Goal: Information Seeking & Learning: Learn about a topic

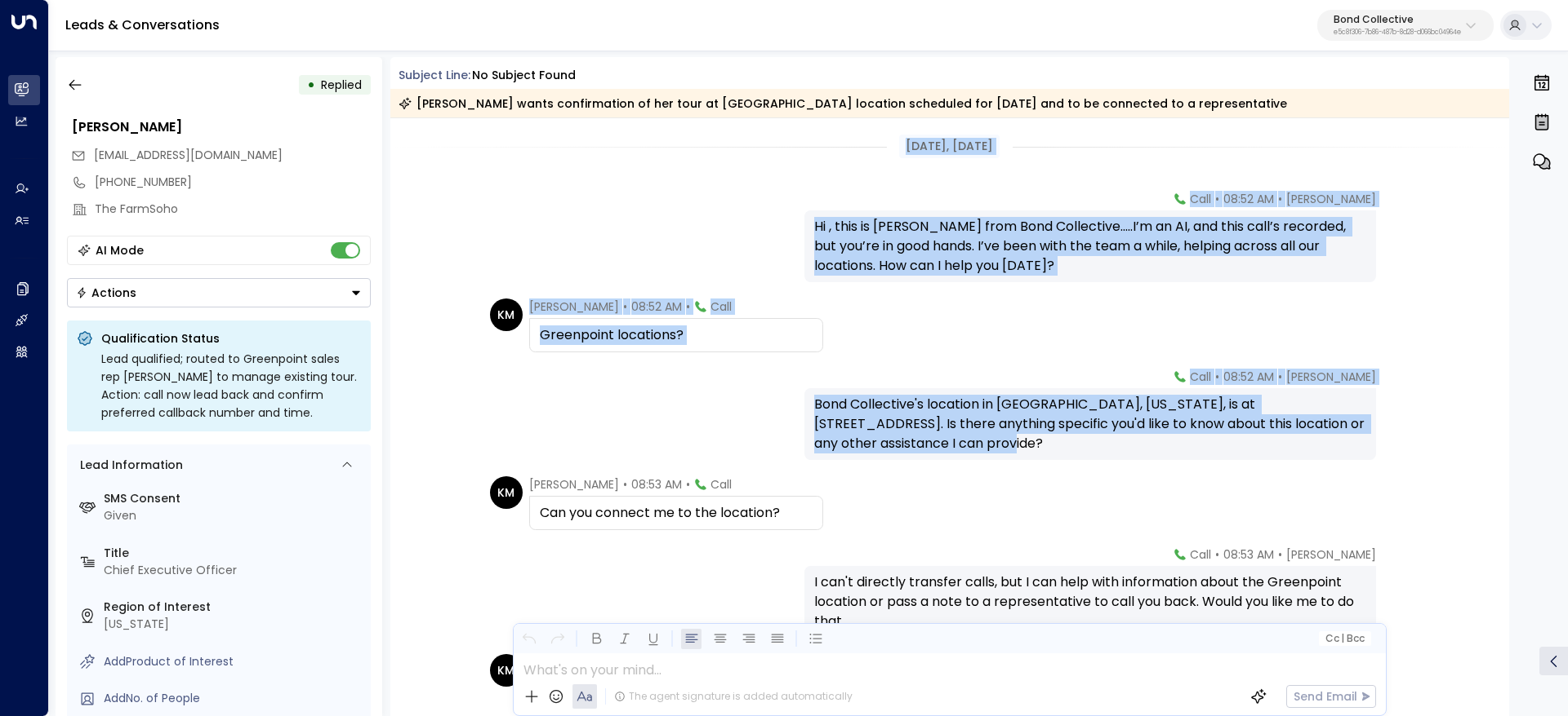
drag, startPoint x: 889, startPoint y: 146, endPoint x: 1138, endPoint y: 460, distance: 400.7
copy div "Aug 22, 1 month ago Sara Miller • 08:52 AM • Call Hi , this is Sara Miller from…"
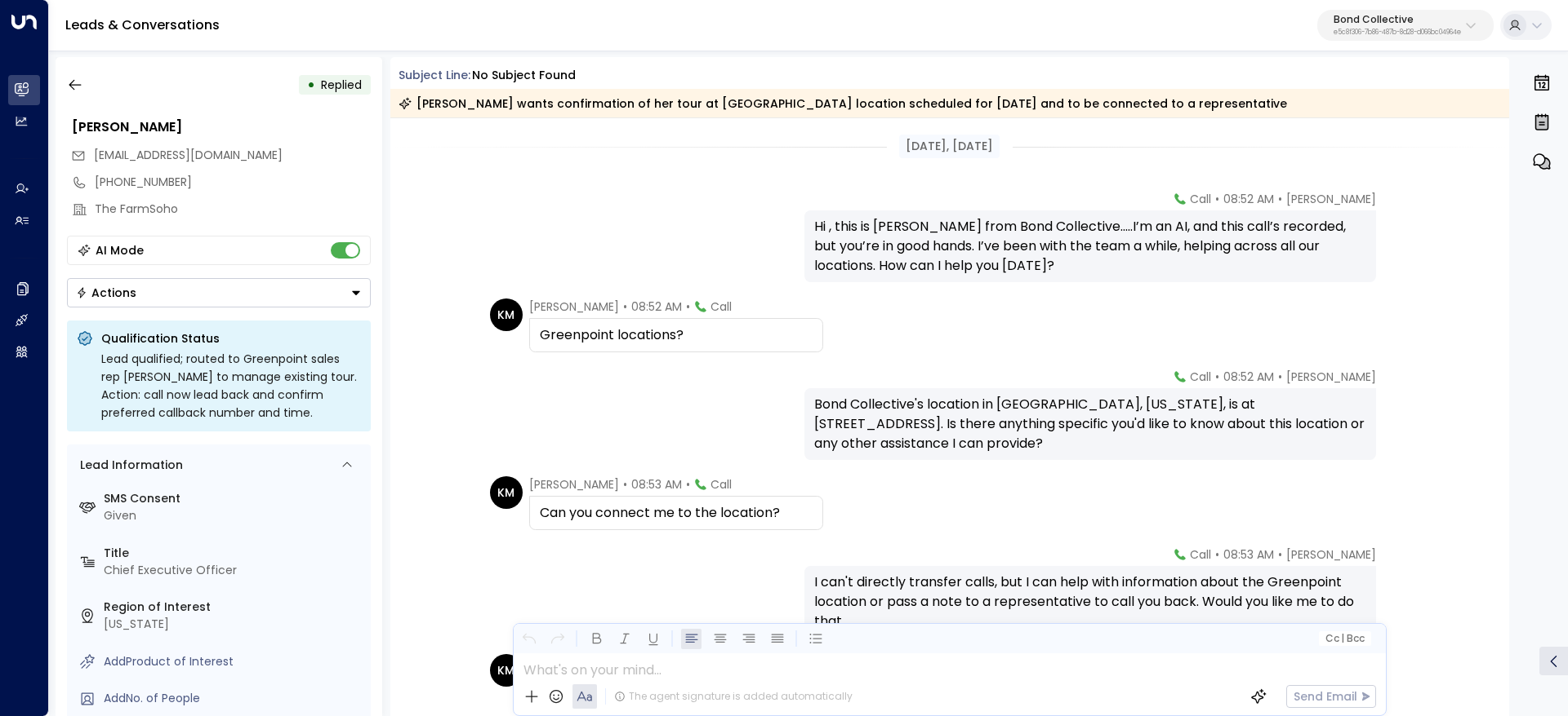
click at [531, 483] on span "Kim Magloire" at bounding box center [574, 484] width 89 height 17
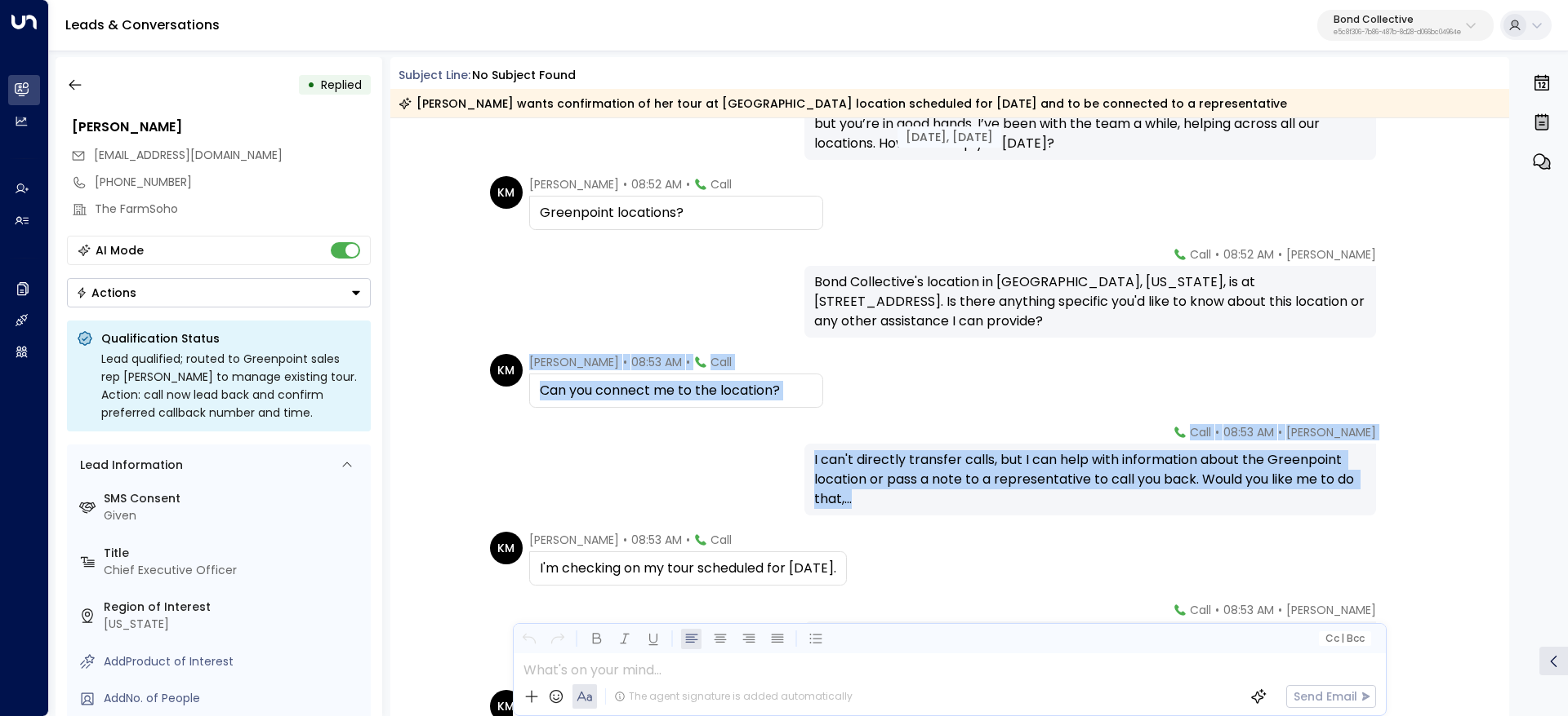
scroll to position [245, 0]
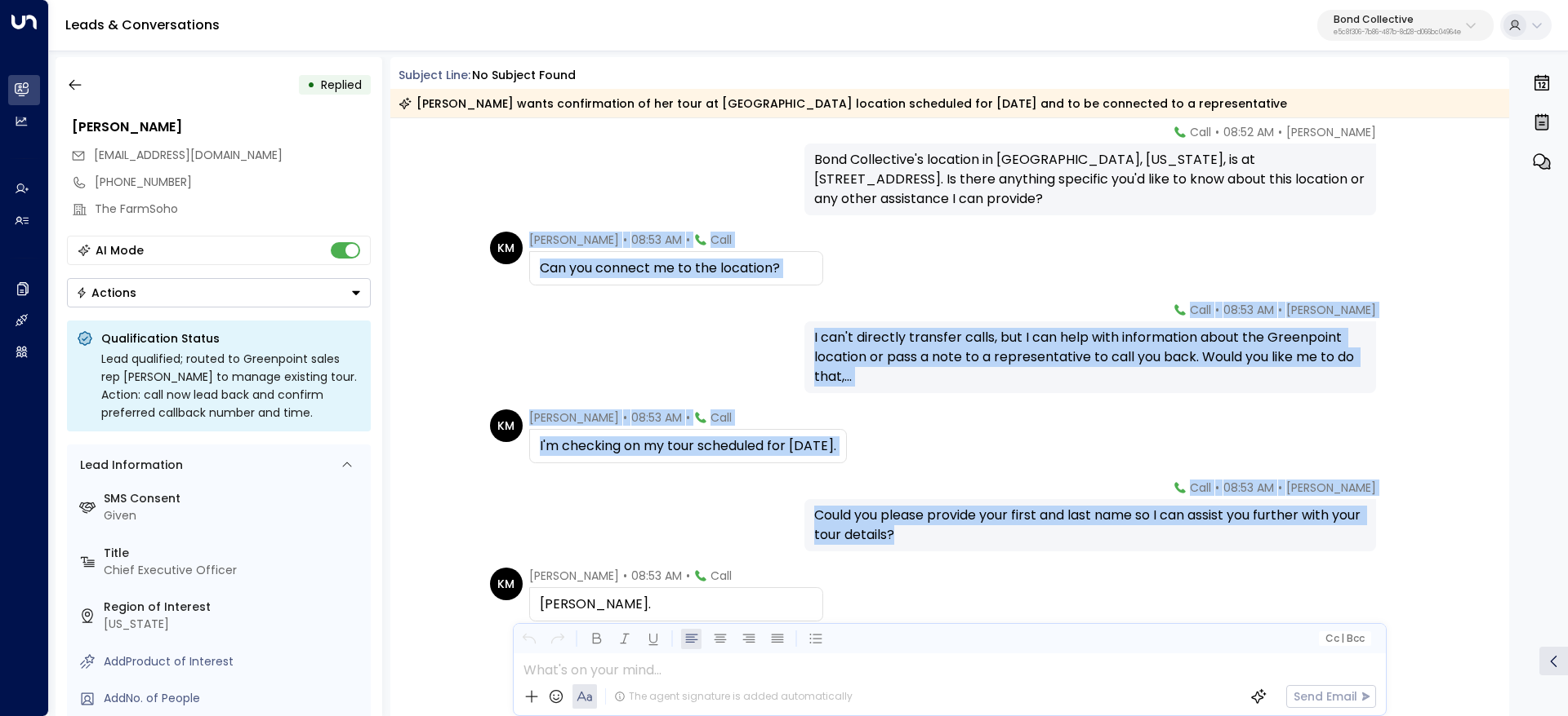
drag, startPoint x: 526, startPoint y: 486, endPoint x: 1001, endPoint y: 546, distance: 478.8
click at [1001, 546] on div "Aug 22, 1 month ago Aug 22, 1 month ago Sara Miller • 08:52 AM • Call Hi , this…" at bounding box center [949, 541] width 1119 height 1336
copy div "Kim Magloire • 08:53 AM • Call Can you connect me to the location? Sara Miller …"
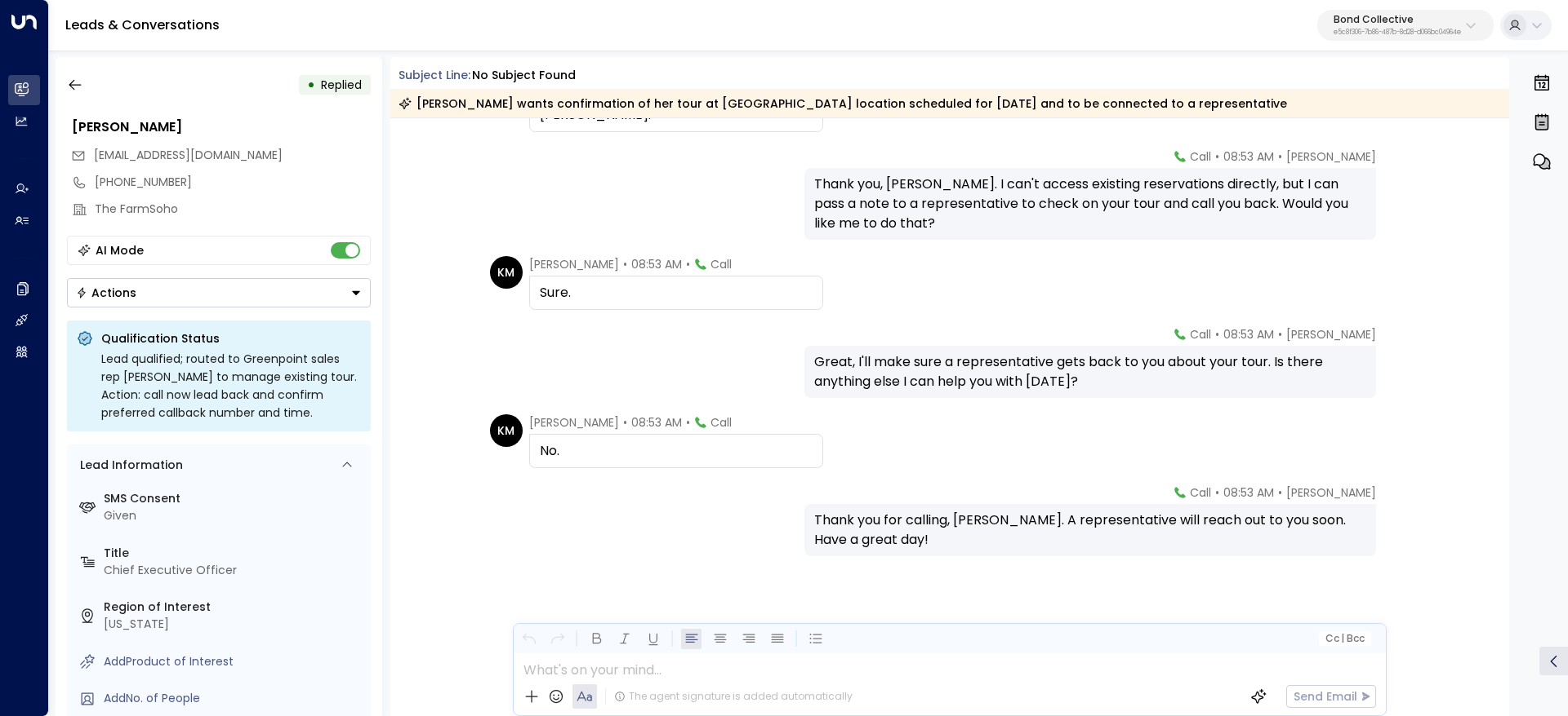
scroll to position [737, 0]
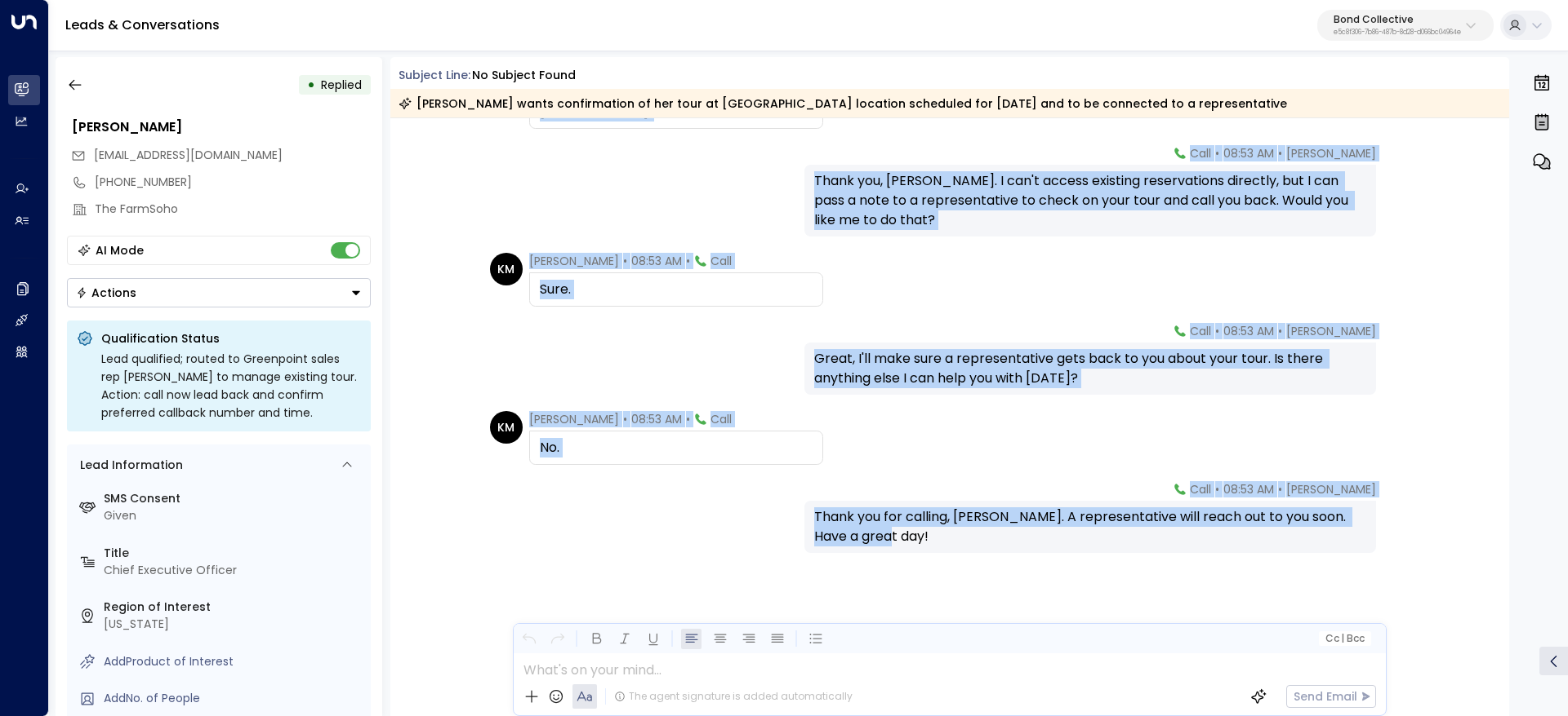
drag, startPoint x: 521, startPoint y: 206, endPoint x: 917, endPoint y: 548, distance: 523.2
click at [917, 548] on div "Aug 22, 1 month ago Sara Miller • 08:53 AM • Call Could you please provide your…" at bounding box center [949, 49] width 1119 height 1336
copy div "Kim Magloire • 08:53 AM • Call Sharice Jacobs. Sara Miller • 08:53 AM • Call Th…"
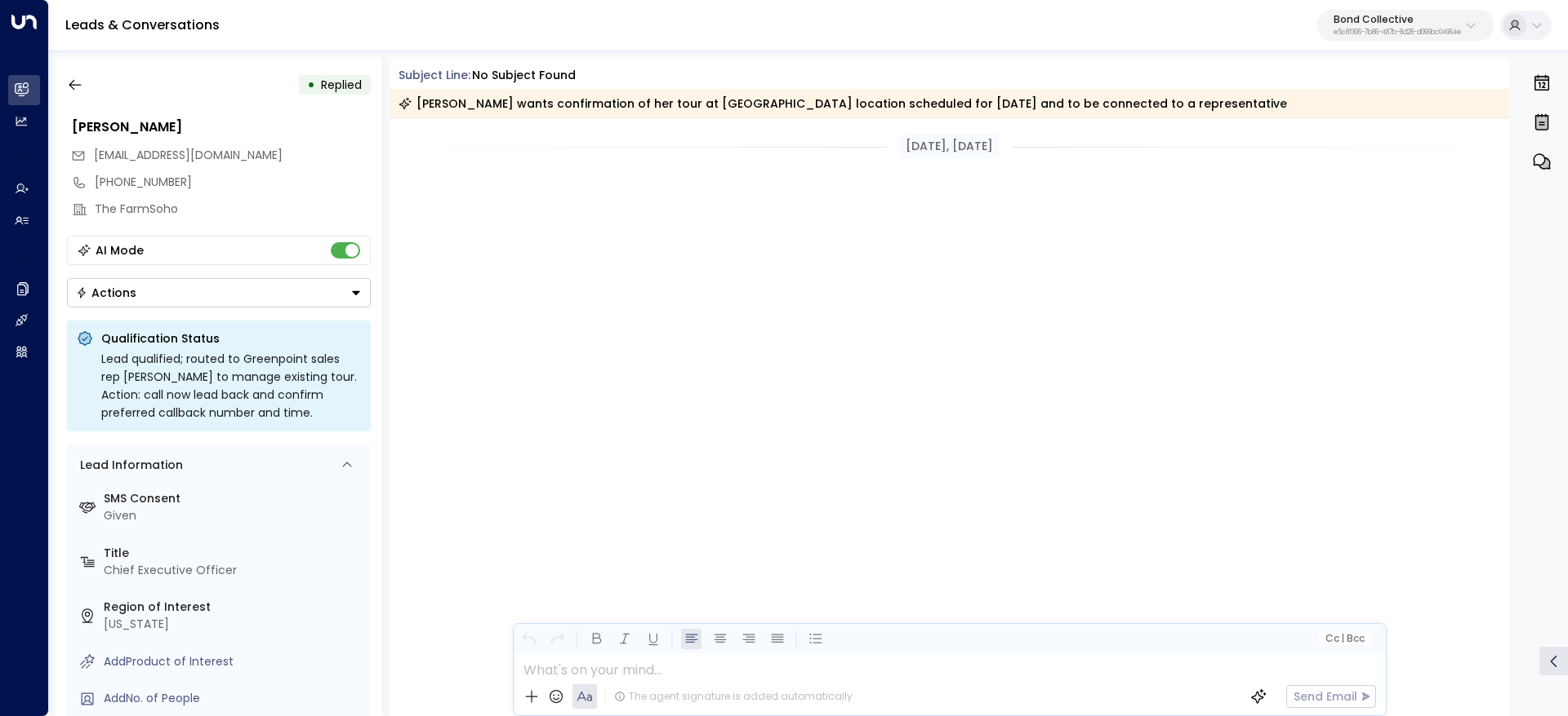
scroll to position [737, 0]
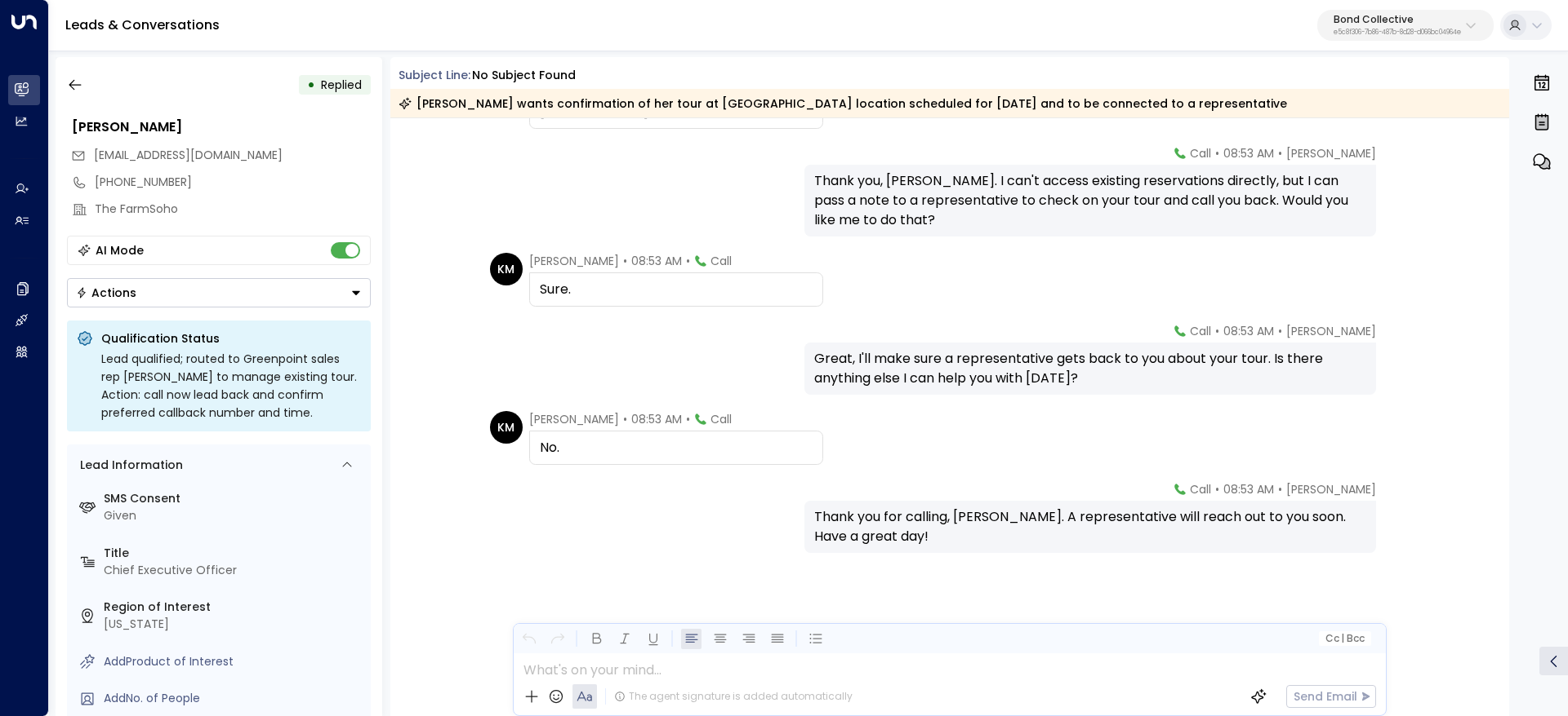
click at [1376, 29] on p "e5c8f306-7b86-487b-8d28-d066bc04964e" at bounding box center [1396, 32] width 127 height 7
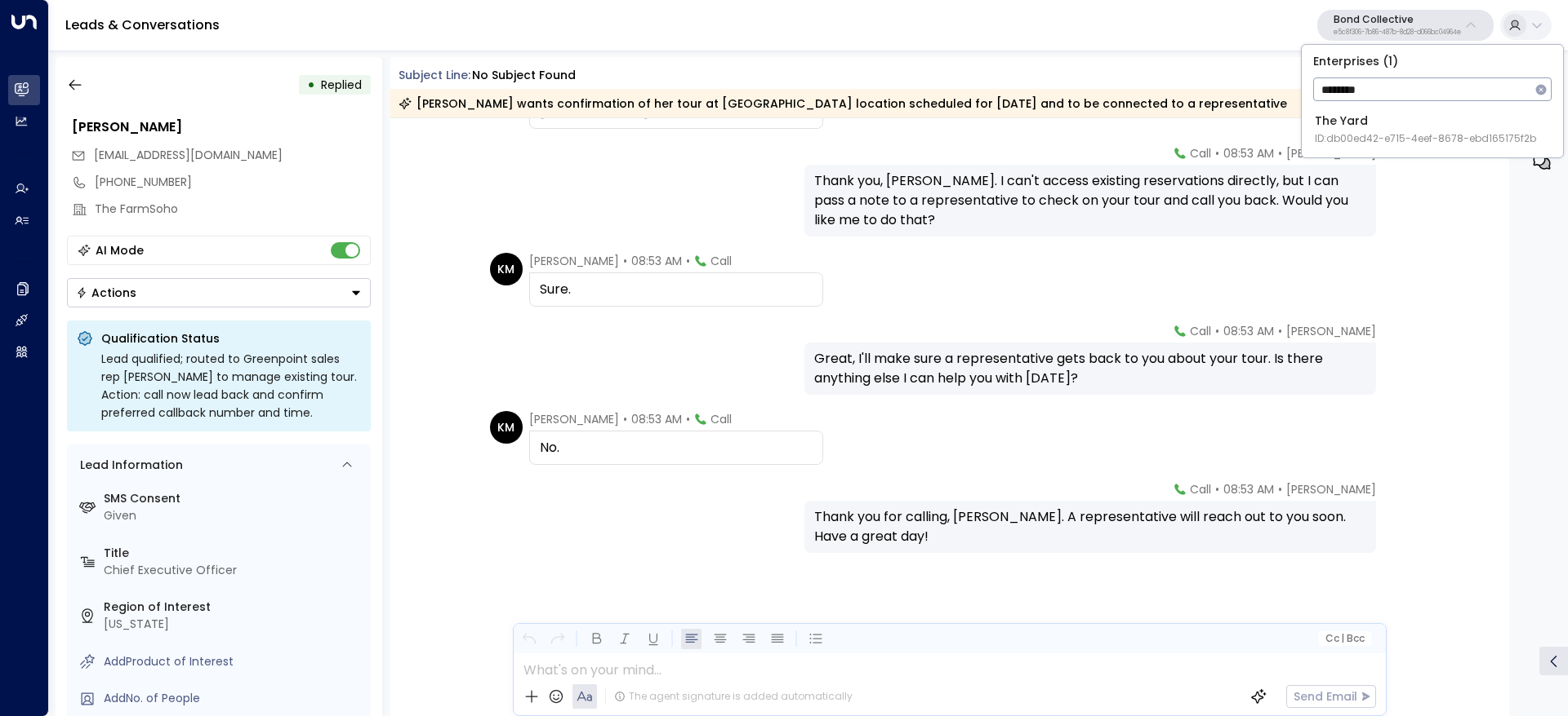
type input "********"
click at [1407, 134] on span "ID: db00ed42-e715-4eef-8678-ebd165175f2b" at bounding box center [1425, 138] width 222 height 15
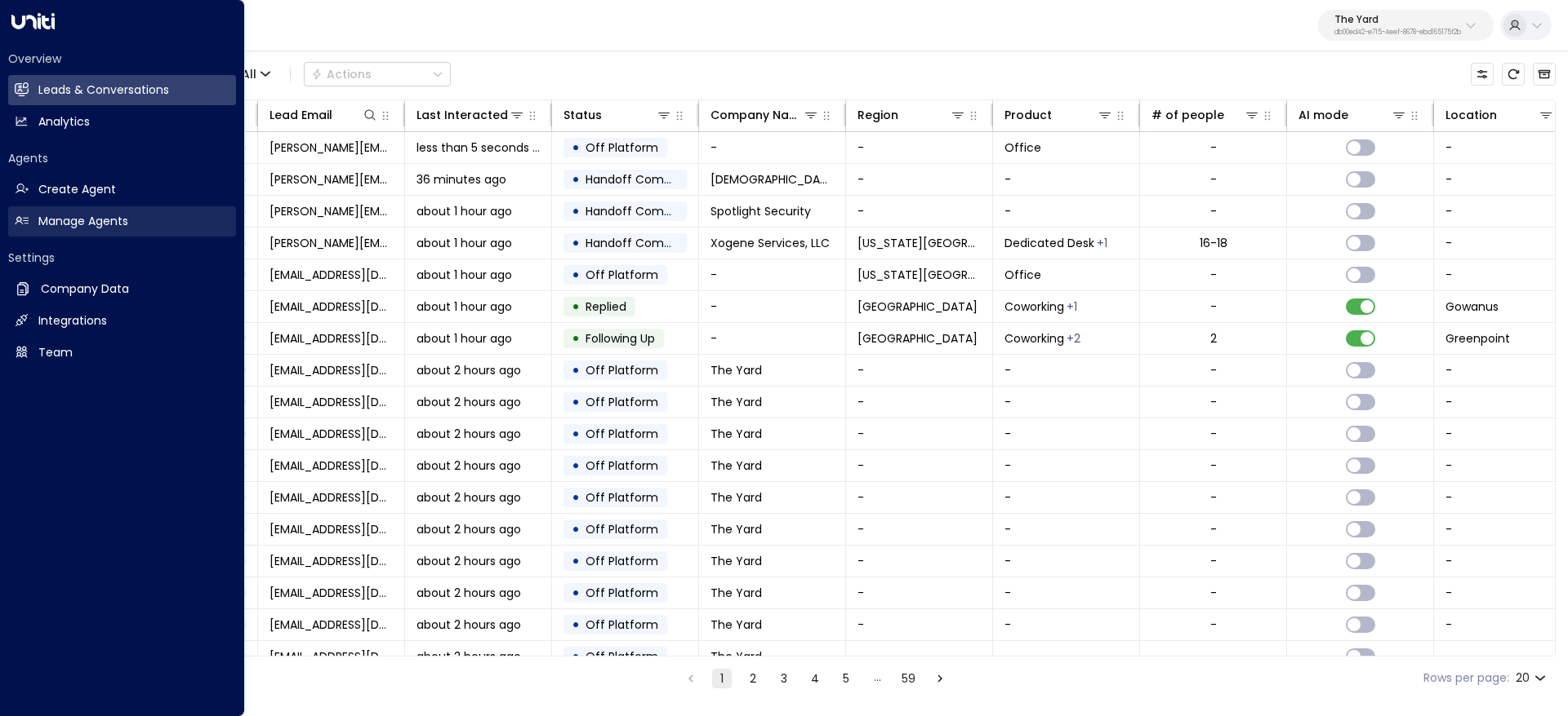
click at [39, 217] on h2 "Manage Agents" at bounding box center [83, 222] width 89 height 17
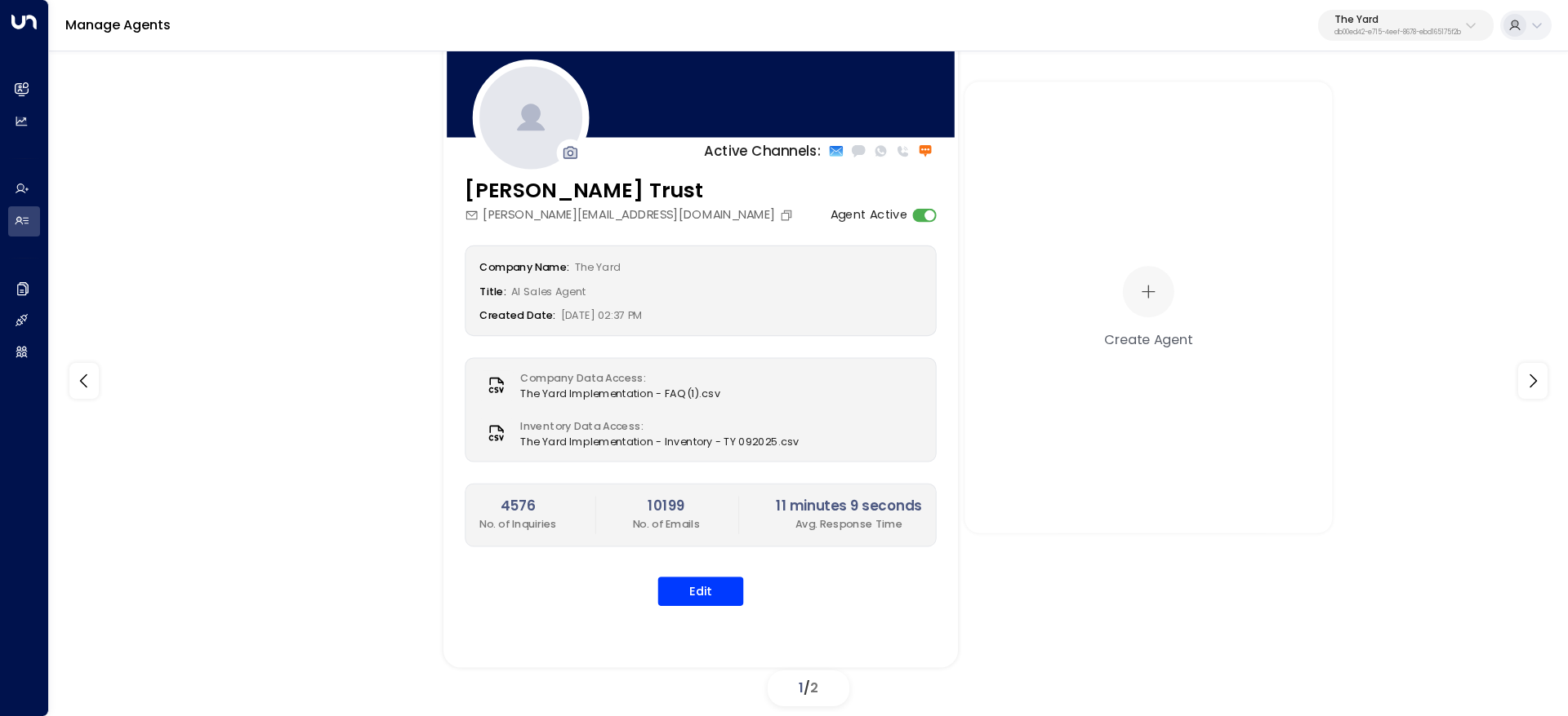
click at [603, 203] on h3 "Danielle Trust" at bounding box center [631, 191] width 332 height 31
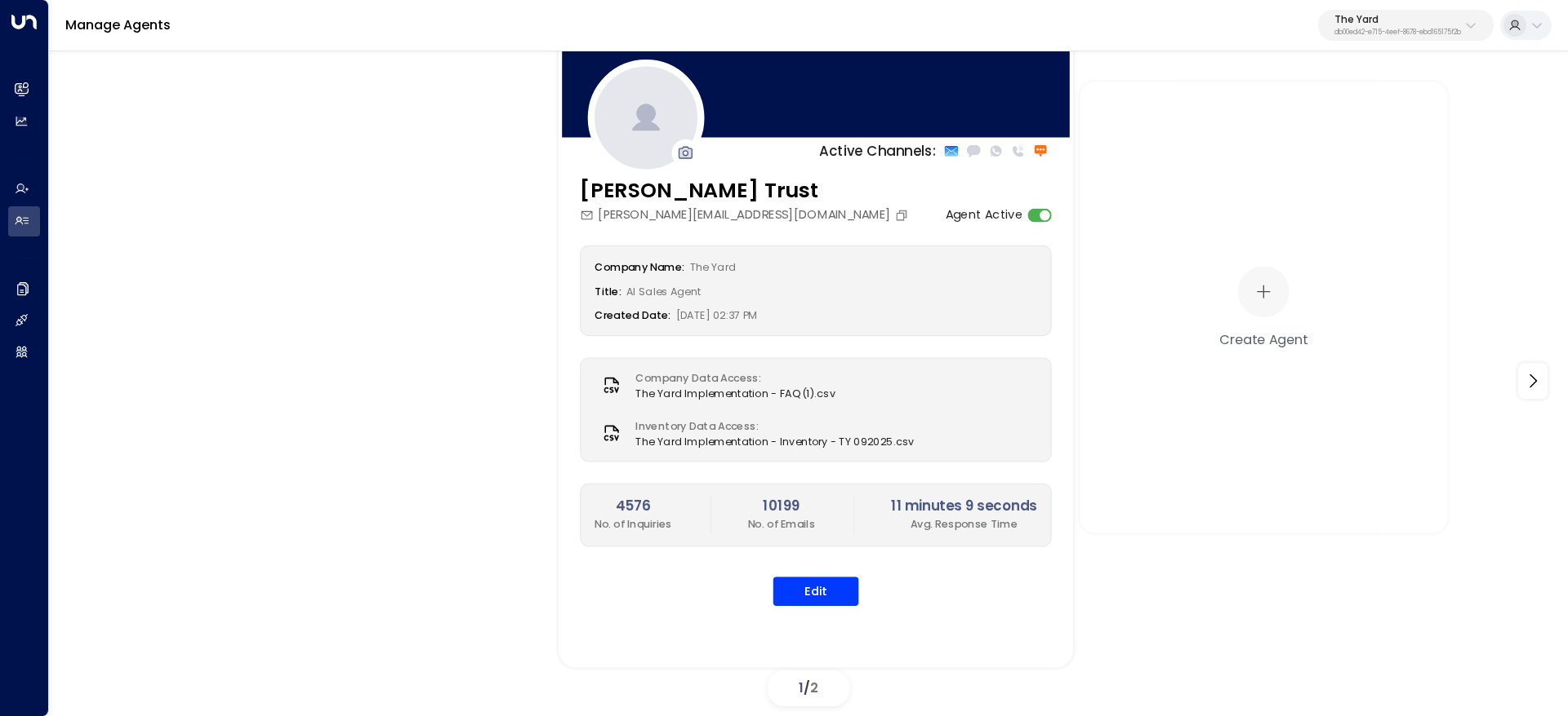
click at [588, 192] on h3 "Danielle Trust" at bounding box center [746, 191] width 332 height 31
click at [645, 189] on h3 "Danielle Trust" at bounding box center [746, 191] width 332 height 31
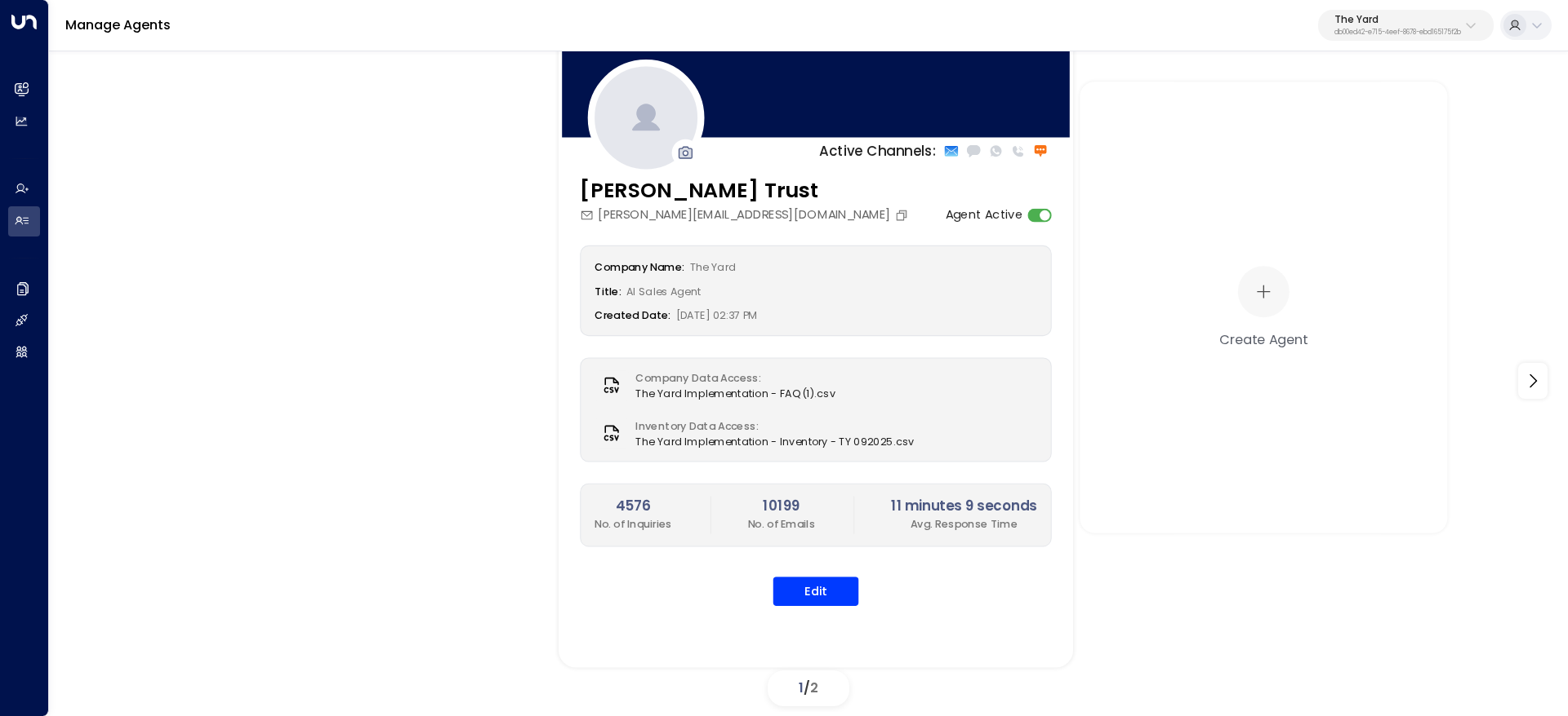
click at [645, 189] on h3 "Danielle Trust" at bounding box center [746, 191] width 332 height 31
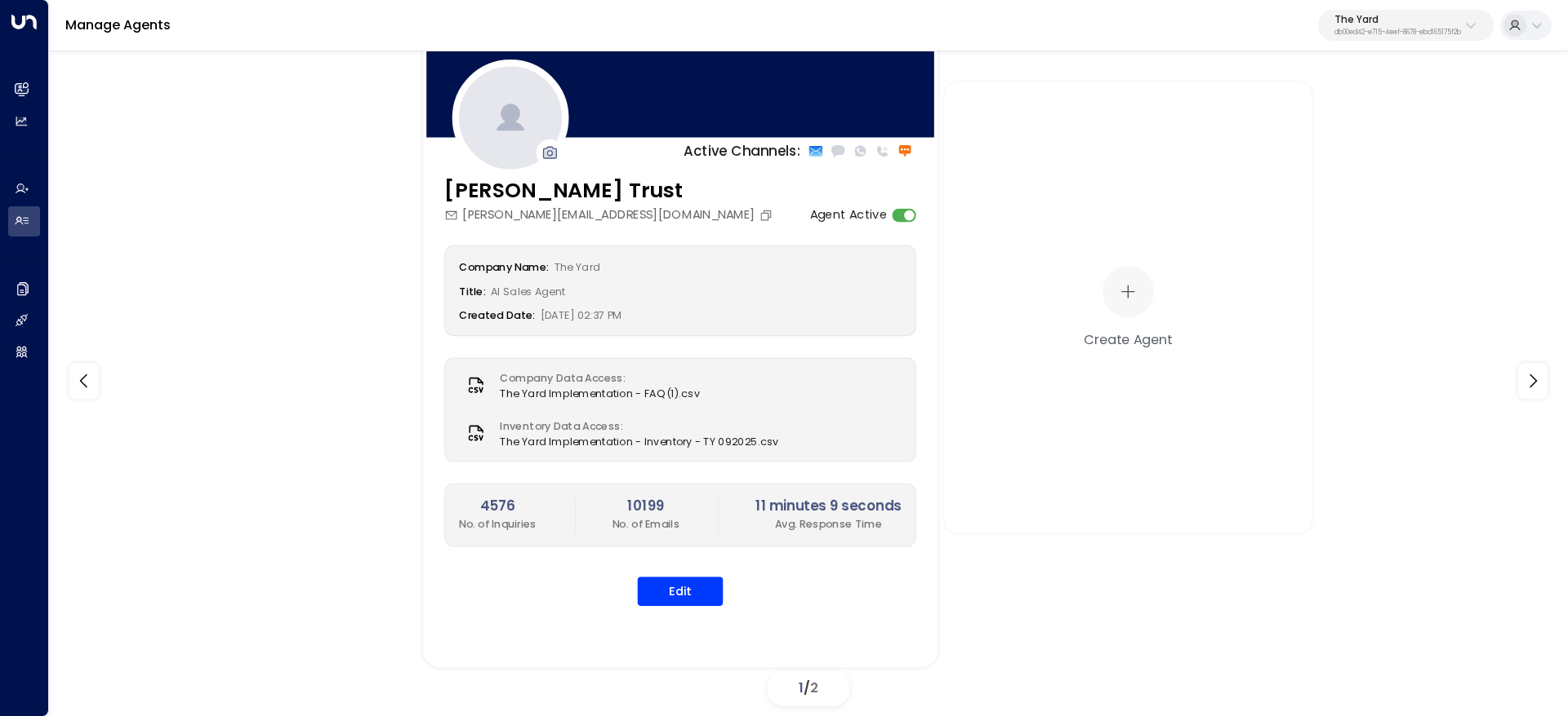
click at [594, 198] on h3 "Danielle Trust" at bounding box center [610, 191] width 332 height 31
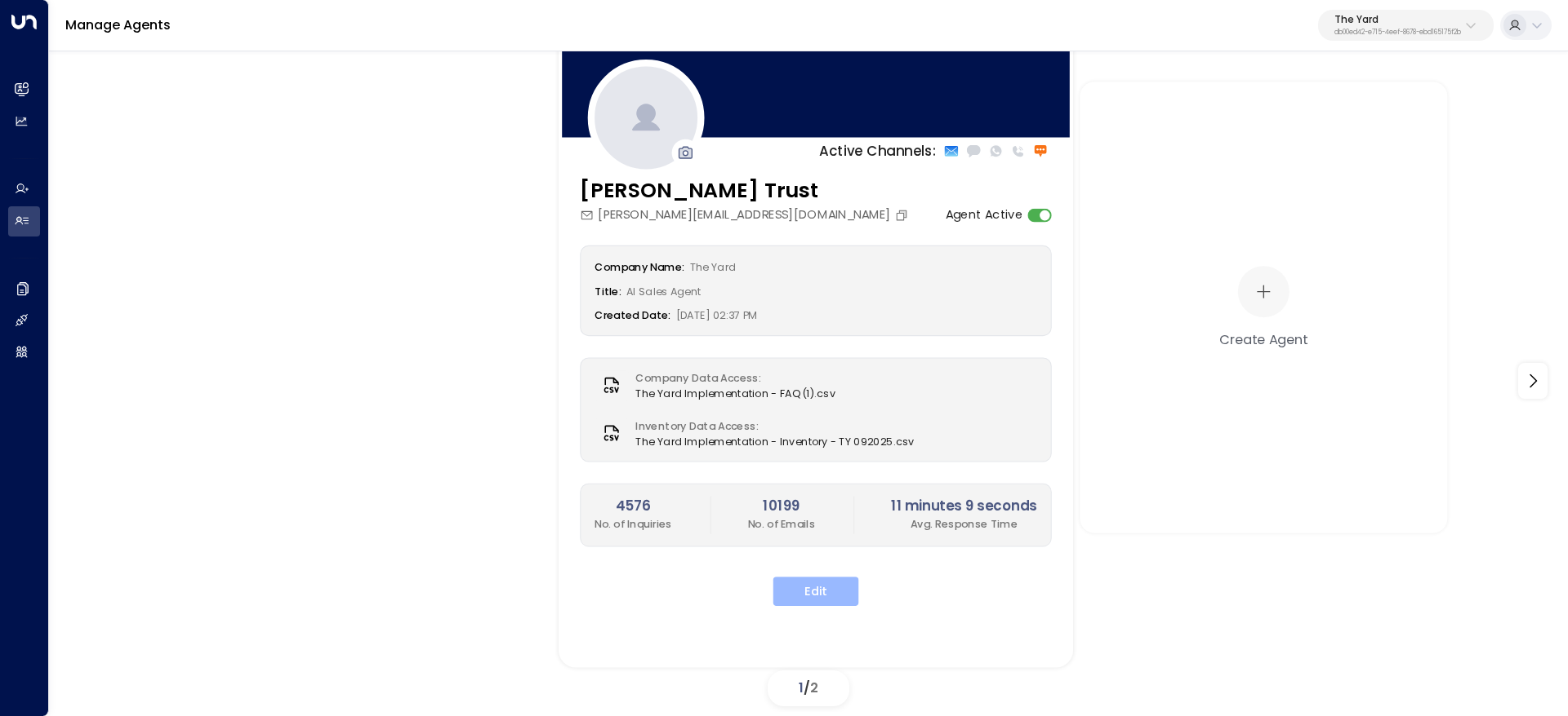
click at [811, 590] on button "Edit" at bounding box center [816, 592] width 86 height 29
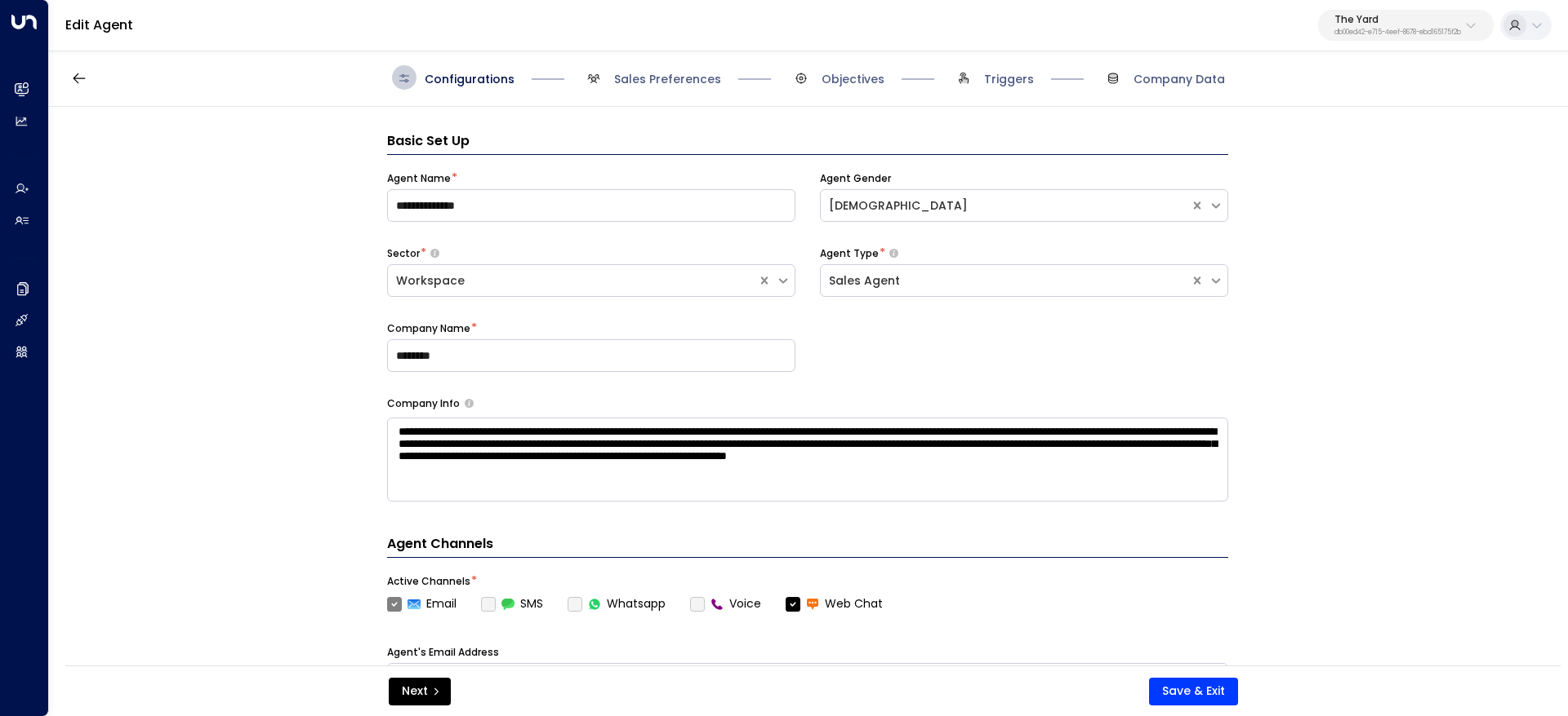
scroll to position [24, 0]
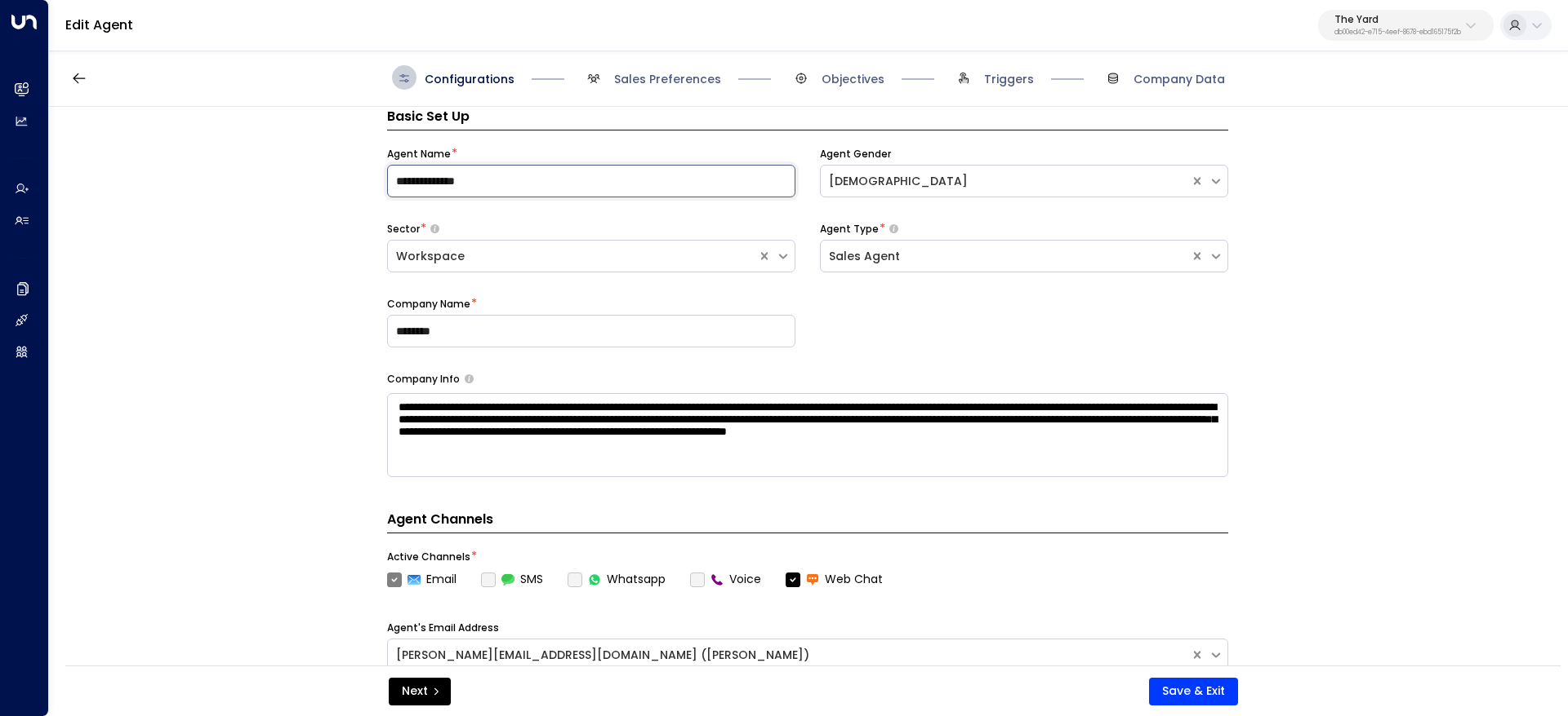
click at [526, 187] on input "**********" at bounding box center [591, 182] width 408 height 33
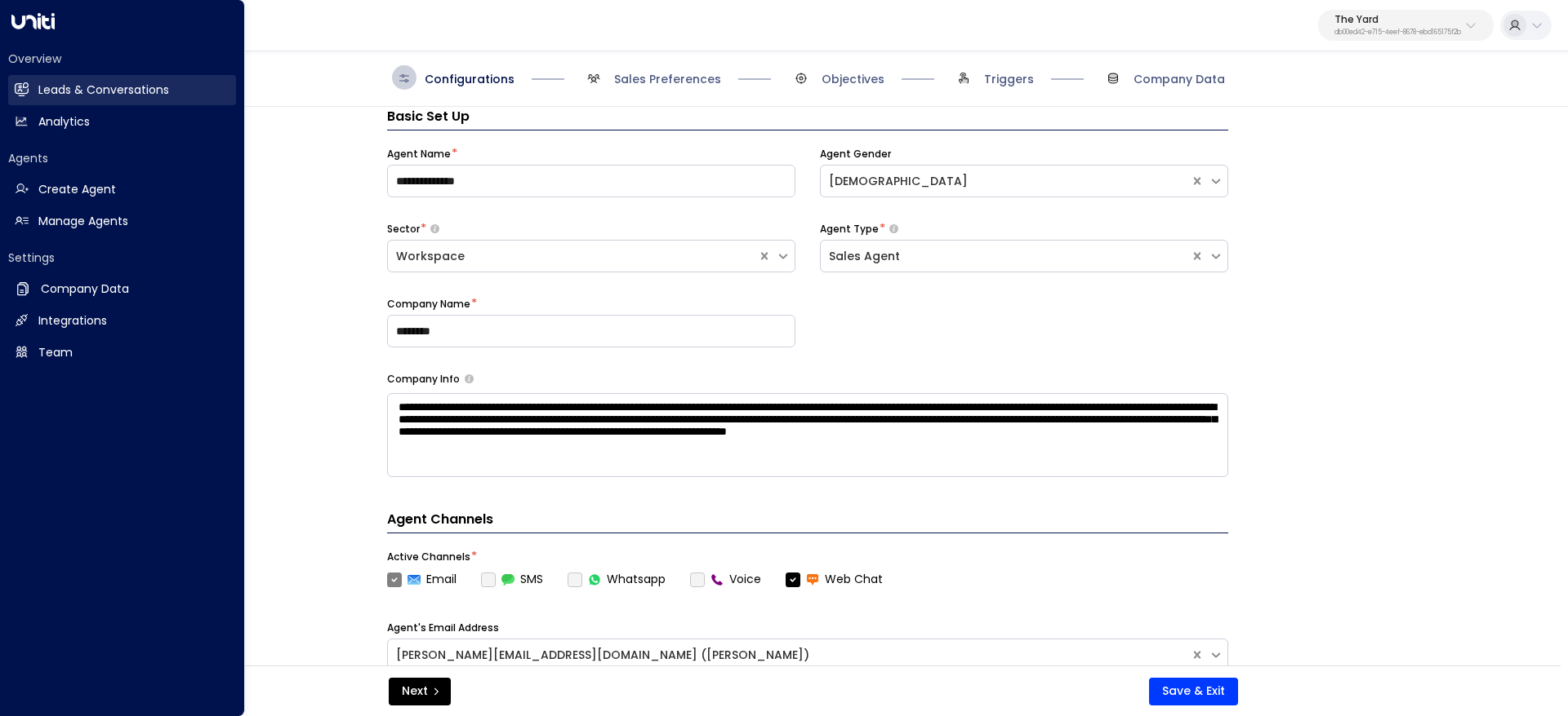
click at [25, 84] on icon at bounding box center [22, 89] width 11 height 14
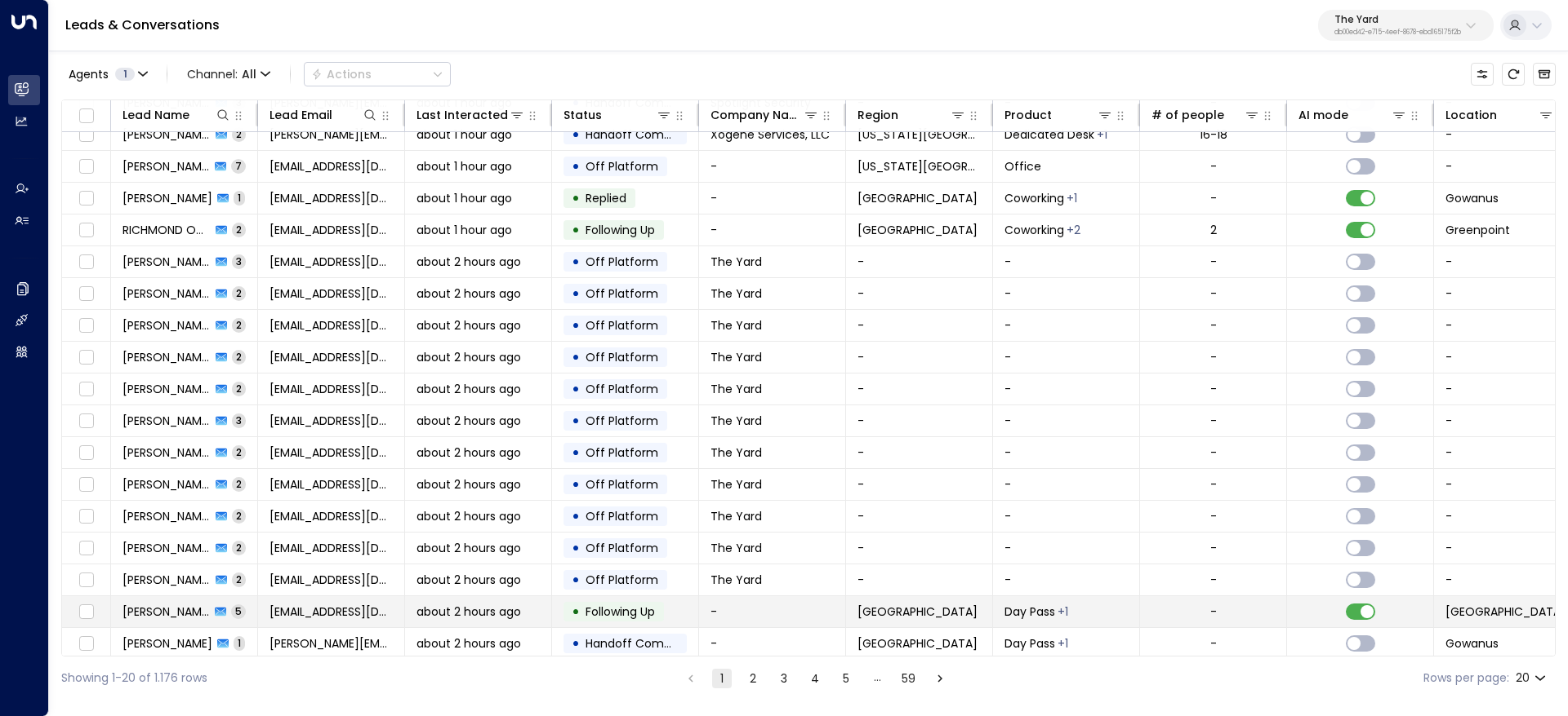
scroll to position [118, 0]
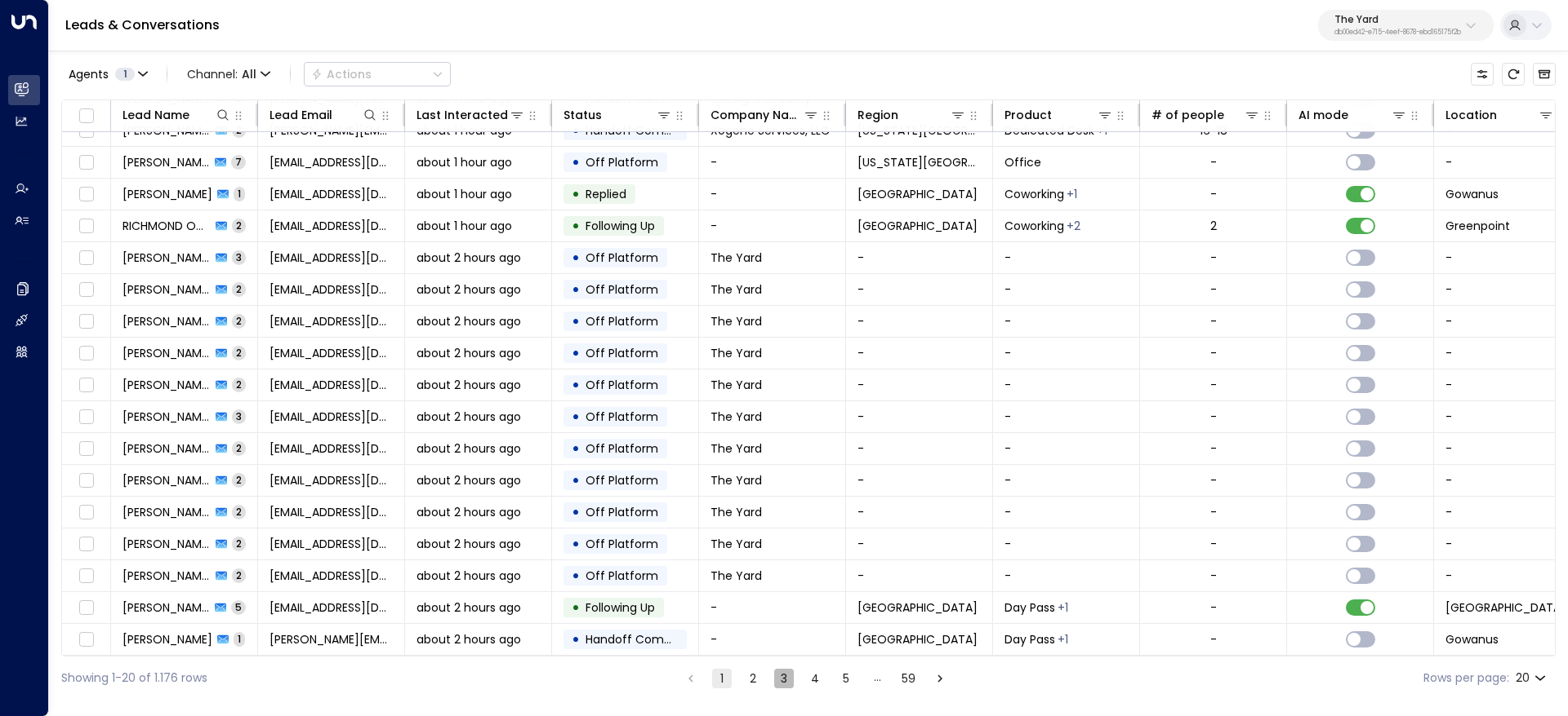
click at [783, 688] on button "3" at bounding box center [784, 679] width 19 height 19
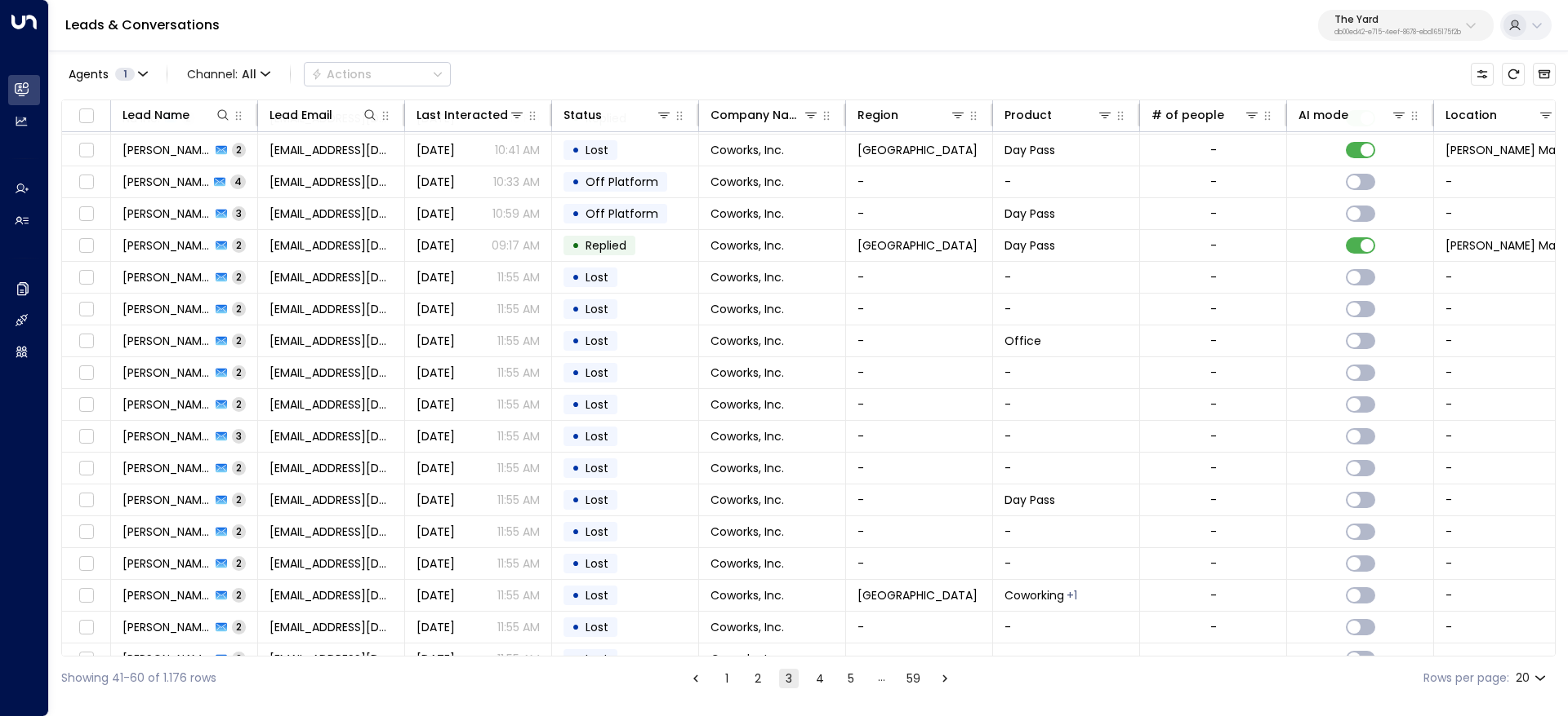
scroll to position [118, 0]
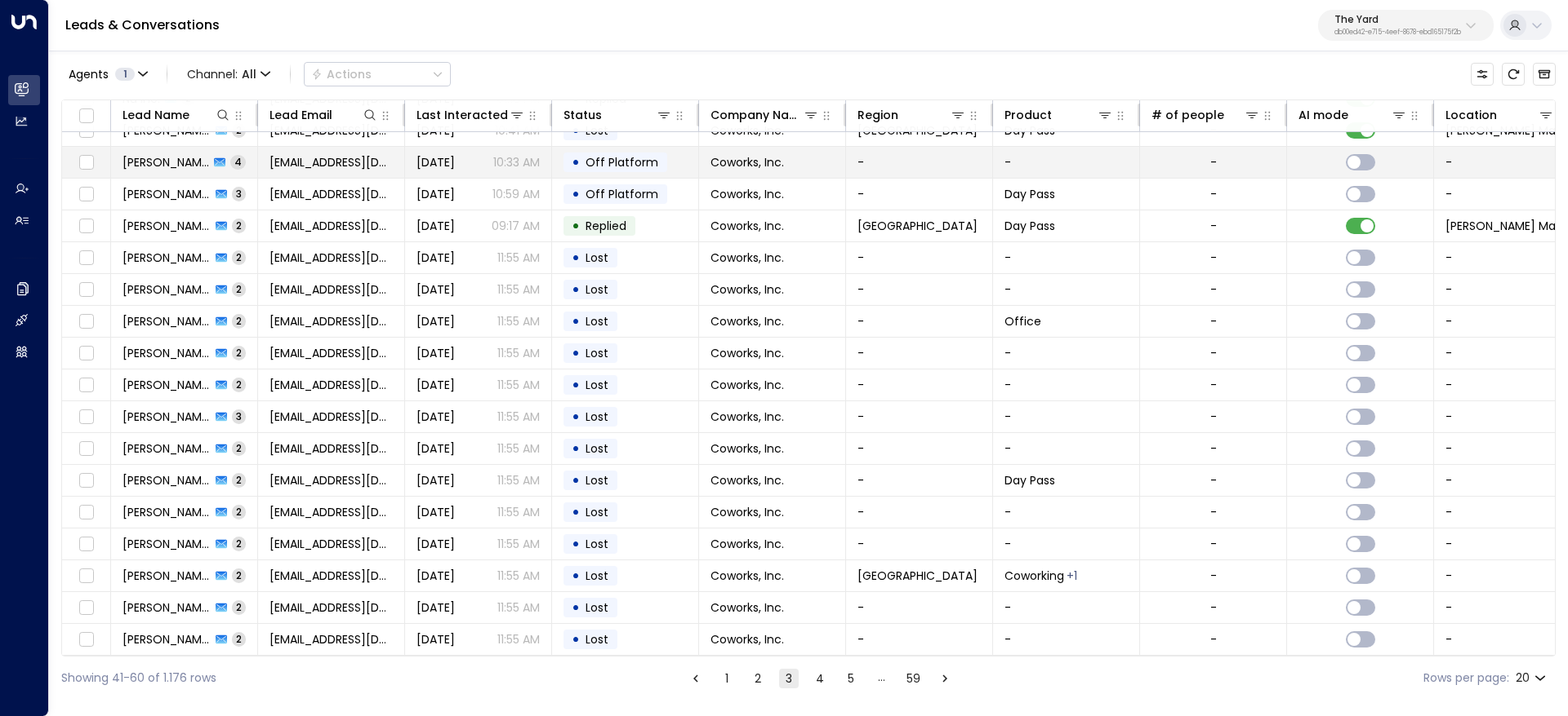
click at [131, 162] on span "Lauren Walker" at bounding box center [165, 162] width 87 height 17
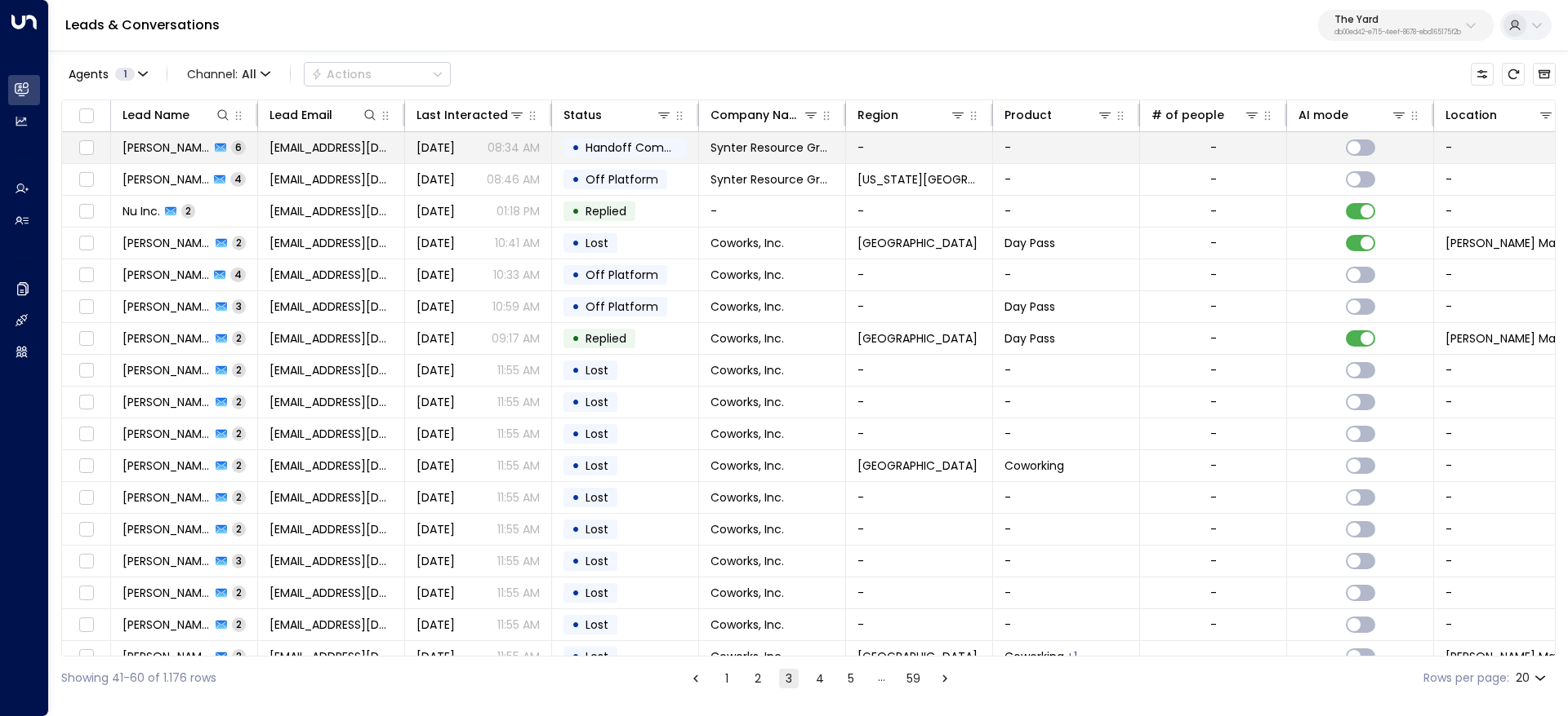
click at [164, 156] on td "Monica Loaiza 6" at bounding box center [184, 148] width 147 height 31
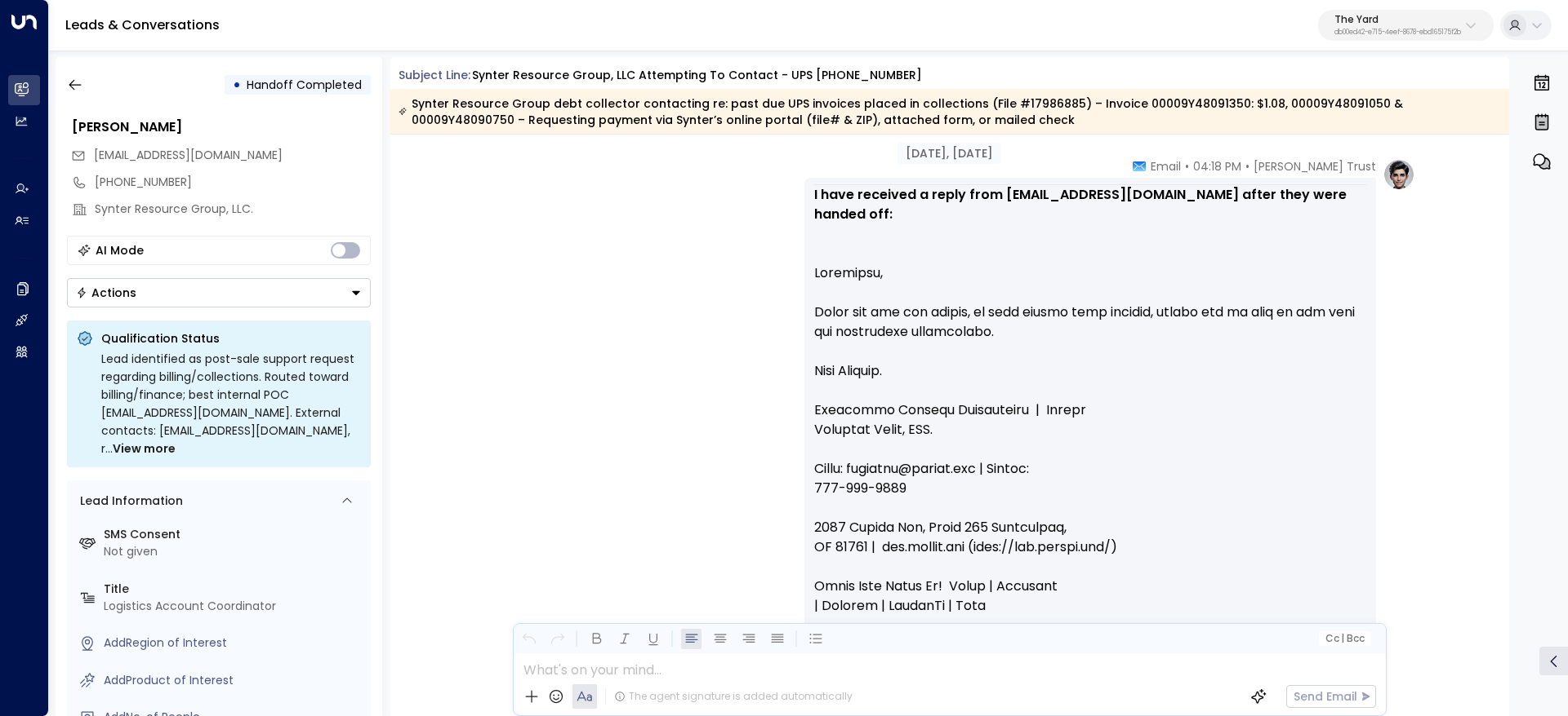
scroll to position [14541, 0]
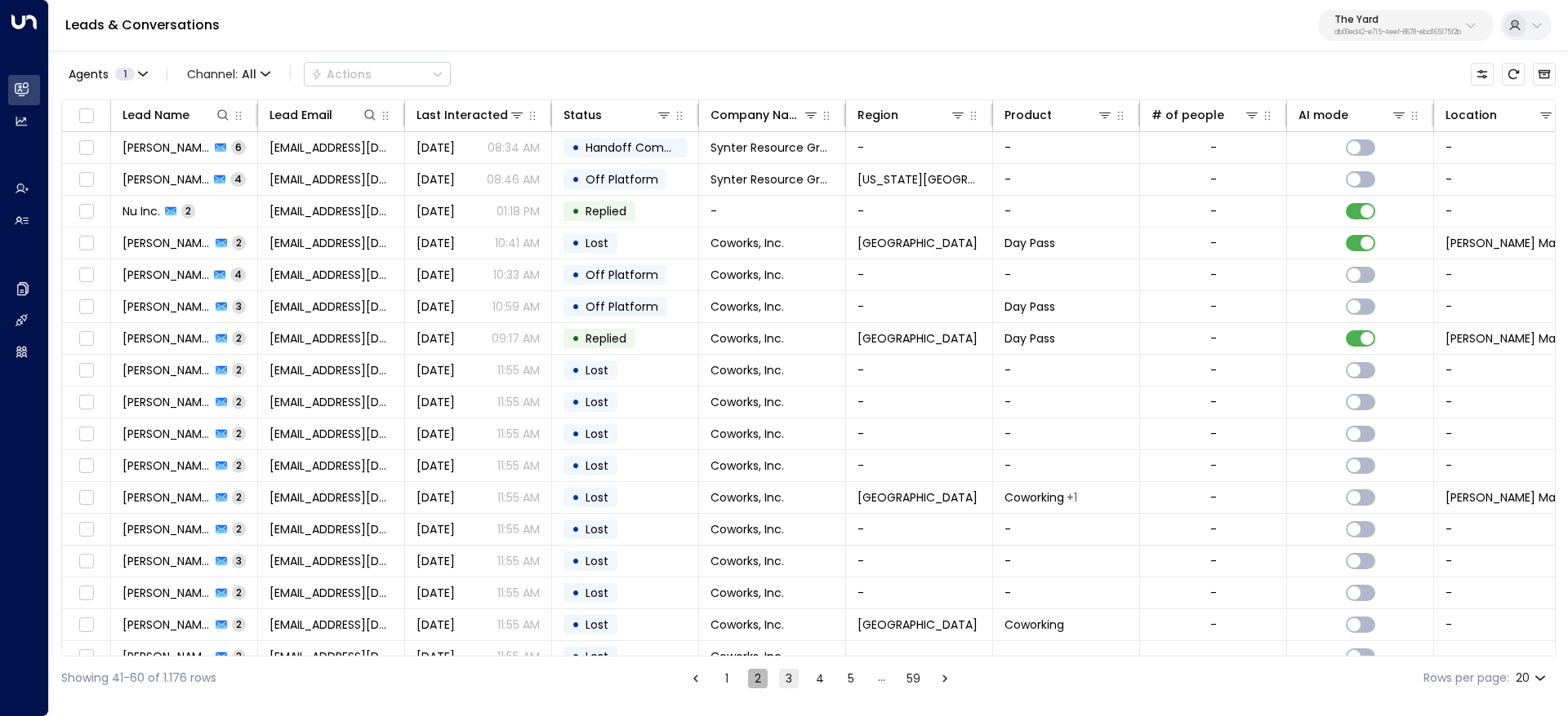
click at [759, 680] on button "2" at bounding box center [757, 679] width 19 height 19
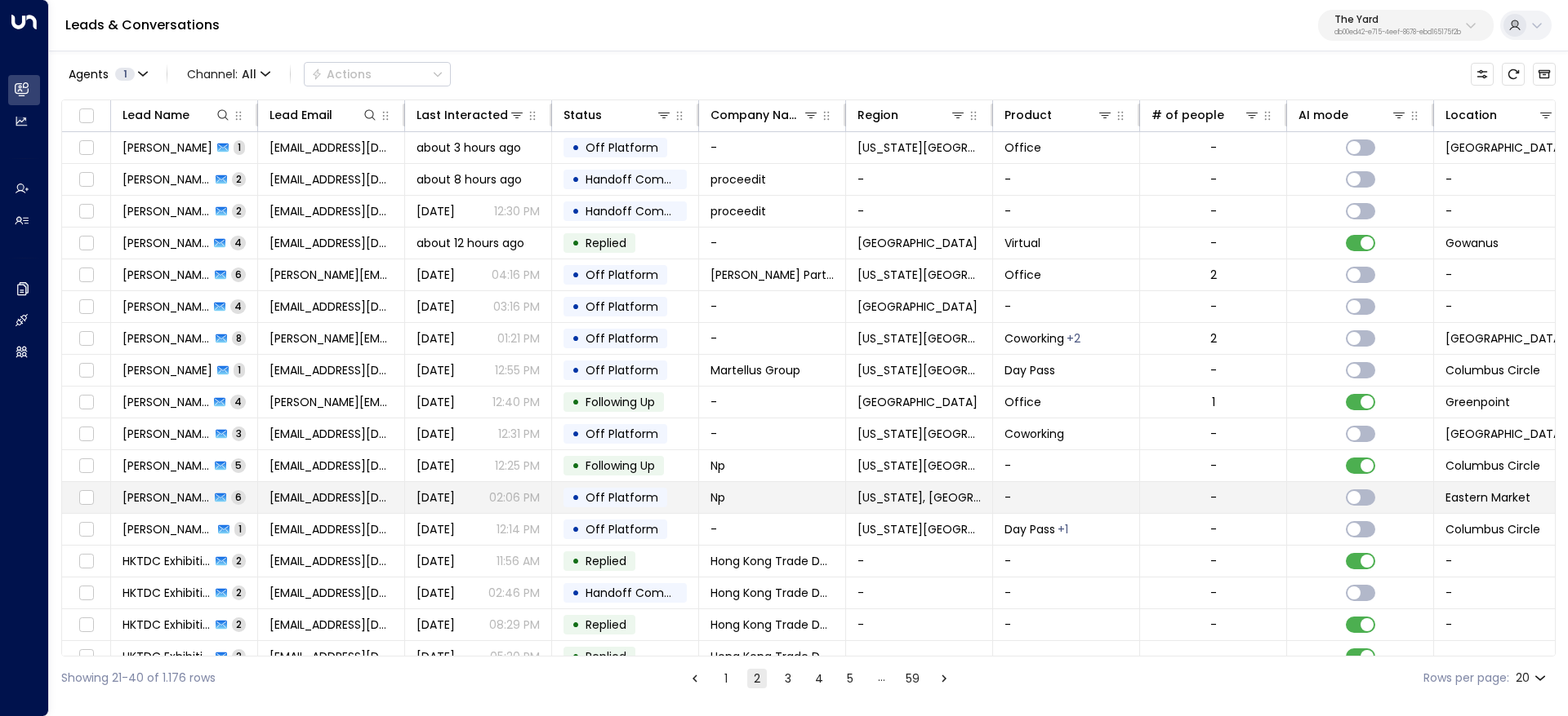
click at [157, 499] on span "Carlos Gareis" at bounding box center [166, 497] width 87 height 17
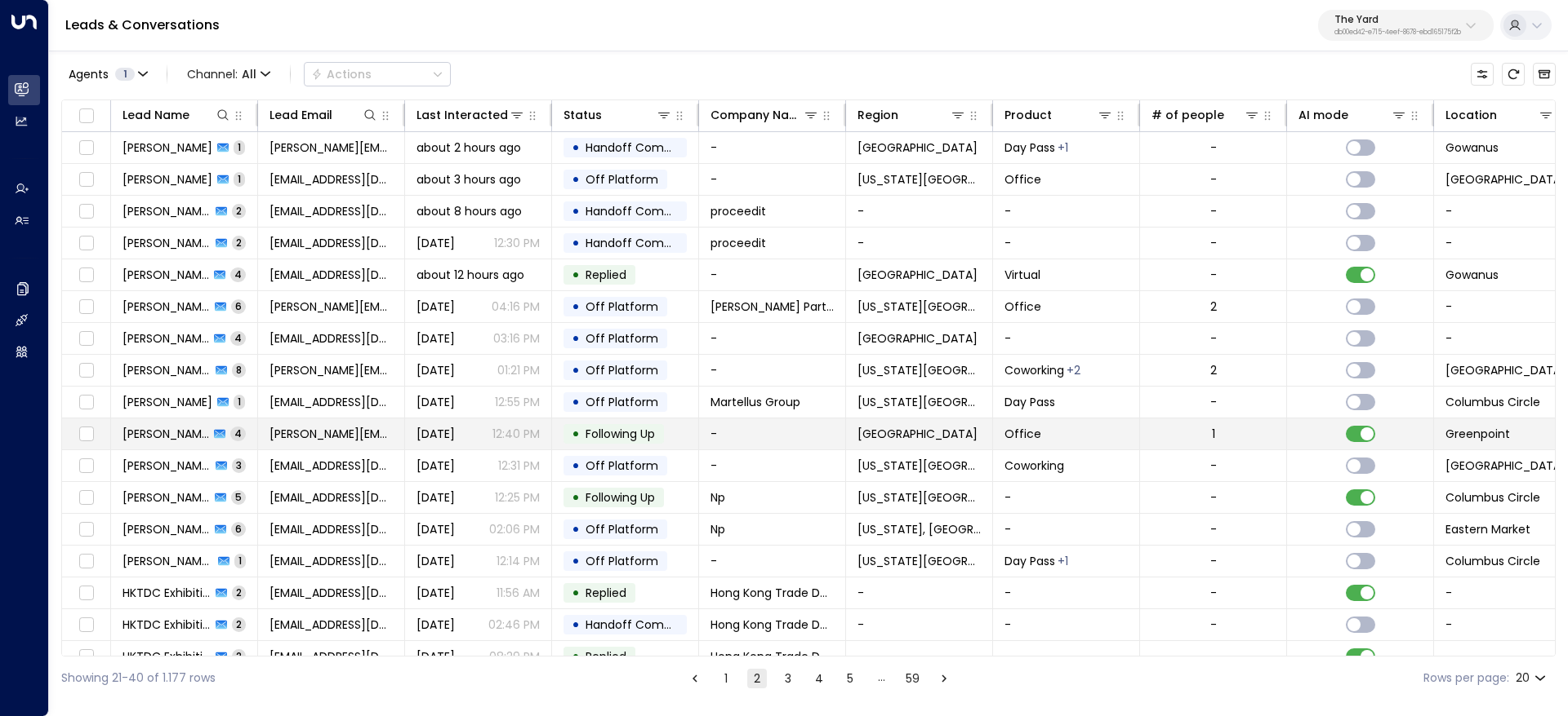
click at [151, 427] on span "Kendra Hunt" at bounding box center [165, 433] width 87 height 17
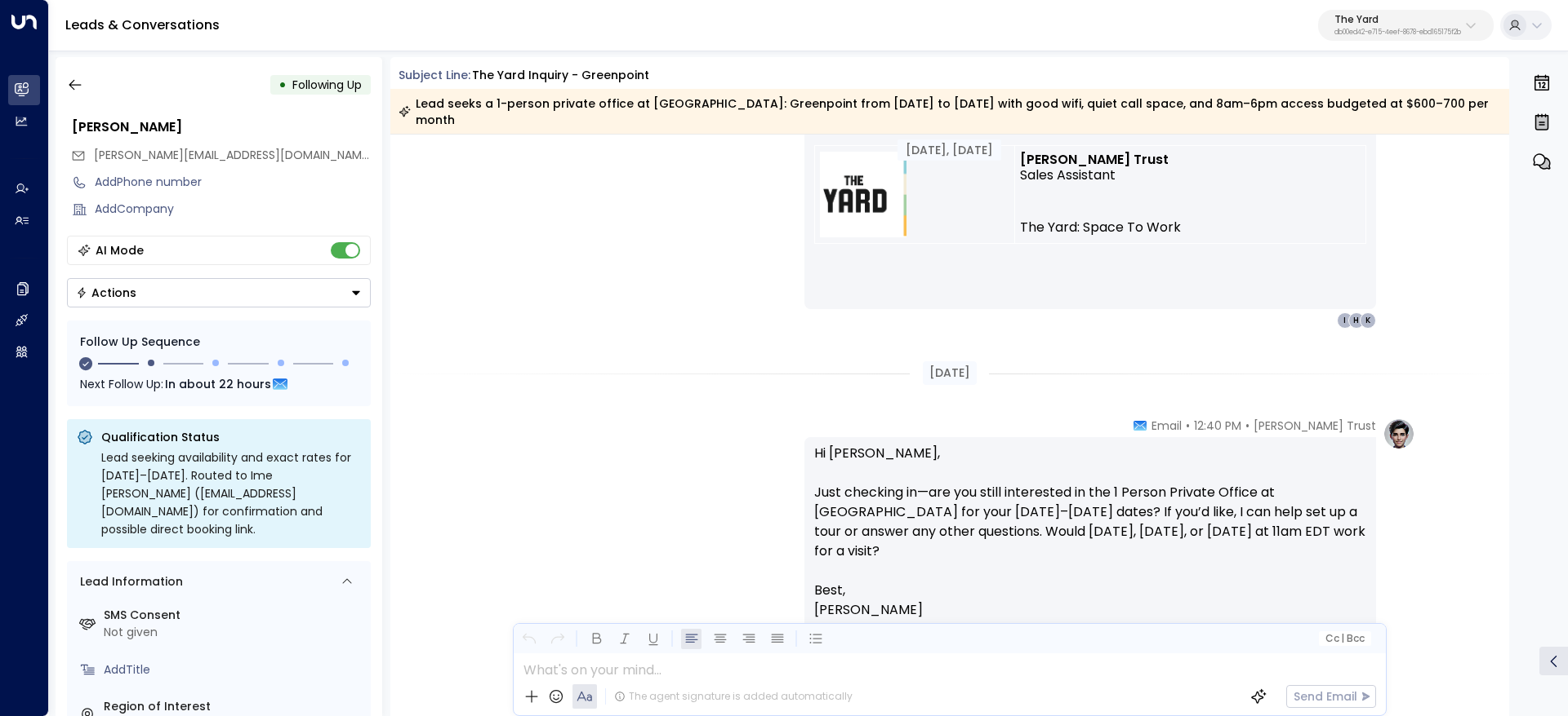
scroll to position [1807, 0]
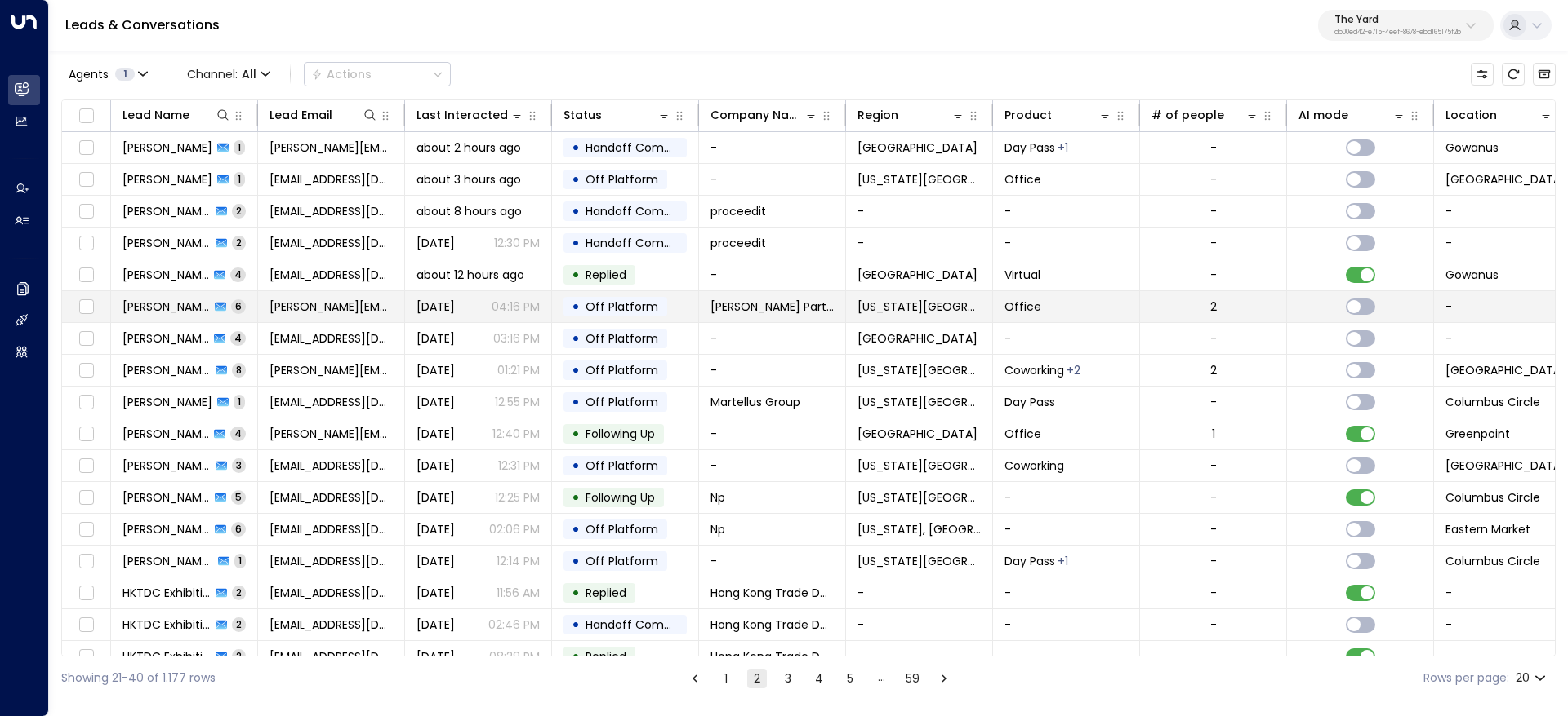
click at [155, 305] on span "Jessica Malone" at bounding box center [166, 306] width 87 height 17
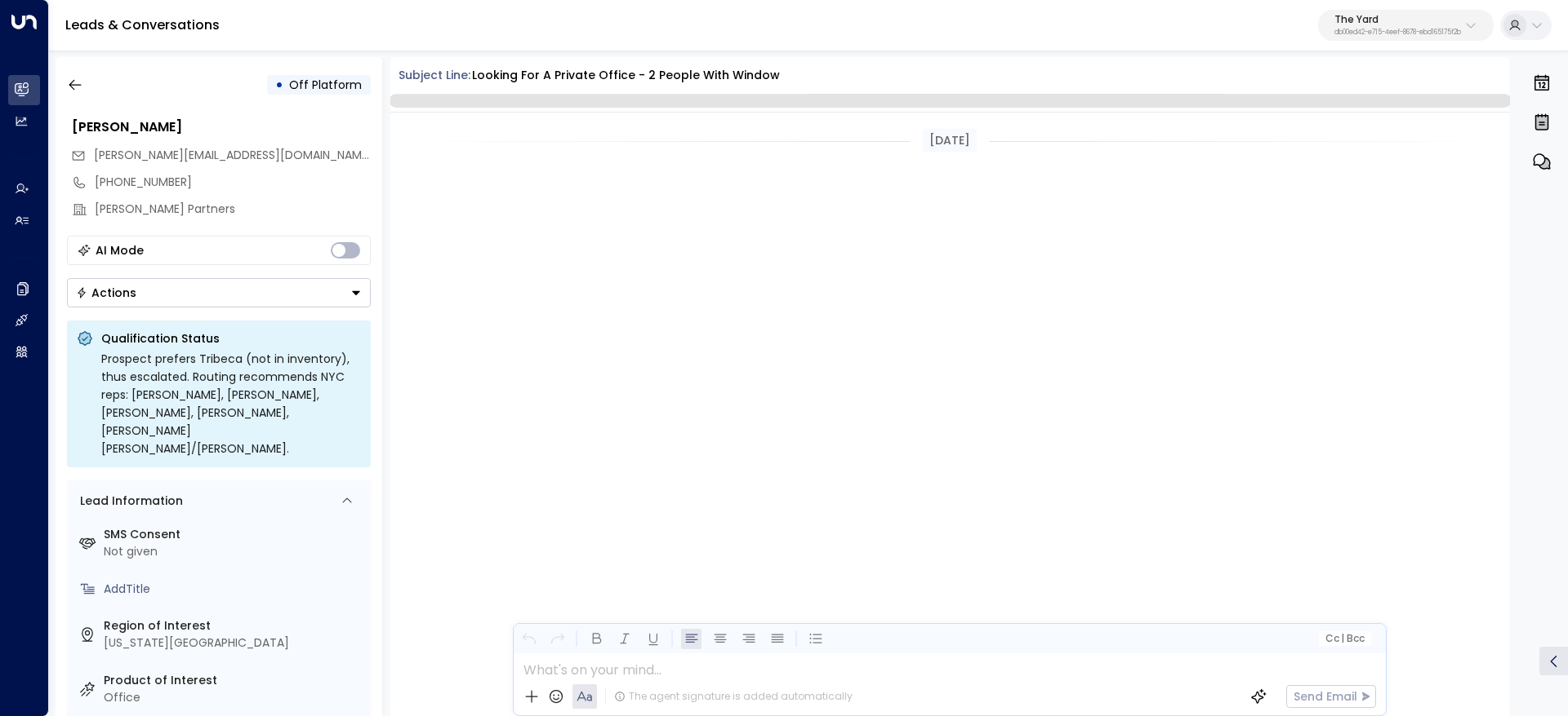
scroll to position [1818, 0]
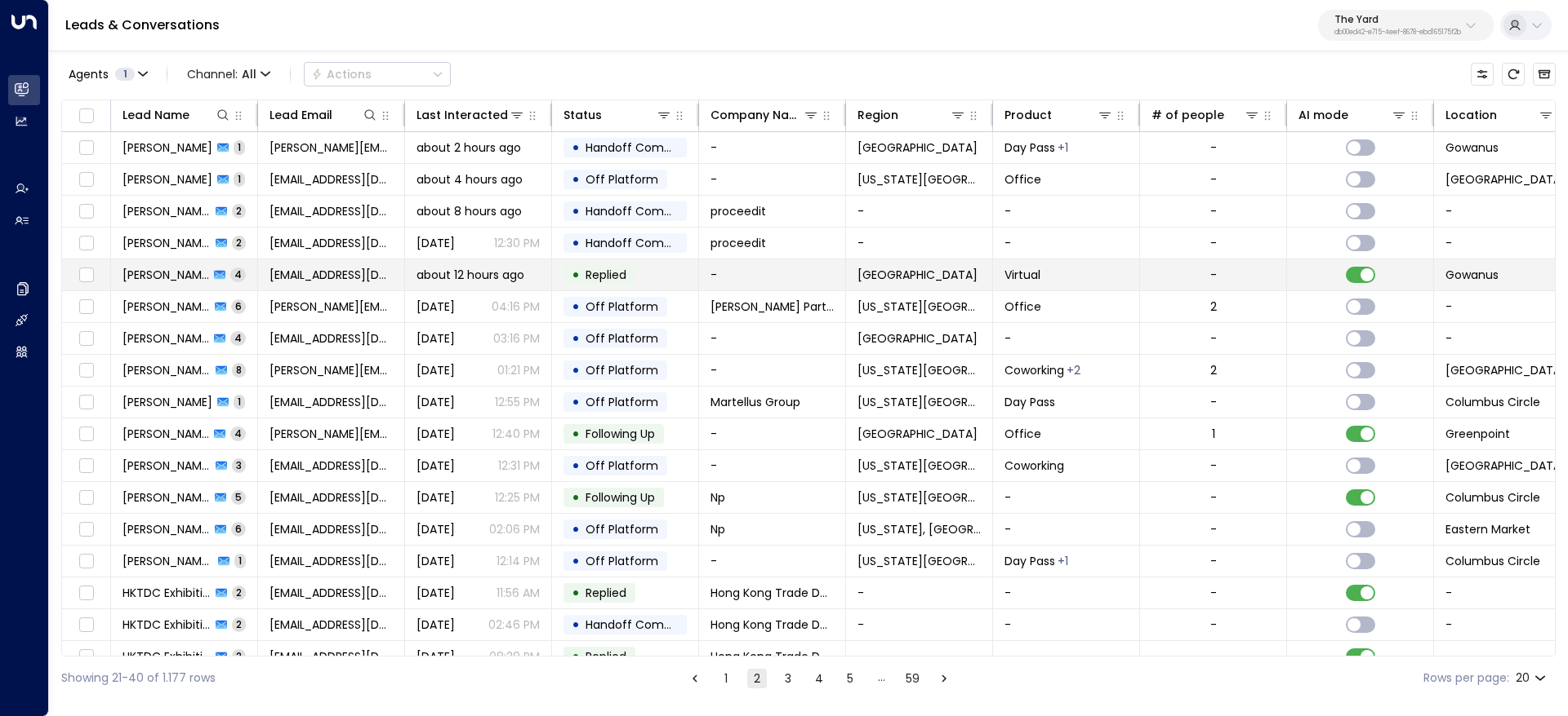
click at [151, 267] on span "Warren Tsang" at bounding box center [165, 275] width 87 height 17
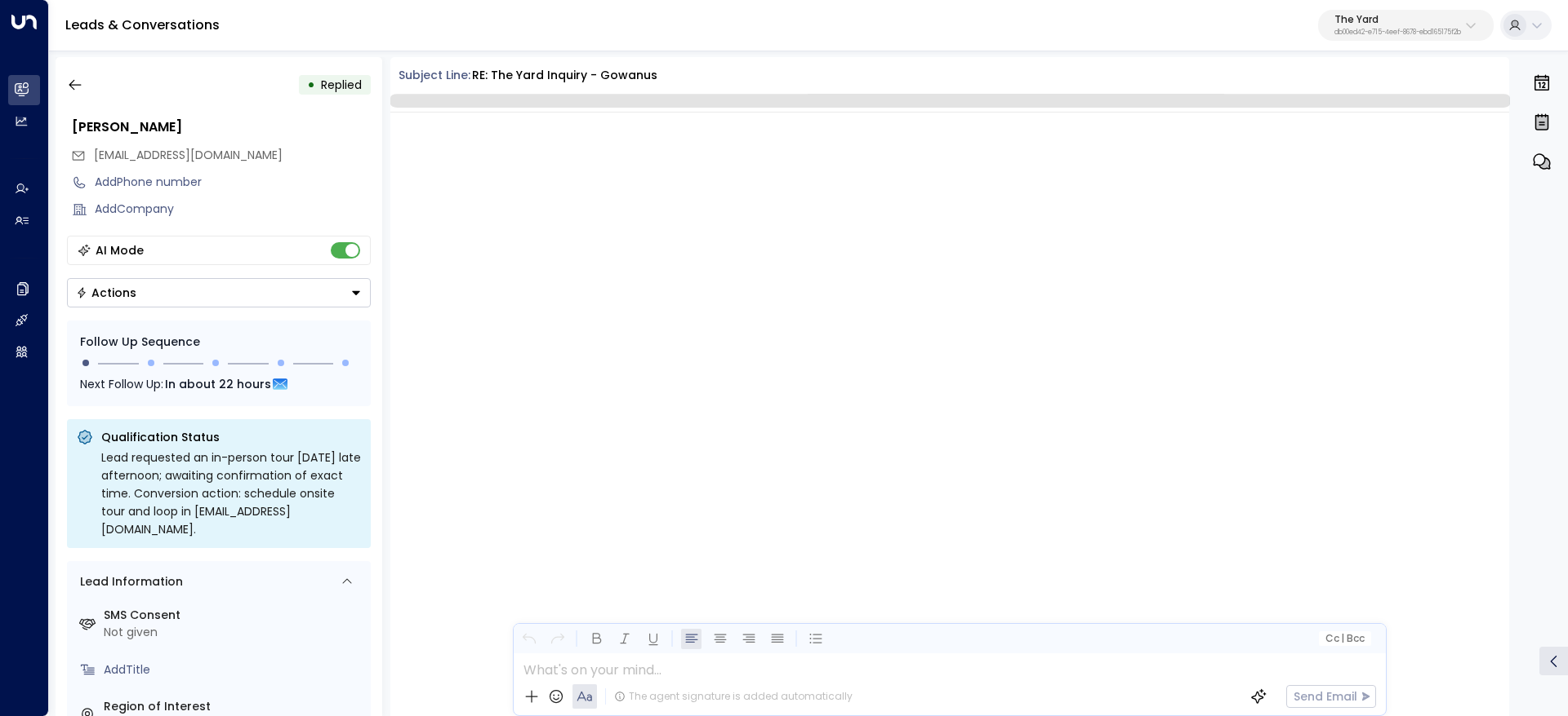
scroll to position [3315, 0]
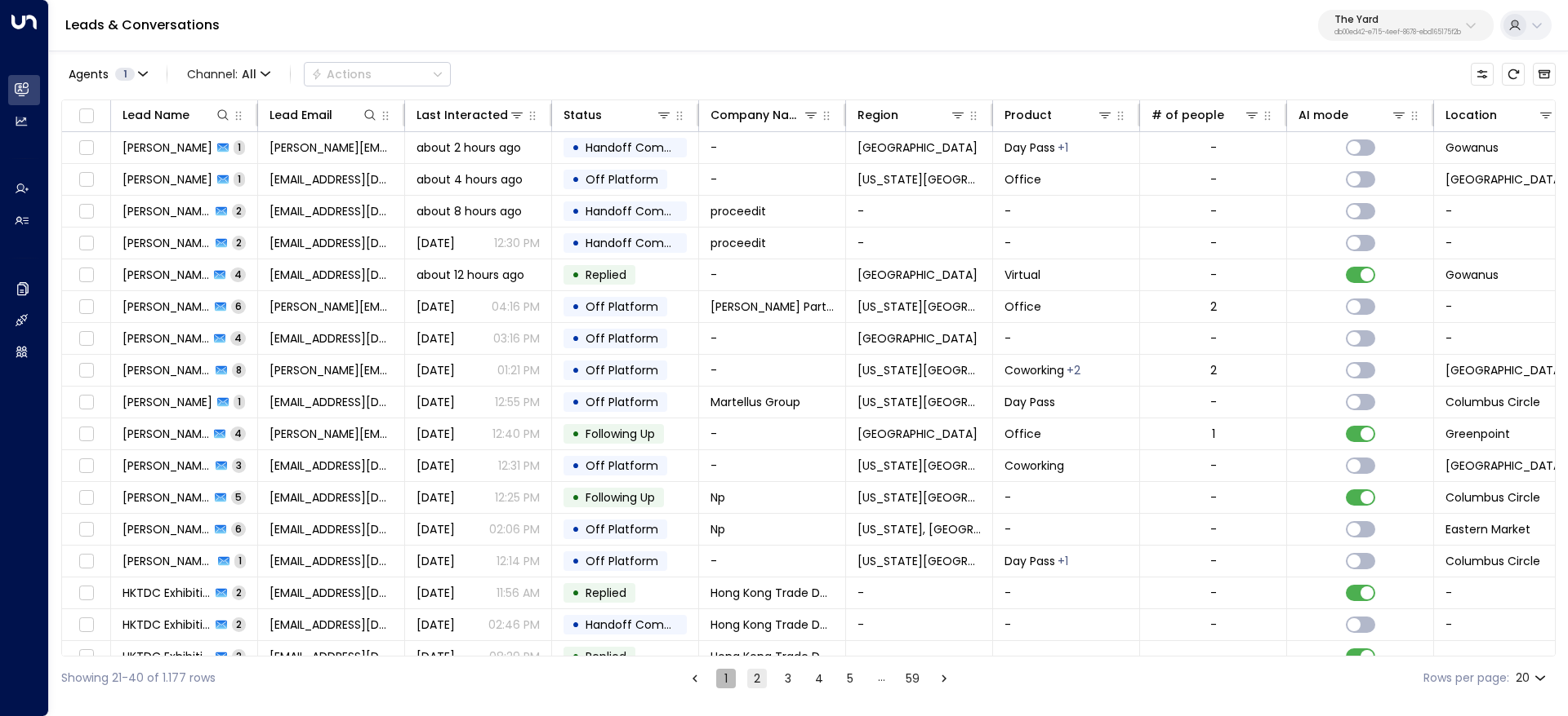
click at [726, 683] on button "1" at bounding box center [726, 679] width 19 height 19
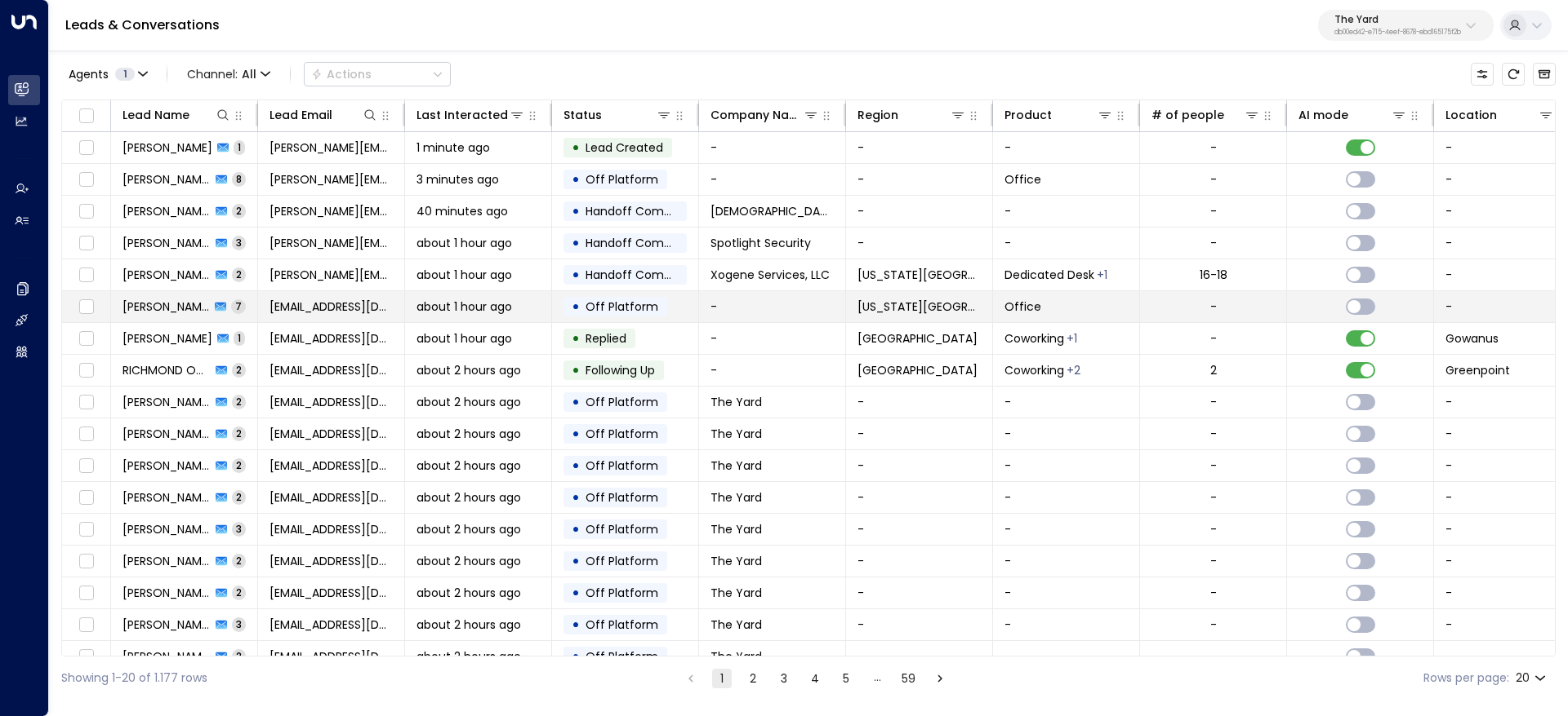
click at [171, 311] on span "Rebecca Davis" at bounding box center [166, 306] width 87 height 17
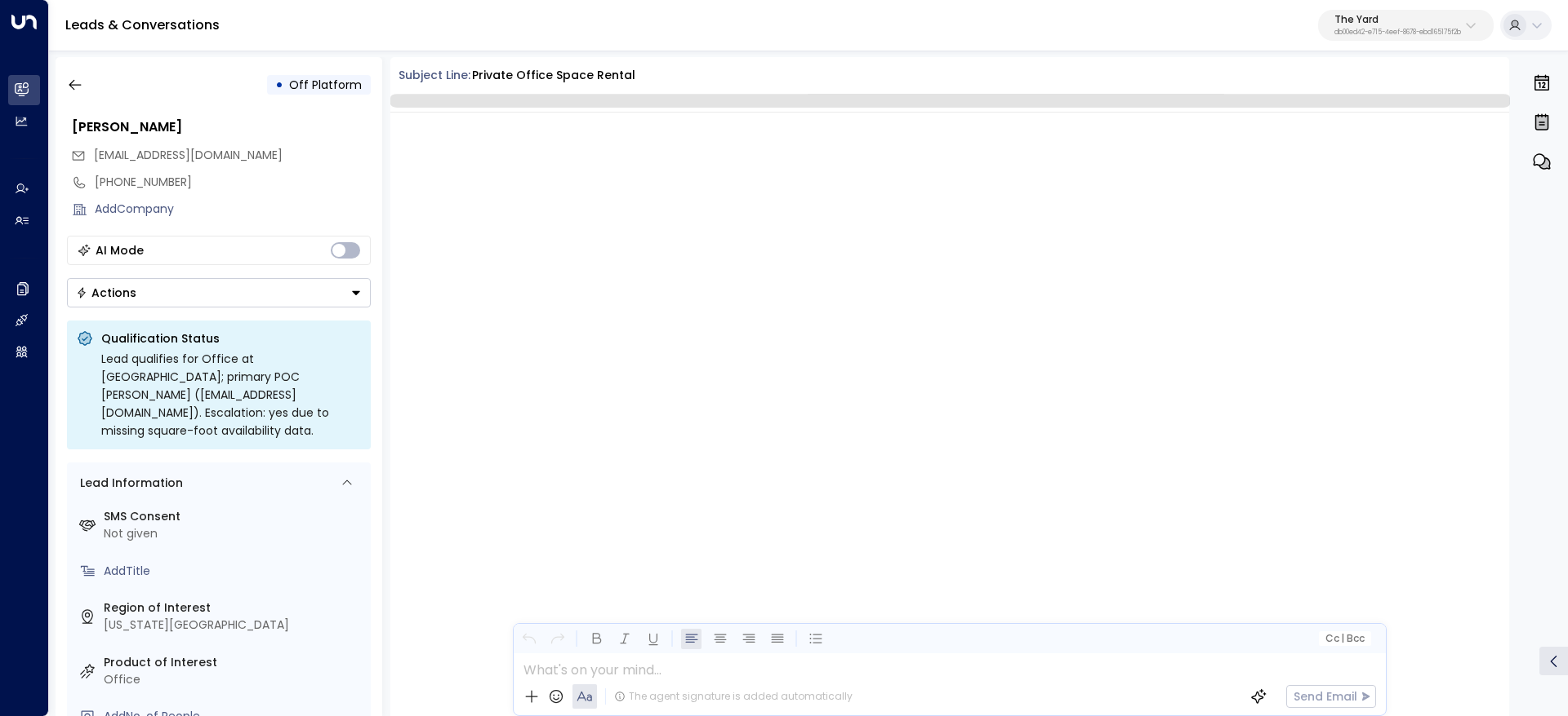
scroll to position [2289, 0]
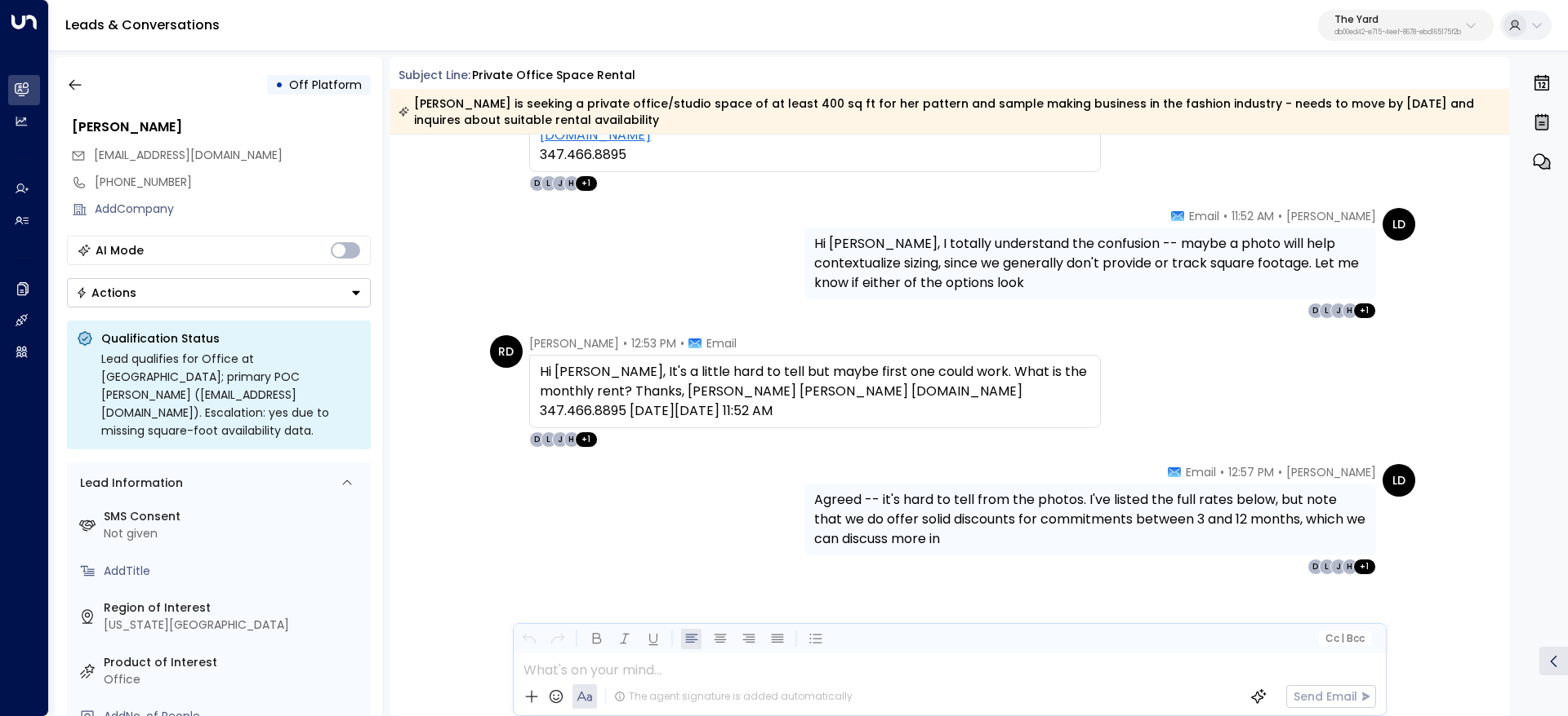
drag, startPoint x: 77, startPoint y: 5, endPoint x: 594, endPoint y: 276, distance: 583.7
click at [594, 276] on div "LD Linnea Dahmen • 11:52 AM • Email Hi Rebecca, I totally understand the confus…" at bounding box center [949, 263] width 930 height 111
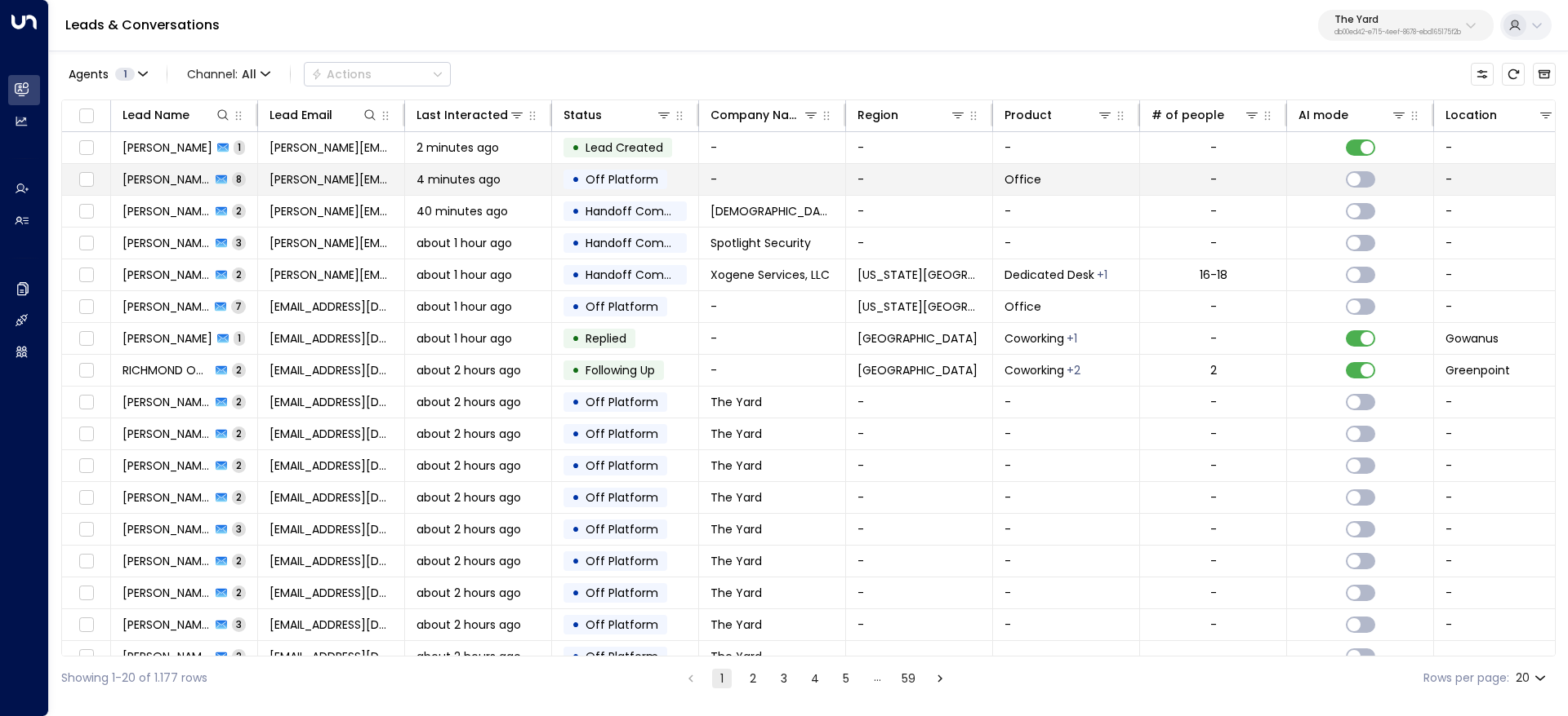
click at [186, 172] on span "David Teague" at bounding box center [166, 179] width 88 height 17
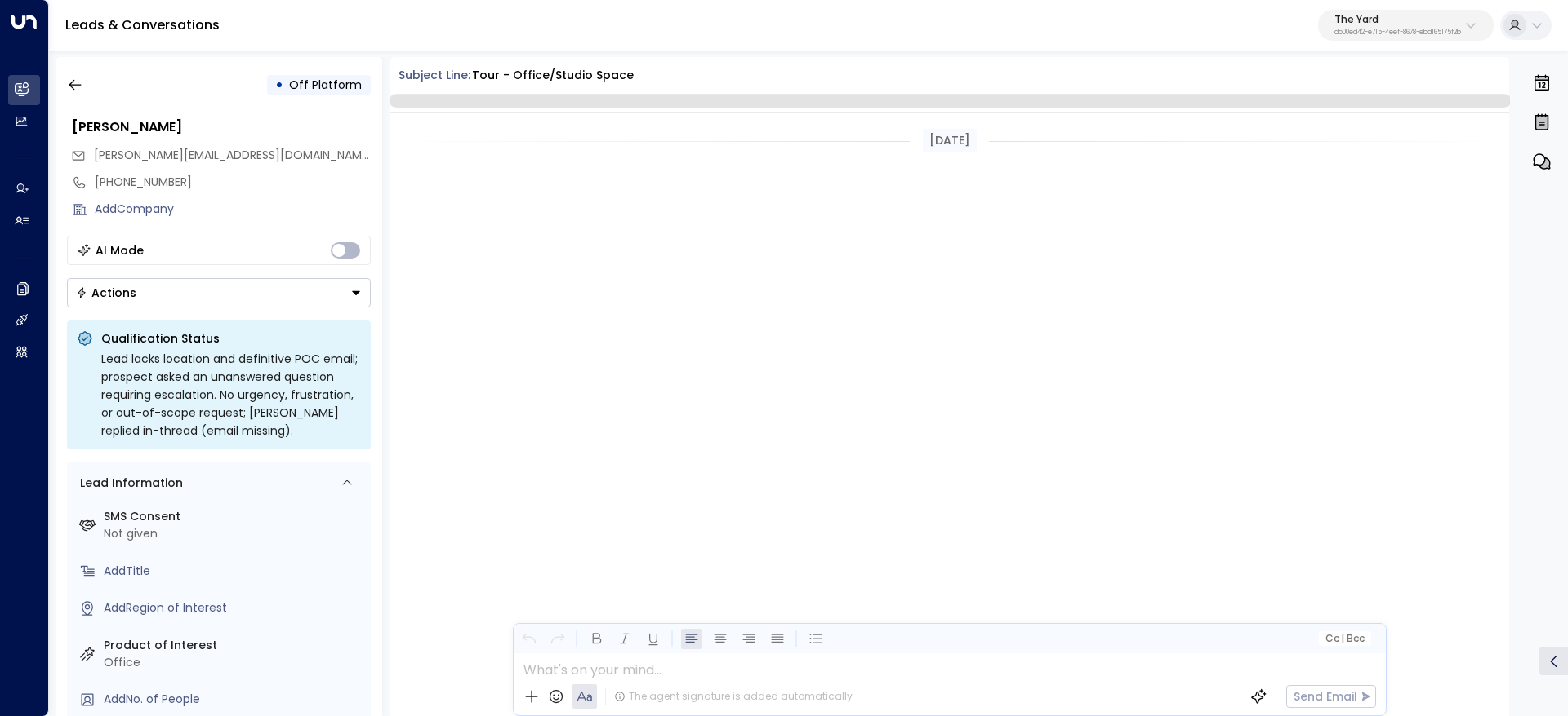
scroll to position [2830, 0]
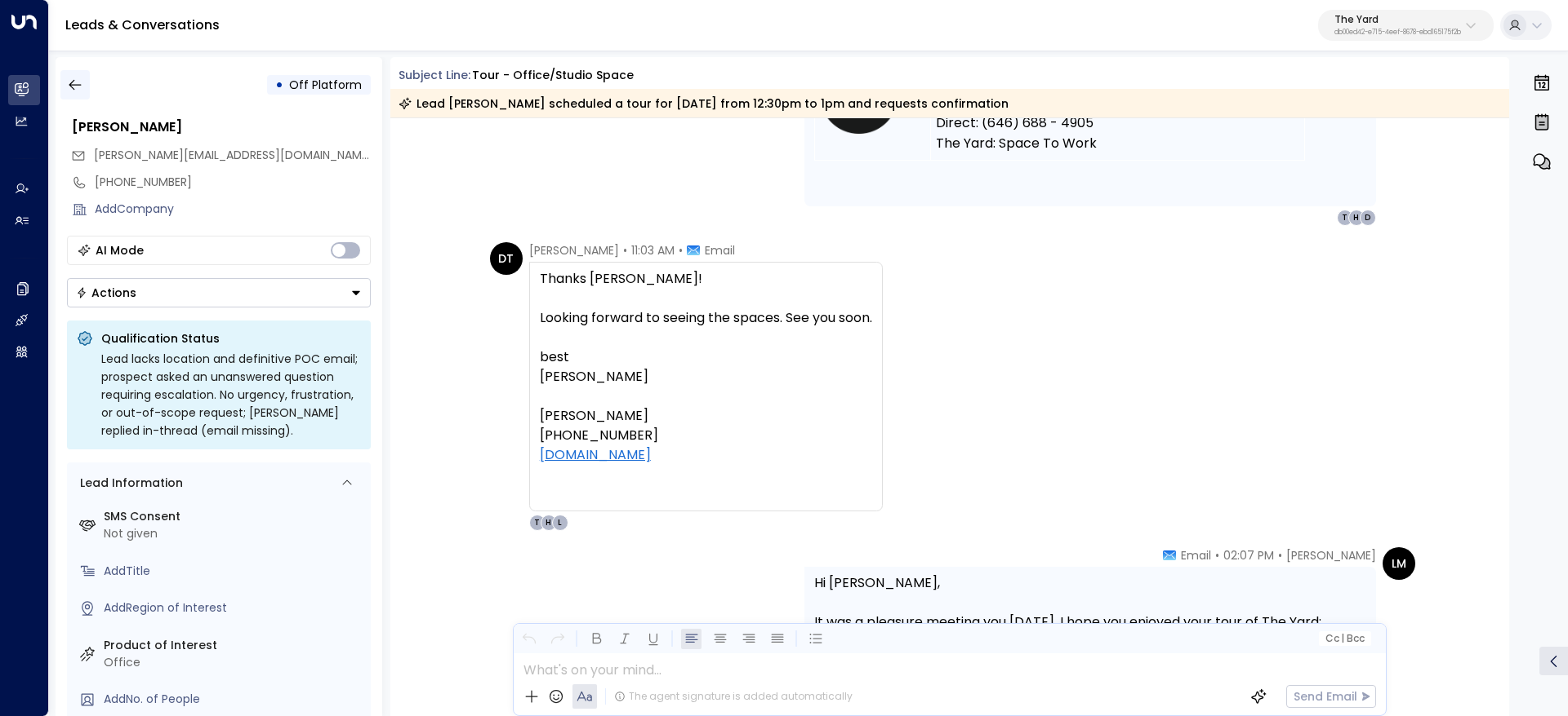
click at [73, 86] on icon "button" at bounding box center [75, 85] width 17 height 17
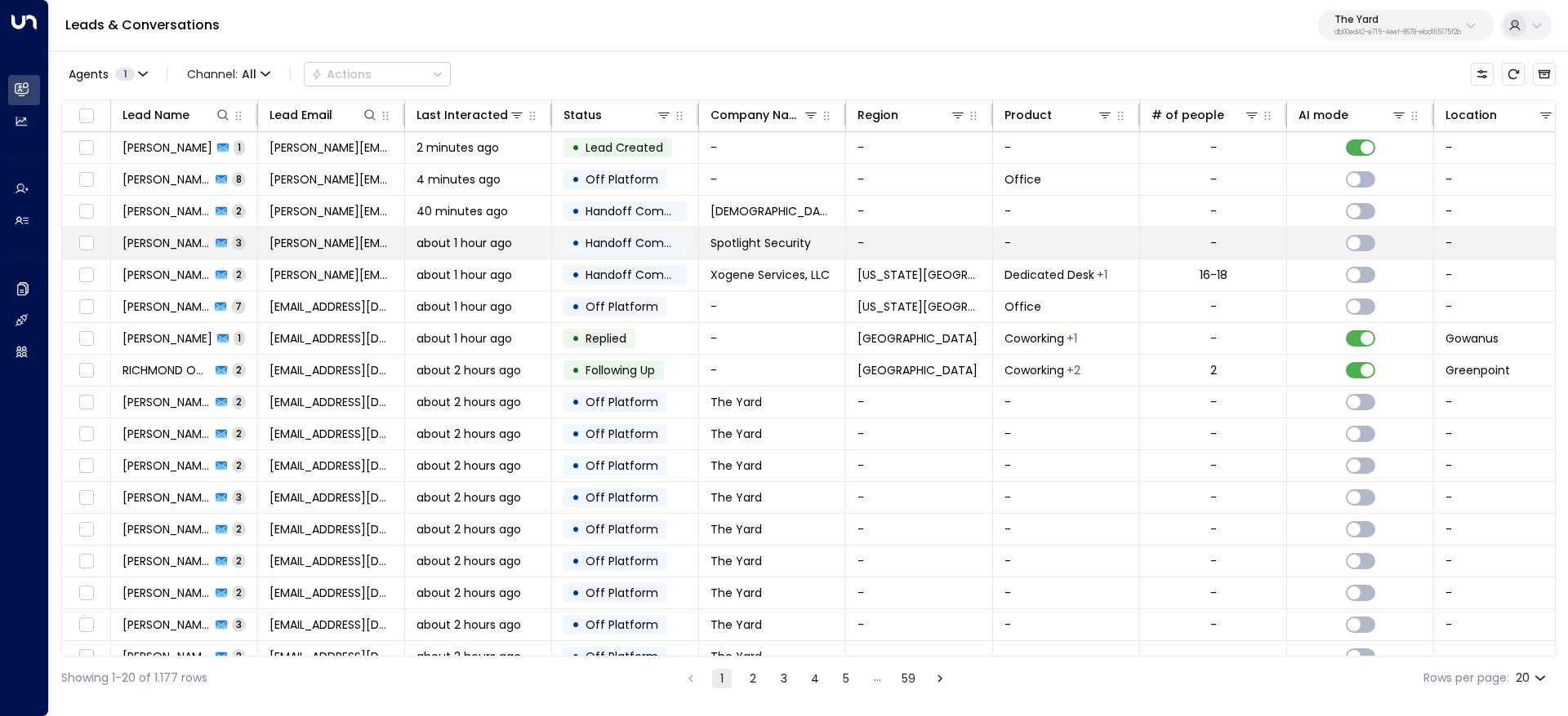
click at [165, 245] on span "Katie Kuzin" at bounding box center [166, 243] width 88 height 17
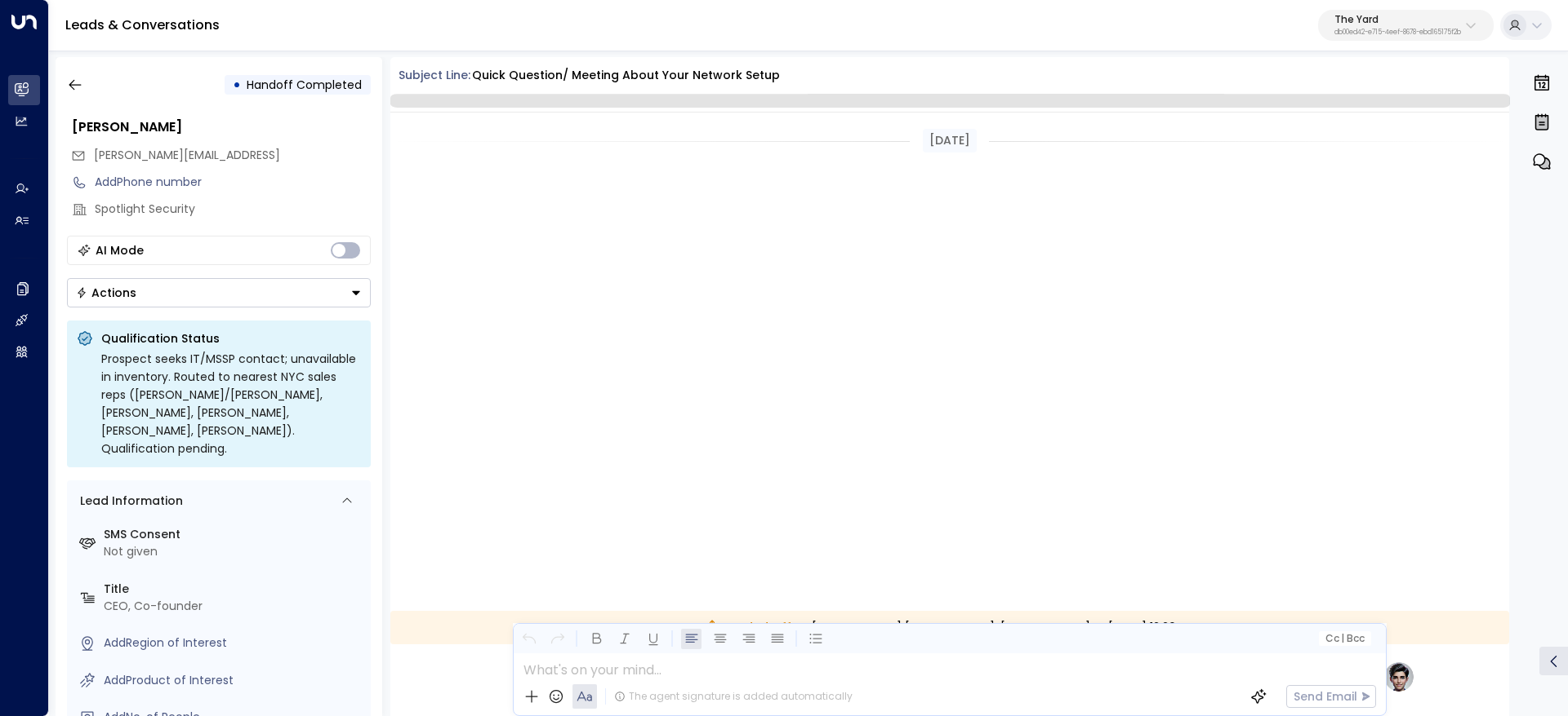
scroll to position [777, 0]
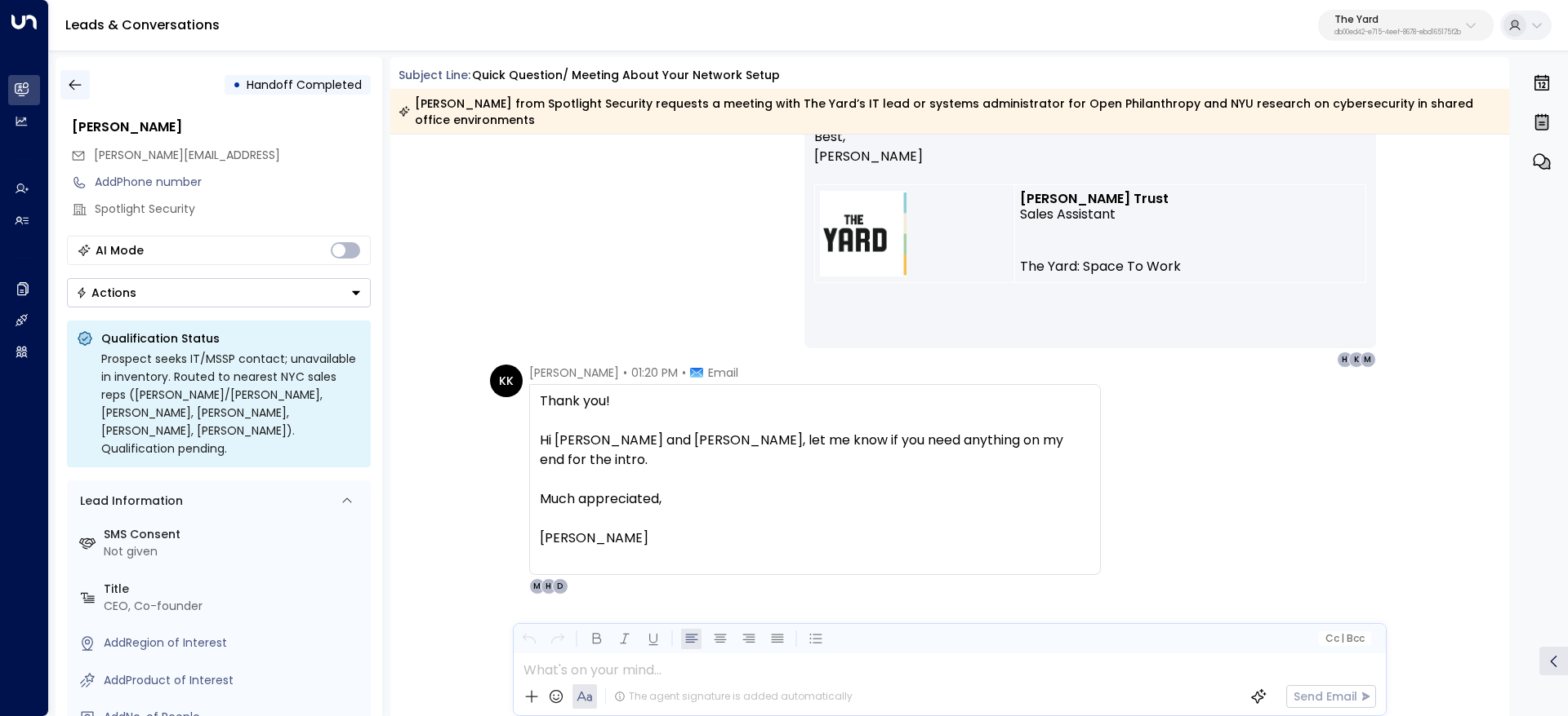
click at [79, 74] on button "button" at bounding box center [75, 85] width 29 height 29
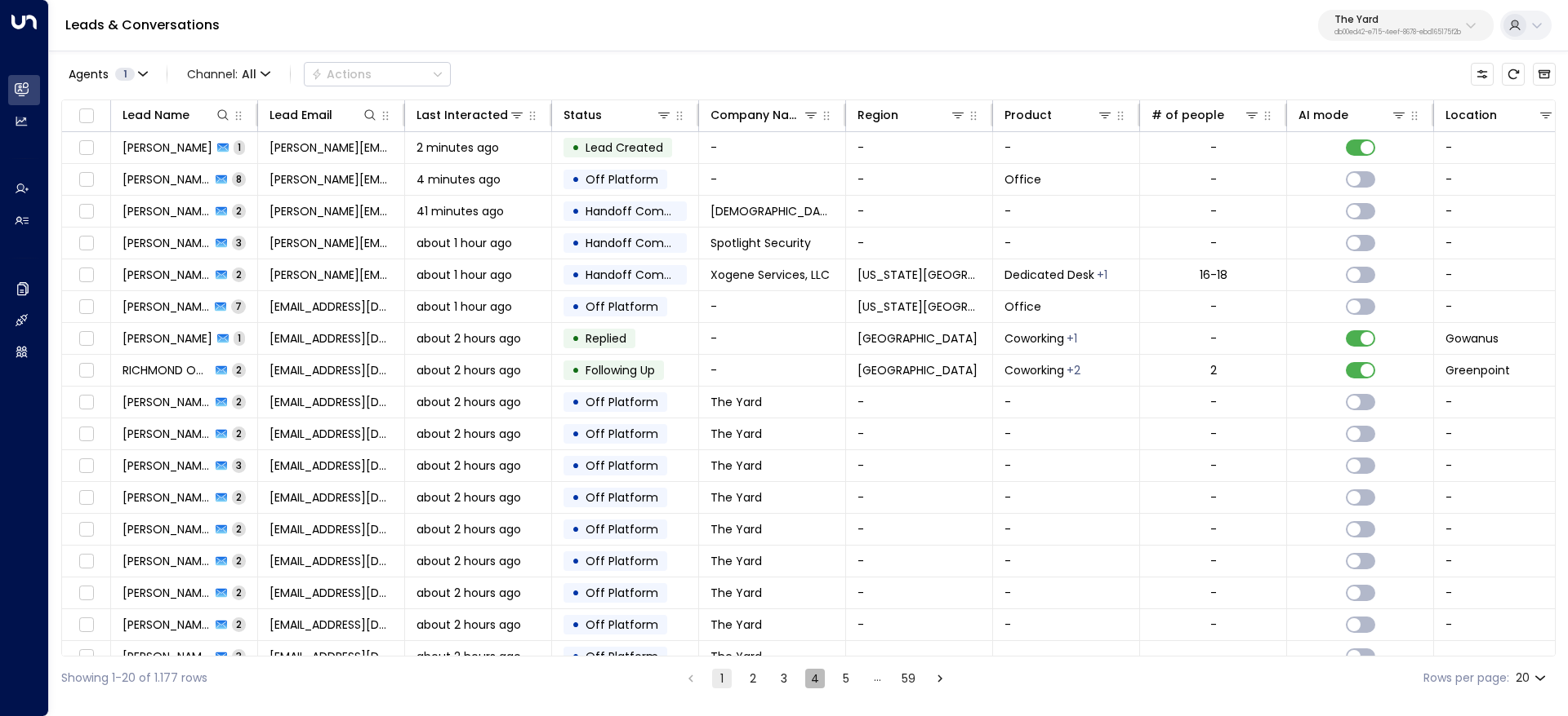
click at [816, 688] on button "4" at bounding box center [815, 679] width 19 height 19
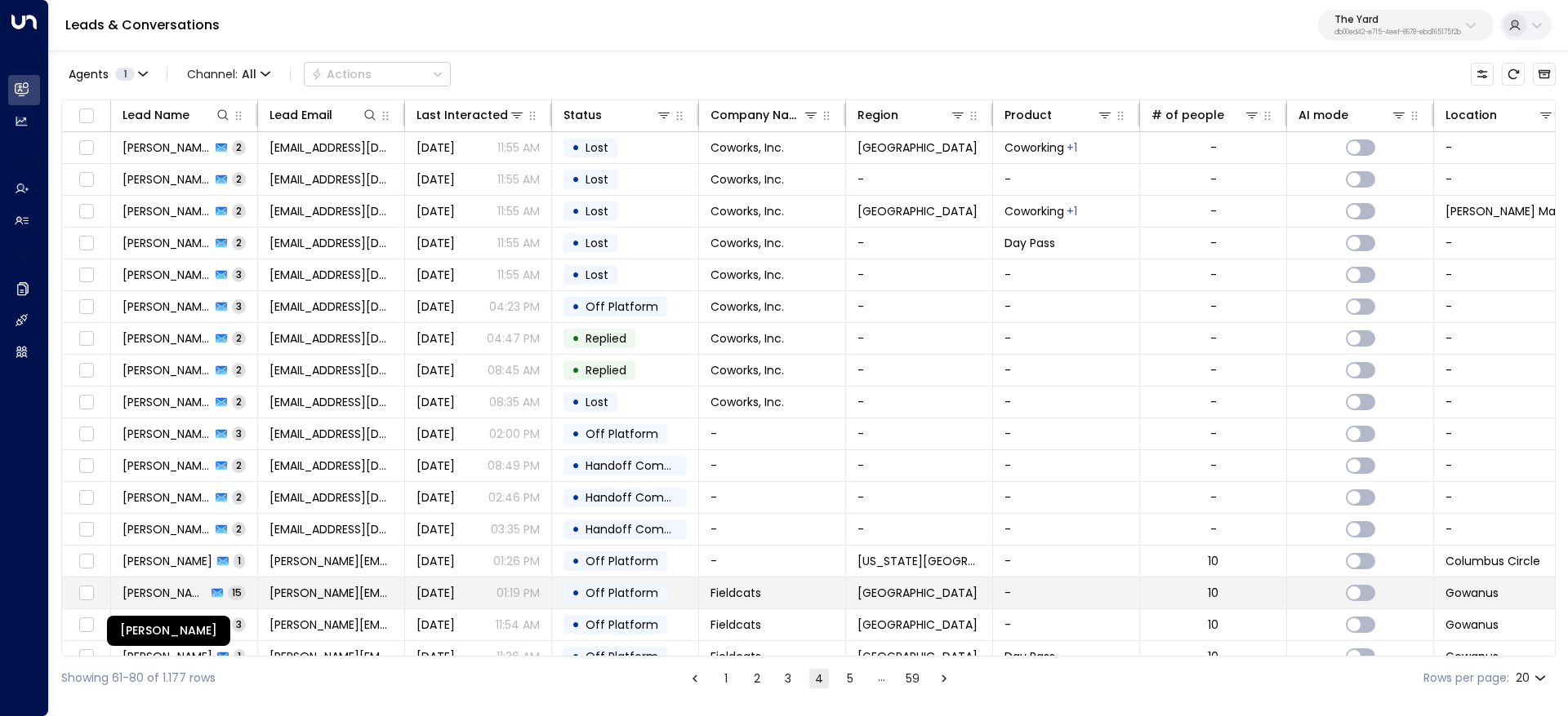
click at [171, 597] on span "Felisa Chiasson" at bounding box center [164, 593] width 85 height 17
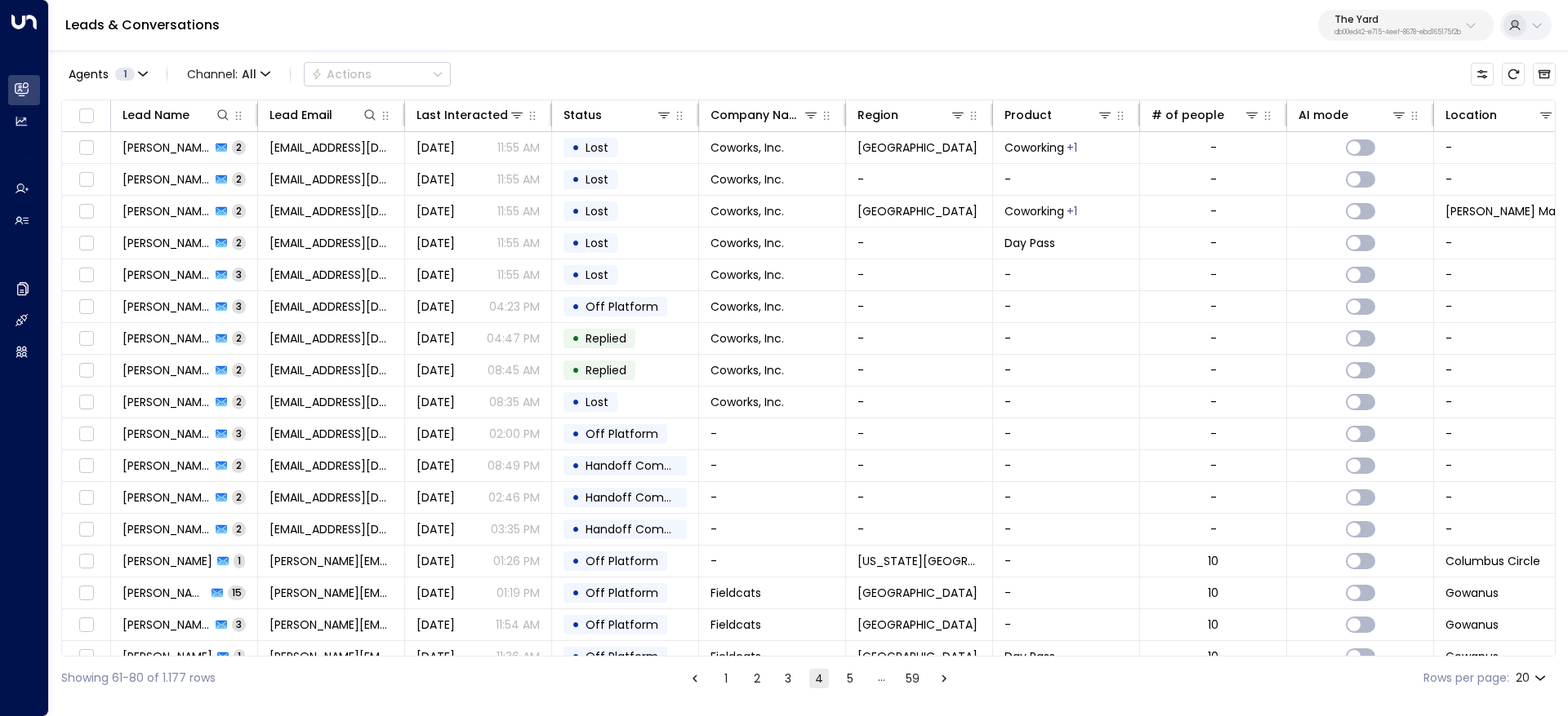
click at [1420, 29] on p "db00ed42-e715-4eef-8678-ebd165175f2b" at bounding box center [1397, 32] width 126 height 7
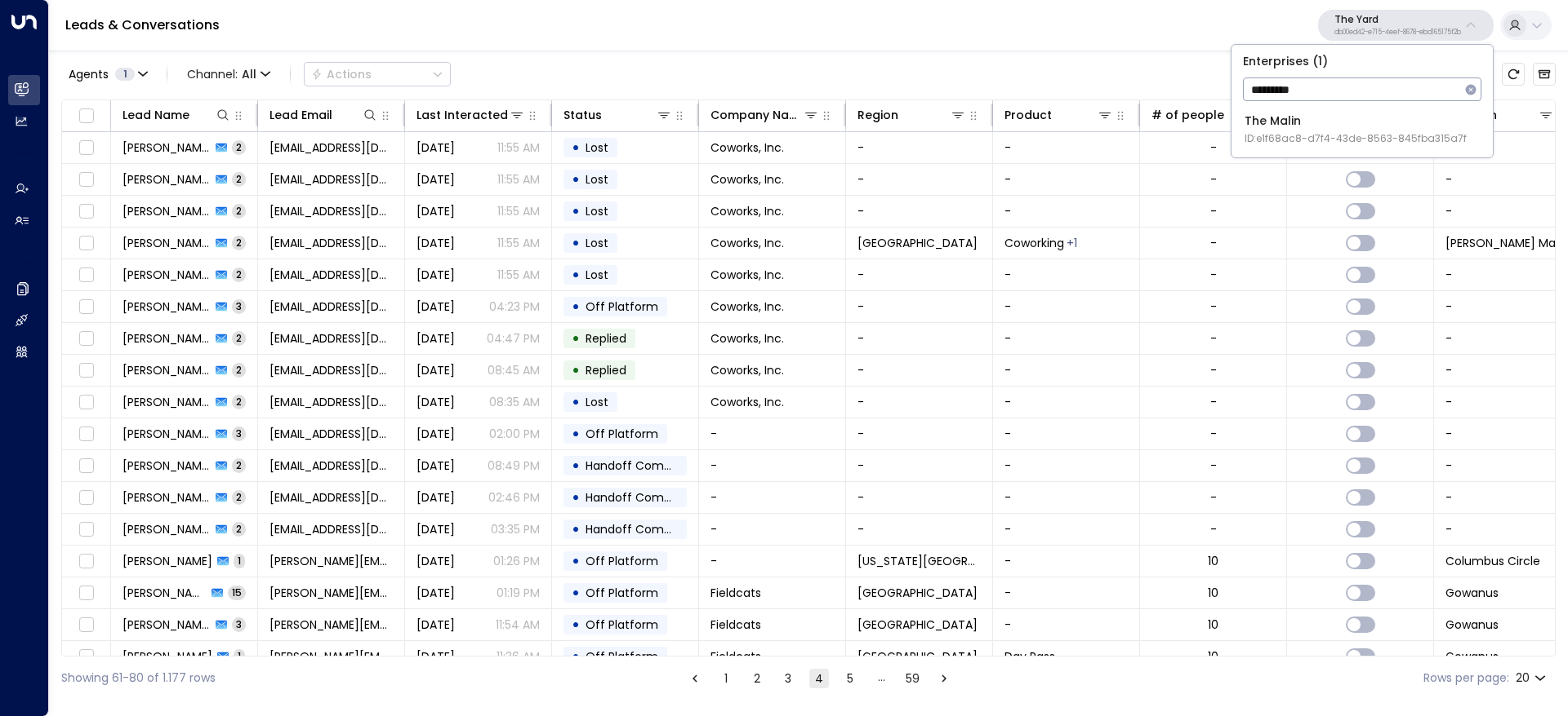
type input "*********"
click at [1330, 134] on span "ID: e1f68ac8-d7f4-43de-8563-845fba315a7f" at bounding box center [1355, 138] width 222 height 15
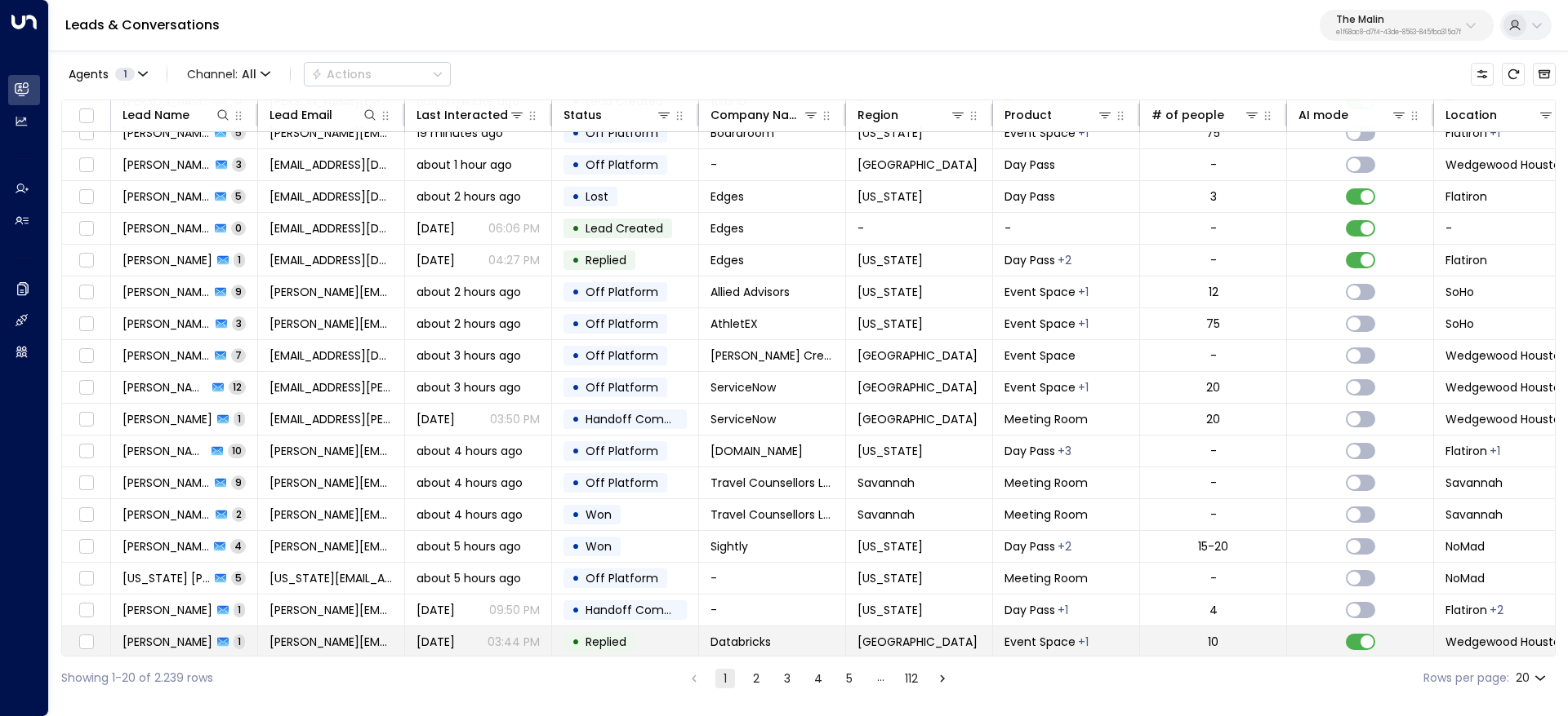
scroll to position [118, 0]
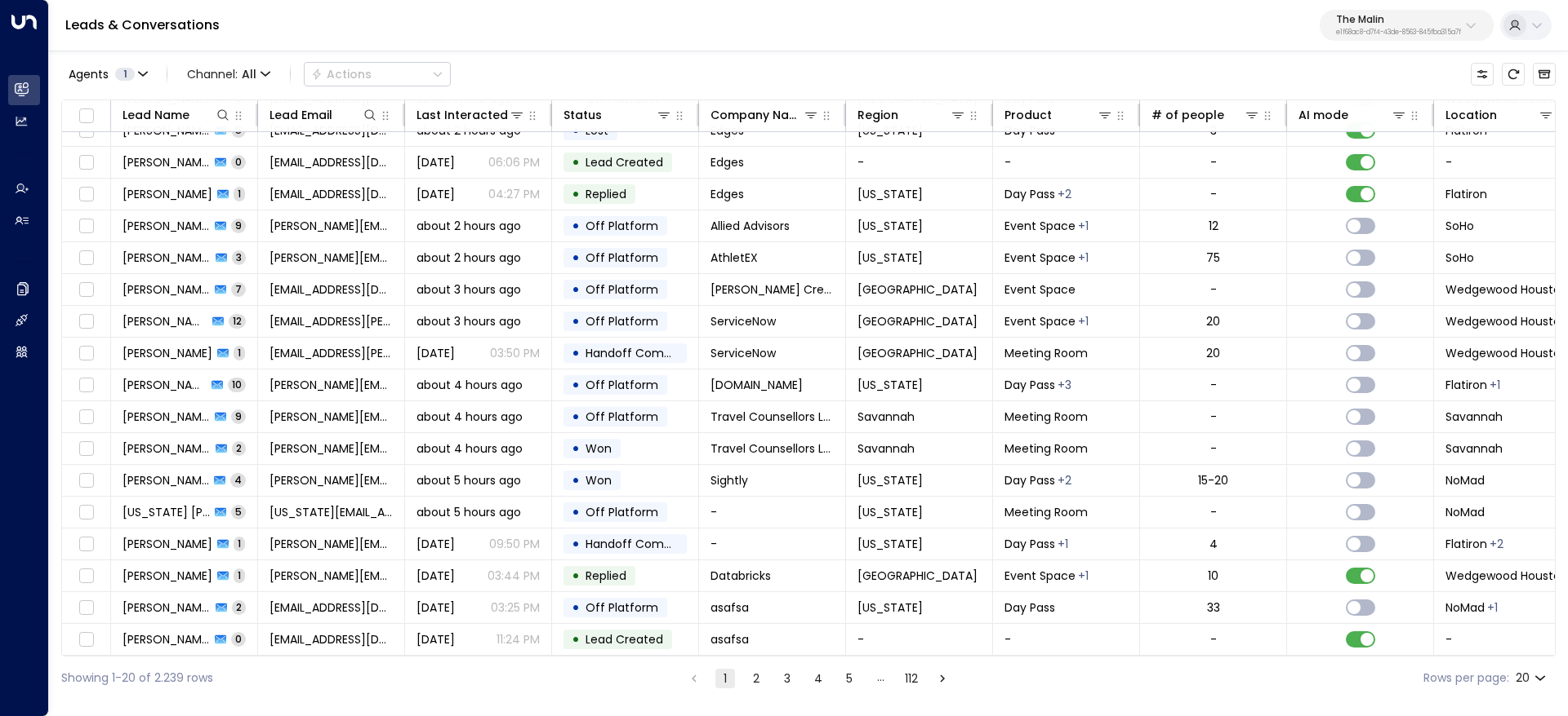
click at [760, 678] on button "2" at bounding box center [756, 679] width 19 height 19
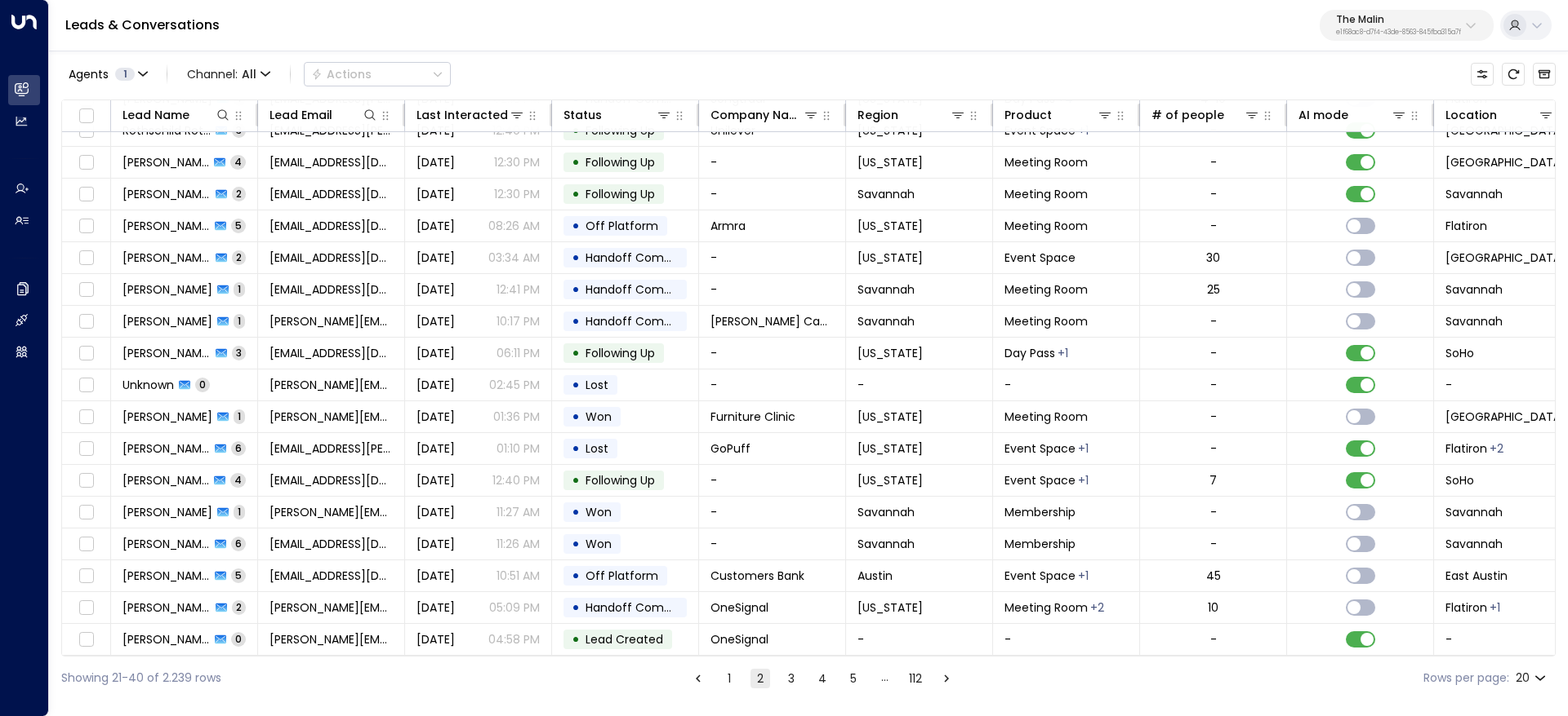
scroll to position [118, 0]
click at [122, 78] on span "1" at bounding box center [124, 74] width 19 height 13
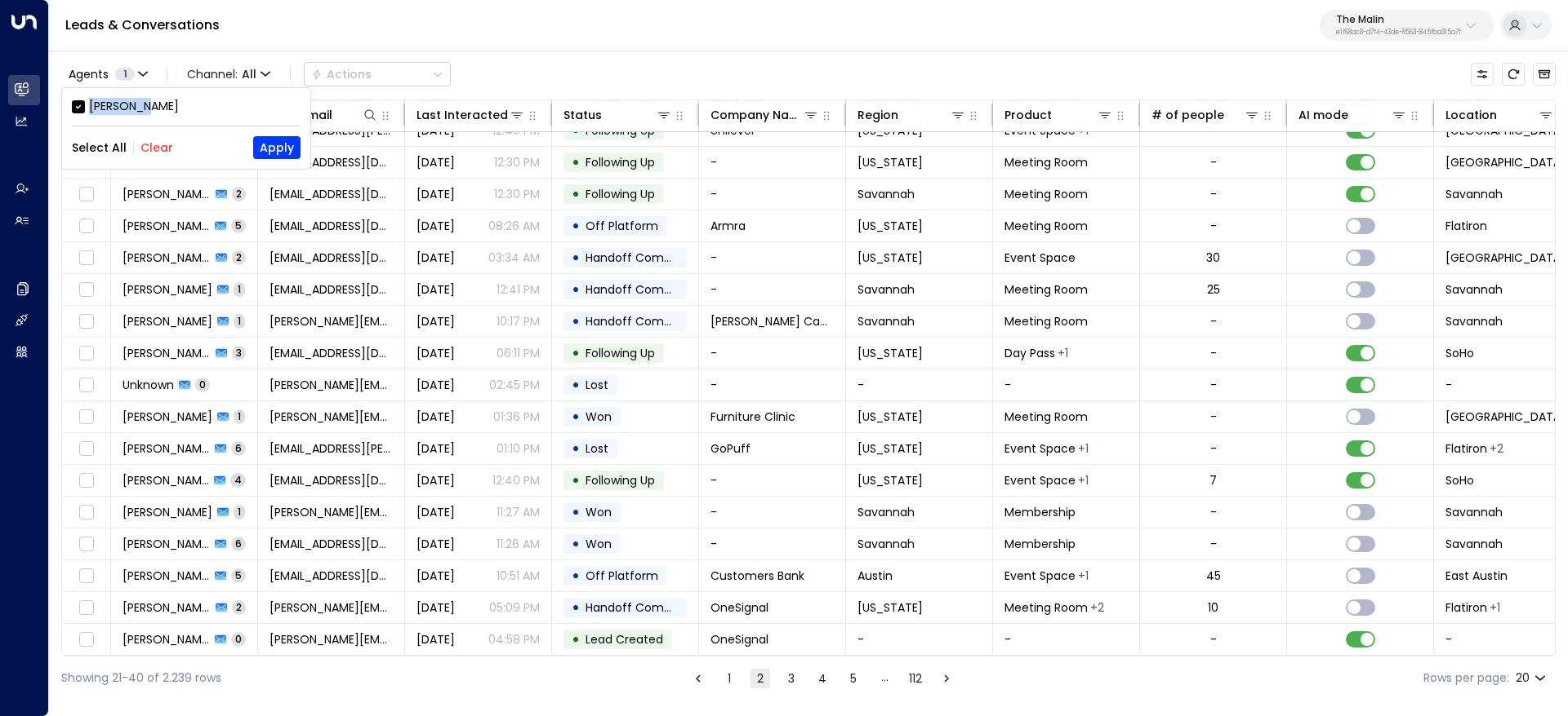
drag, startPoint x: 162, startPoint y: 110, endPoint x: 85, endPoint y: 111, distance: 77.0
click at [85, 111] on div "[PERSON_NAME]" at bounding box center [186, 107] width 228 height 17
copy div "[PERSON_NAME]"
click at [153, 568] on div at bounding box center [784, 358] width 1568 height 716
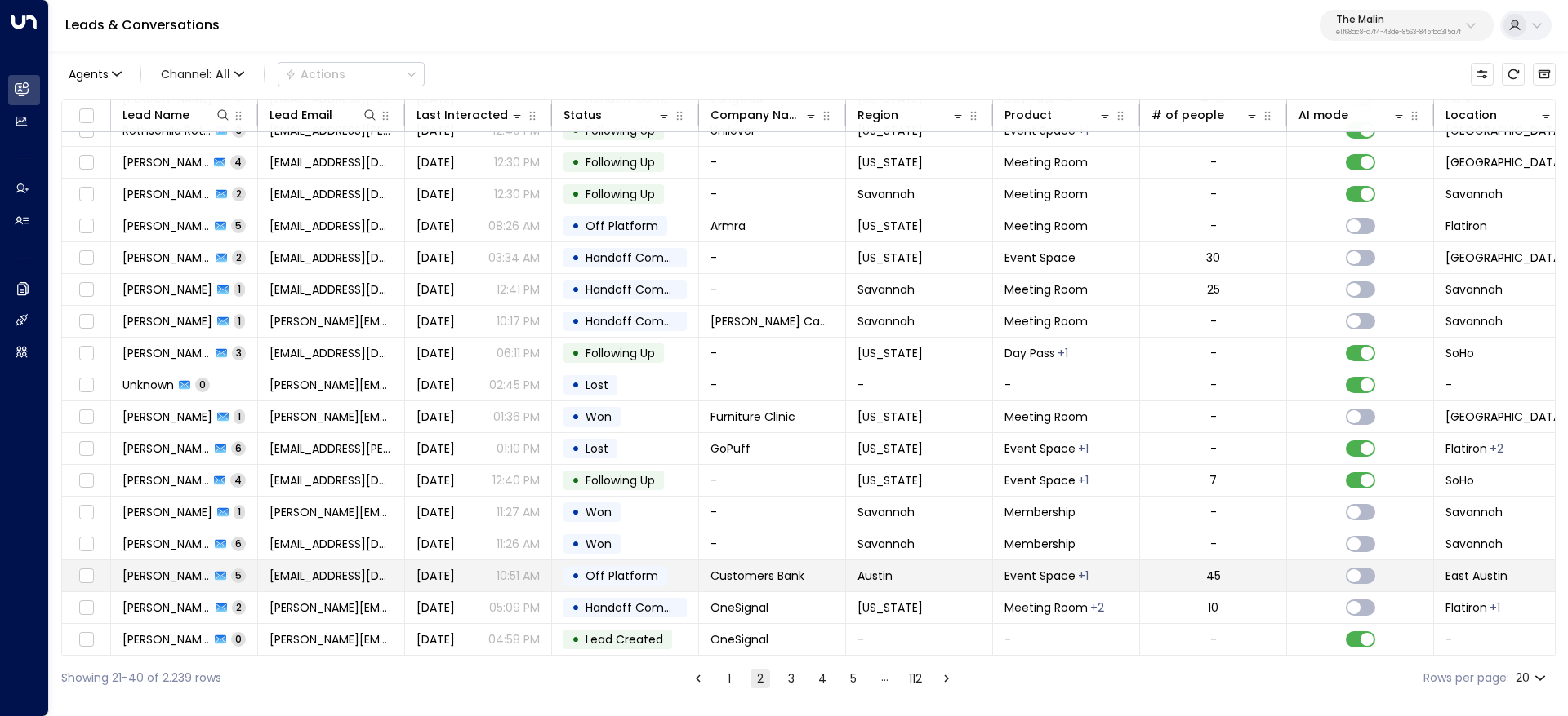
click at [154, 570] on span "Kevin Swinson" at bounding box center [166, 576] width 87 height 17
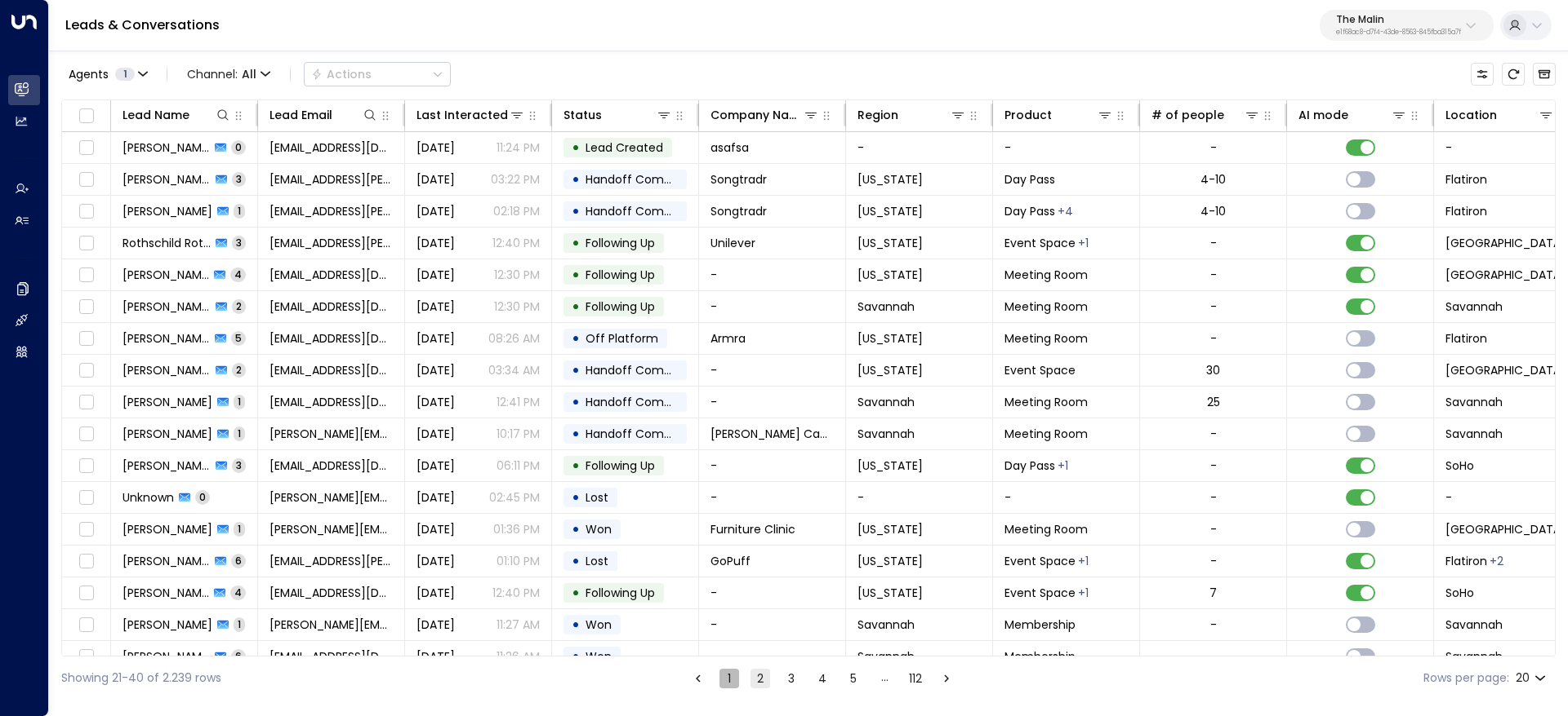
click at [734, 684] on button "1" at bounding box center [729, 679] width 19 height 19
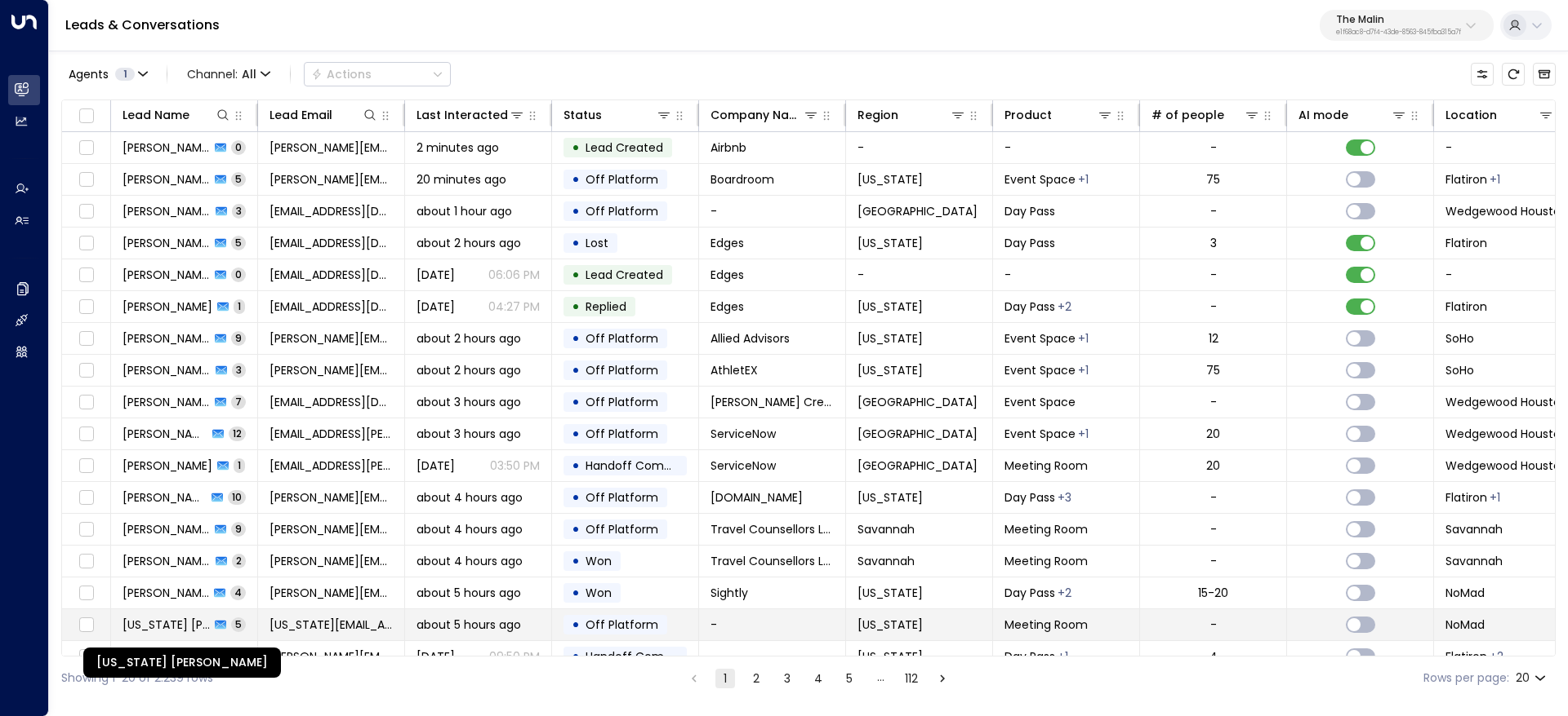
click at [158, 623] on span "Montana Fisher-Shotton" at bounding box center [166, 625] width 87 height 17
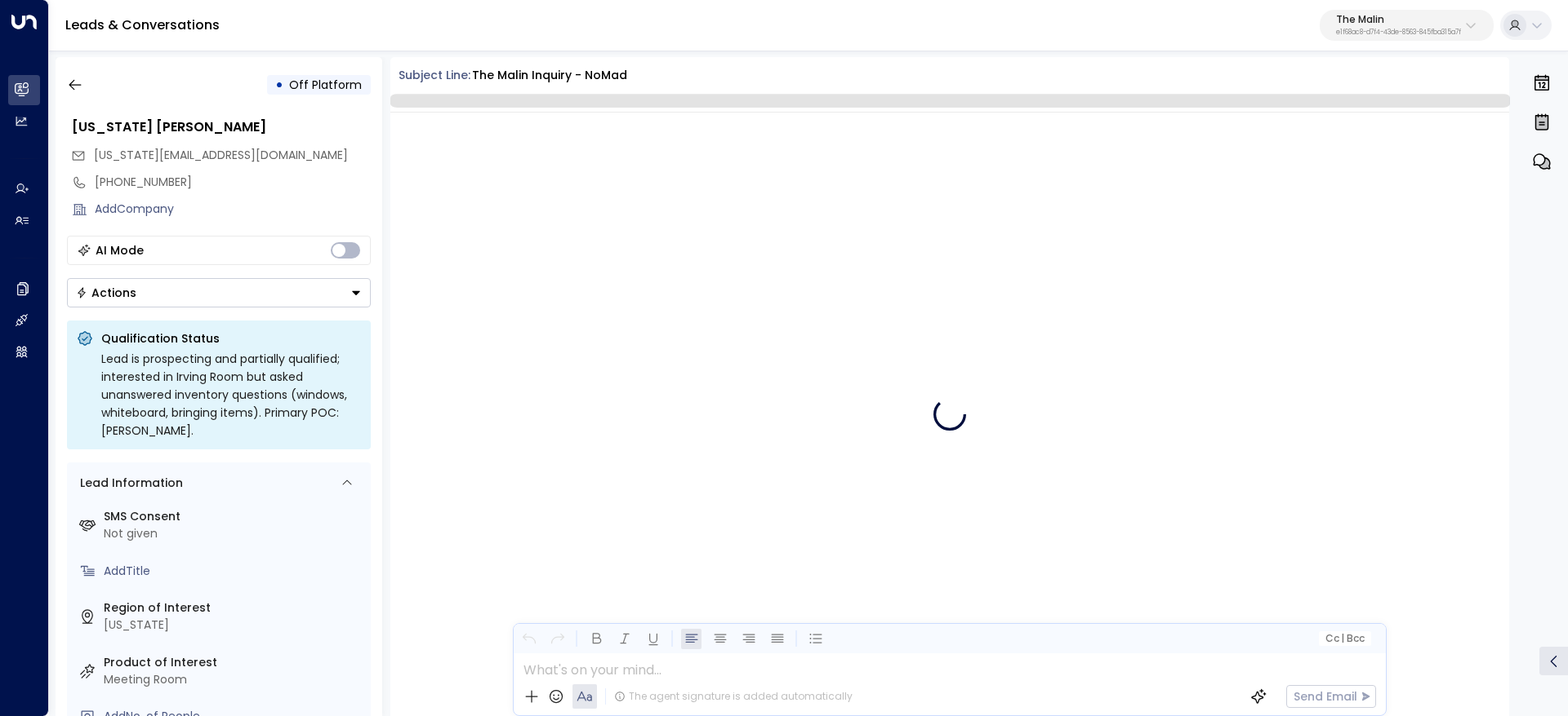
scroll to position [2898, 0]
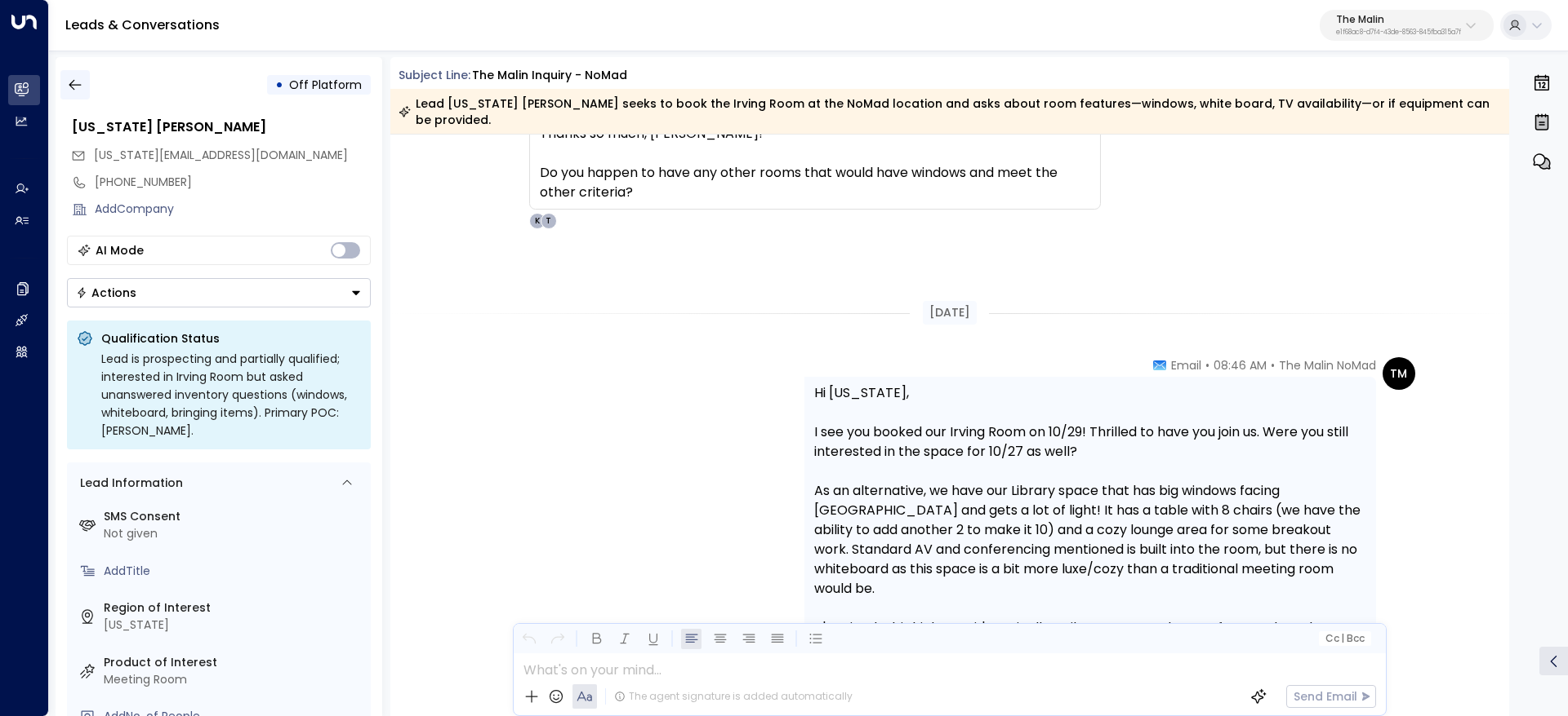
click at [76, 89] on icon "button" at bounding box center [75, 85] width 17 height 17
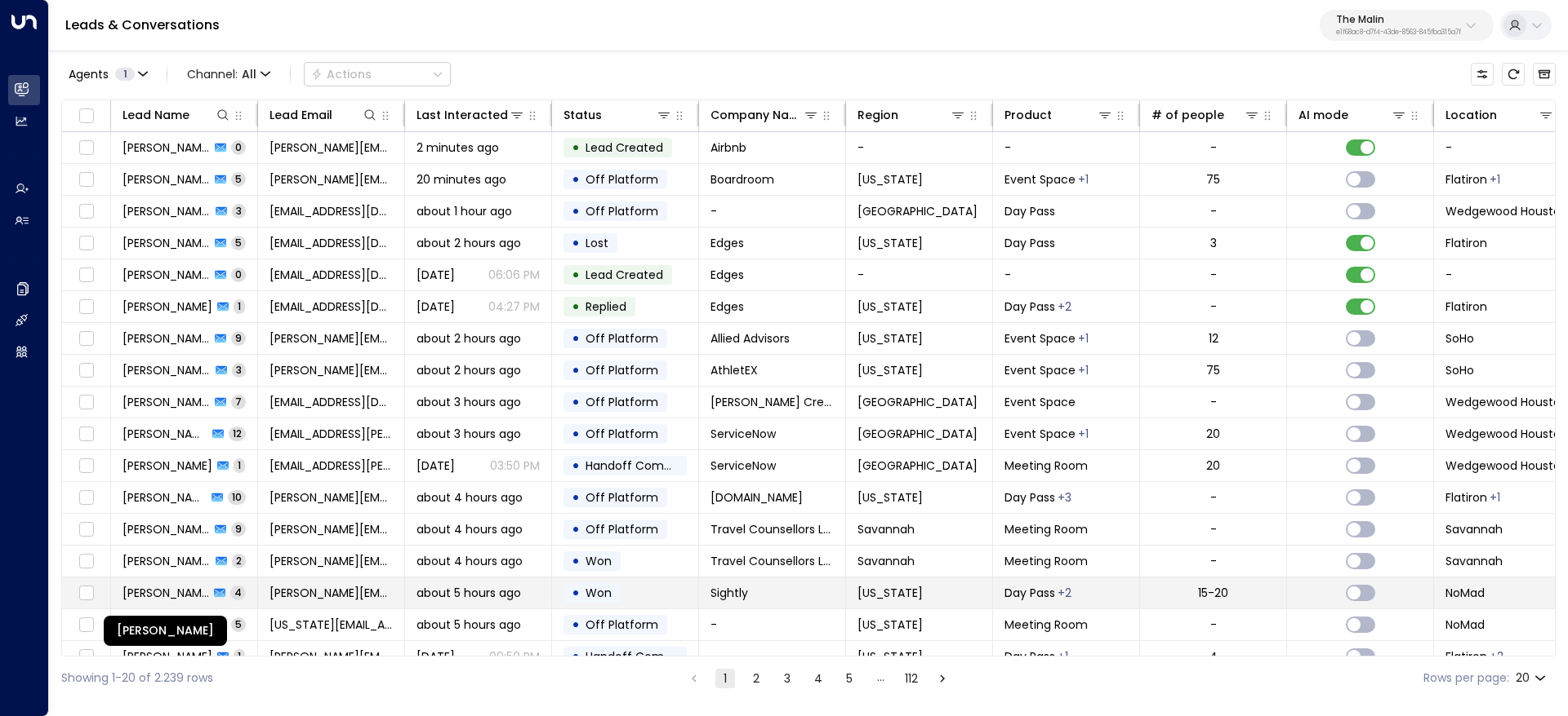
click at [175, 592] on span "Elizabeth Shevins" at bounding box center [165, 593] width 87 height 17
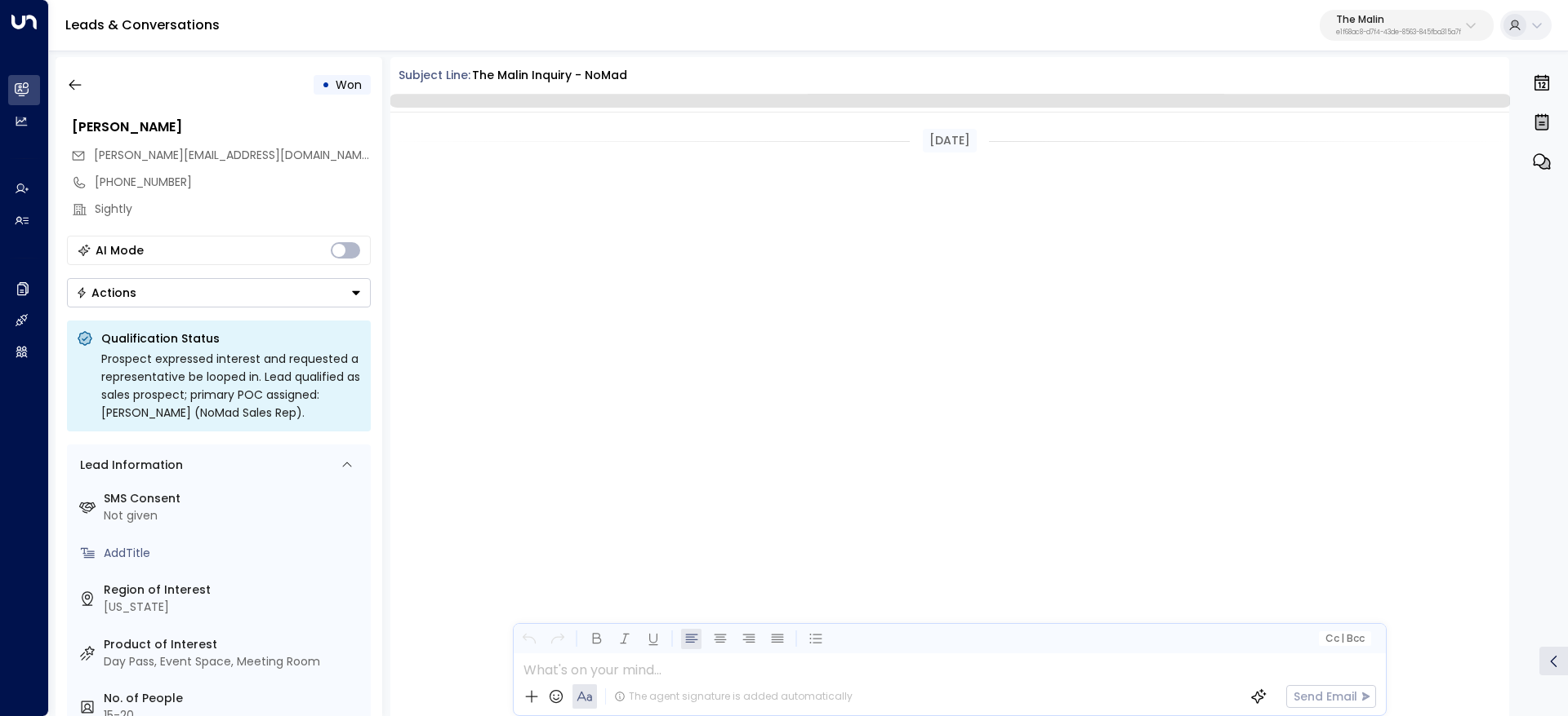
scroll to position [2423, 0]
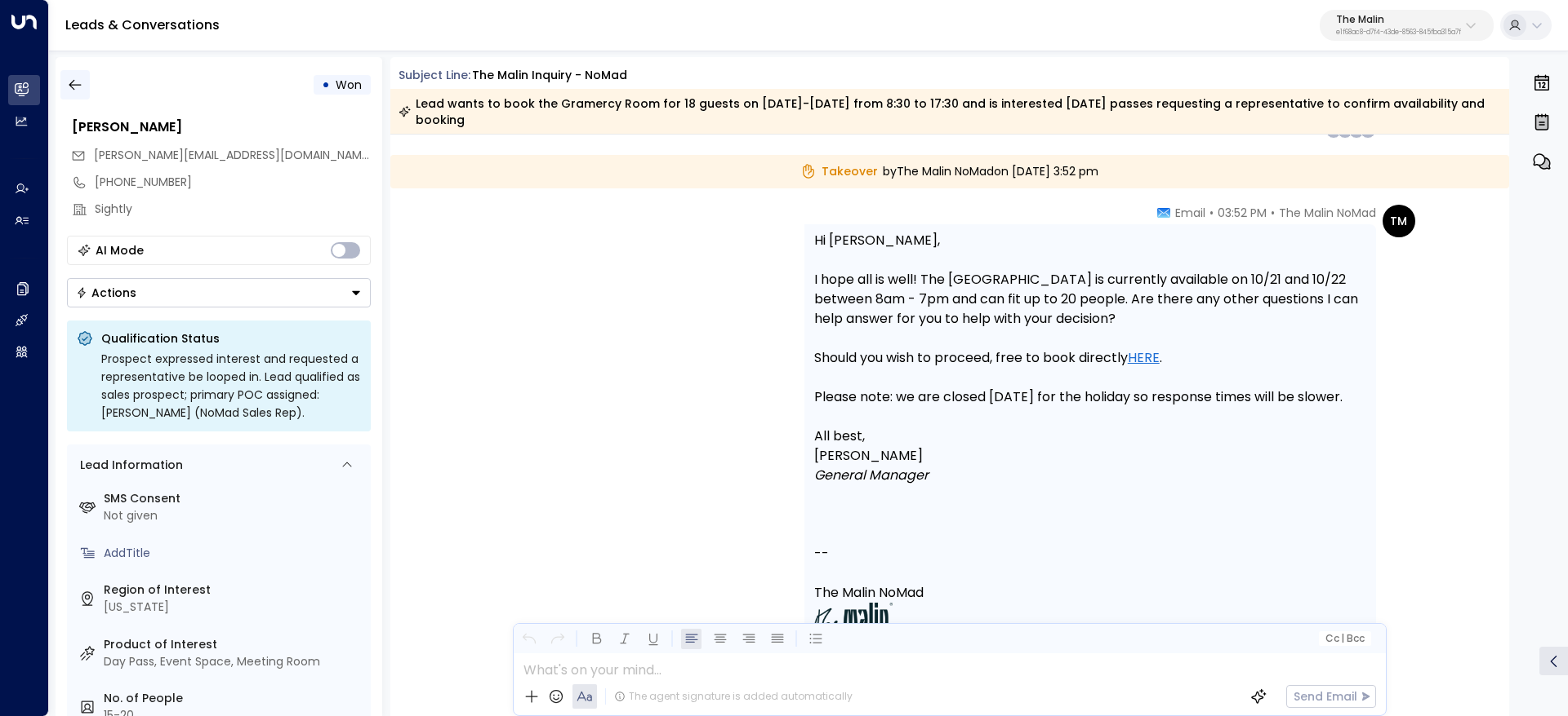
click at [73, 70] on button "button" at bounding box center [75, 85] width 29 height 29
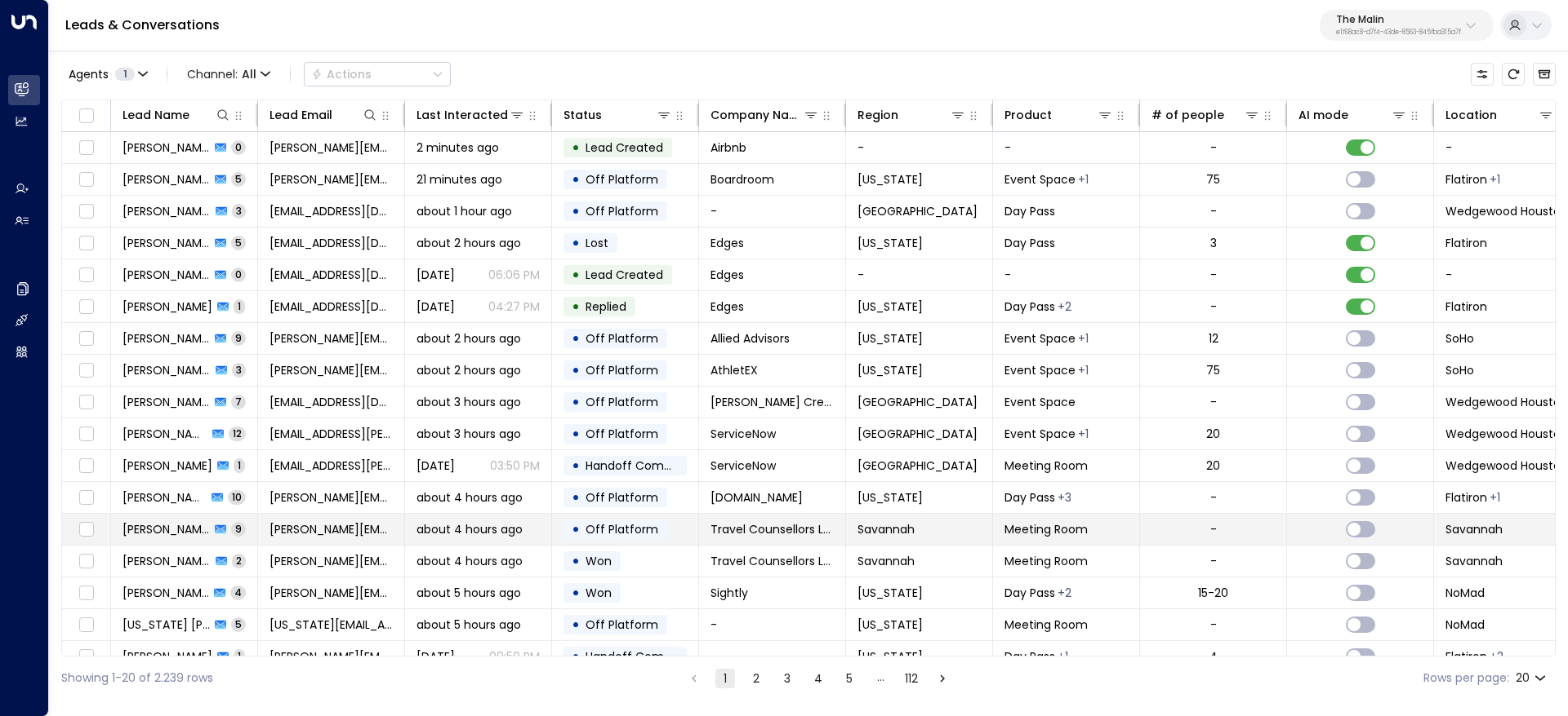
click at [142, 536] on span "Kerry Cranston" at bounding box center [166, 529] width 87 height 17
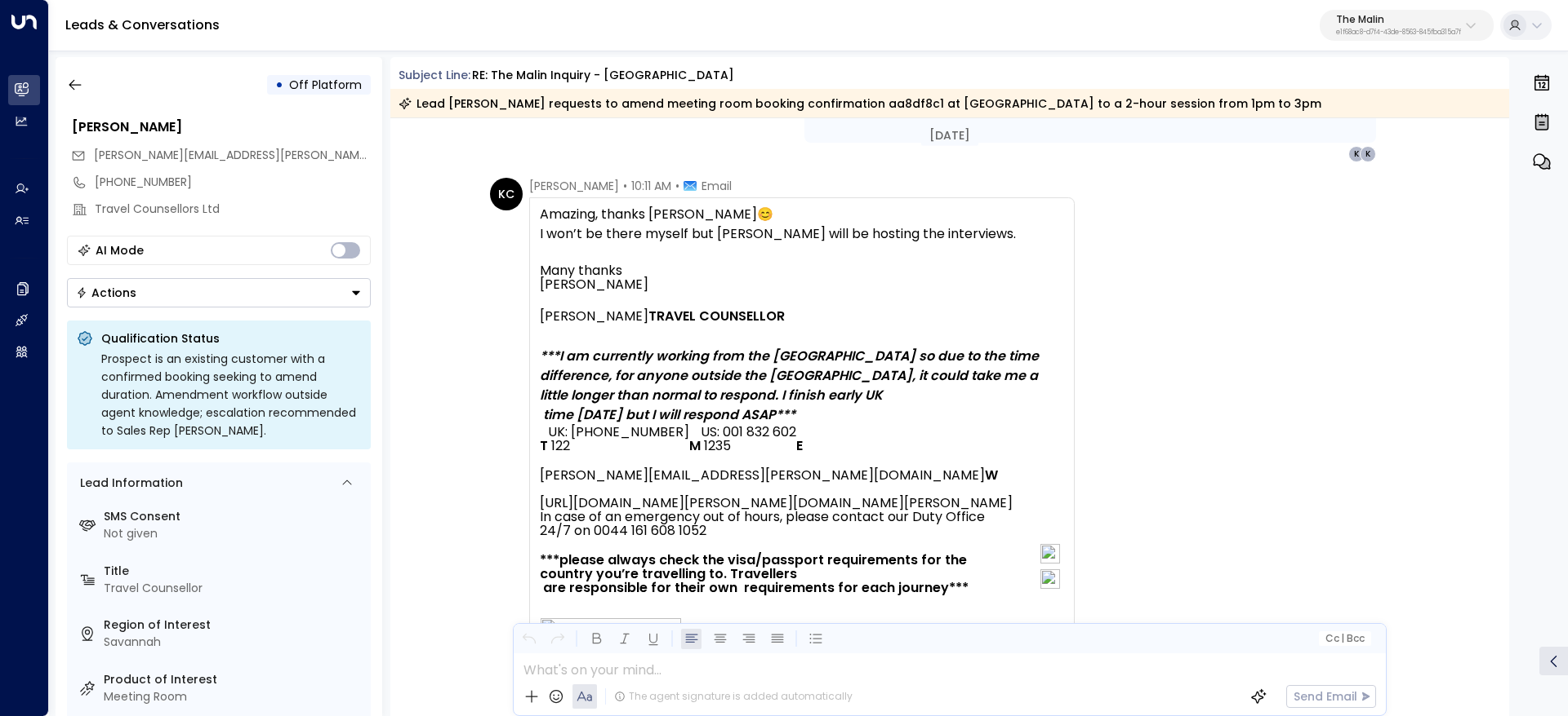
scroll to position [4466, 0]
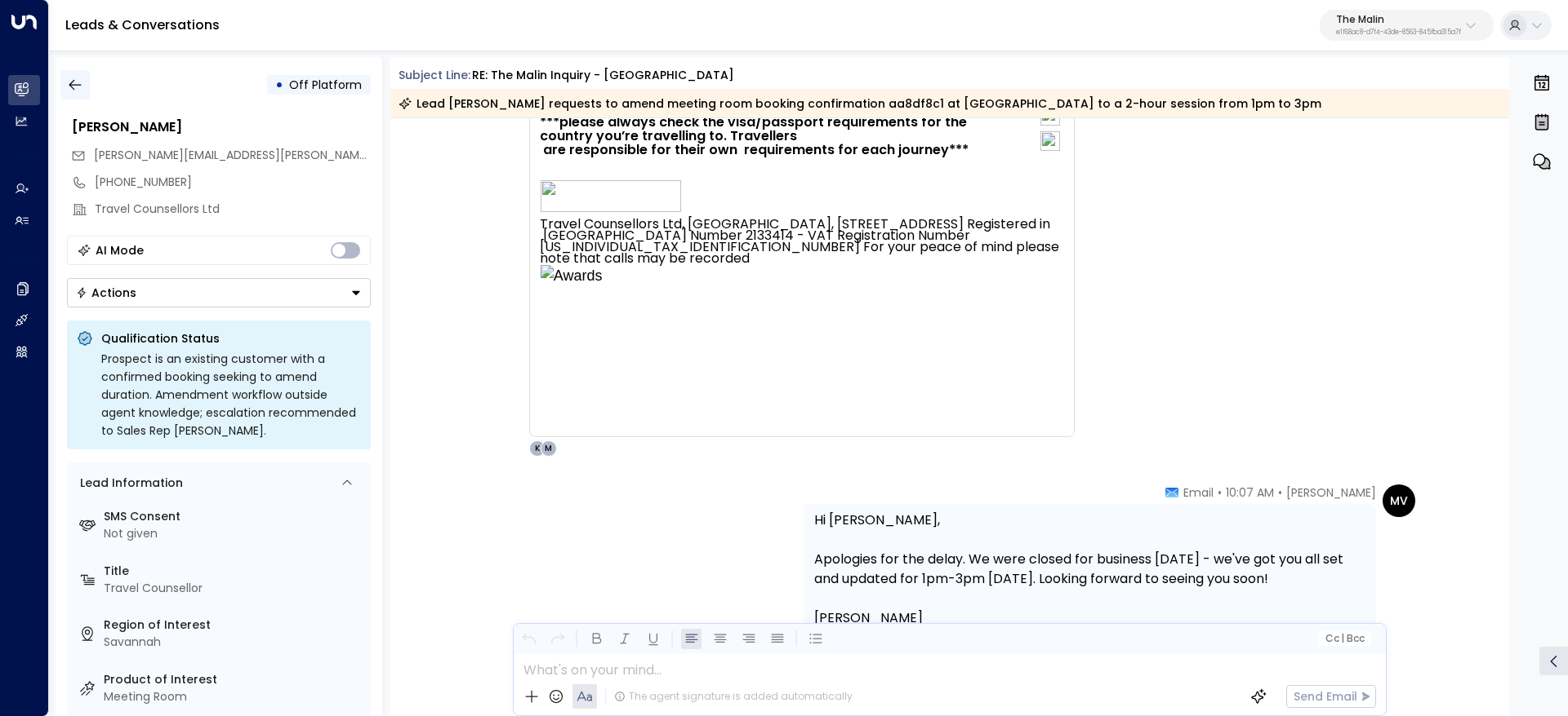
click at [75, 94] on button "button" at bounding box center [75, 85] width 29 height 29
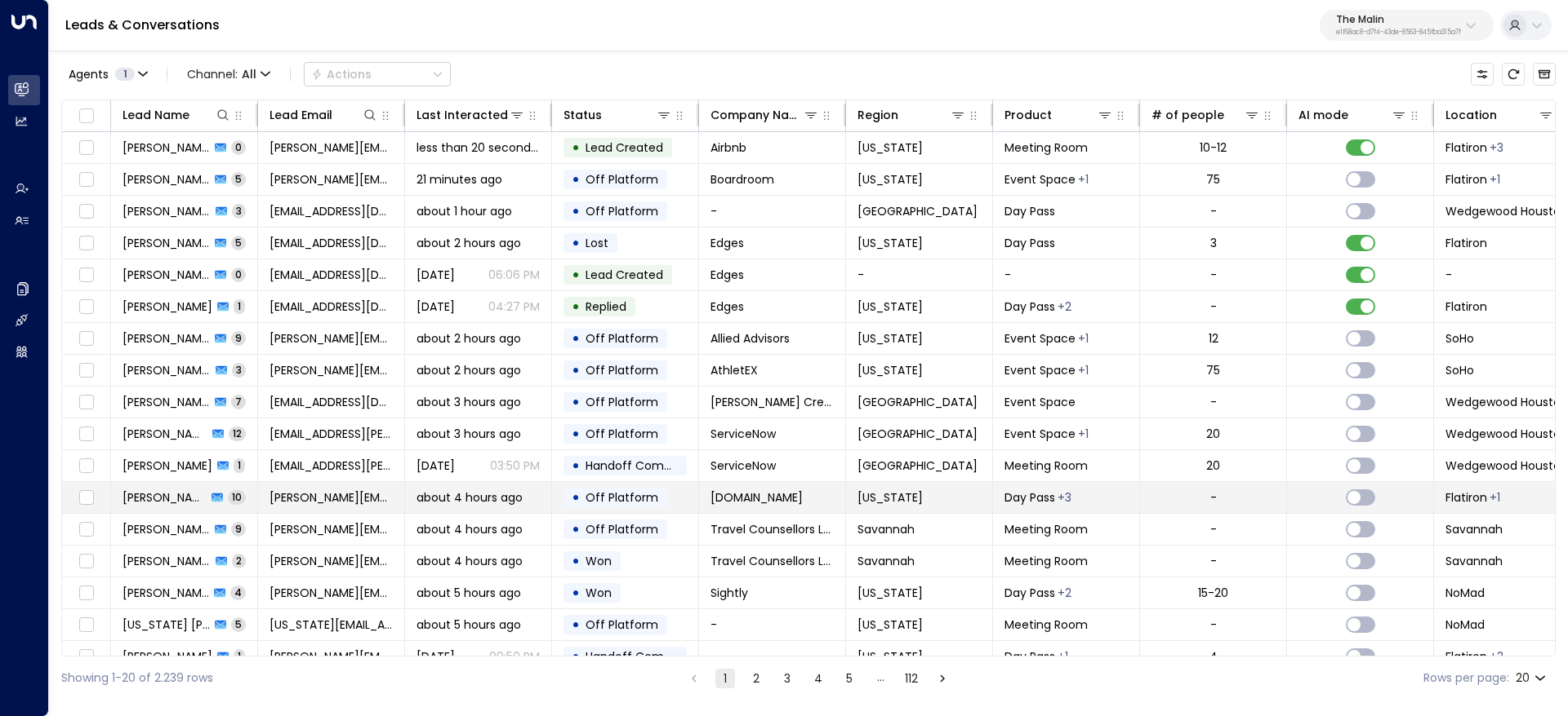
click at [140, 499] on span "Kevin Liu" at bounding box center [164, 497] width 85 height 17
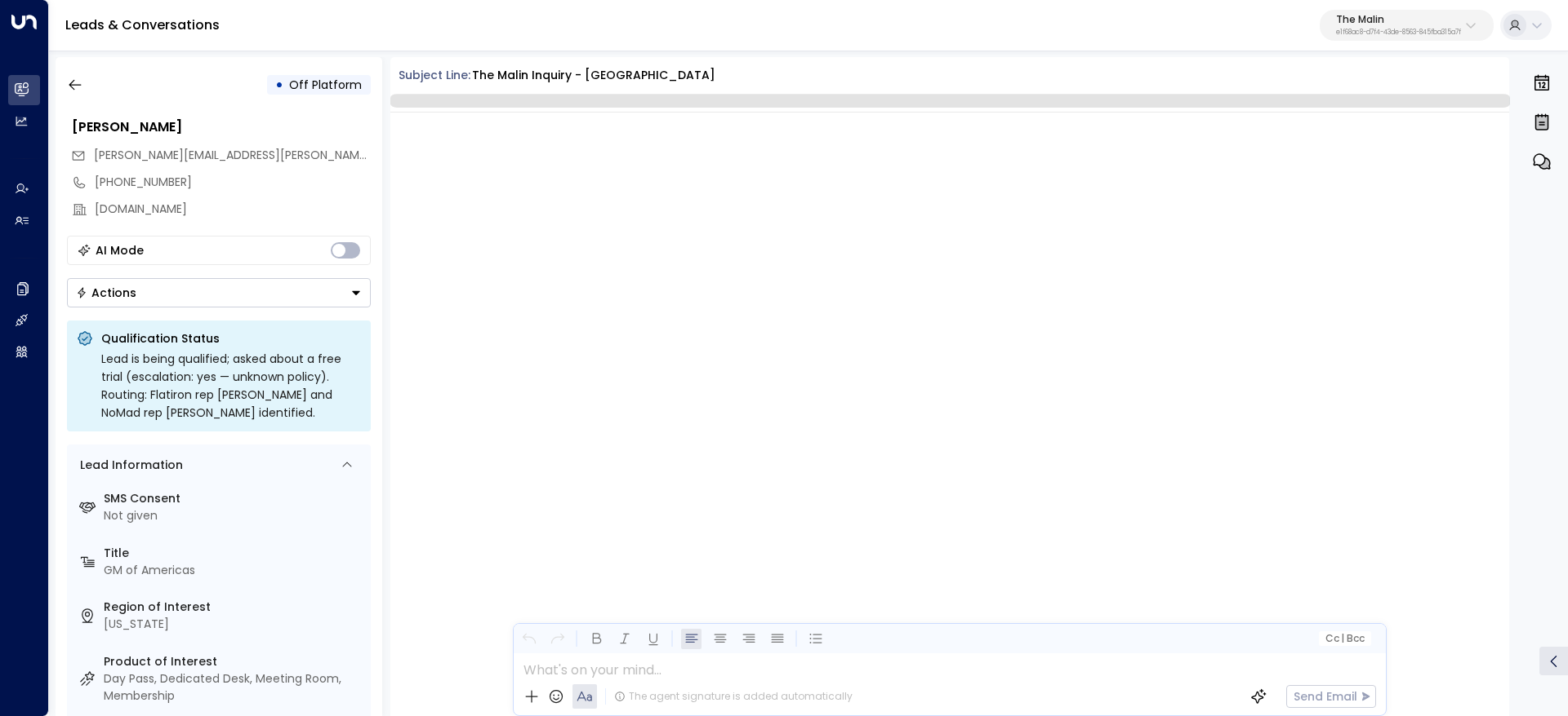
scroll to position [5597, 0]
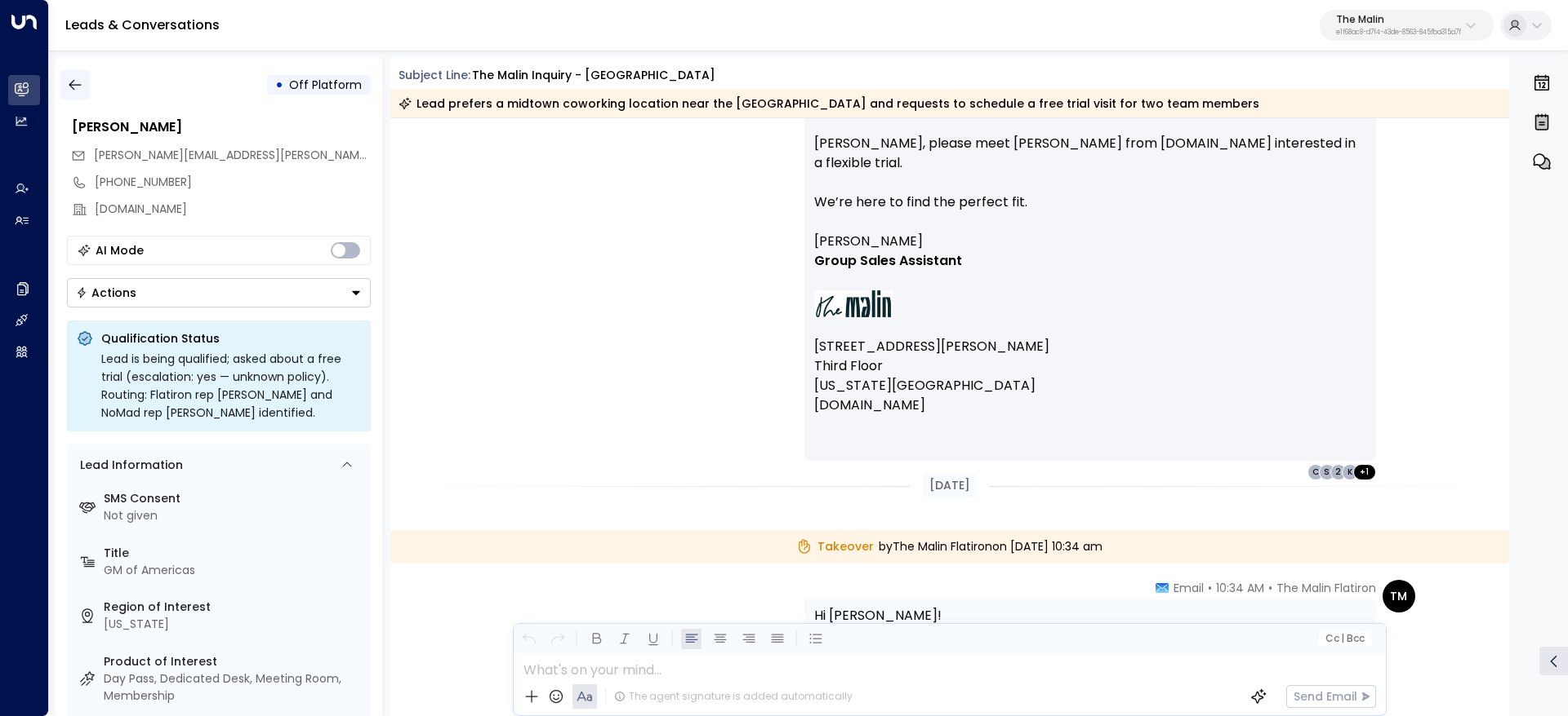
click at [75, 88] on icon "button" at bounding box center [75, 85] width 17 height 17
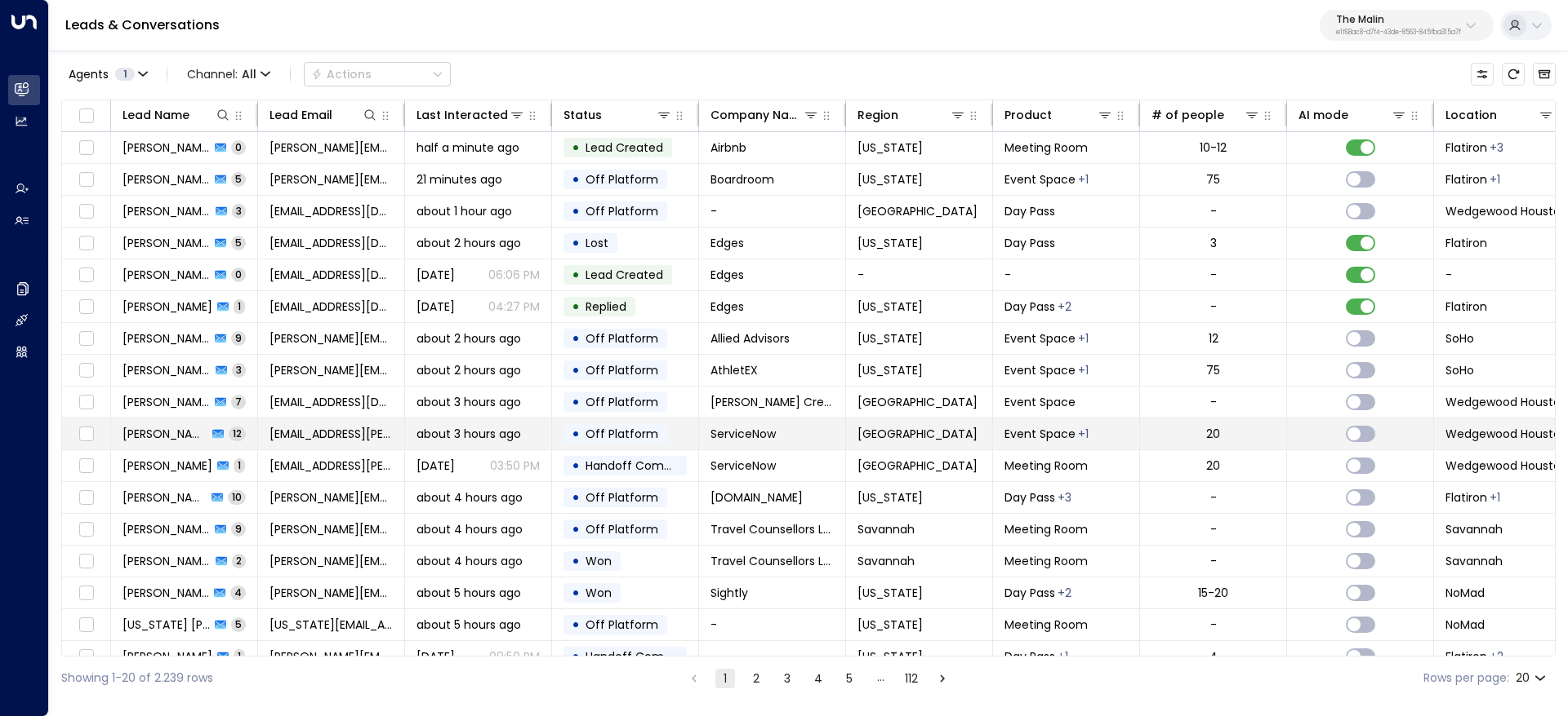
click at [192, 435] on div "Marc Spigel 12" at bounding box center [184, 433] width 123 height 17
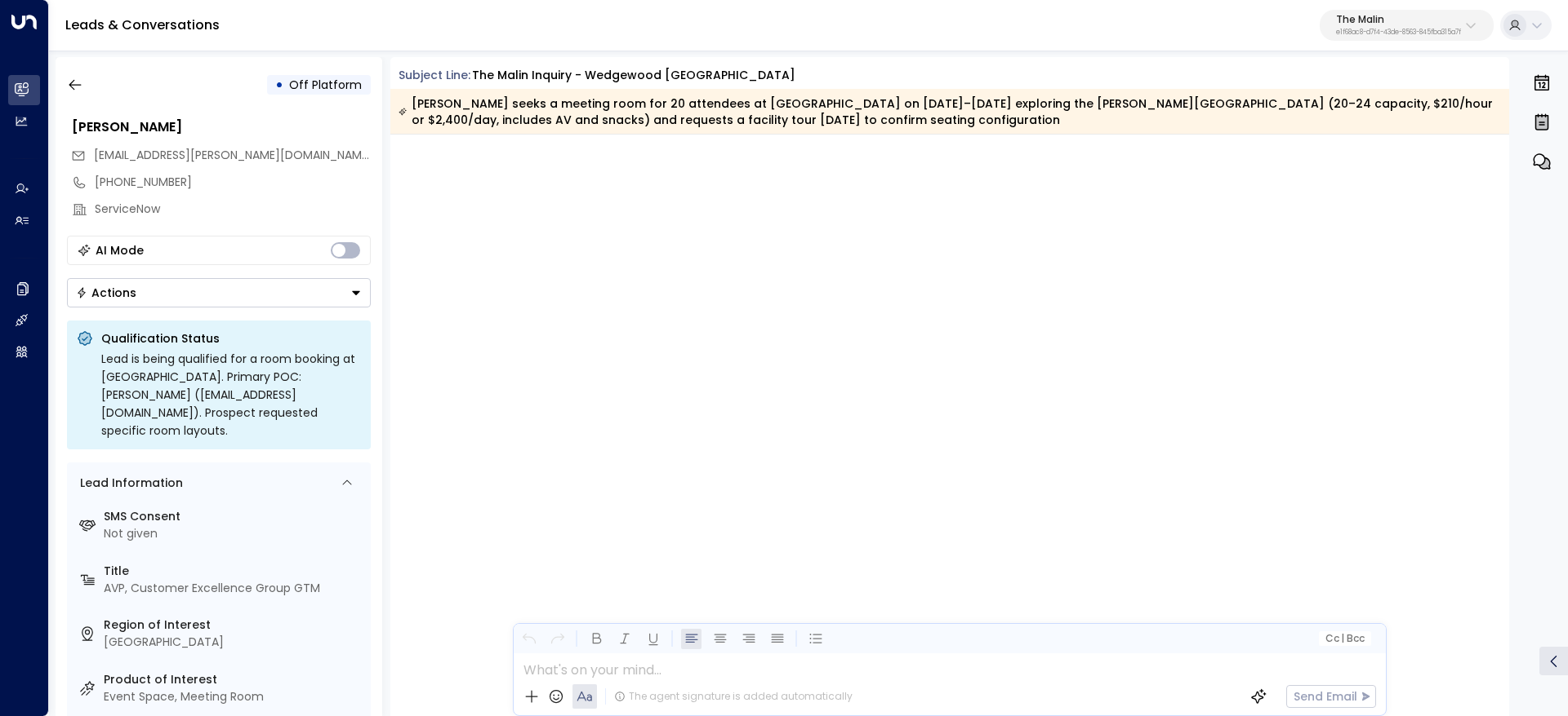
scroll to position [6476, 0]
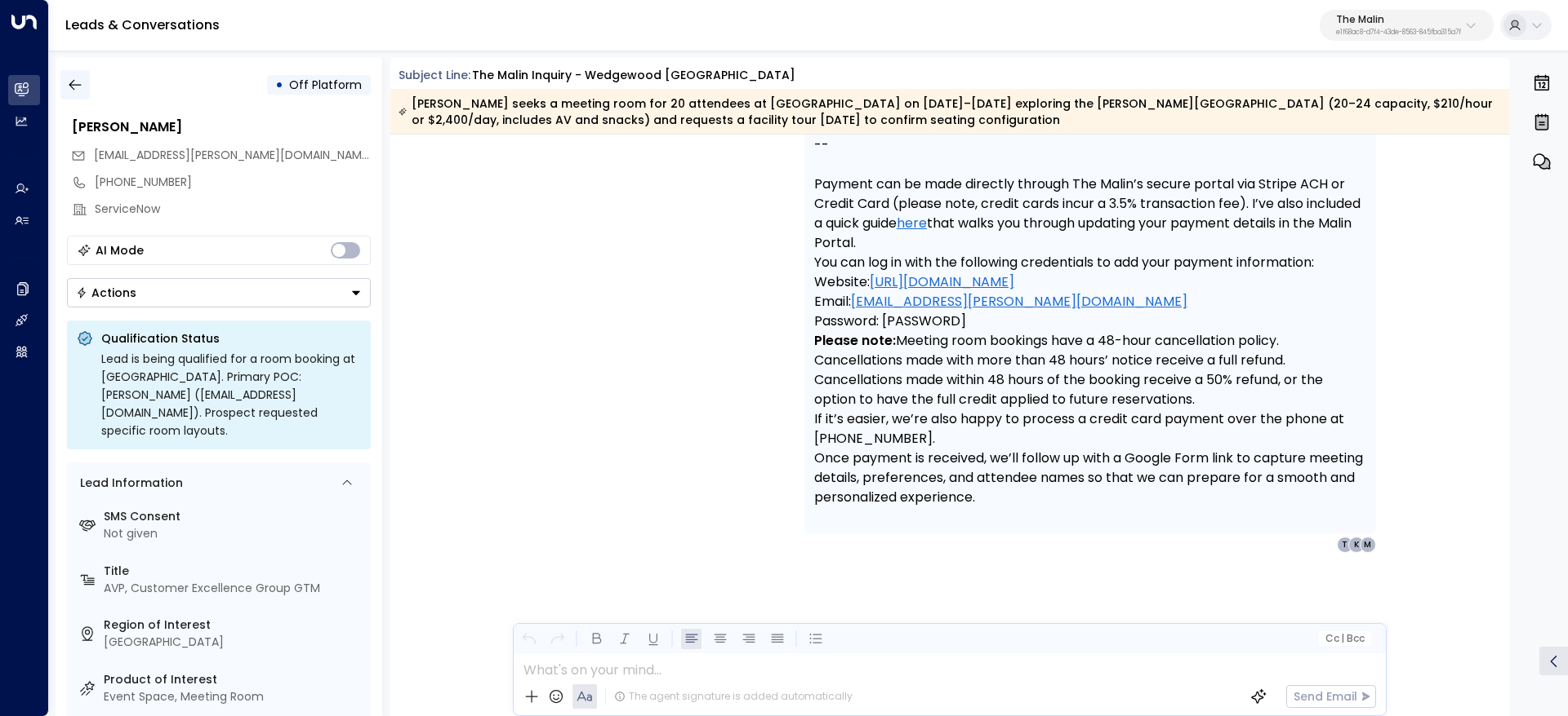
click at [69, 87] on icon "button" at bounding box center [75, 85] width 17 height 17
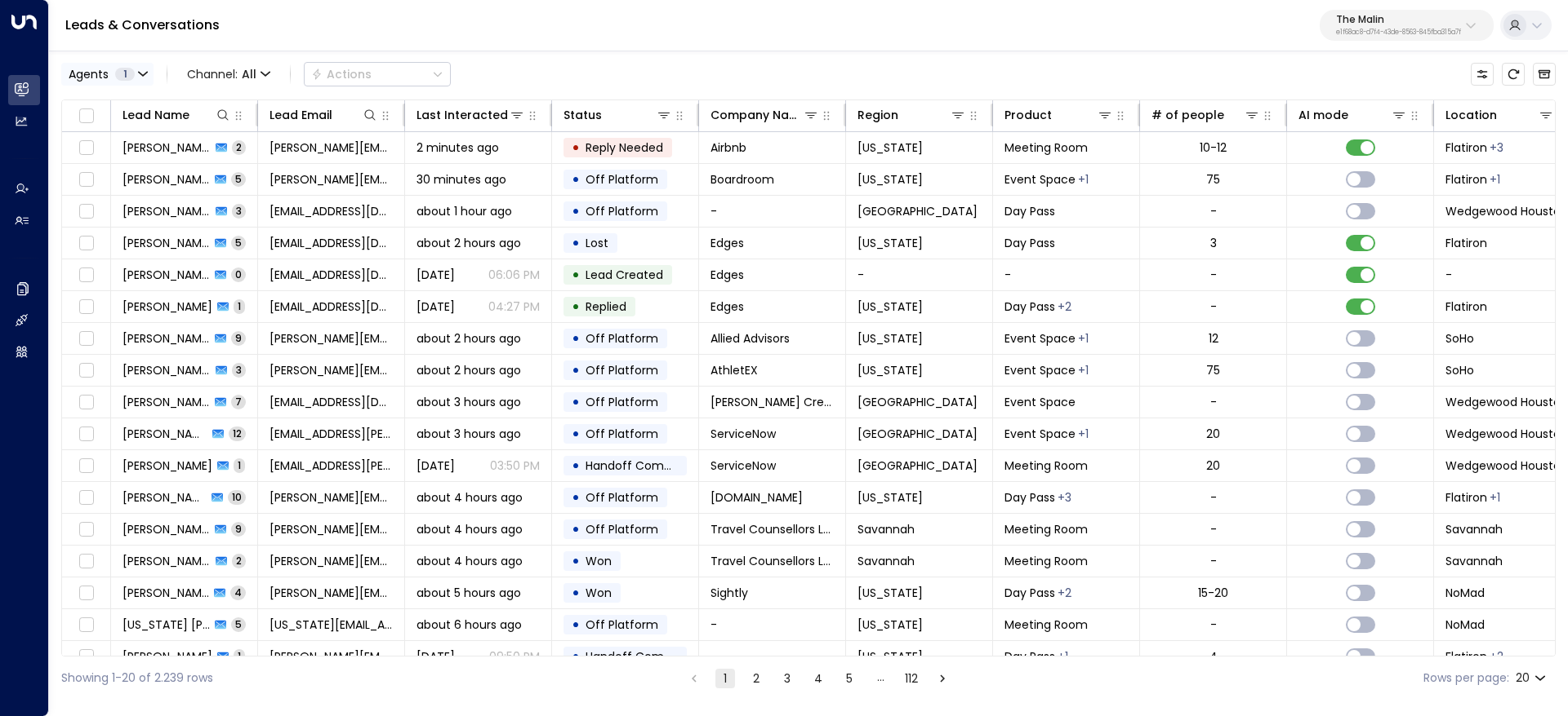
click at [111, 73] on div "Agents 1" at bounding box center [102, 74] width 66 height 13
click at [149, 66] on div at bounding box center [784, 358] width 1568 height 716
click at [150, 75] on button "Agents 1" at bounding box center [107, 75] width 92 height 23
click at [141, 74] on div at bounding box center [784, 358] width 1568 height 716
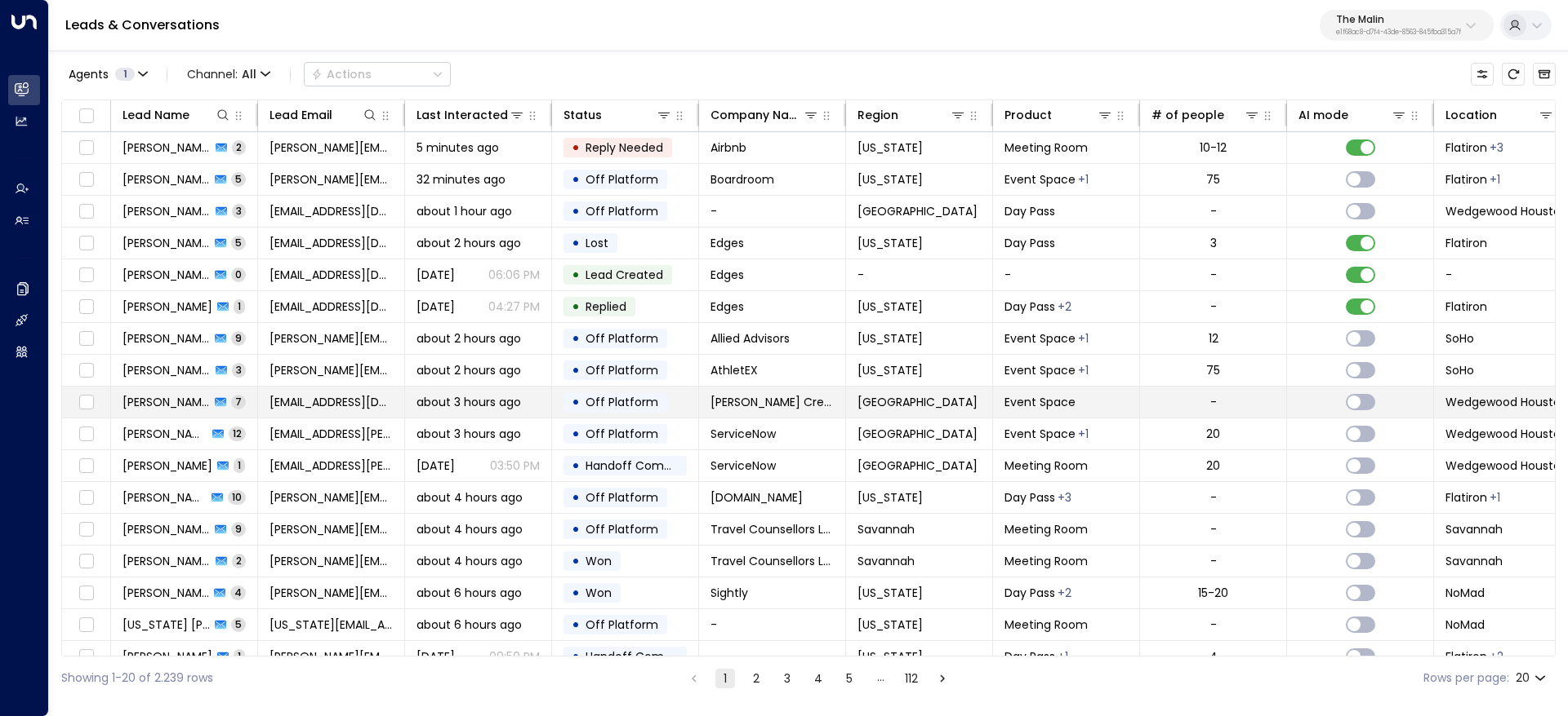
click at [165, 394] on span "Mayter Scott" at bounding box center [166, 402] width 87 height 17
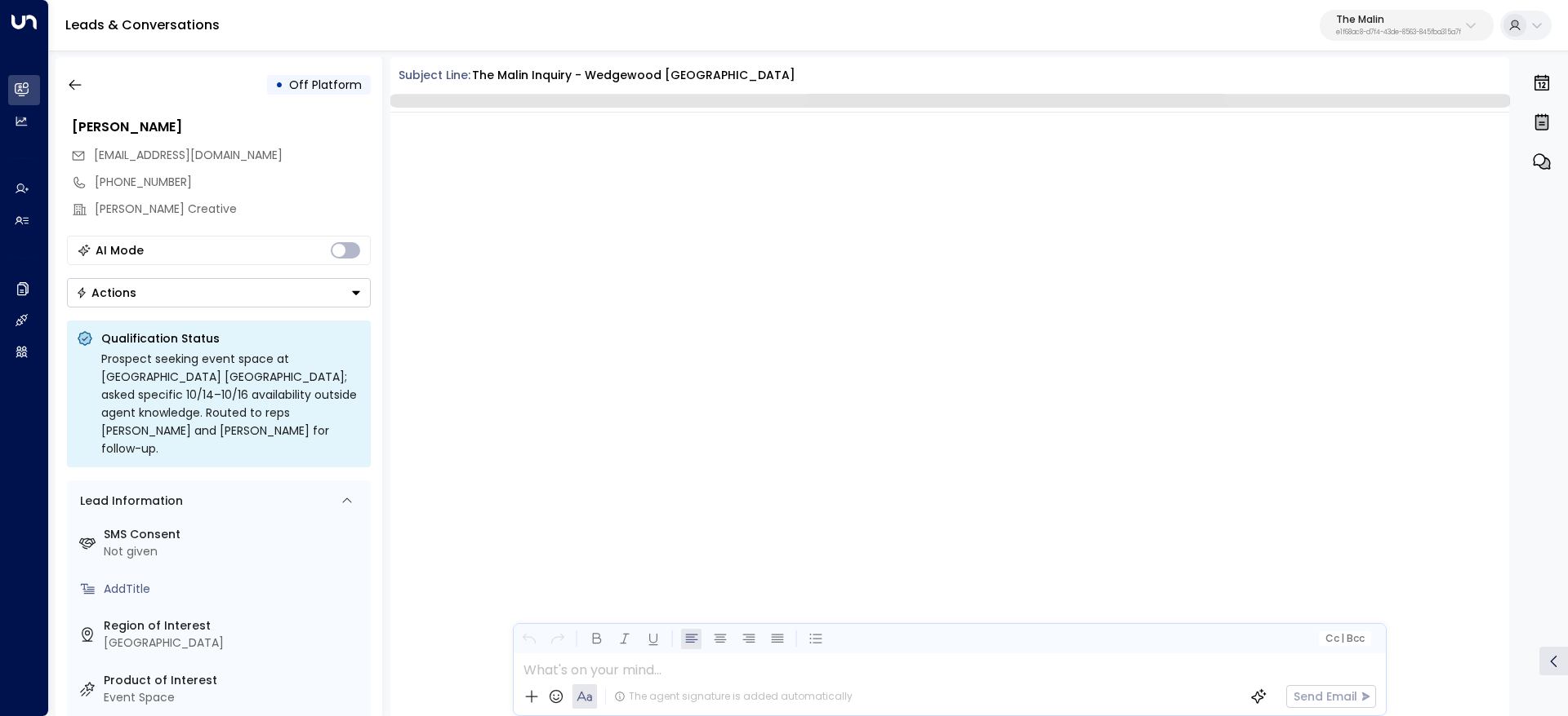
scroll to position [3829, 0]
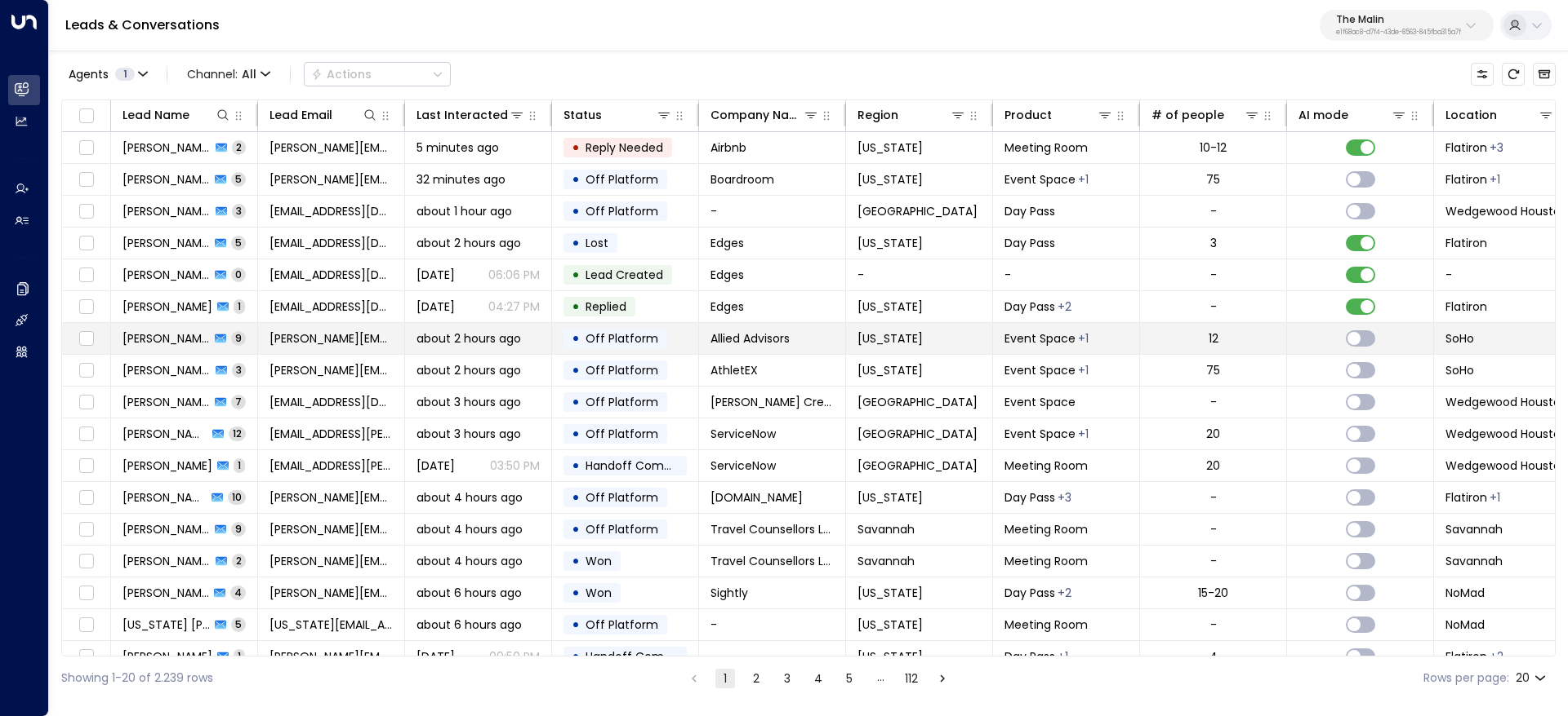
click at [164, 338] on span "Alaina Hooks" at bounding box center [166, 338] width 87 height 17
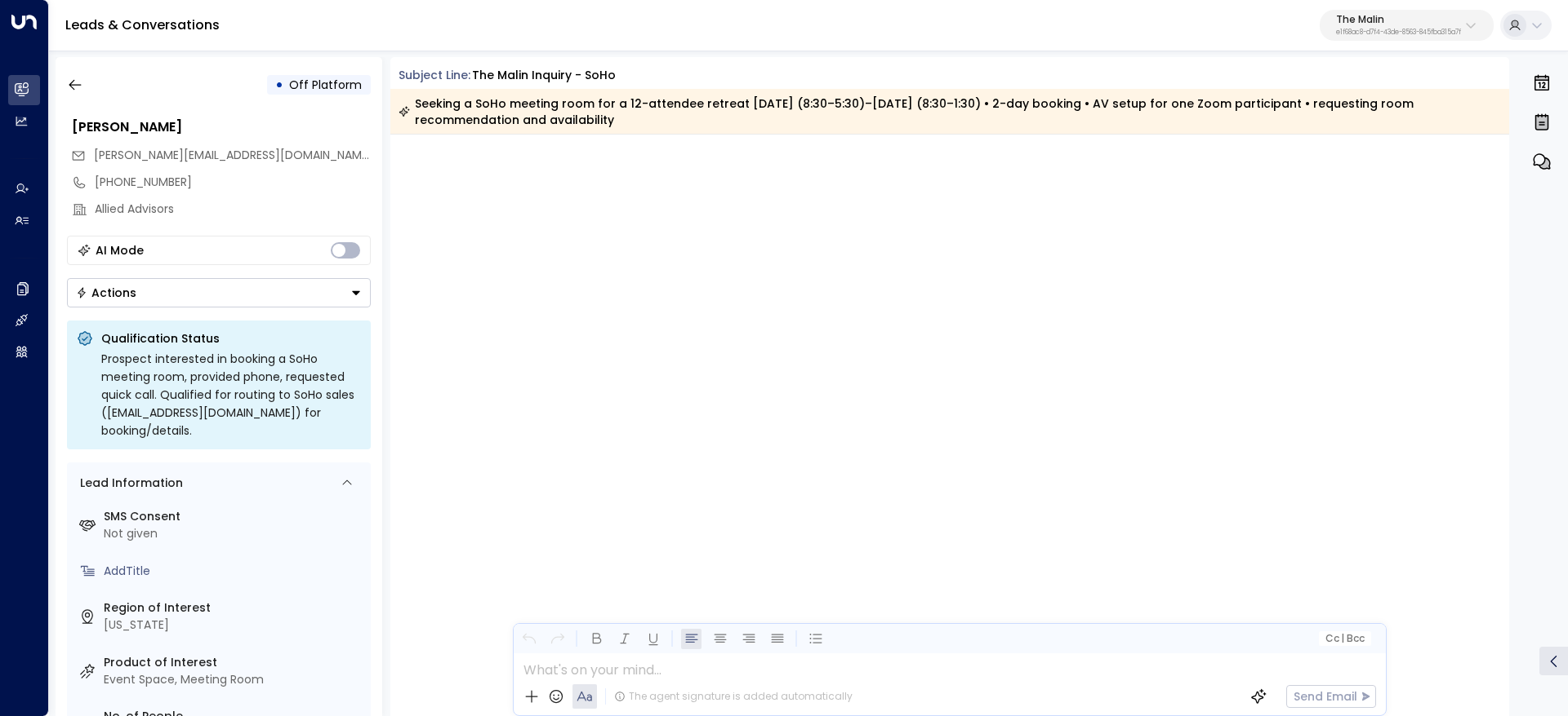
scroll to position [5806, 0]
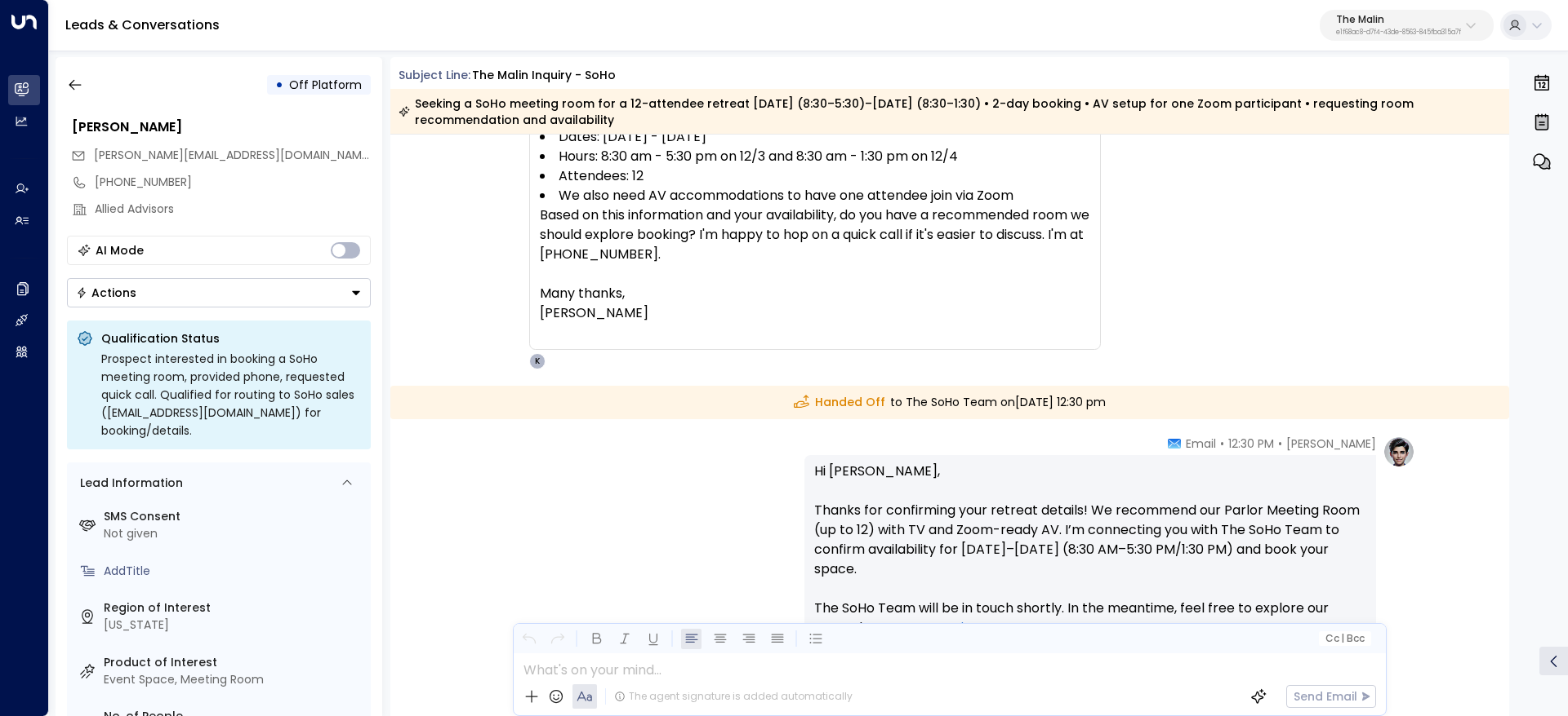
click at [58, 86] on div "• Off Platform Alaina Hooks alaina@alliedadvisors.us +18052564646 Allied Adviso…" at bounding box center [219, 387] width 327 height 660
click at [78, 85] on icon "button" at bounding box center [75, 85] width 13 height 11
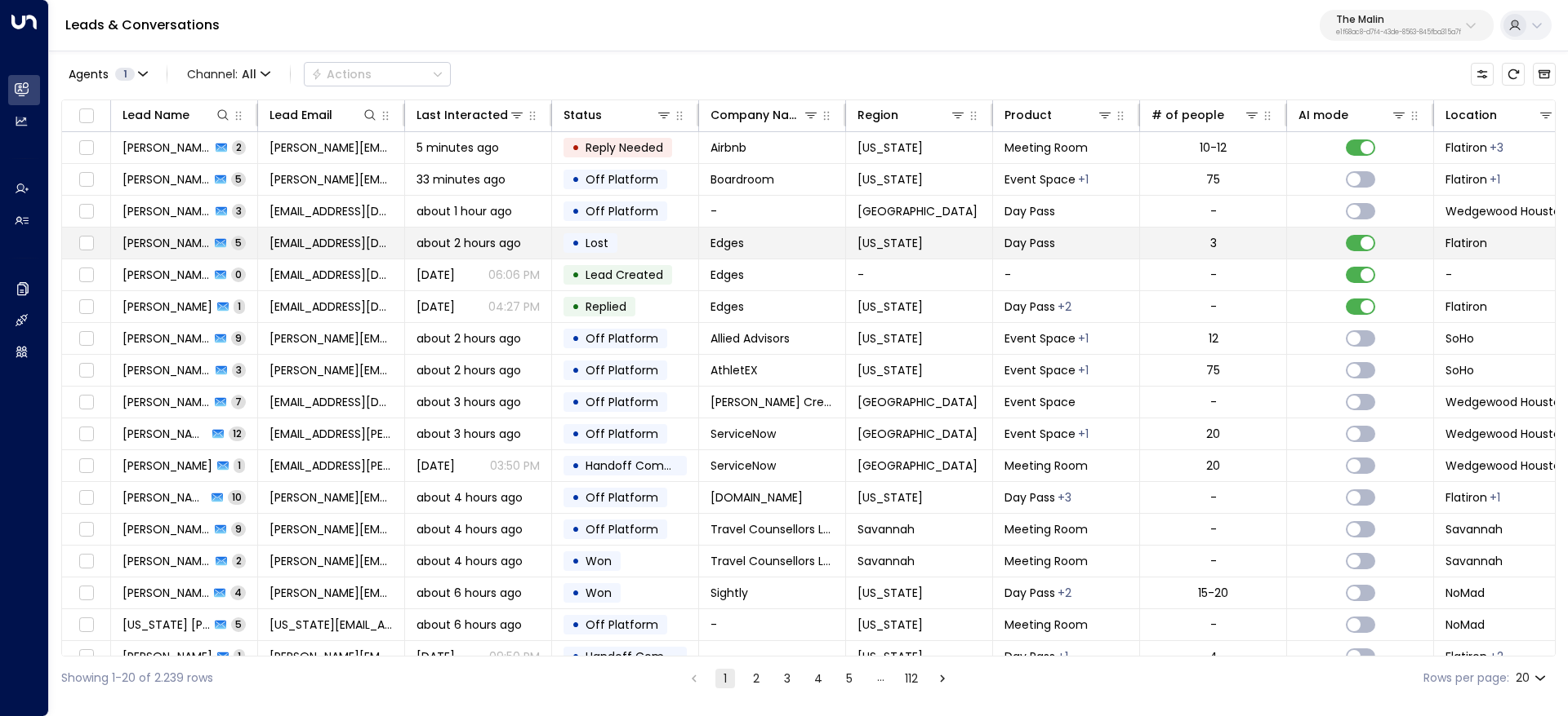
click at [159, 240] on span "Andi Cross" at bounding box center [166, 243] width 87 height 17
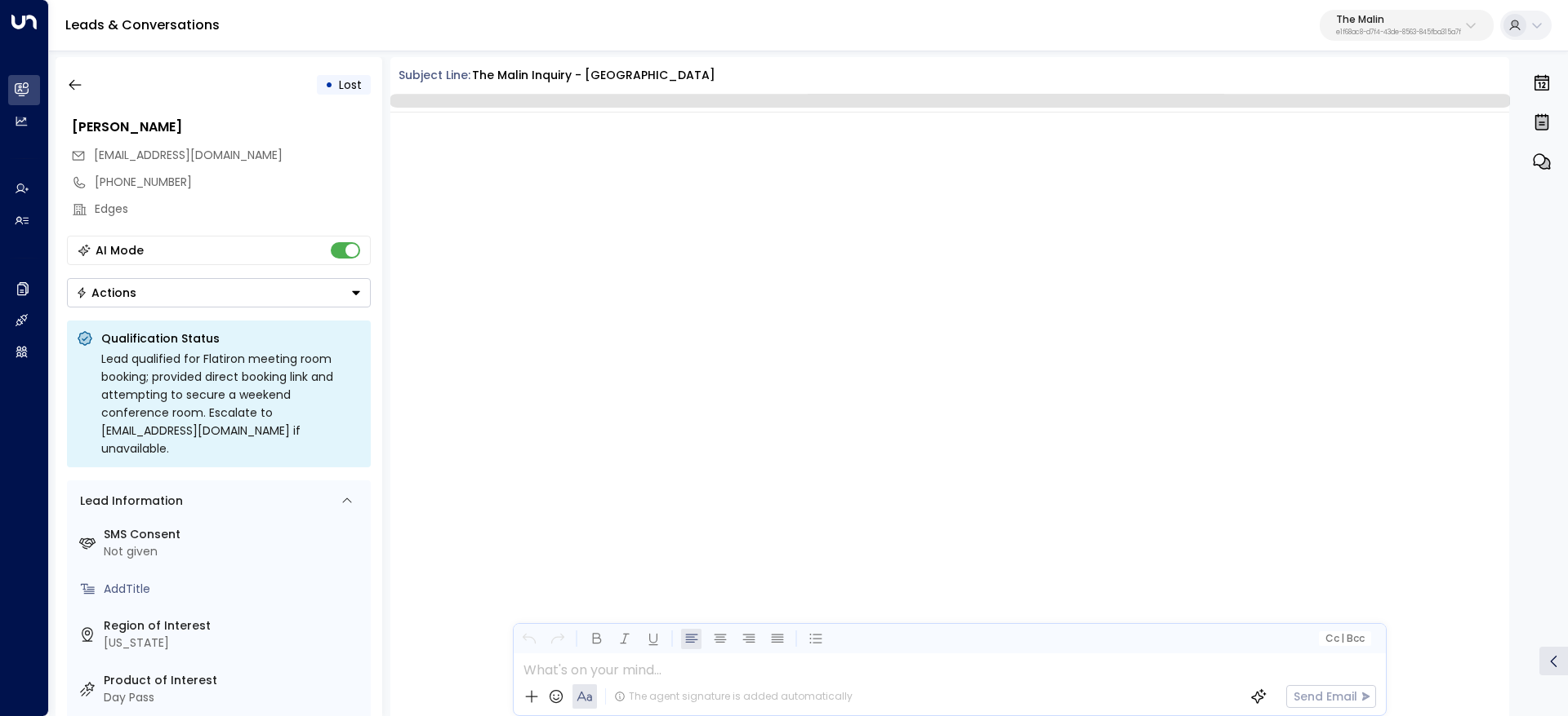
scroll to position [3289, 0]
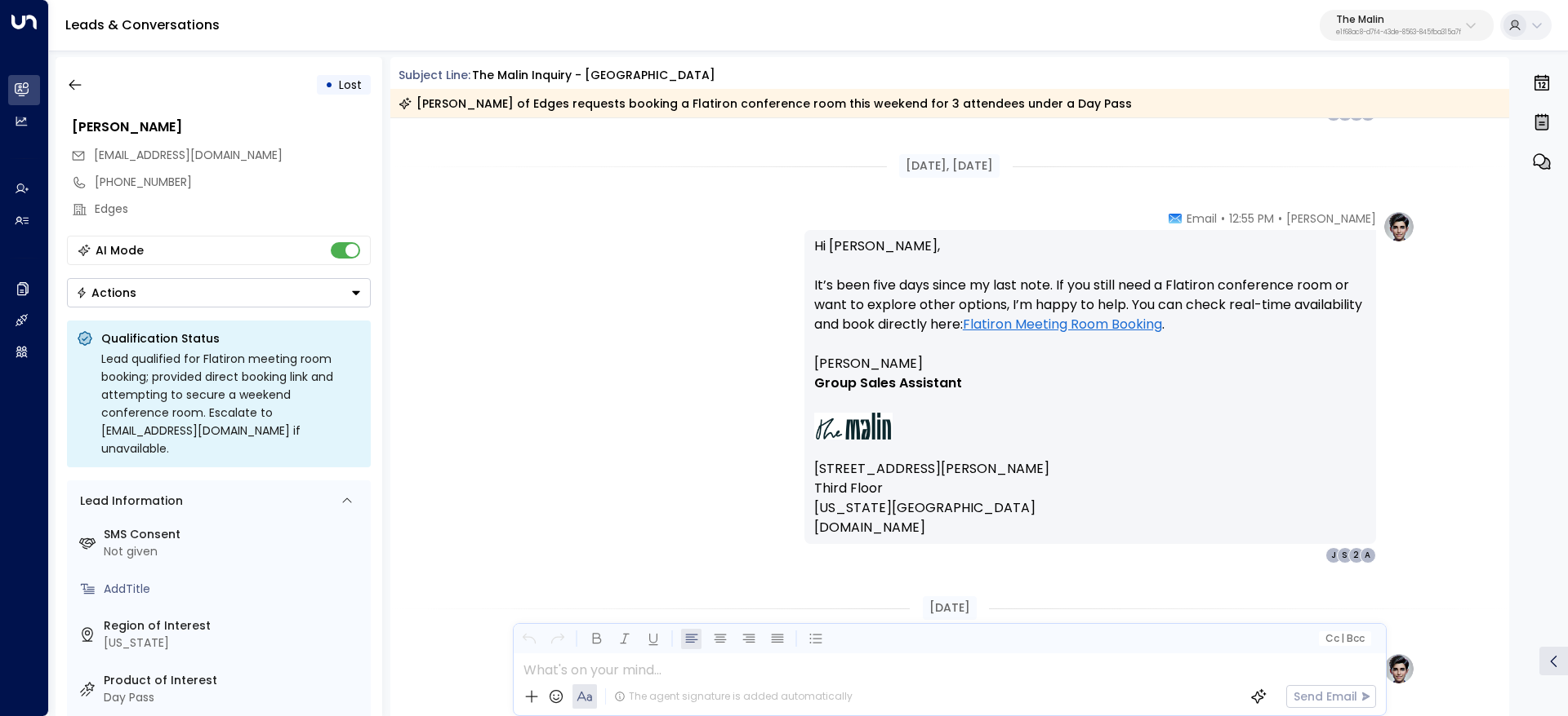
click at [91, 76] on div "• Lost" at bounding box center [219, 85] width 303 height 29
click at [77, 89] on icon "button" at bounding box center [75, 85] width 17 height 17
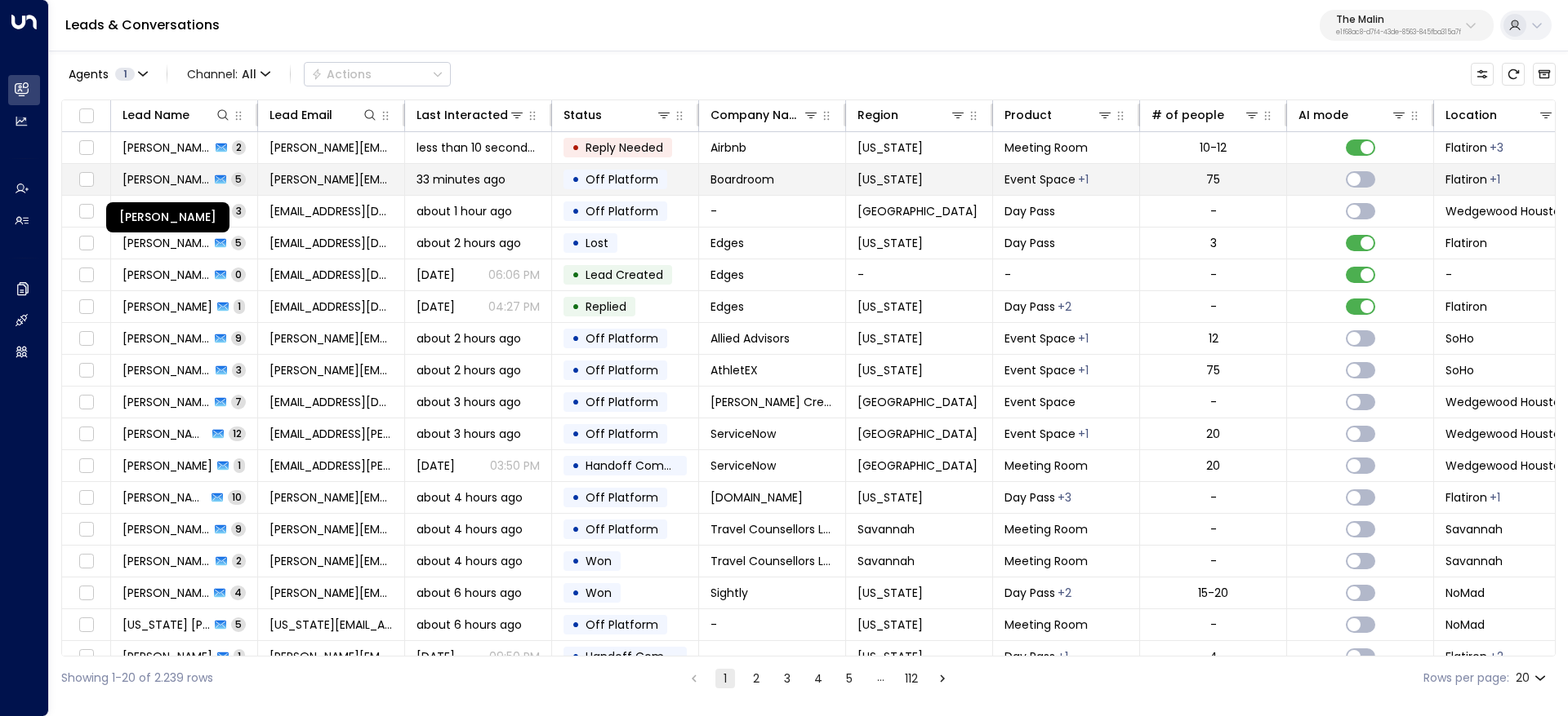
click at [156, 176] on span "Amanda Tirador" at bounding box center [166, 179] width 87 height 17
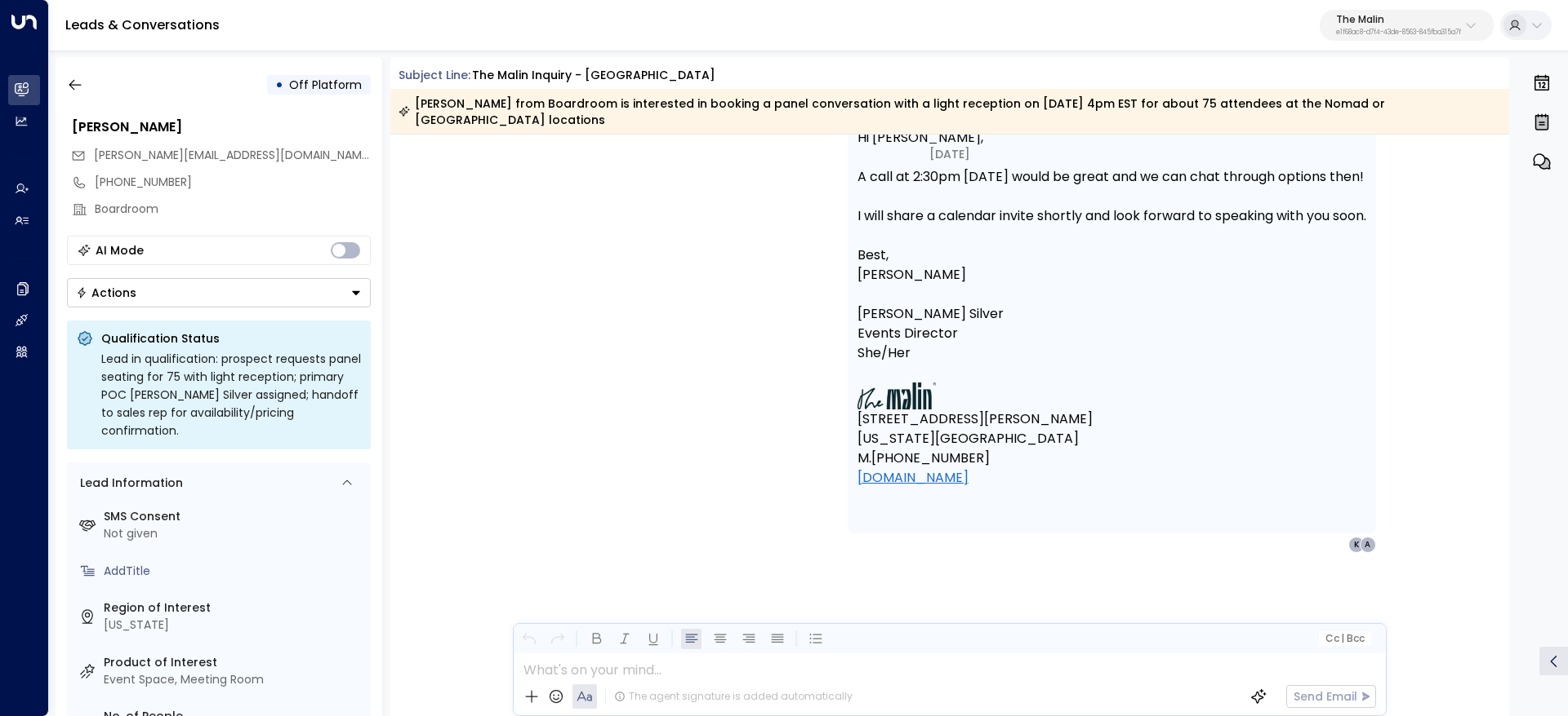
scroll to position [2569, 0]
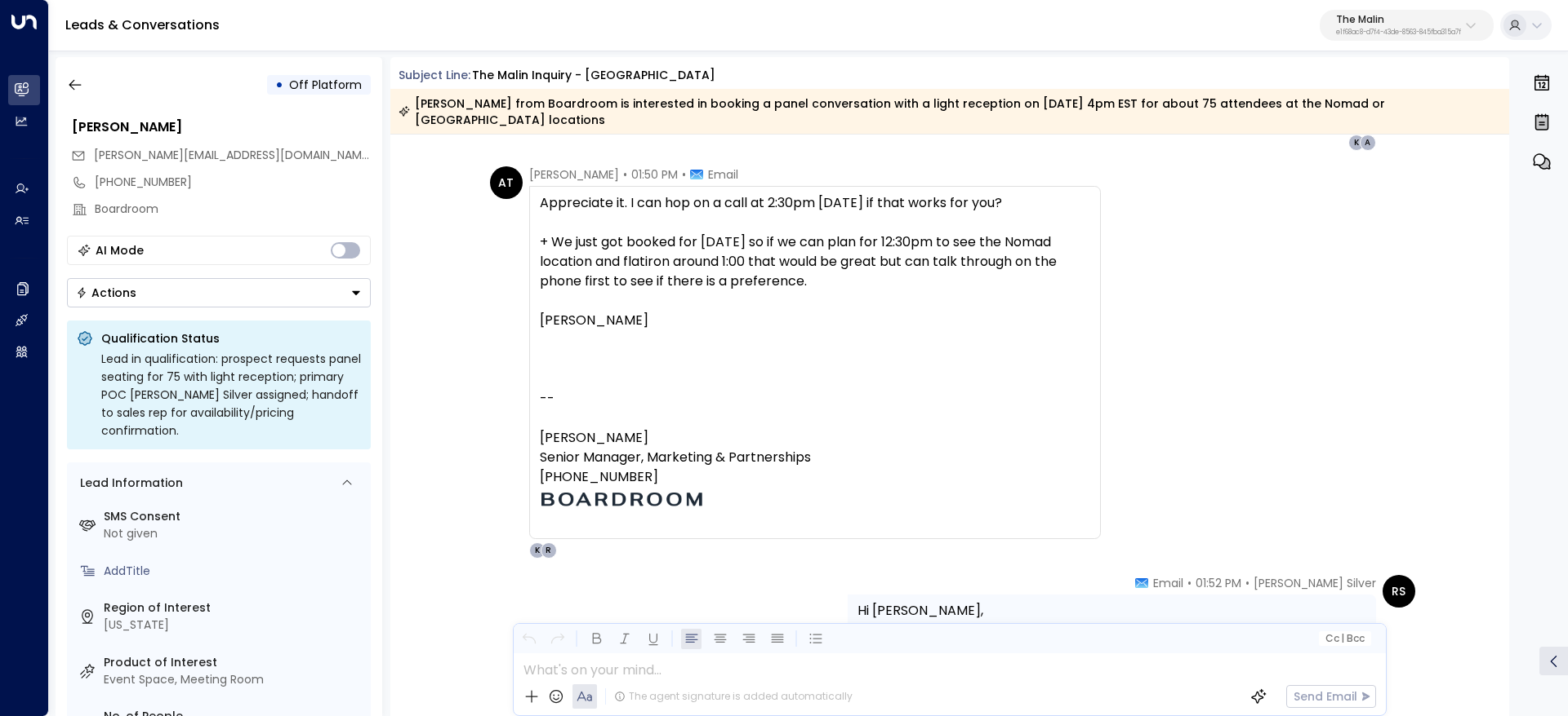
click at [702, 394] on div "Appreciate it. I can hop on a call at 2:30pm today if that works for you? + We …" at bounding box center [815, 362] width 550 height 339
click at [760, 392] on div "Appreciate it. I can hop on a call at 2:30pm today if that works for you? + We …" at bounding box center [815, 362] width 550 height 339
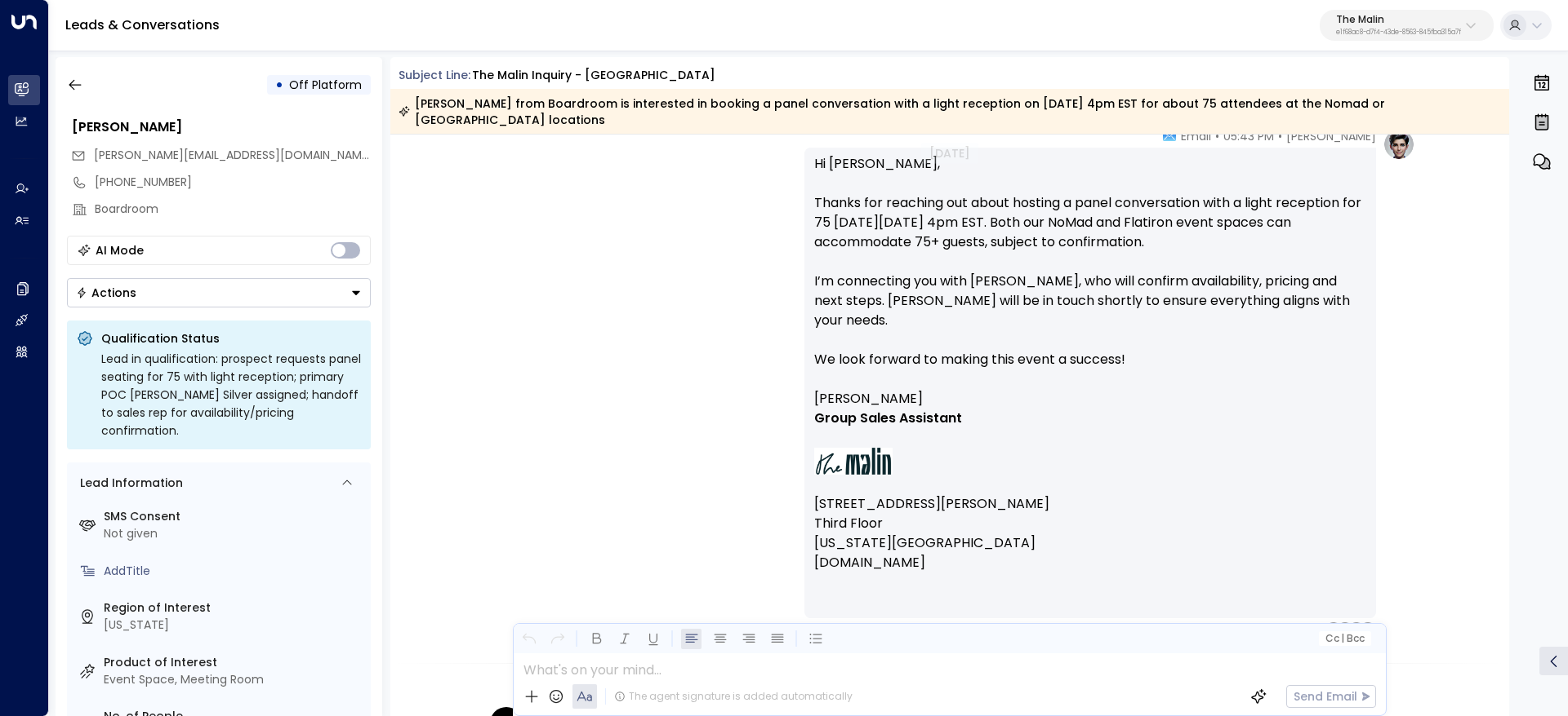
scroll to position [1083, 0]
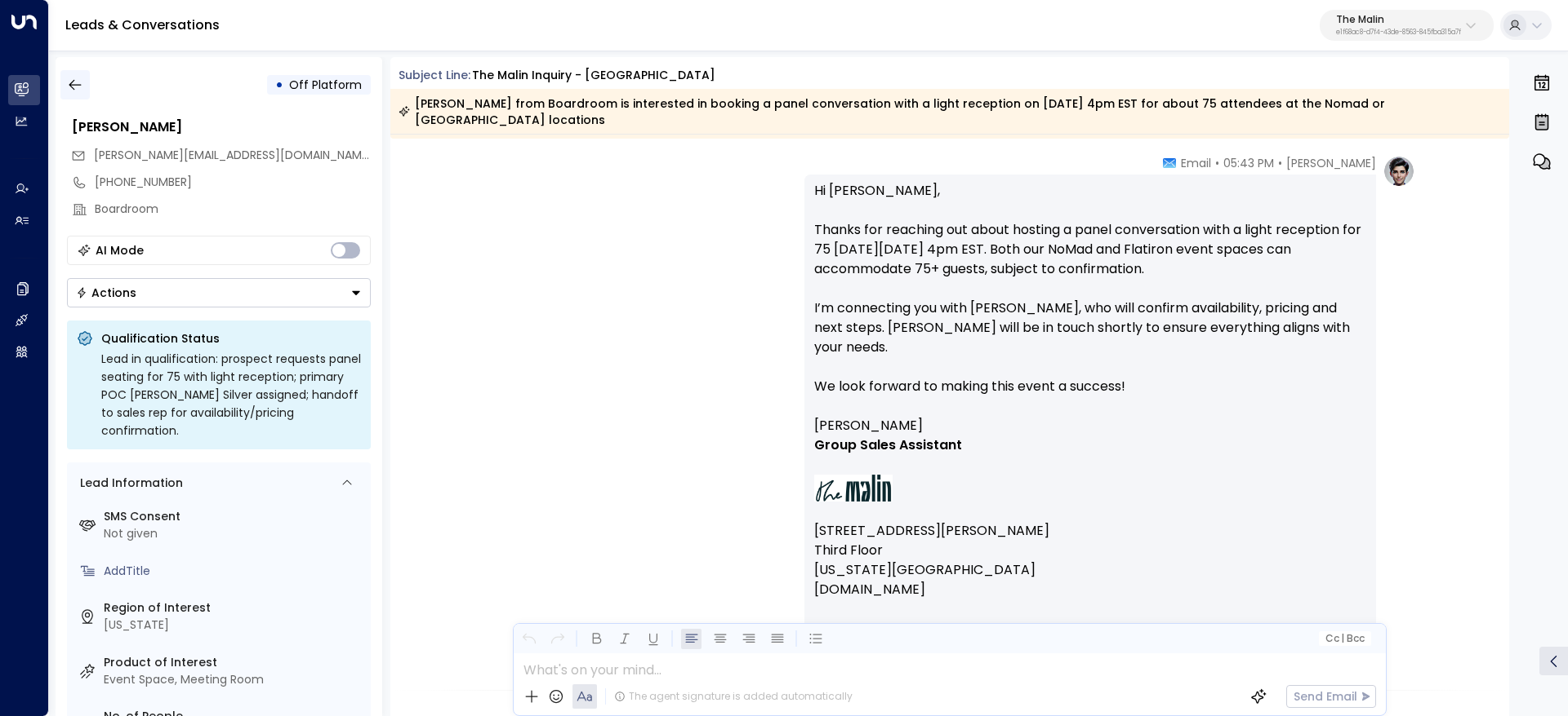
click at [71, 82] on icon "button" at bounding box center [75, 85] width 17 height 17
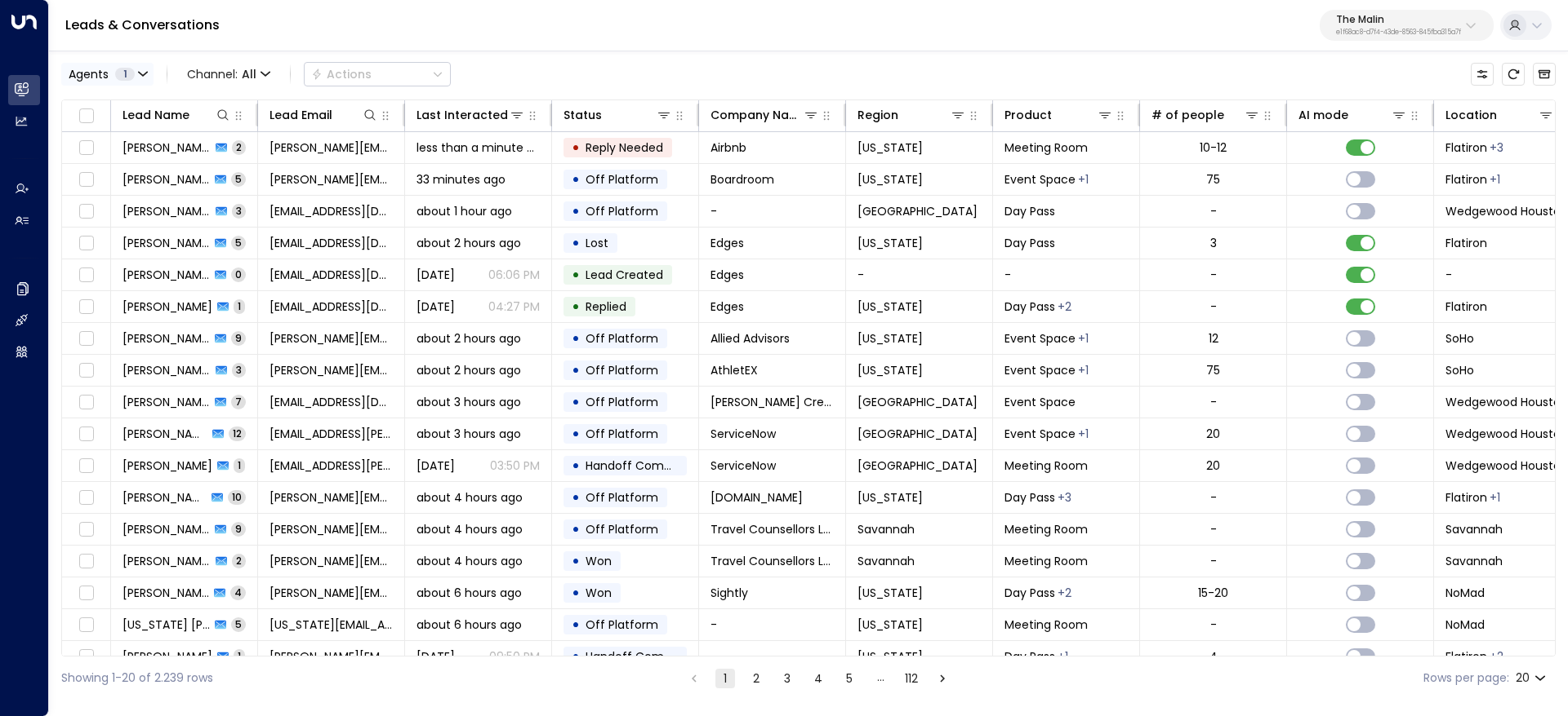
click at [127, 74] on span "1" at bounding box center [124, 74] width 19 height 13
click at [169, 242] on div at bounding box center [784, 358] width 1568 height 716
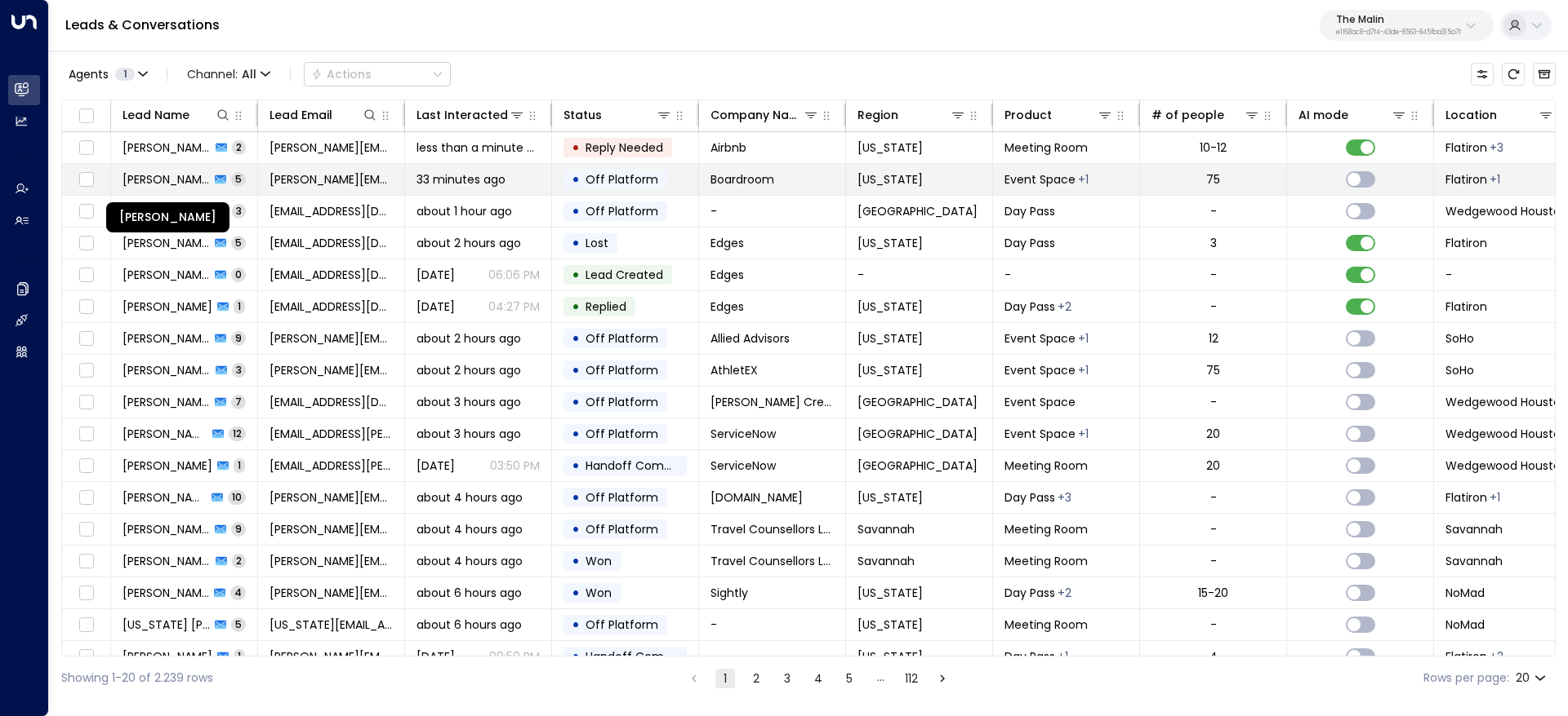
click at [147, 175] on span "Amanda Tirador" at bounding box center [166, 179] width 87 height 17
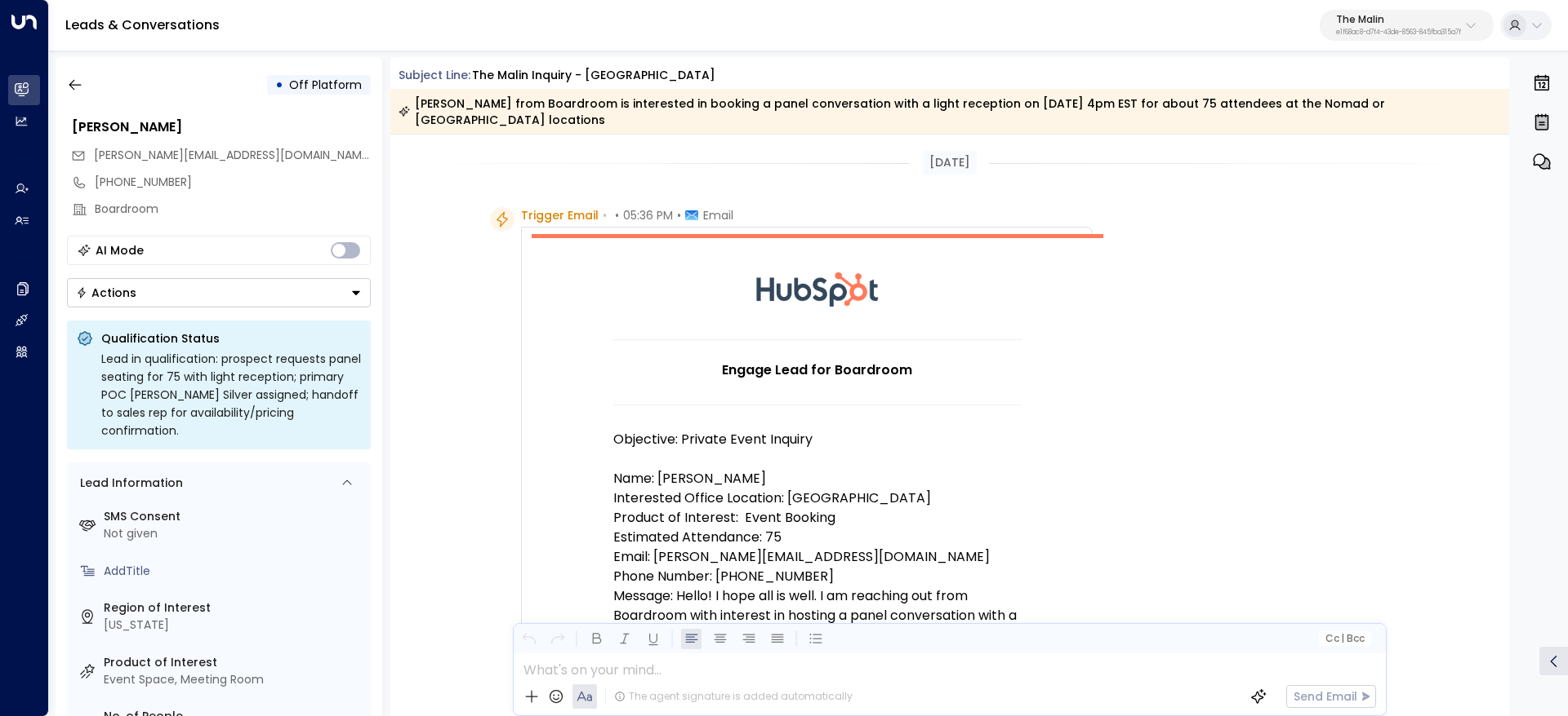
click at [1378, 17] on p "The Malin" at bounding box center [1398, 19] width 124 height 10
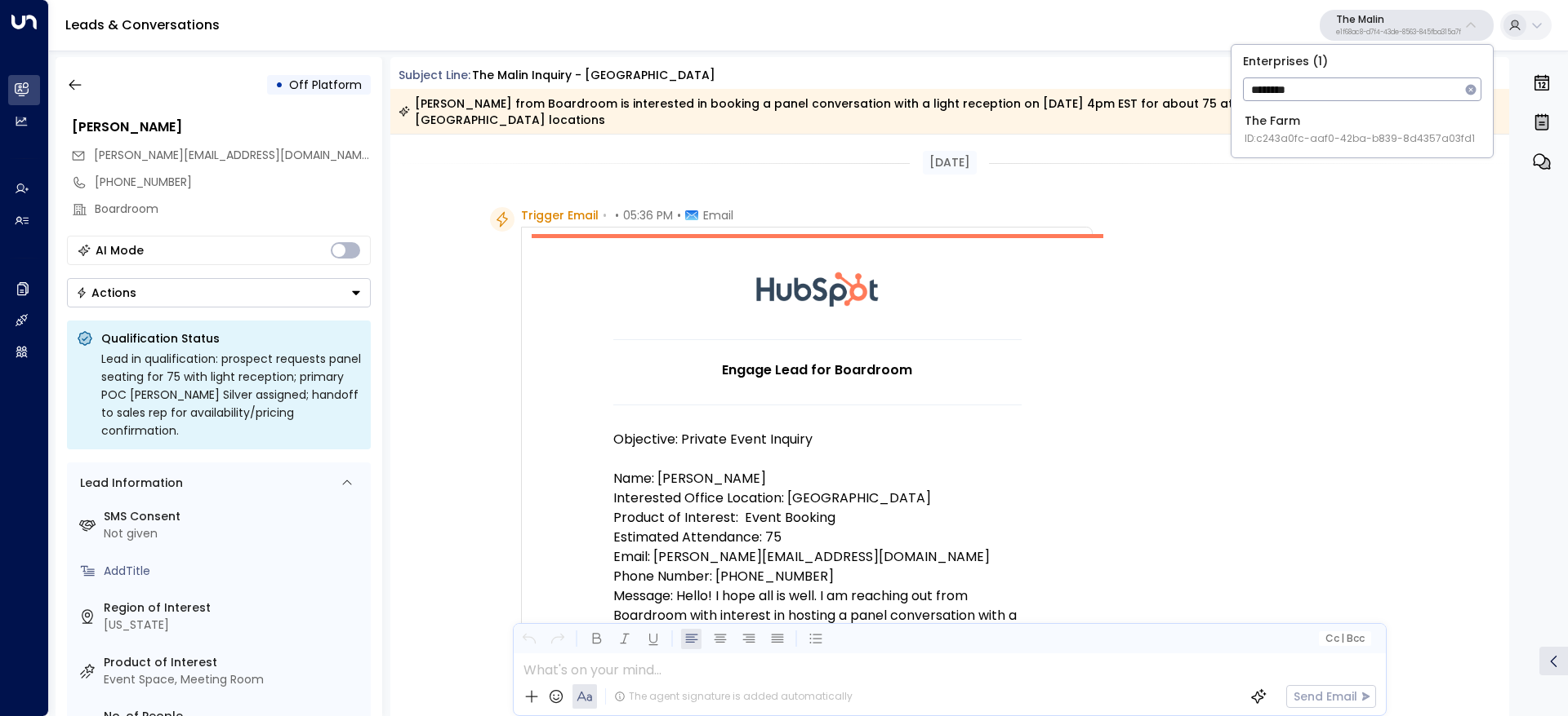
type input "********"
click at [1350, 134] on span "ID: c243a0fc-aaf0-42ba-b839-8d4357a03fd1" at bounding box center [1359, 138] width 230 height 15
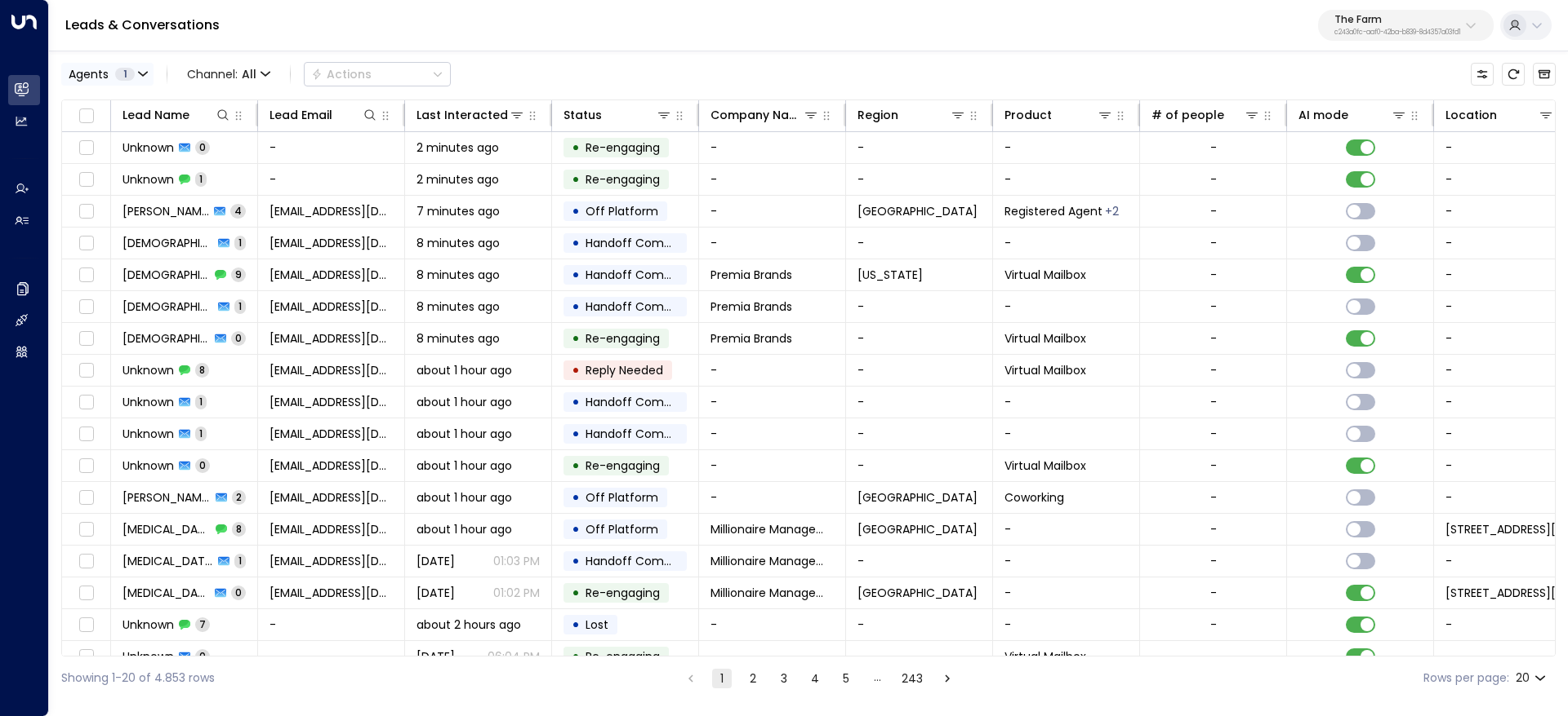
click at [131, 84] on button "Agents 1" at bounding box center [107, 75] width 92 height 23
drag, startPoint x: 118, startPoint y: 105, endPoint x: 86, endPoint y: 113, distance: 33.0
click at [86, 113] on div "Riley" at bounding box center [186, 107] width 228 height 17
copy div "Riley"
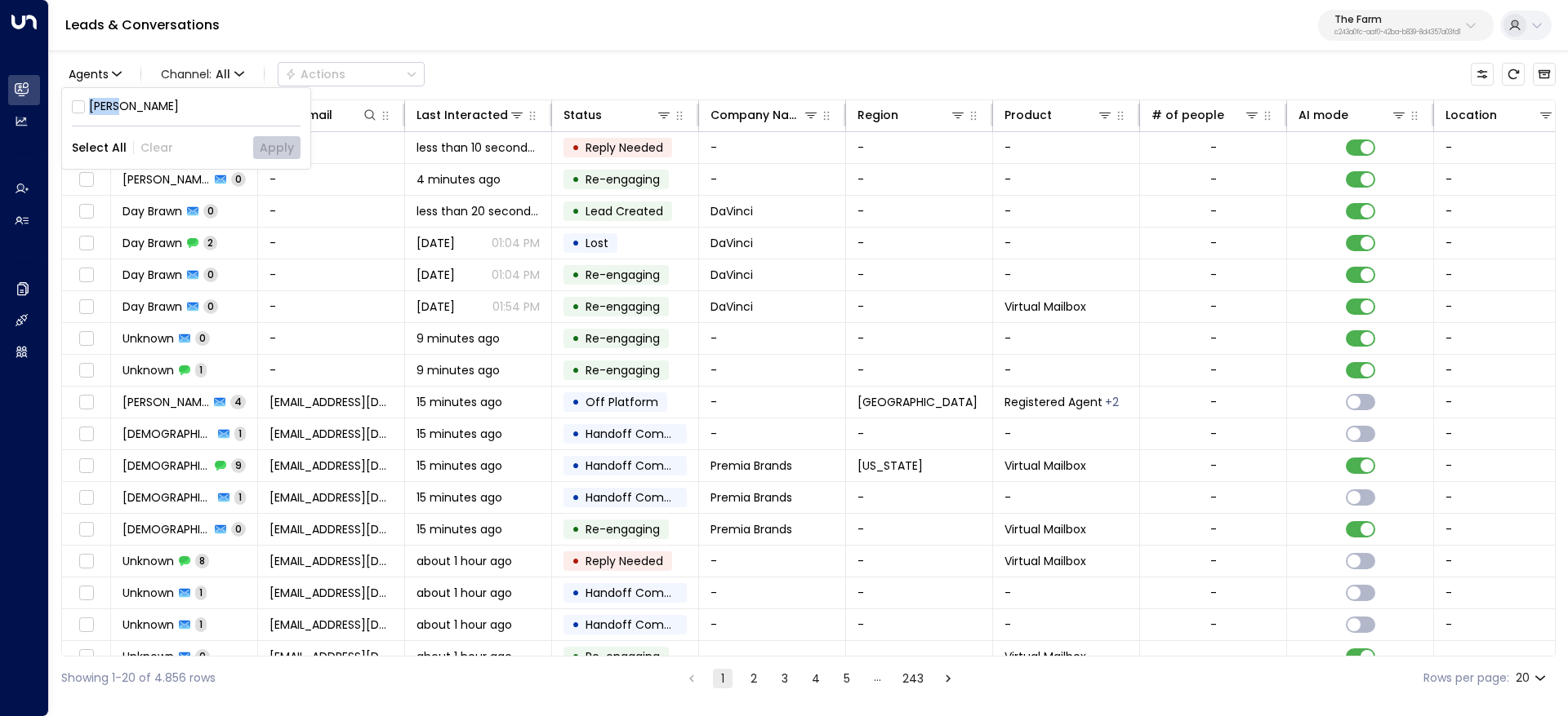
click at [496, 45] on div at bounding box center [784, 358] width 1568 height 716
click at [757, 681] on button "2" at bounding box center [753, 679] width 19 height 19
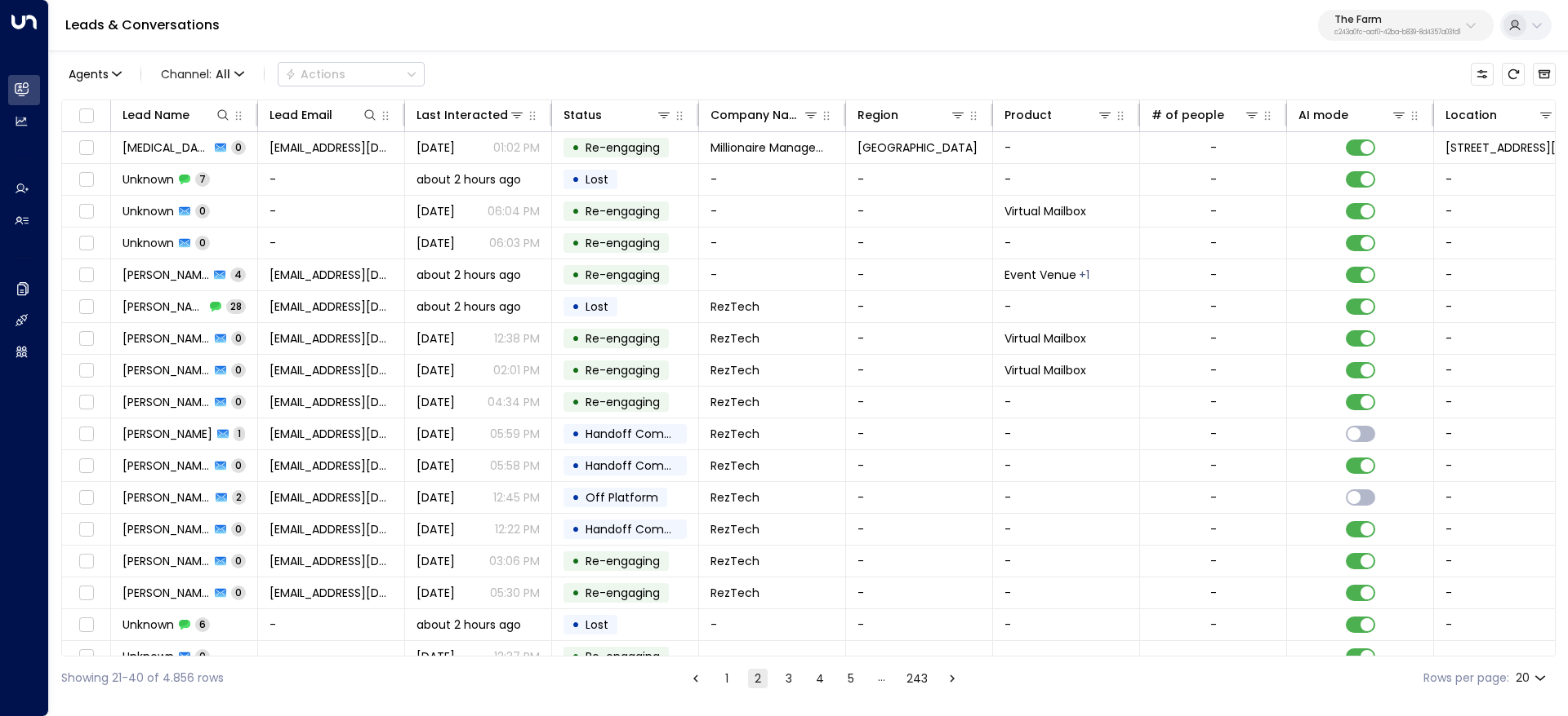
click at [793, 684] on button "3" at bounding box center [788, 679] width 19 height 19
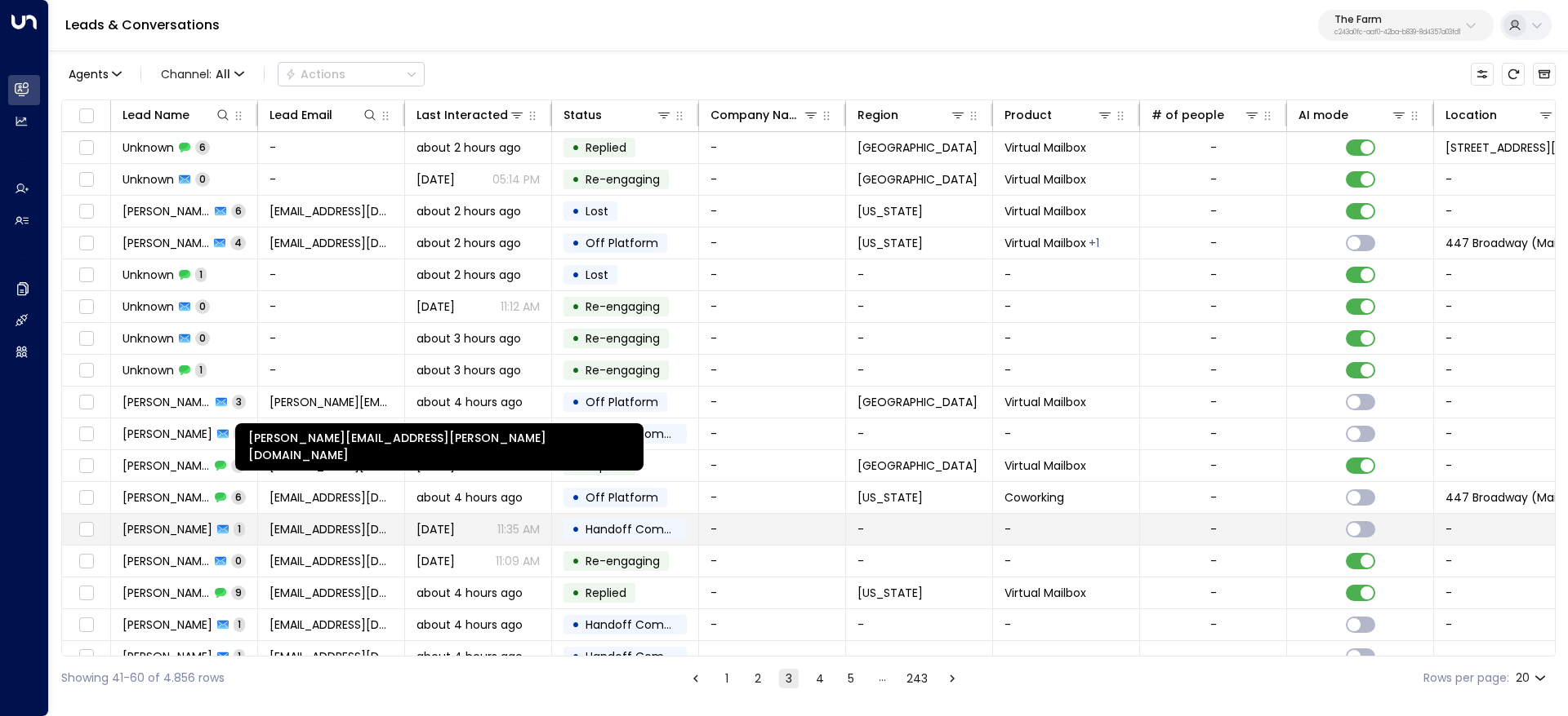
scroll to position [118, 0]
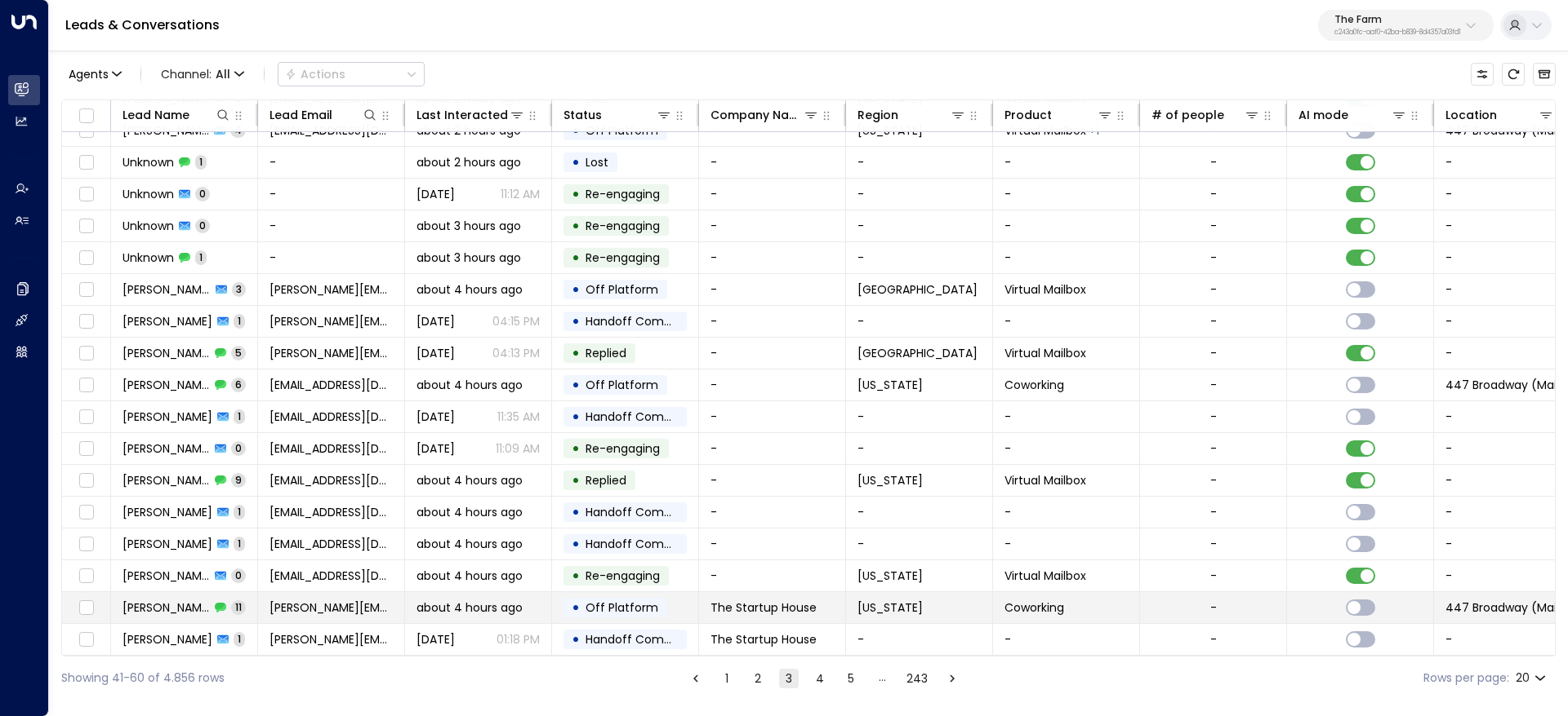
click at [128, 611] on td "Maurik Deroo 11" at bounding box center [184, 608] width 147 height 31
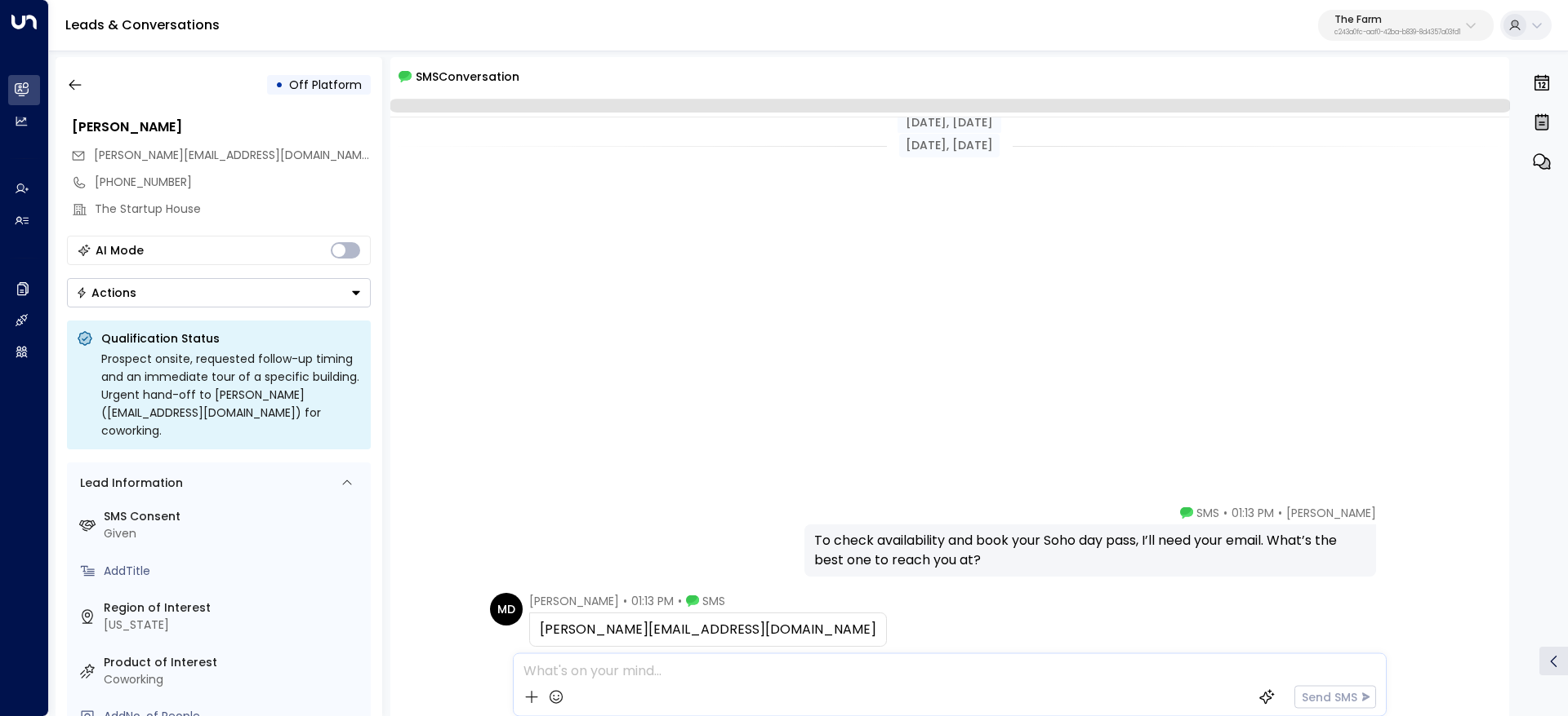
scroll to position [508, 0]
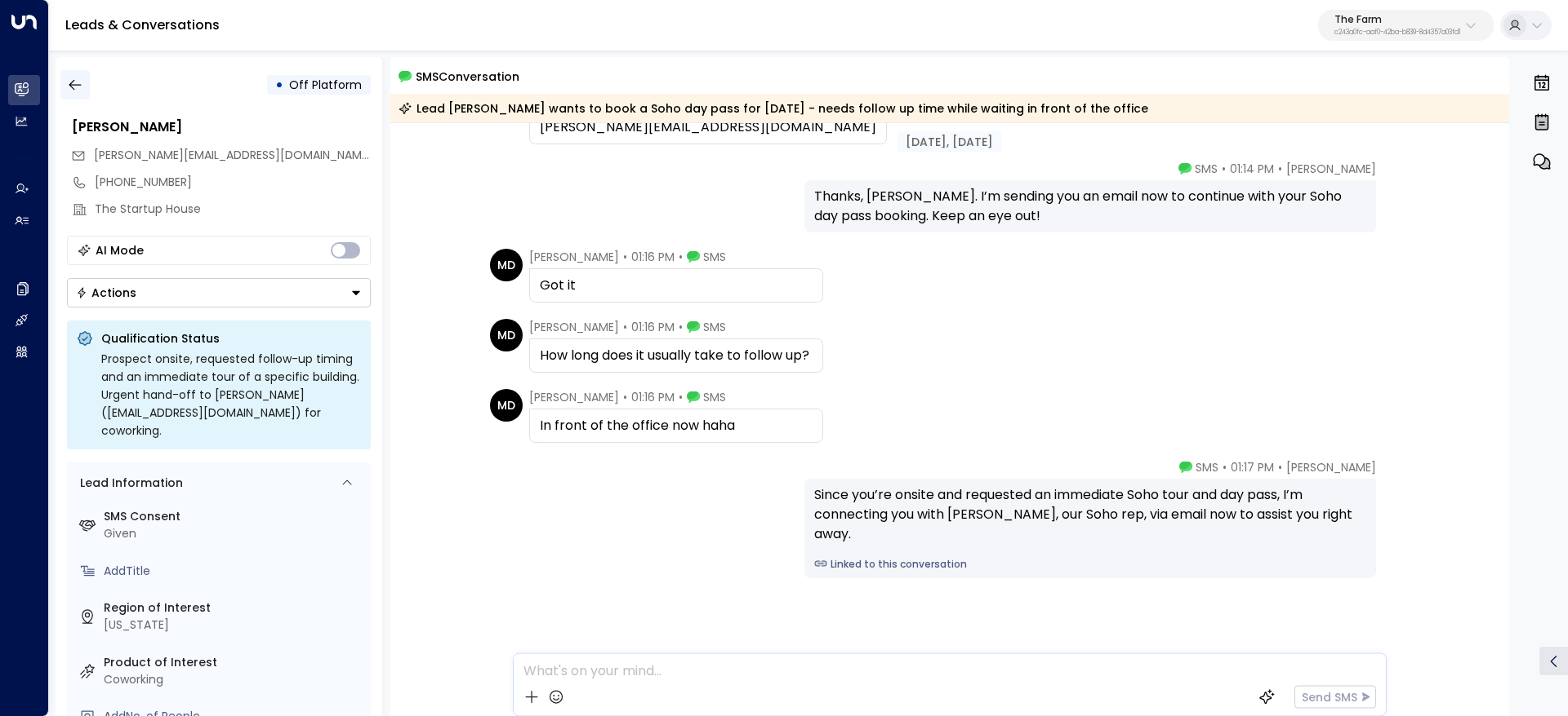
click at [74, 85] on icon "button" at bounding box center [75, 85] width 13 height 11
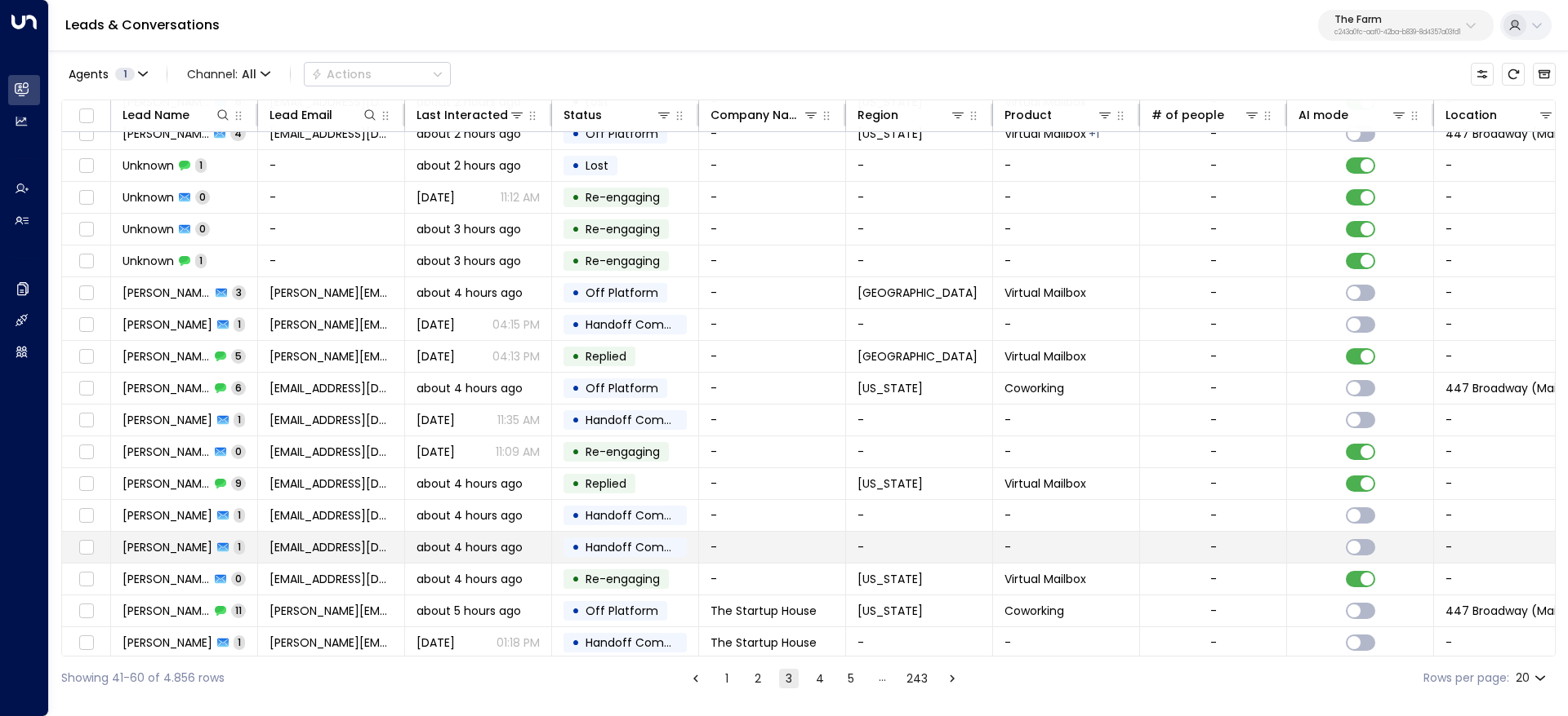
scroll to position [118, 0]
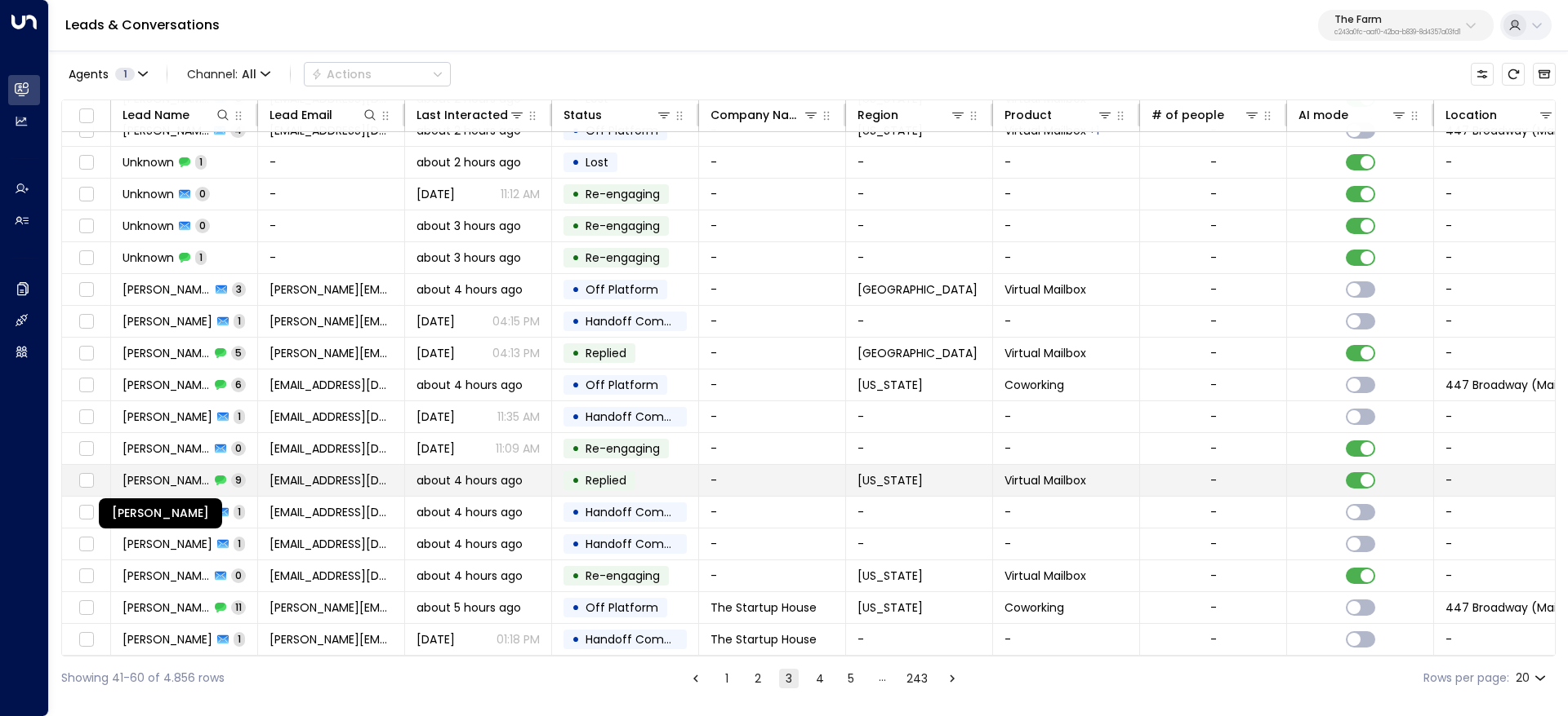
click at [165, 479] on span "Riccardo McKnight" at bounding box center [166, 480] width 87 height 17
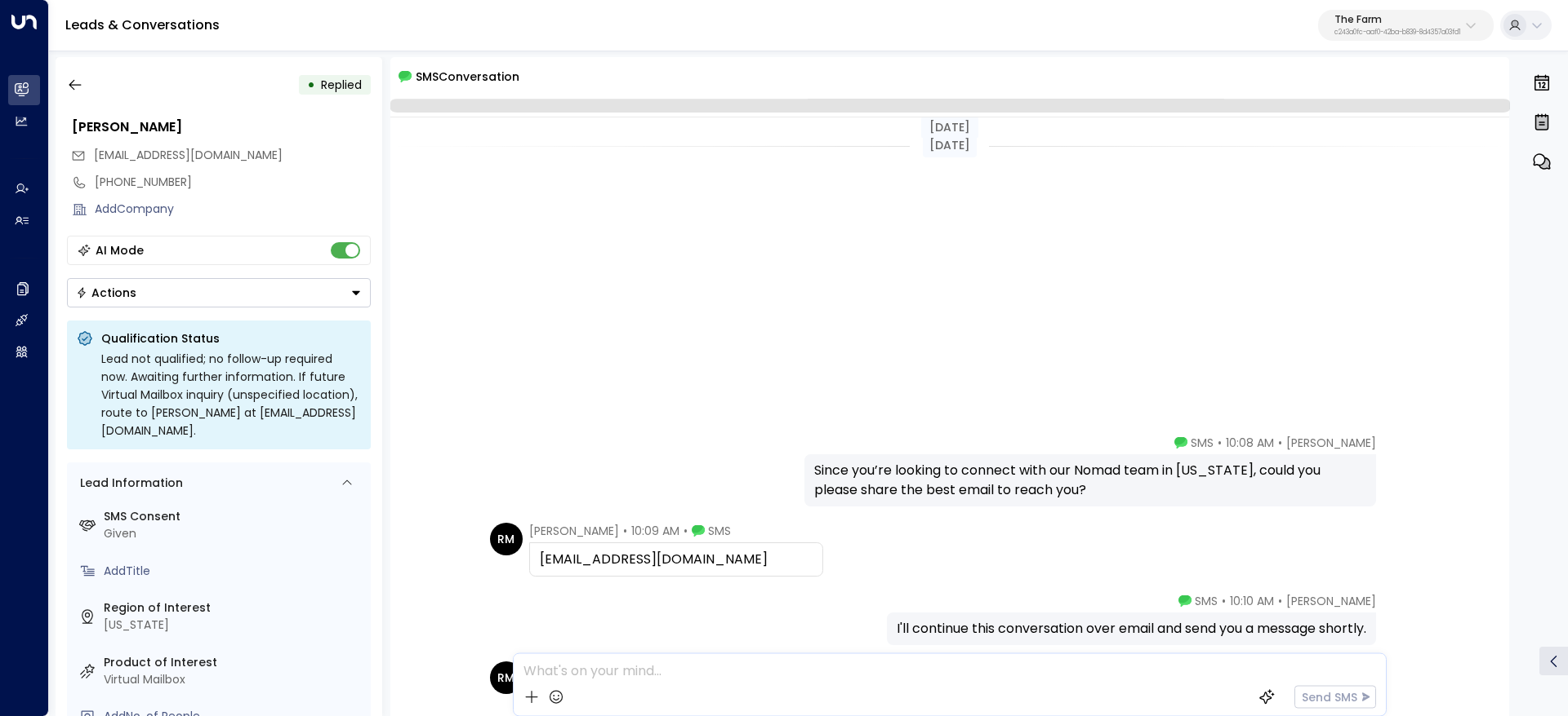
scroll to position [417, 0]
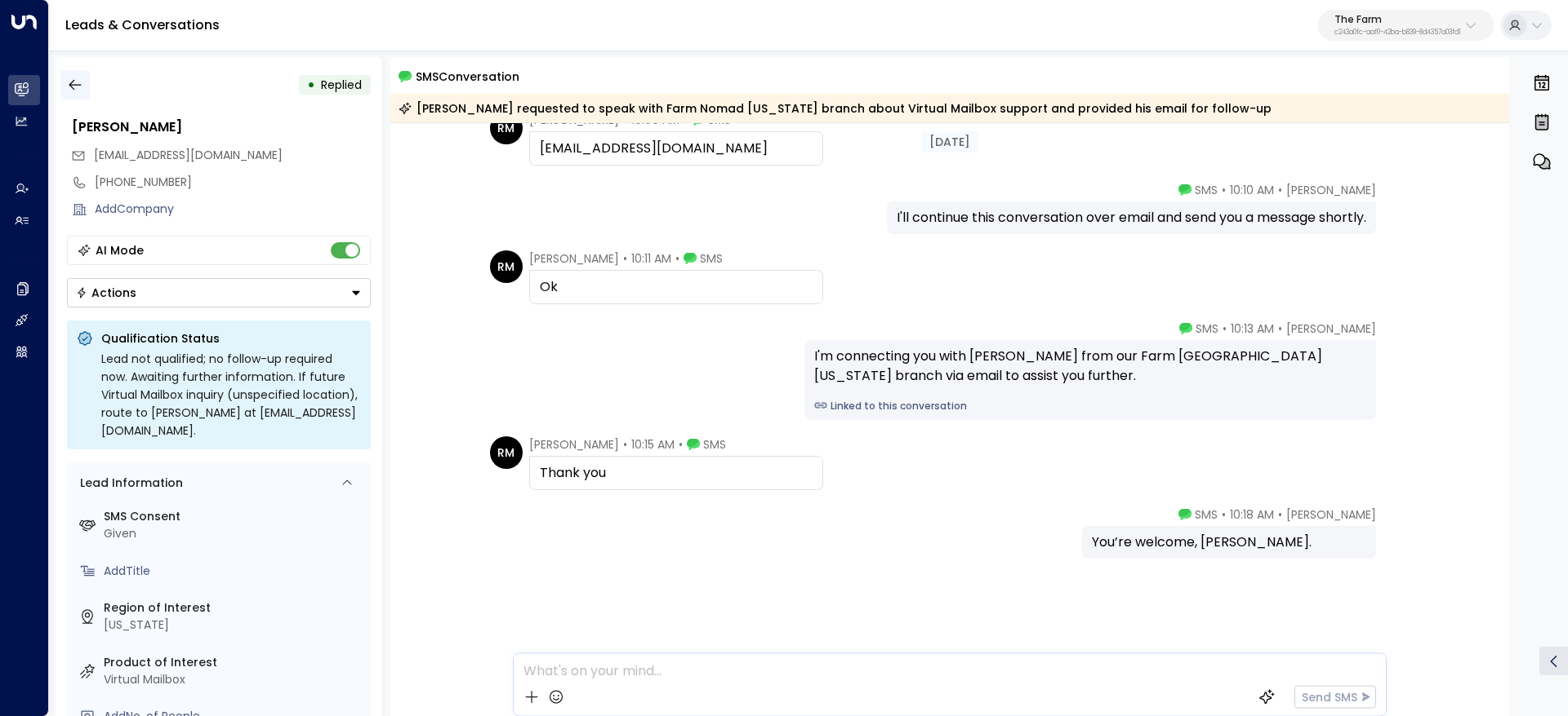
click at [63, 87] on button "button" at bounding box center [75, 85] width 29 height 29
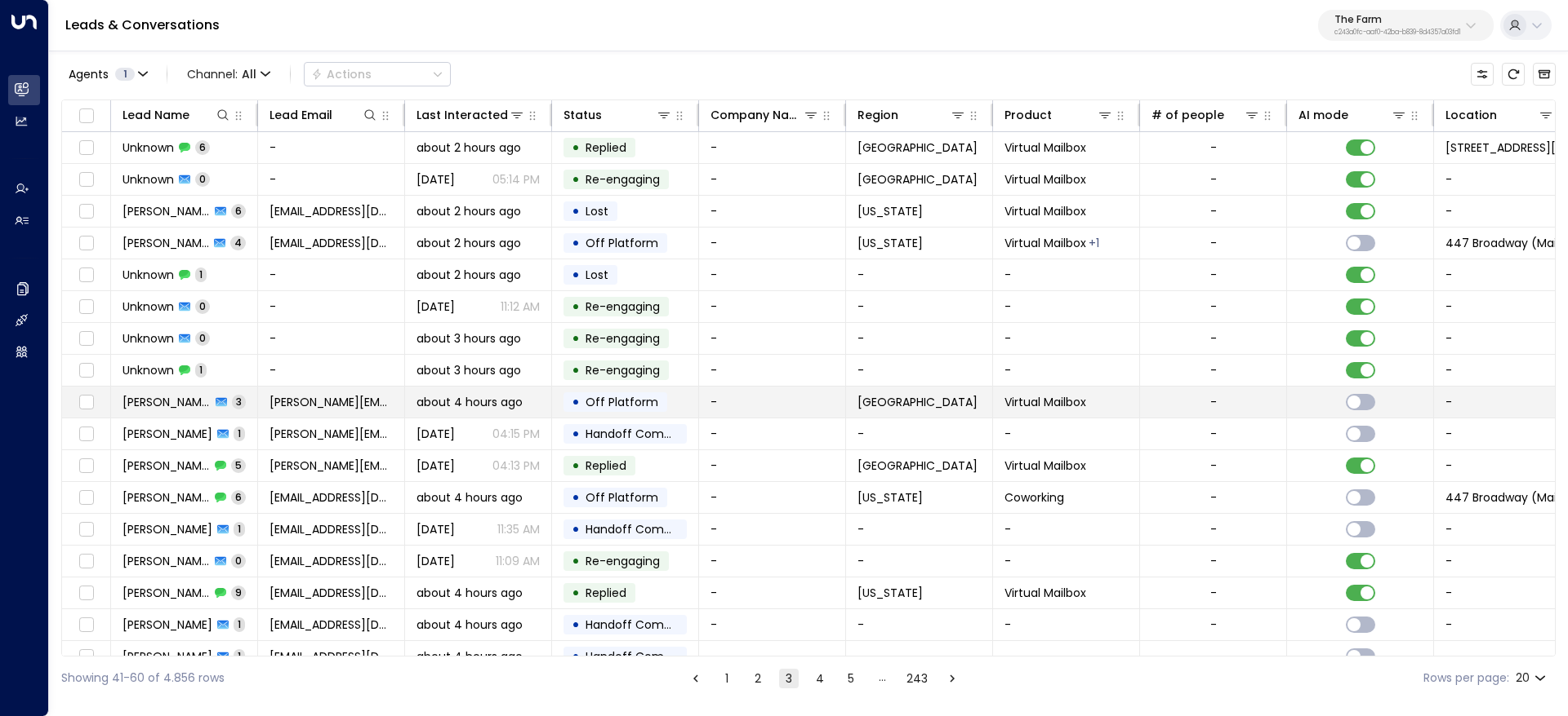
click at [166, 405] on span "Matt Lotocki" at bounding box center [166, 402] width 88 height 17
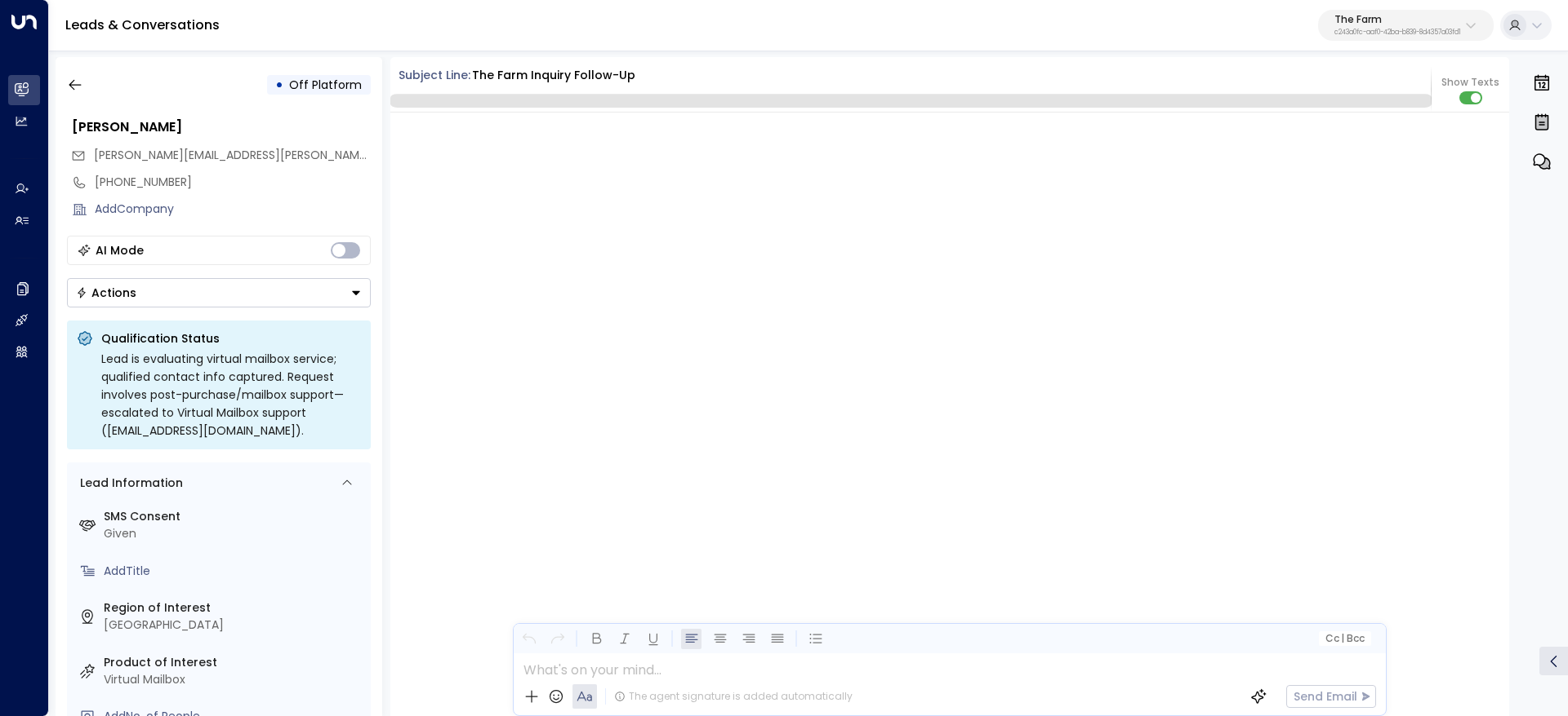
scroll to position [2451, 0]
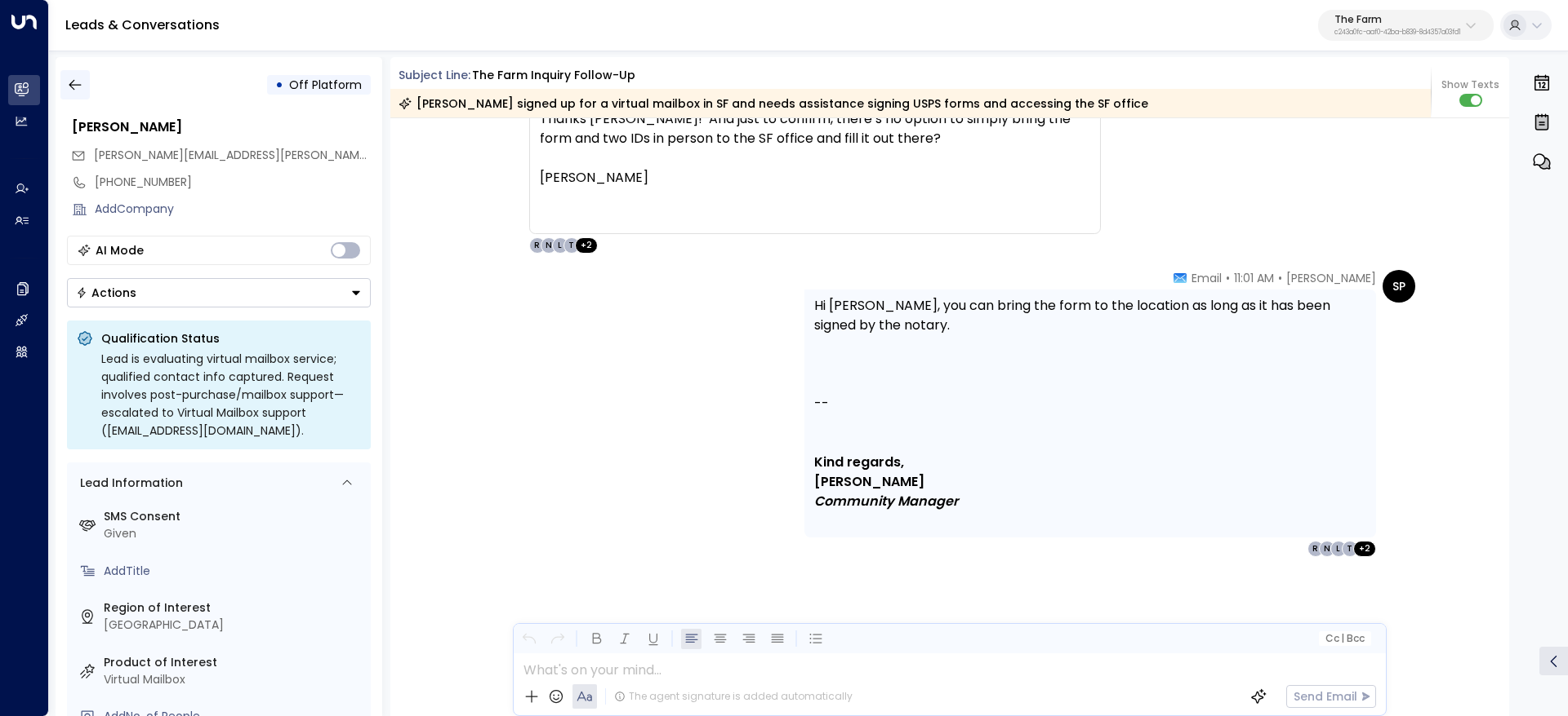
click at [73, 80] on icon "button" at bounding box center [75, 85] width 17 height 17
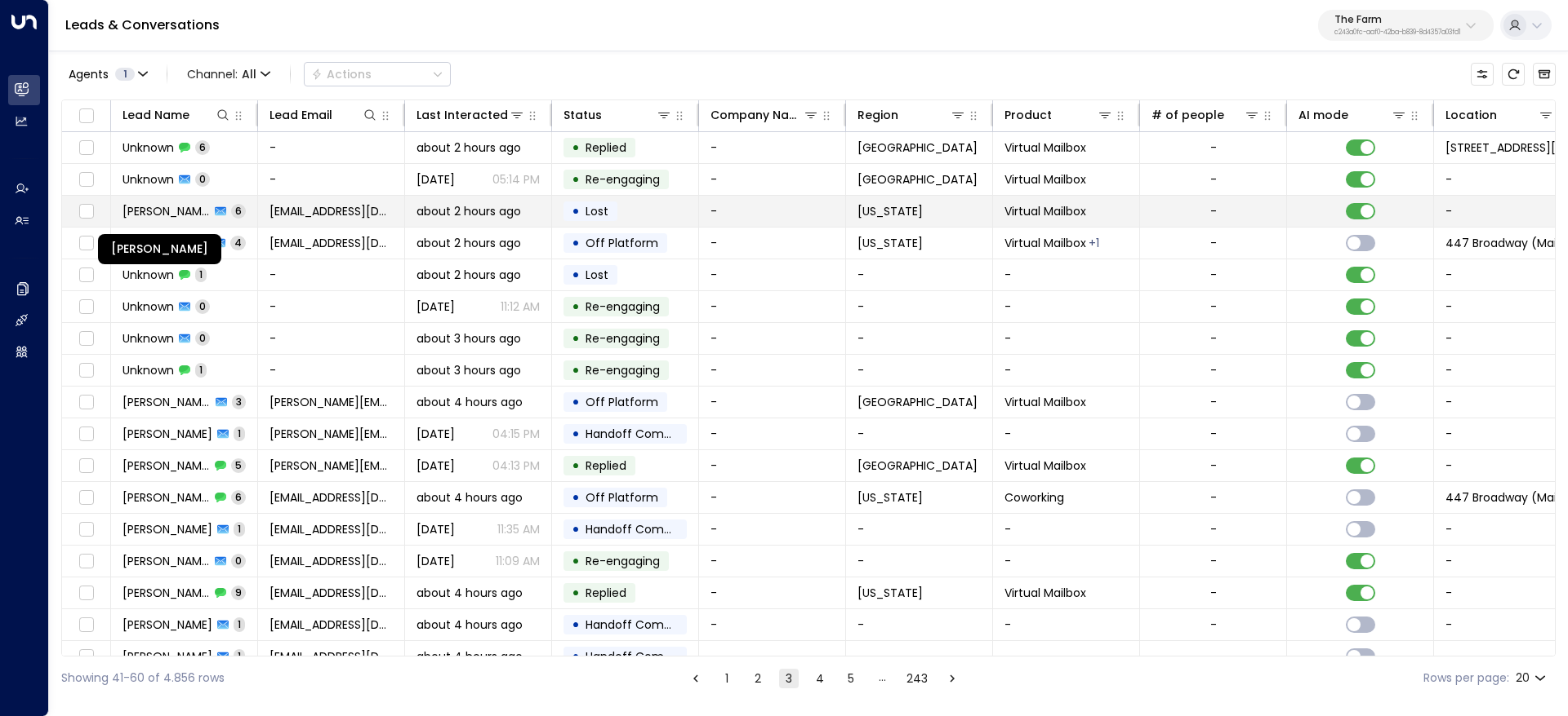
click at [181, 214] on span "Brandon Alexander" at bounding box center [166, 211] width 87 height 17
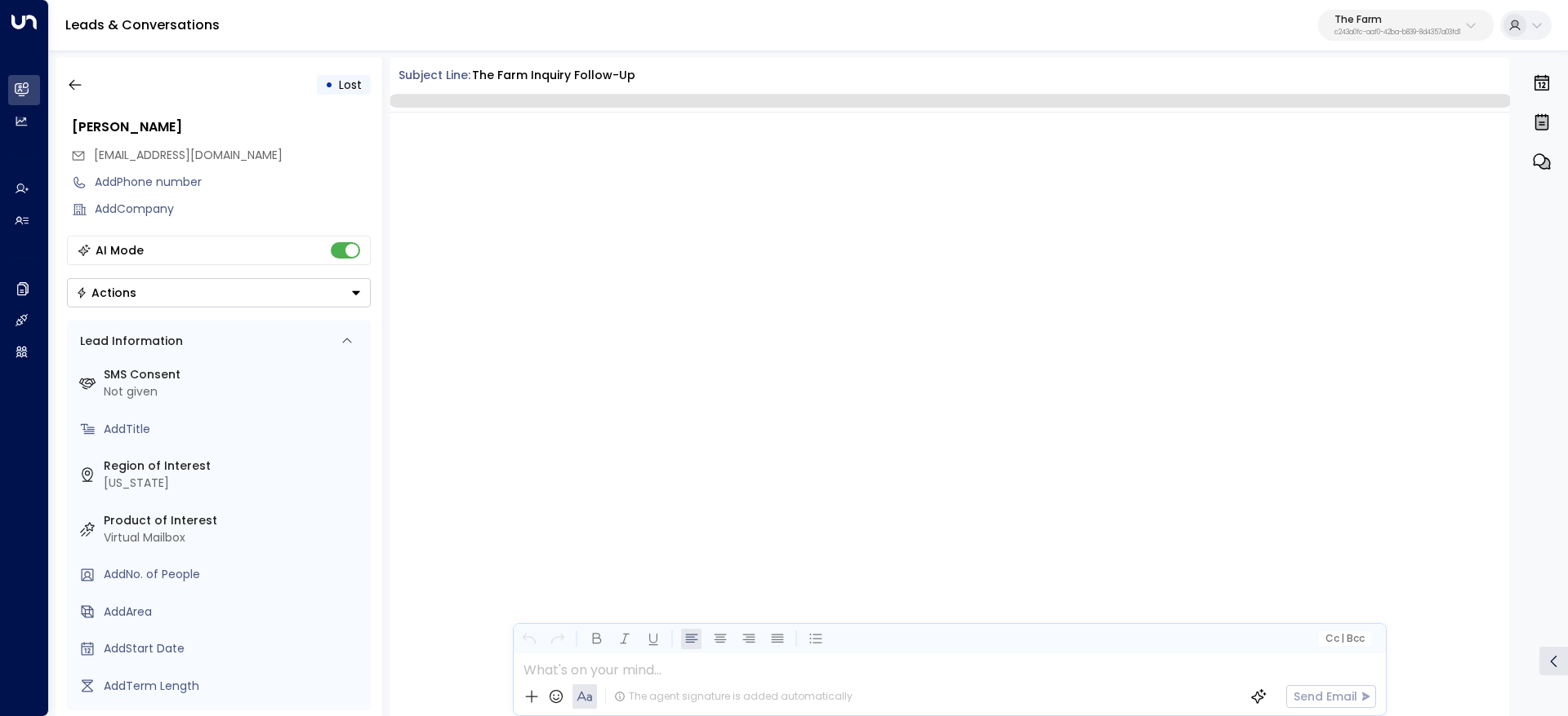
scroll to position [2913, 0]
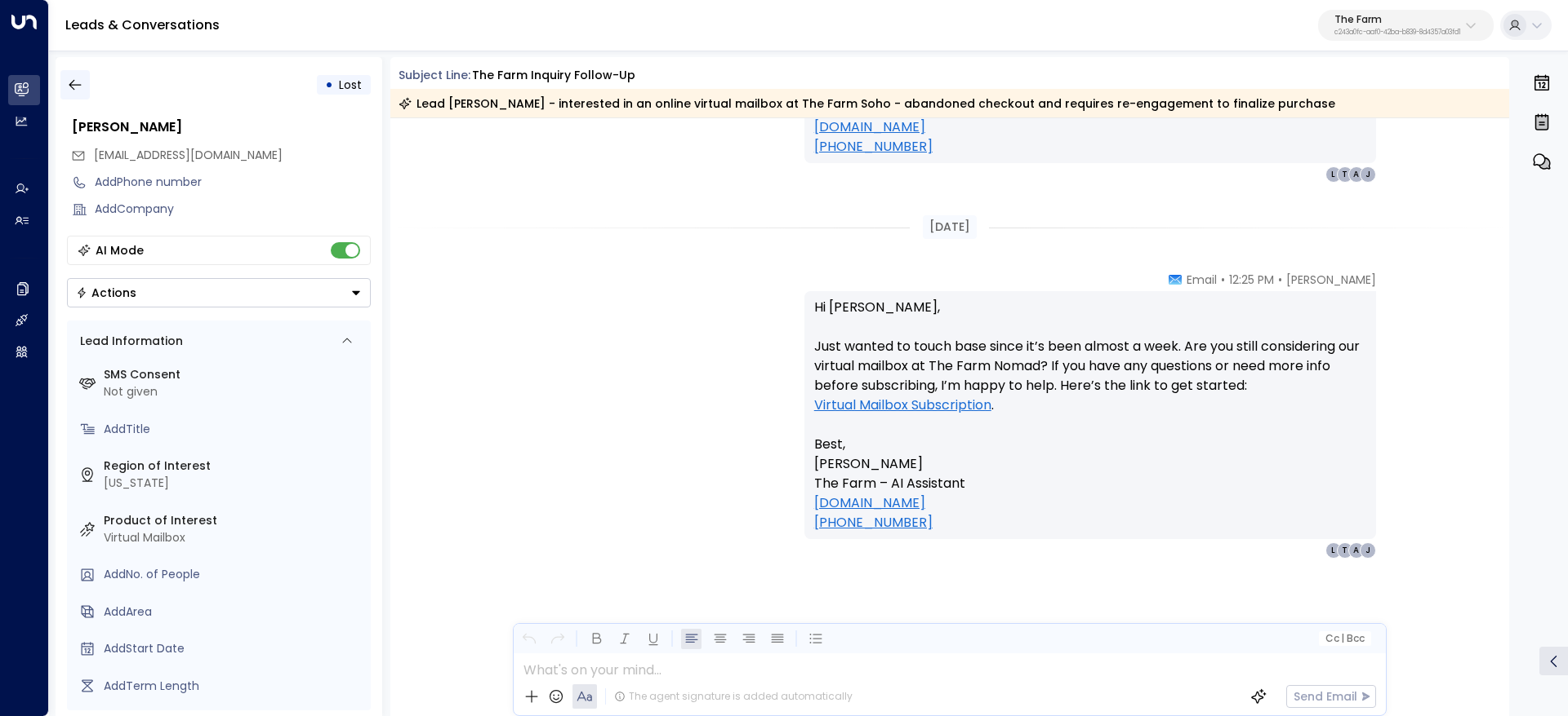
click at [67, 85] on icon "button" at bounding box center [75, 85] width 17 height 17
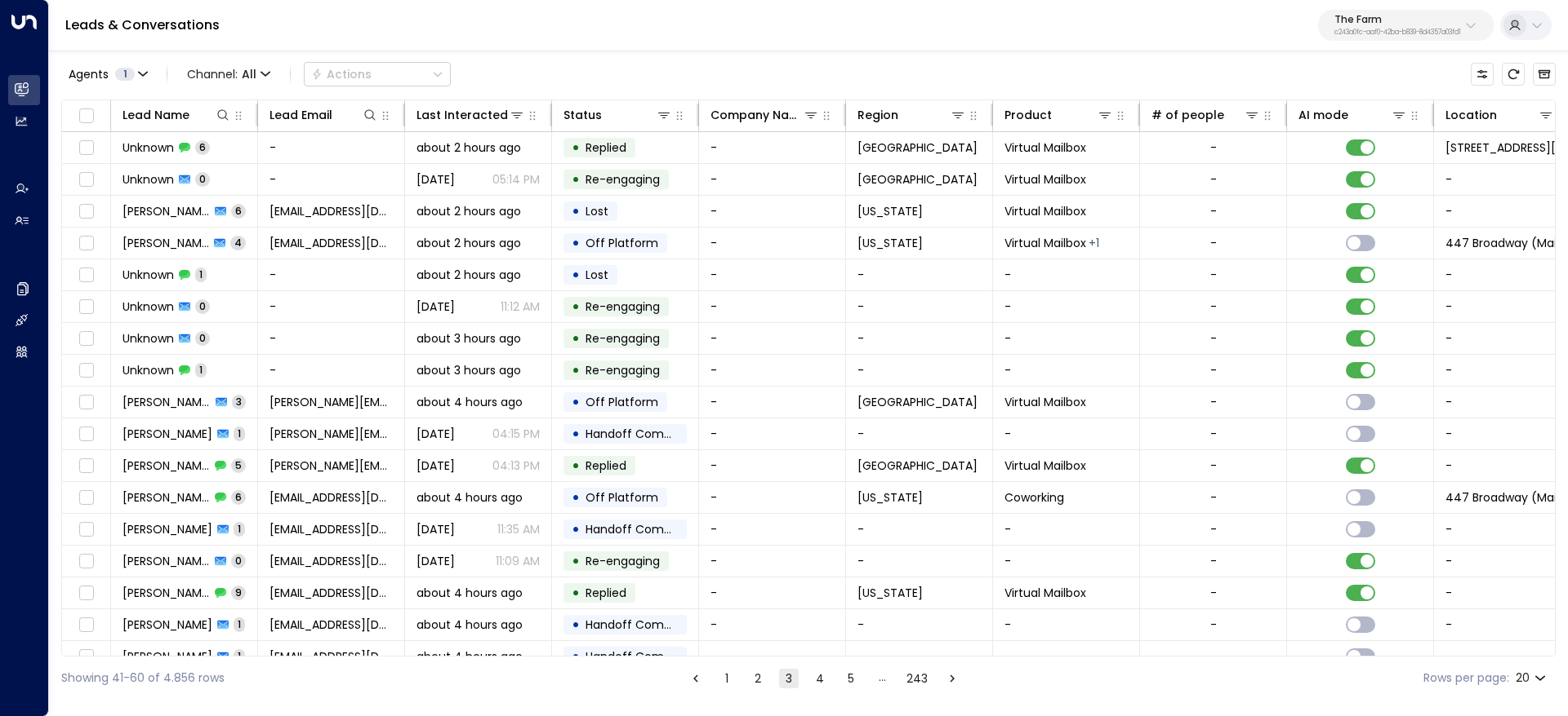
click at [760, 680] on button "2" at bounding box center [757, 679] width 19 height 19
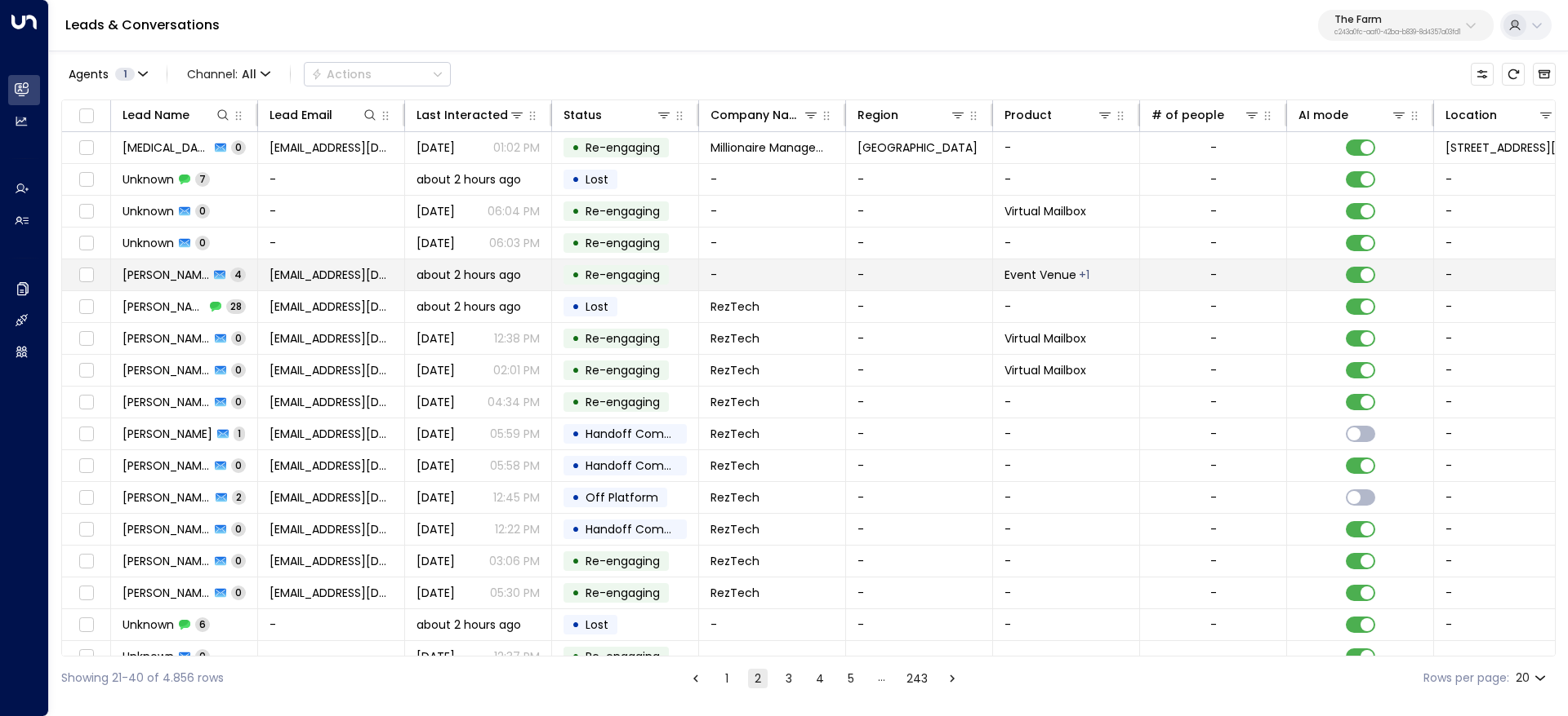
click at [151, 277] on span "Joshua Brooks" at bounding box center [165, 275] width 87 height 17
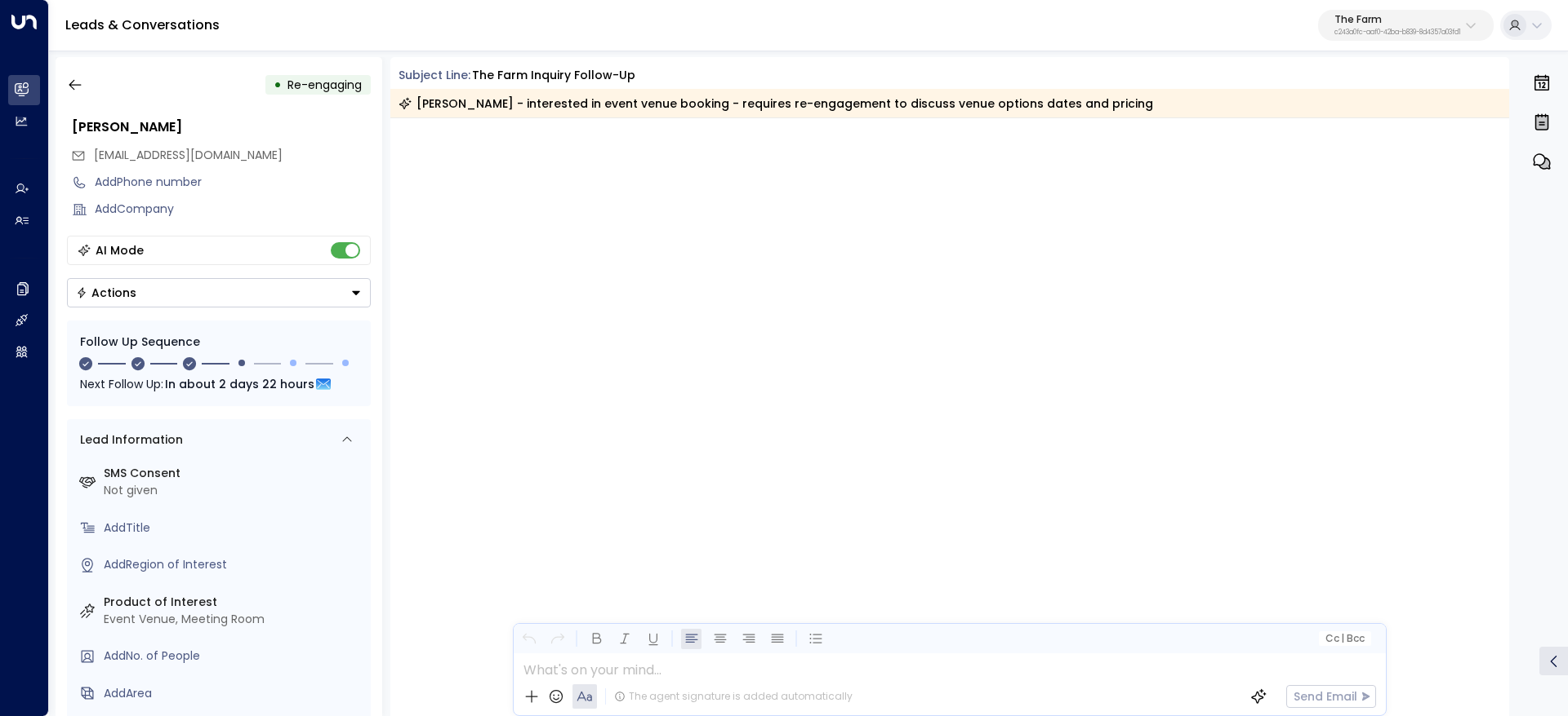
scroll to position [1032, 0]
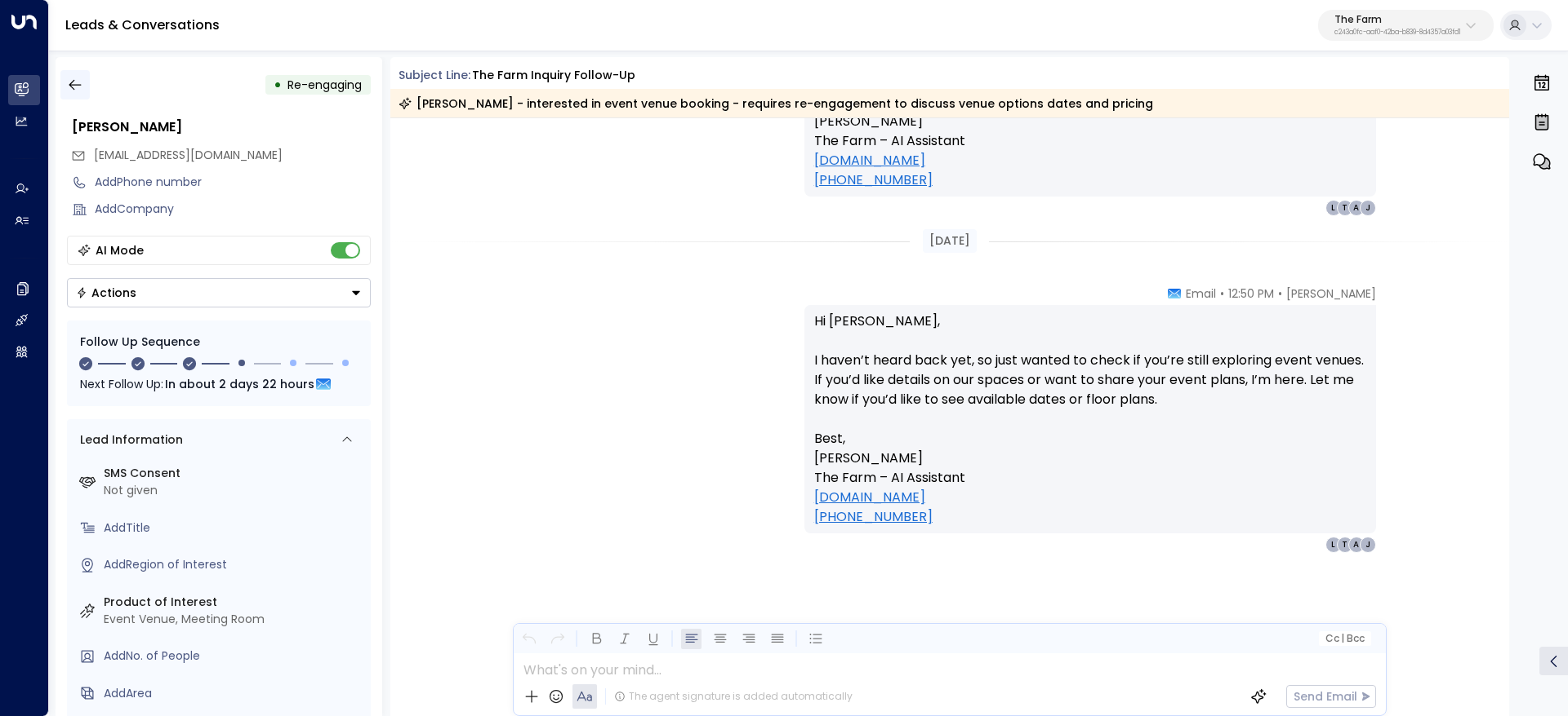
click at [75, 84] on icon "button" at bounding box center [75, 85] width 17 height 17
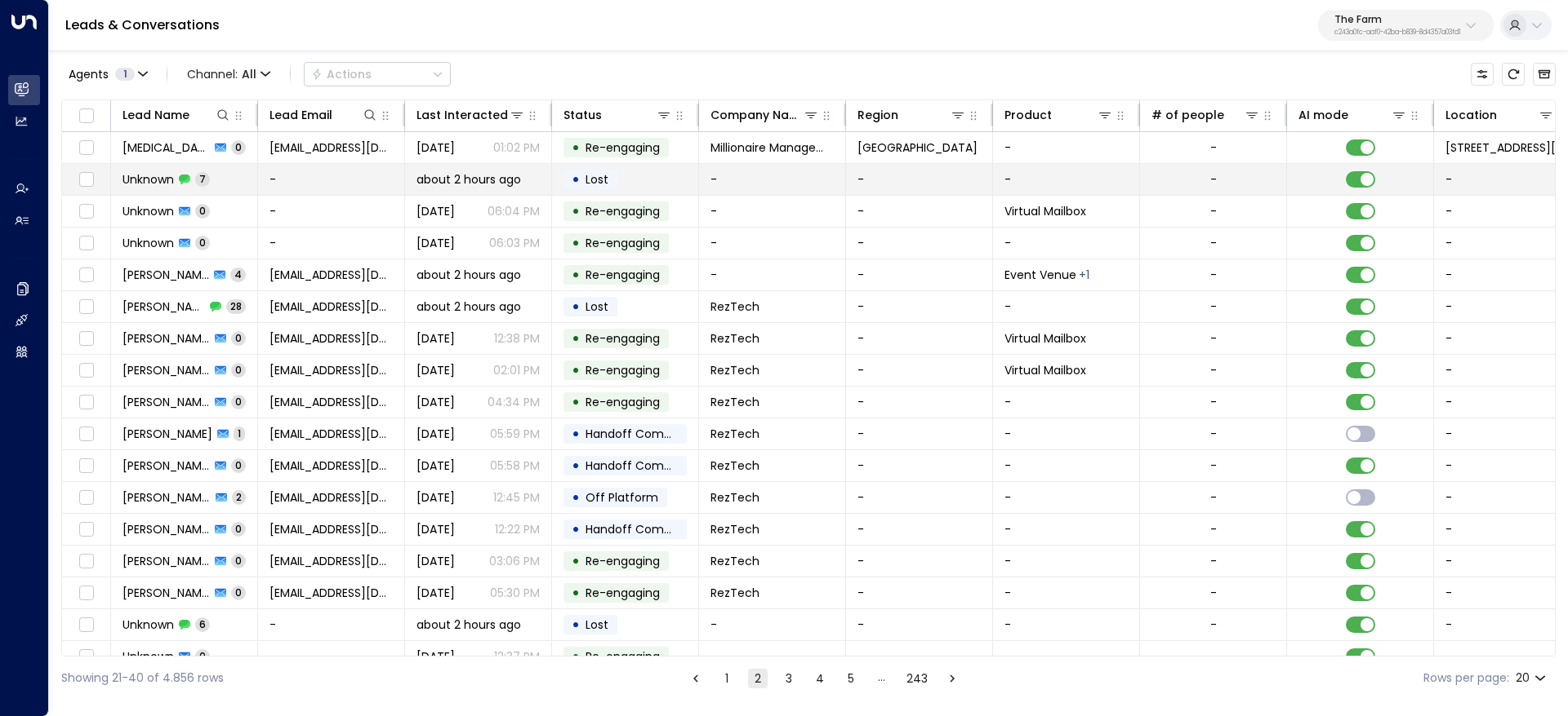
click at [140, 176] on span "Unknown" at bounding box center [148, 179] width 52 height 17
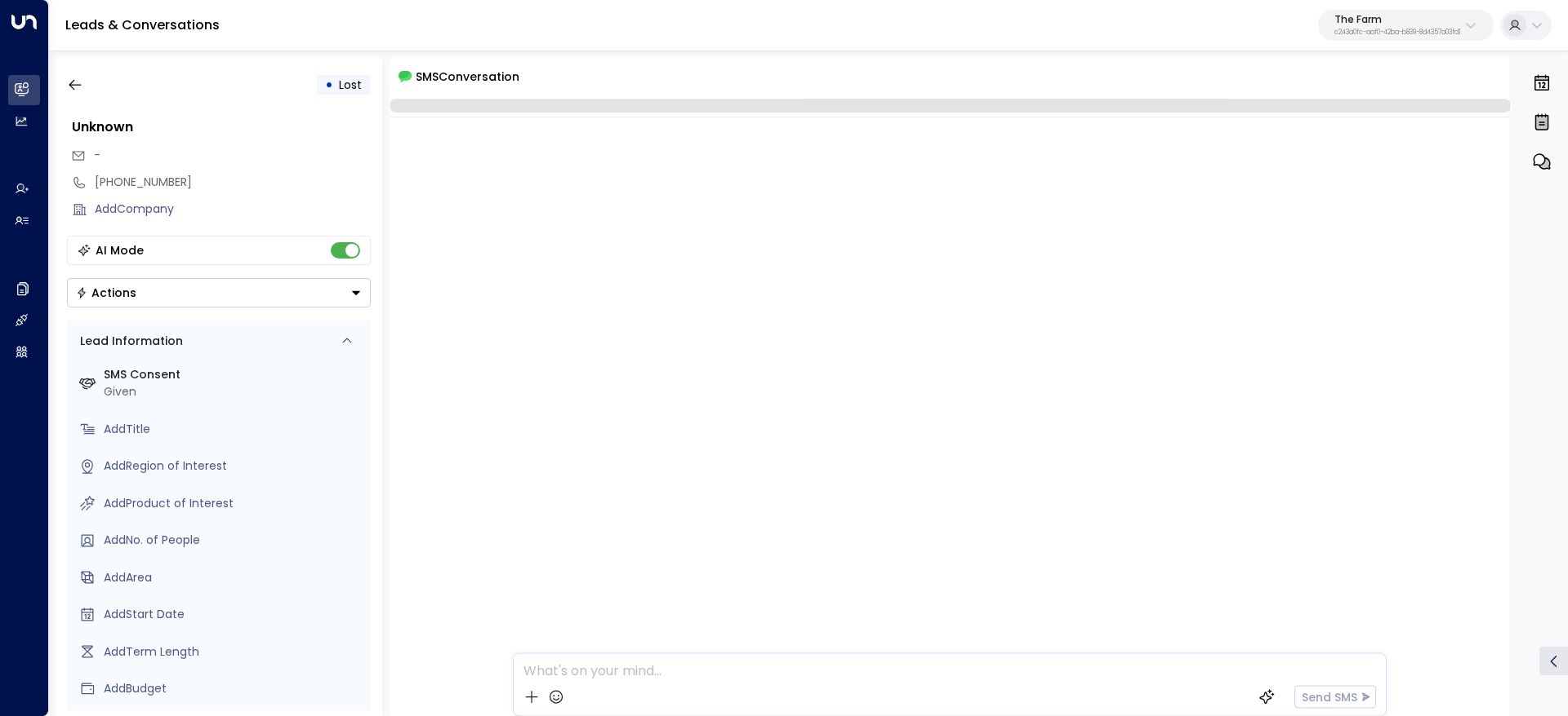
scroll to position [1227, 0]
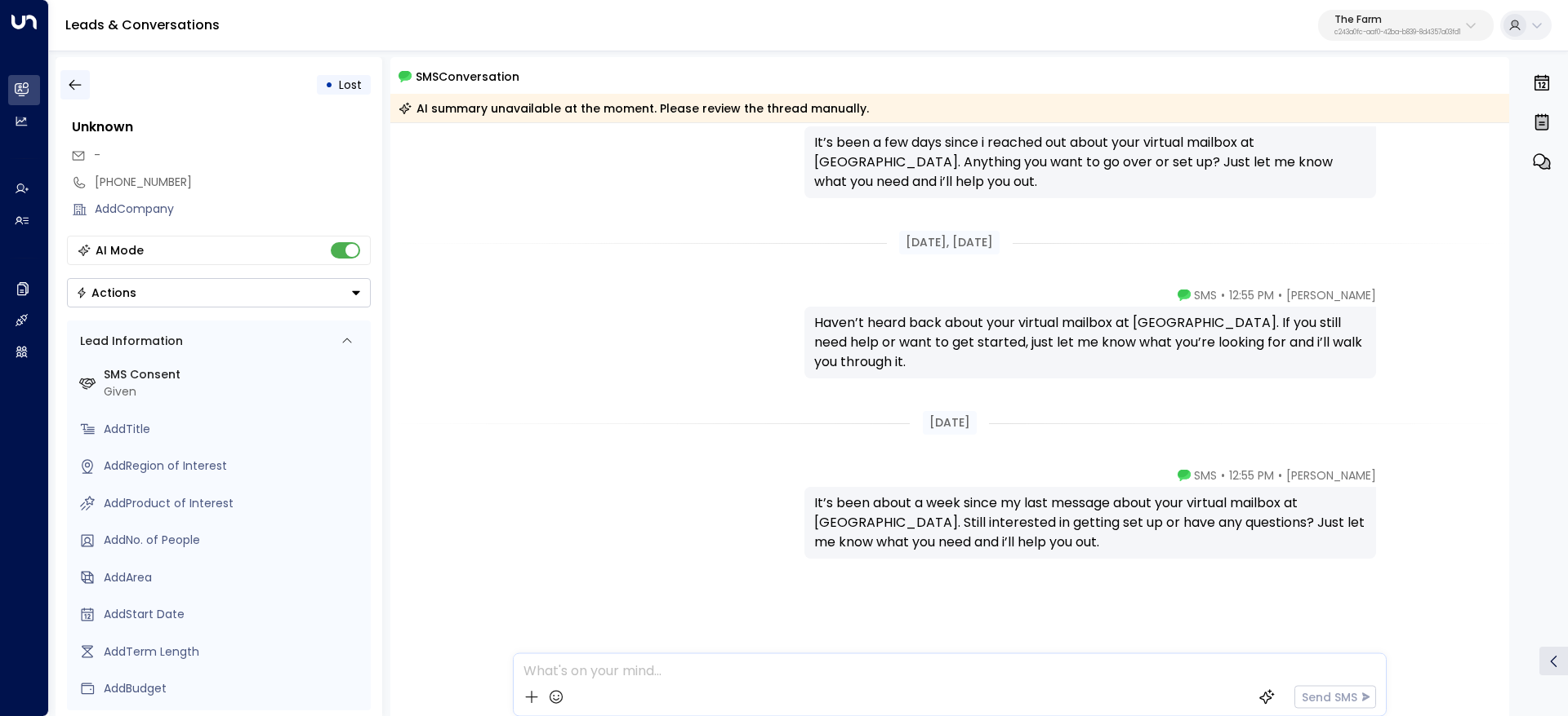
click at [68, 87] on icon "button" at bounding box center [75, 85] width 17 height 17
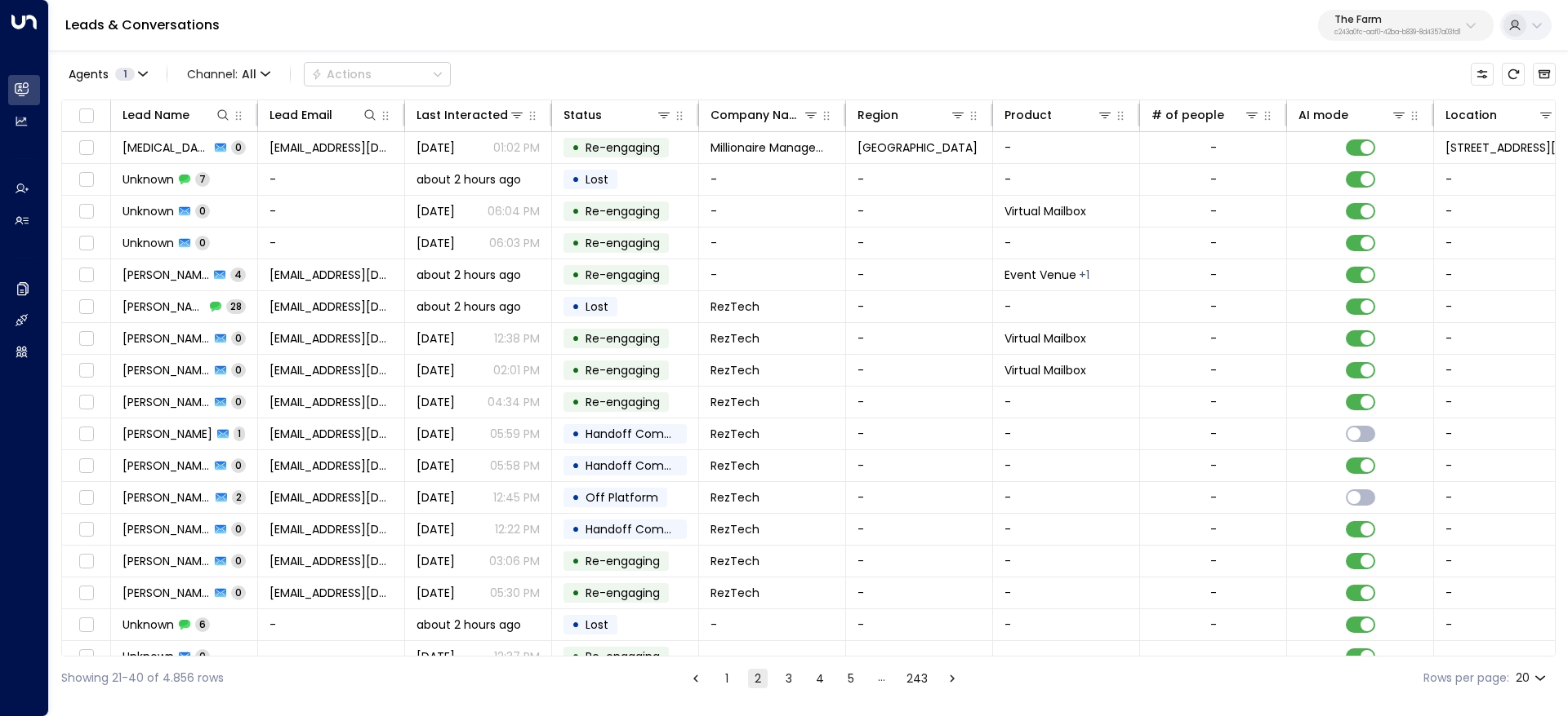
click at [728, 679] on button "1" at bounding box center [726, 679] width 19 height 19
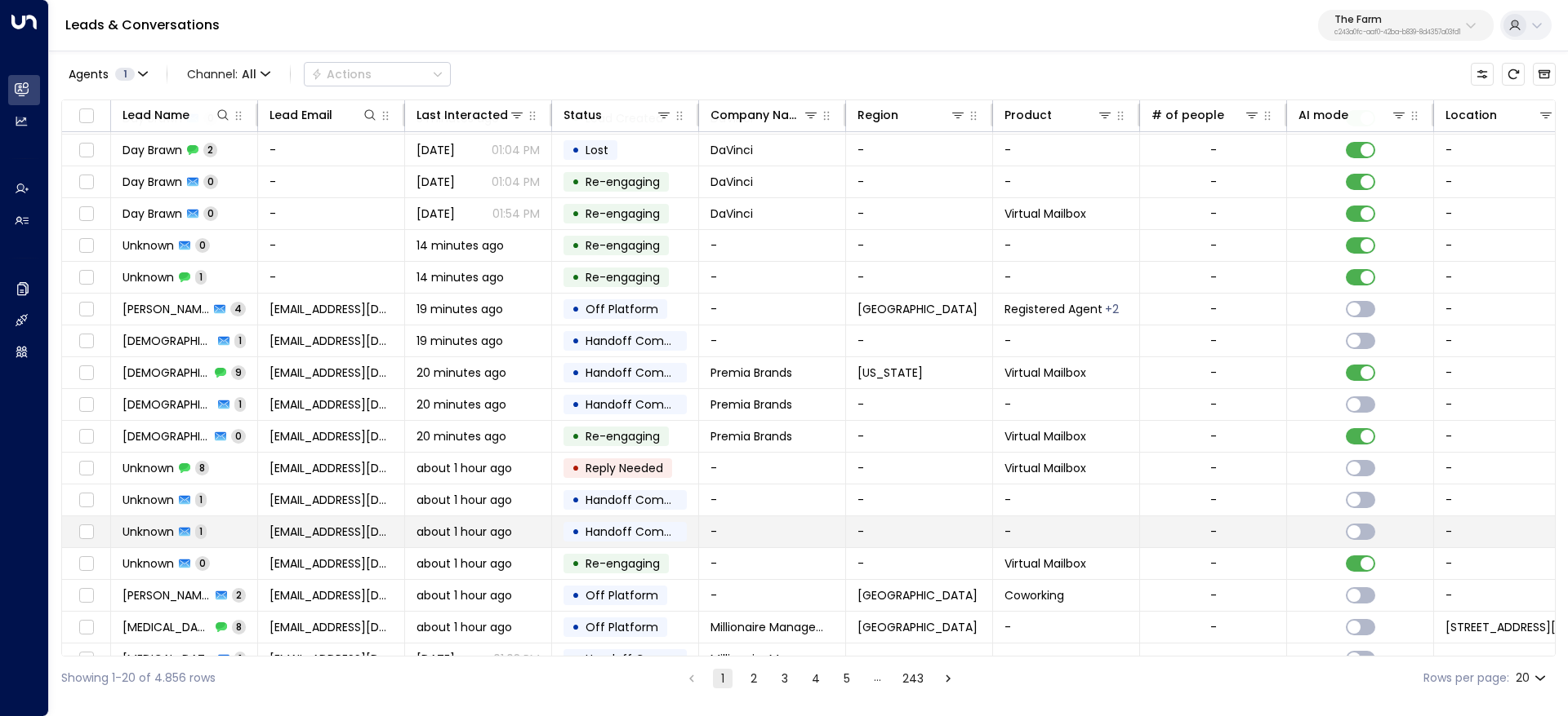
scroll to position [118, 0]
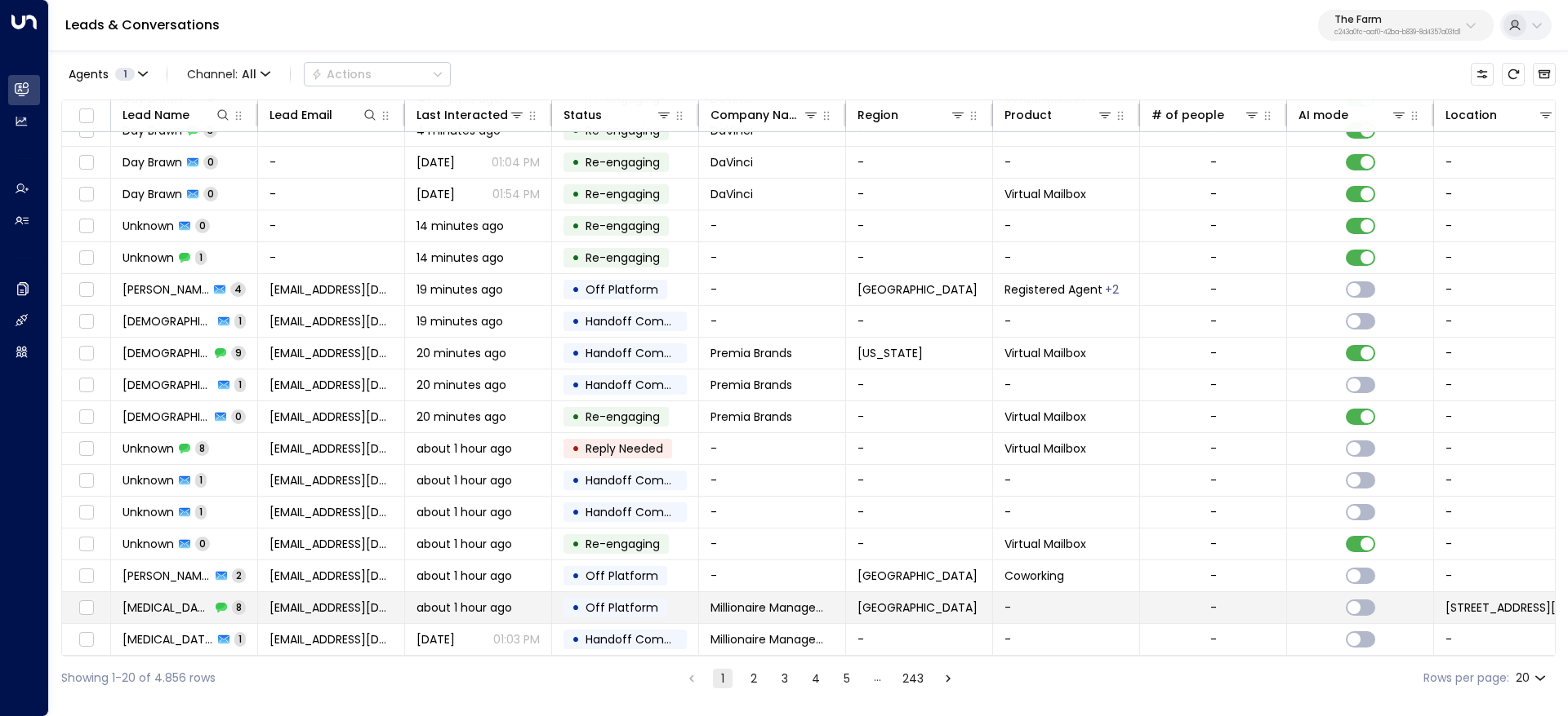
click at [140, 604] on span "Yasmin Dillard" at bounding box center [166, 607] width 88 height 17
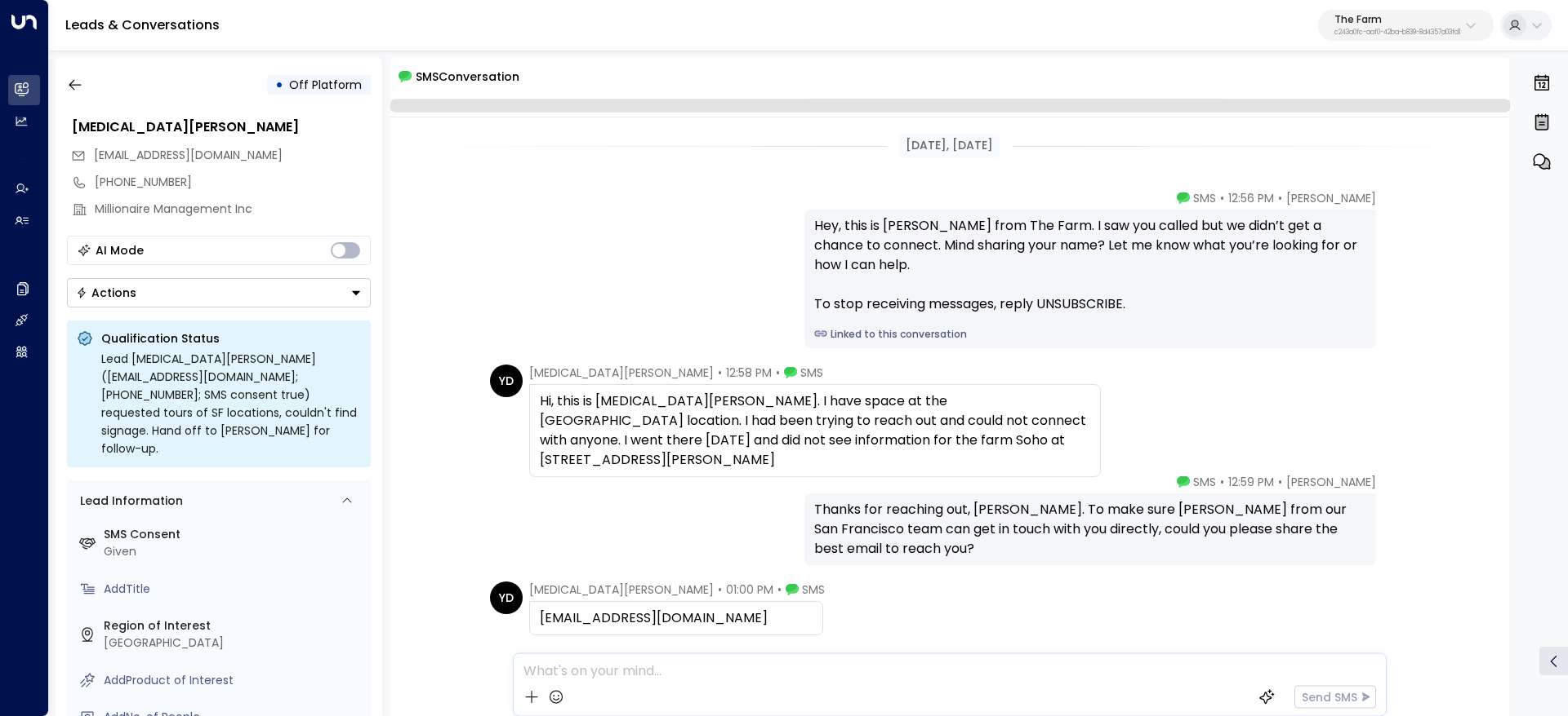
scroll to position [337, 0]
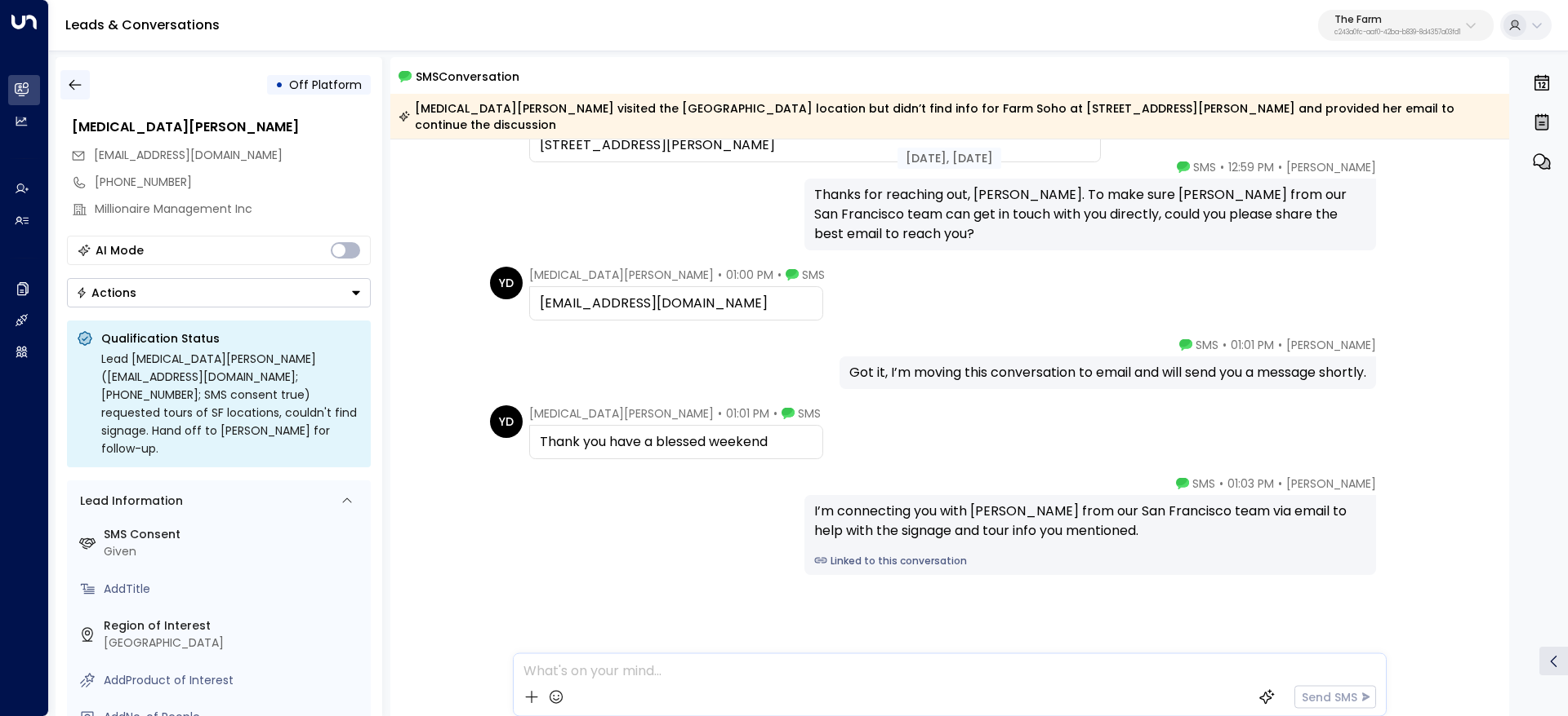
click at [80, 82] on icon "button" at bounding box center [75, 85] width 17 height 17
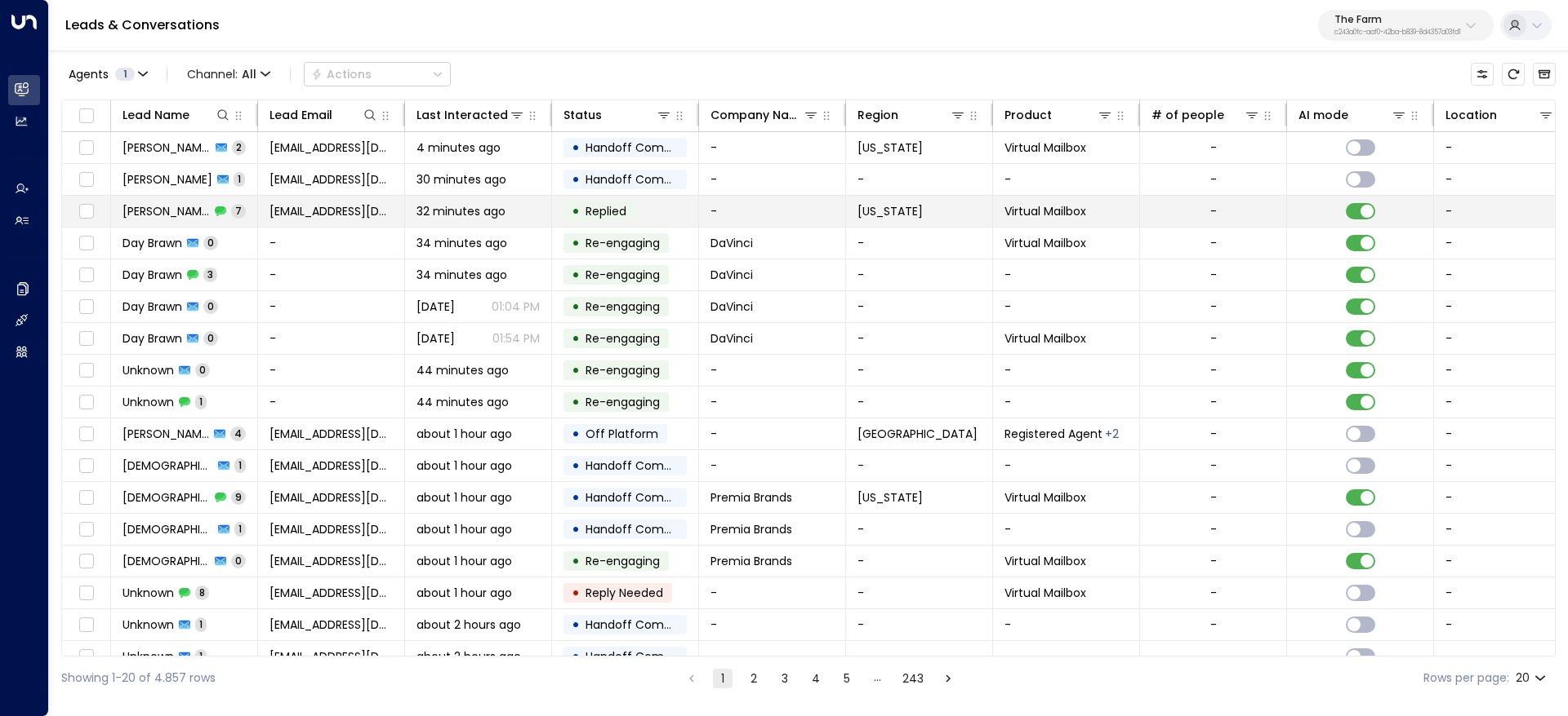
click at [163, 218] on span "Delgis Mustafa" at bounding box center [166, 211] width 87 height 17
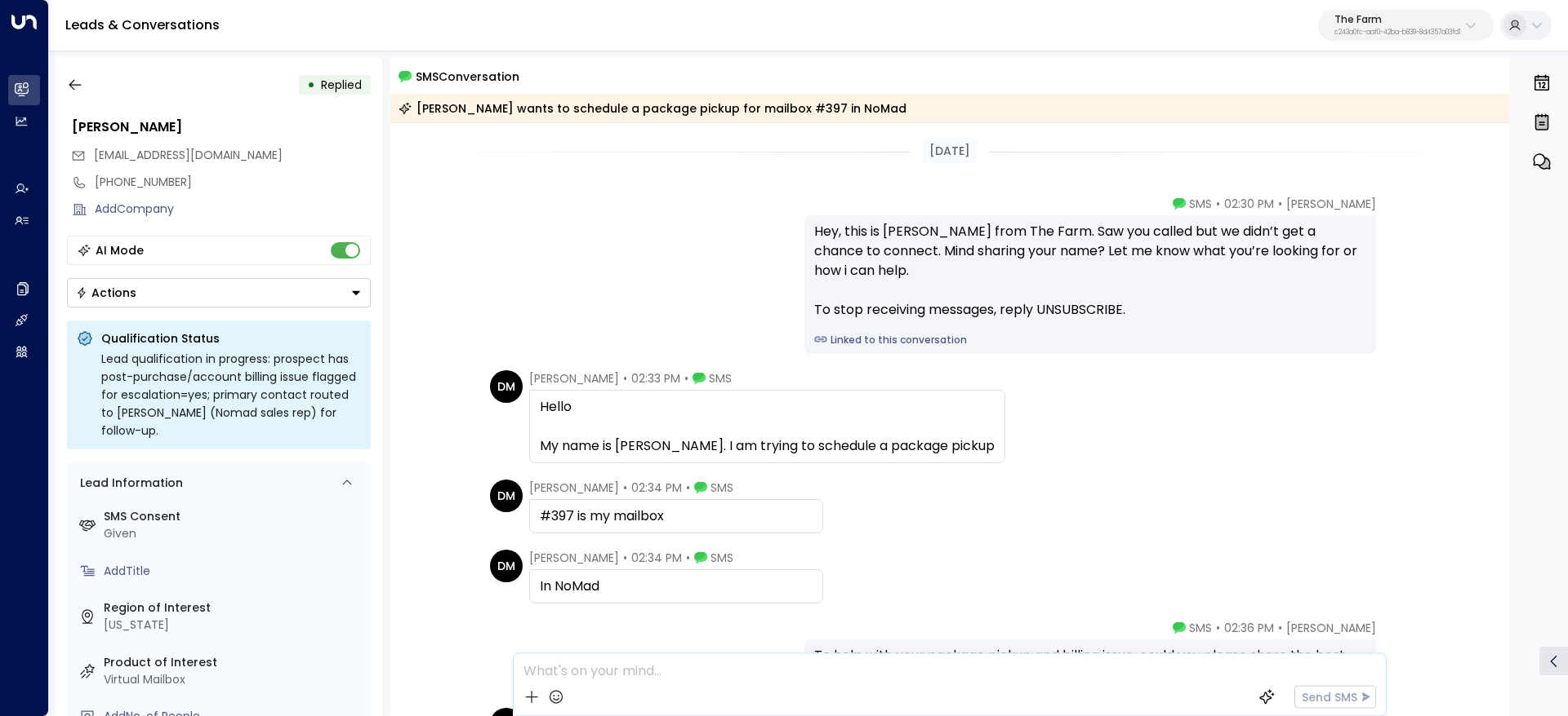
scroll to position [291, 0]
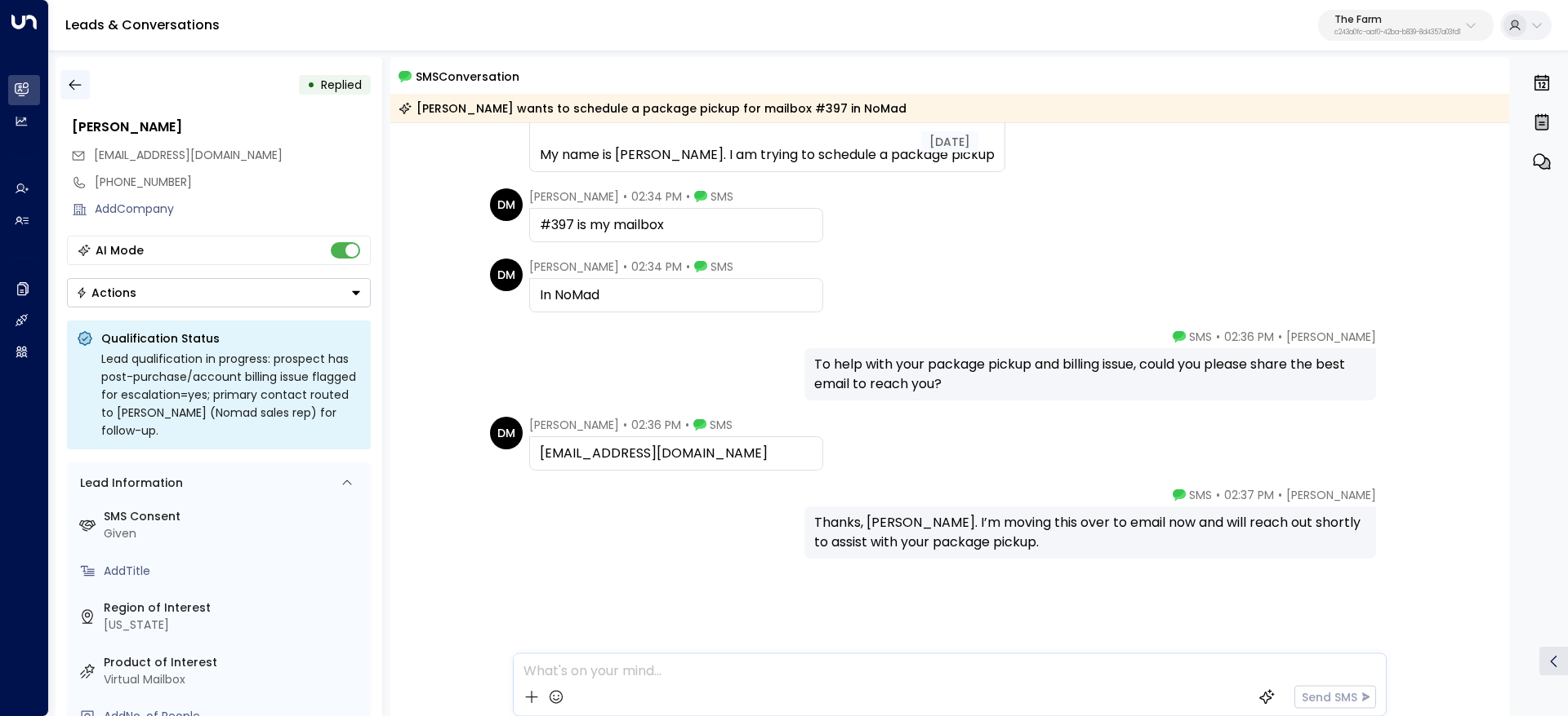
click at [74, 92] on icon "button" at bounding box center [75, 85] width 17 height 17
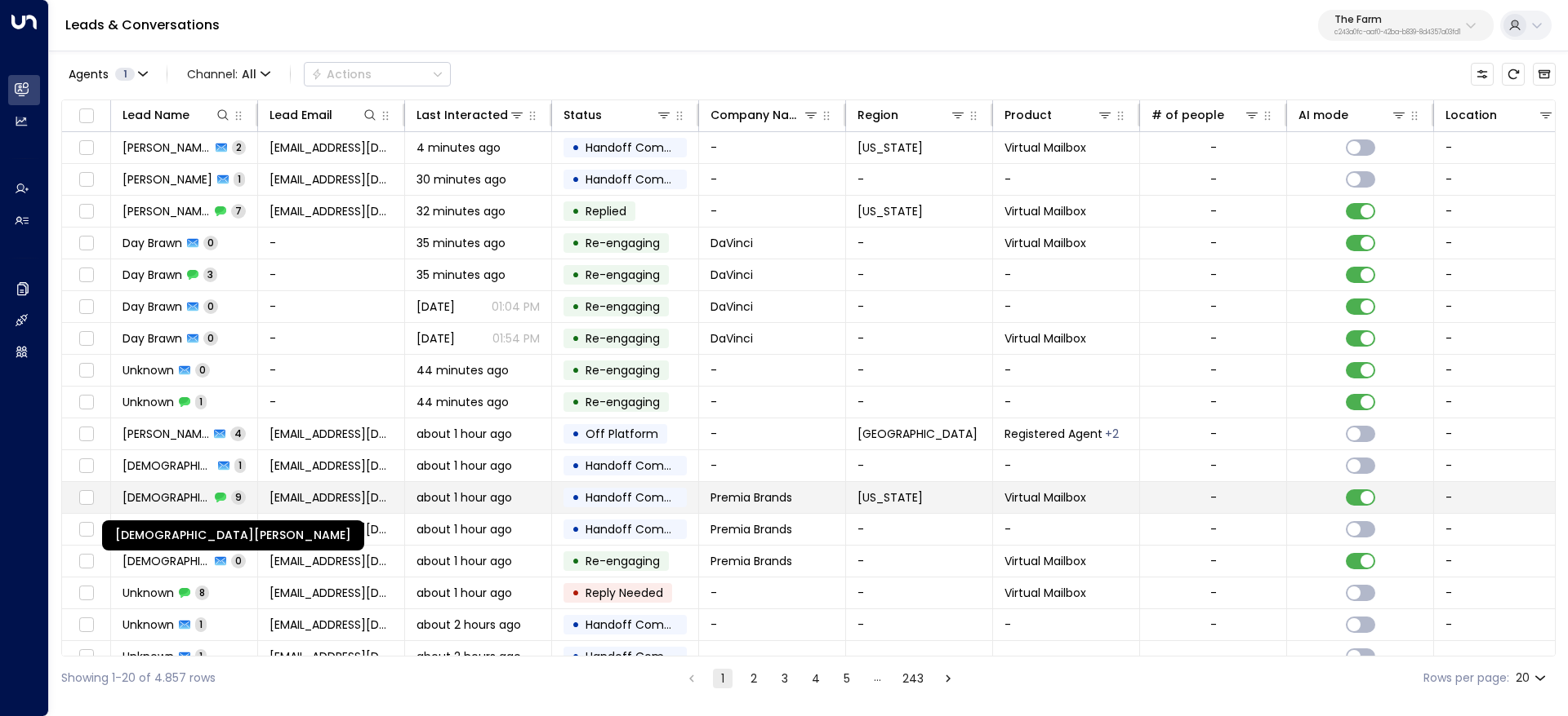
click at [171, 502] on span "Christen Andrews" at bounding box center [166, 497] width 87 height 17
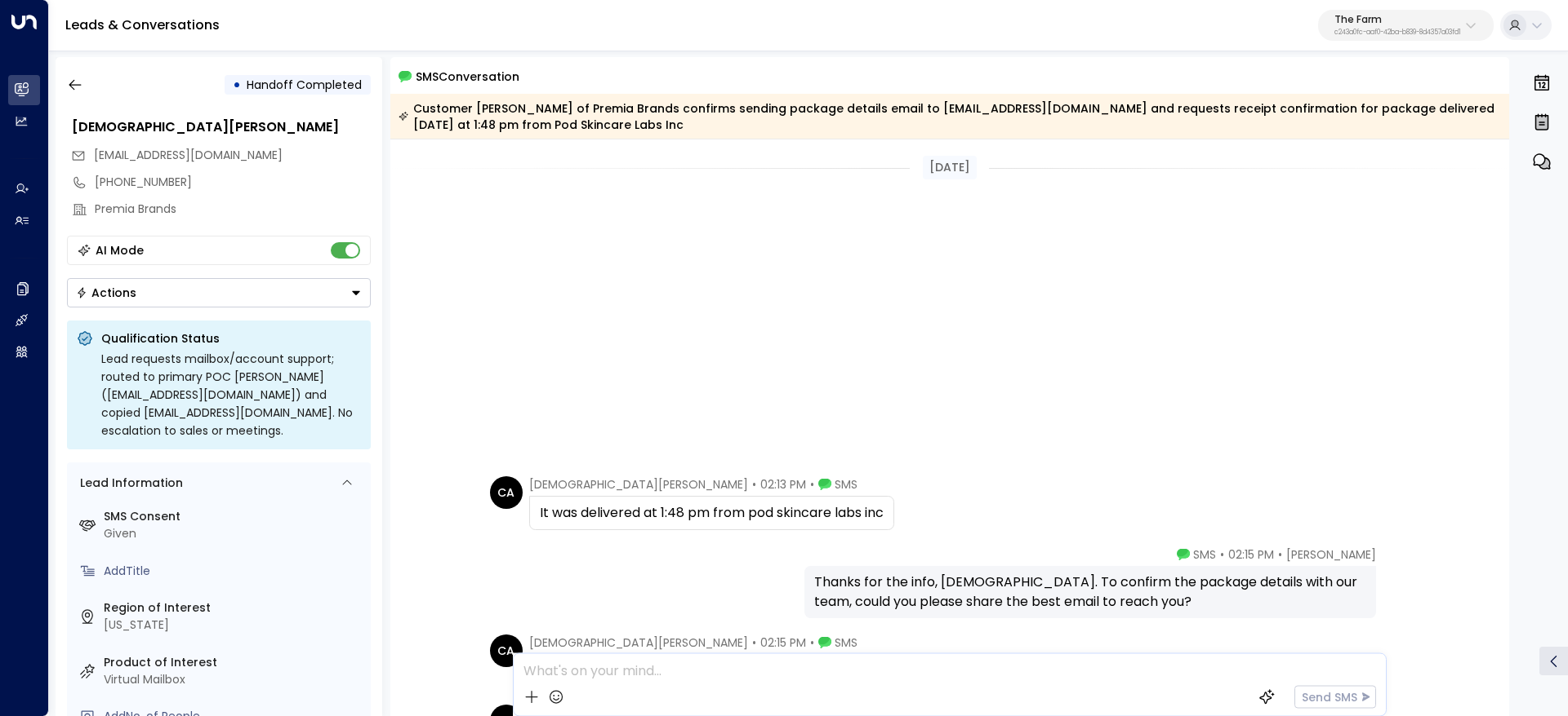
scroll to position [460, 0]
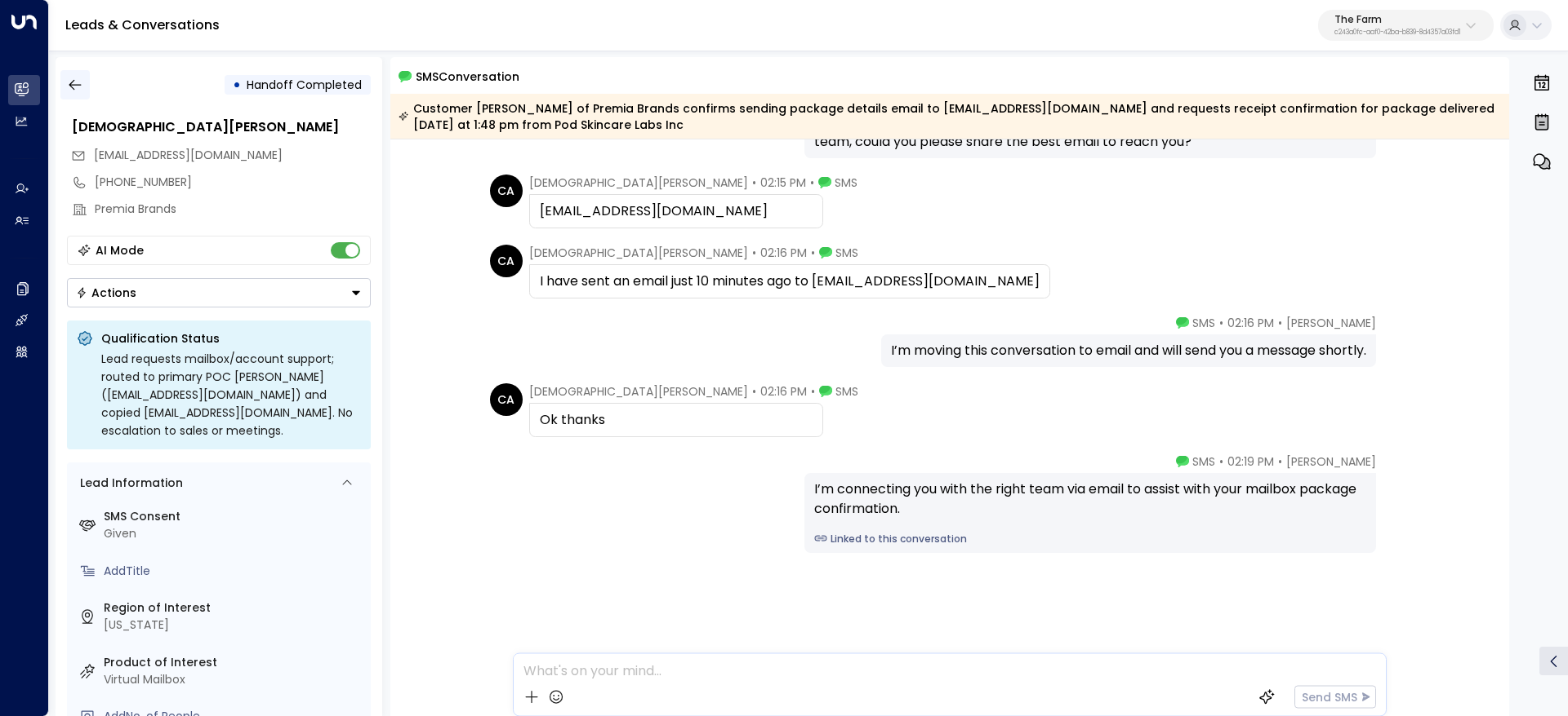
click at [64, 79] on button "button" at bounding box center [75, 85] width 29 height 29
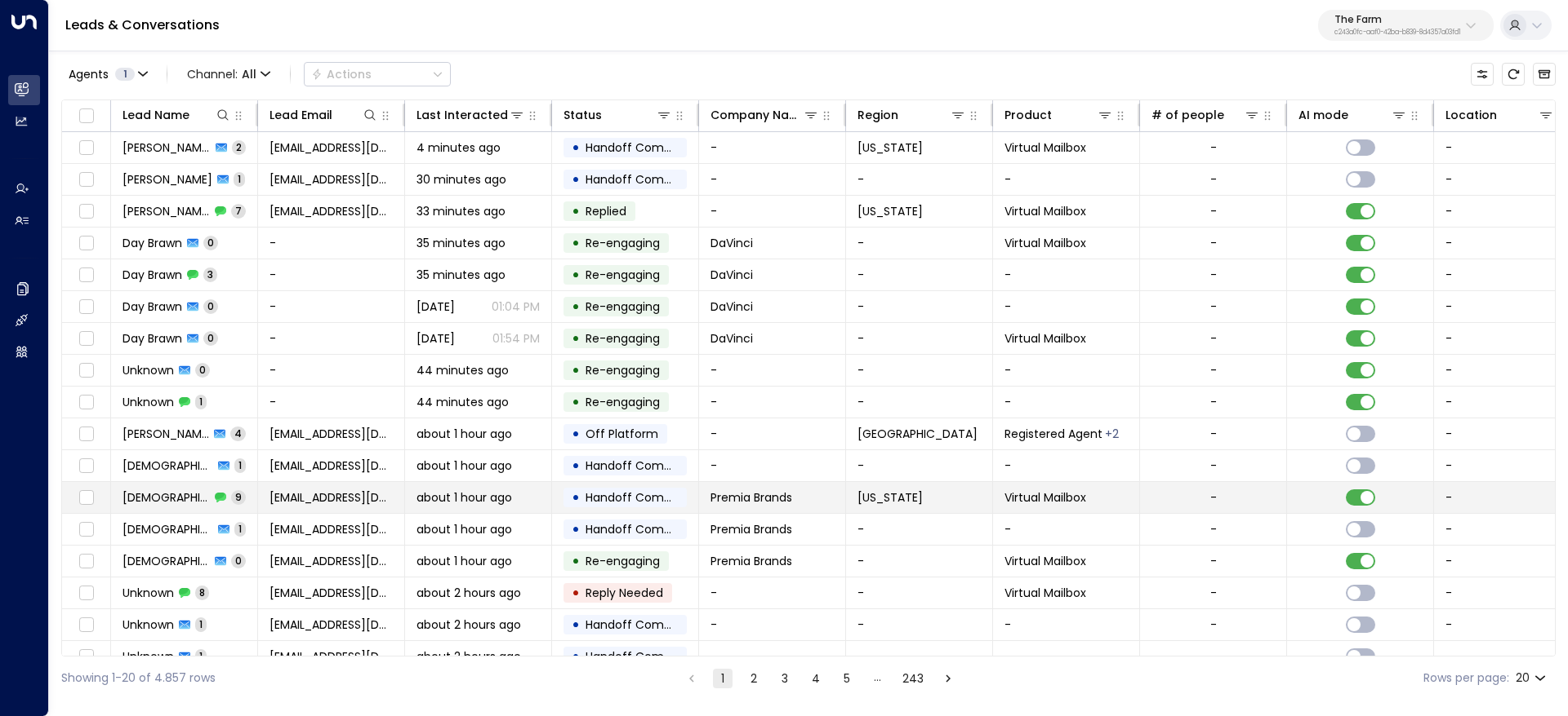
scroll to position [118, 0]
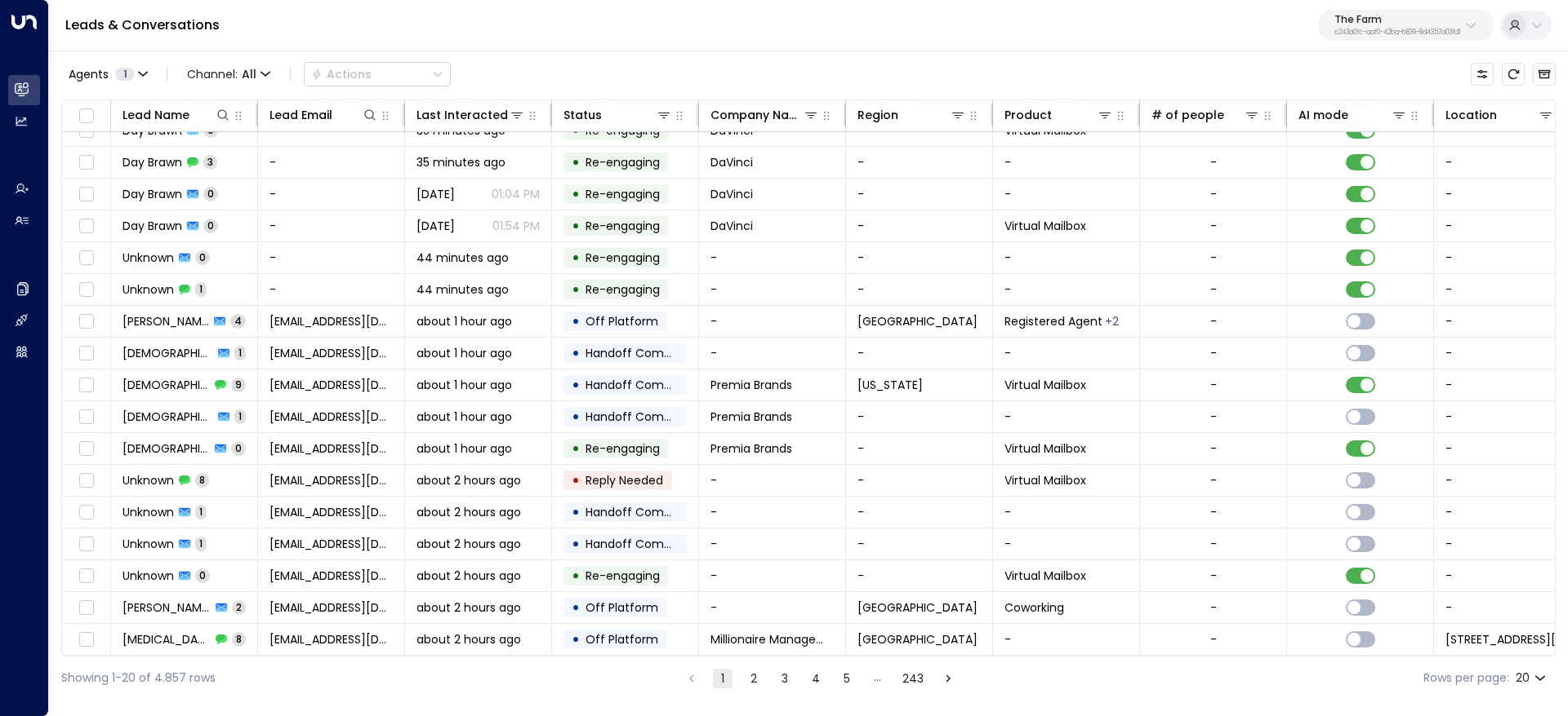
click at [847, 685] on button "5" at bounding box center [847, 679] width 19 height 19
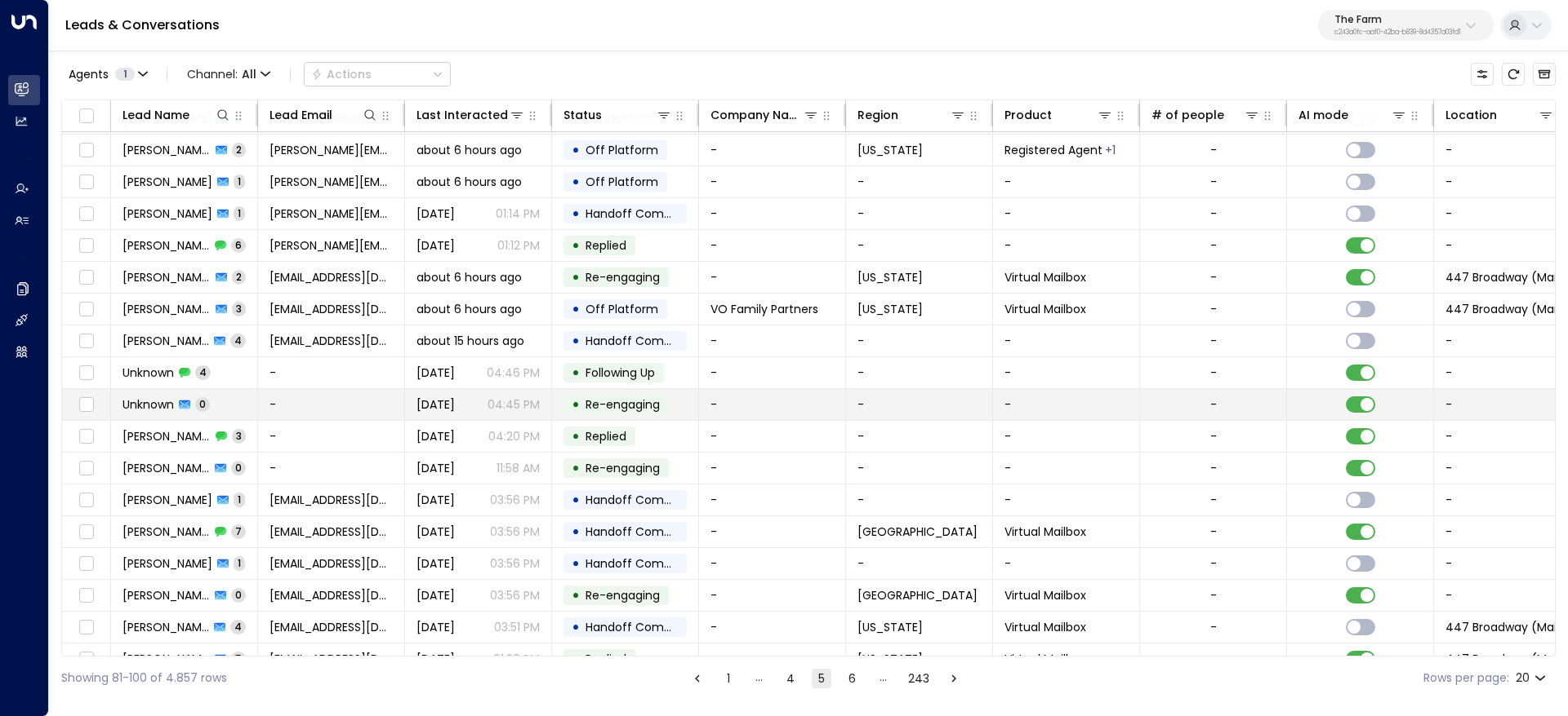
scroll to position [118, 0]
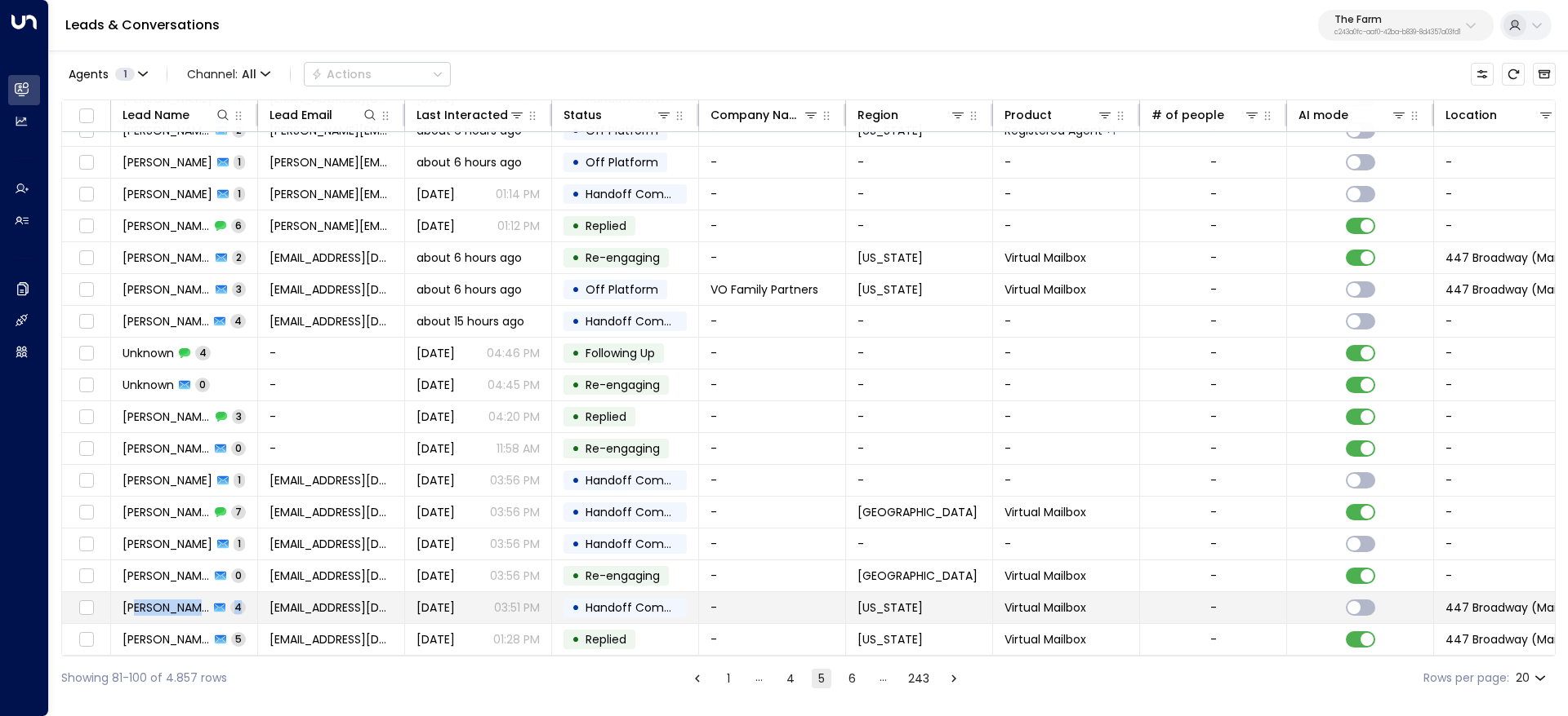
click at [138, 610] on td "Michelle Yoshinaka 4" at bounding box center [184, 608] width 147 height 31
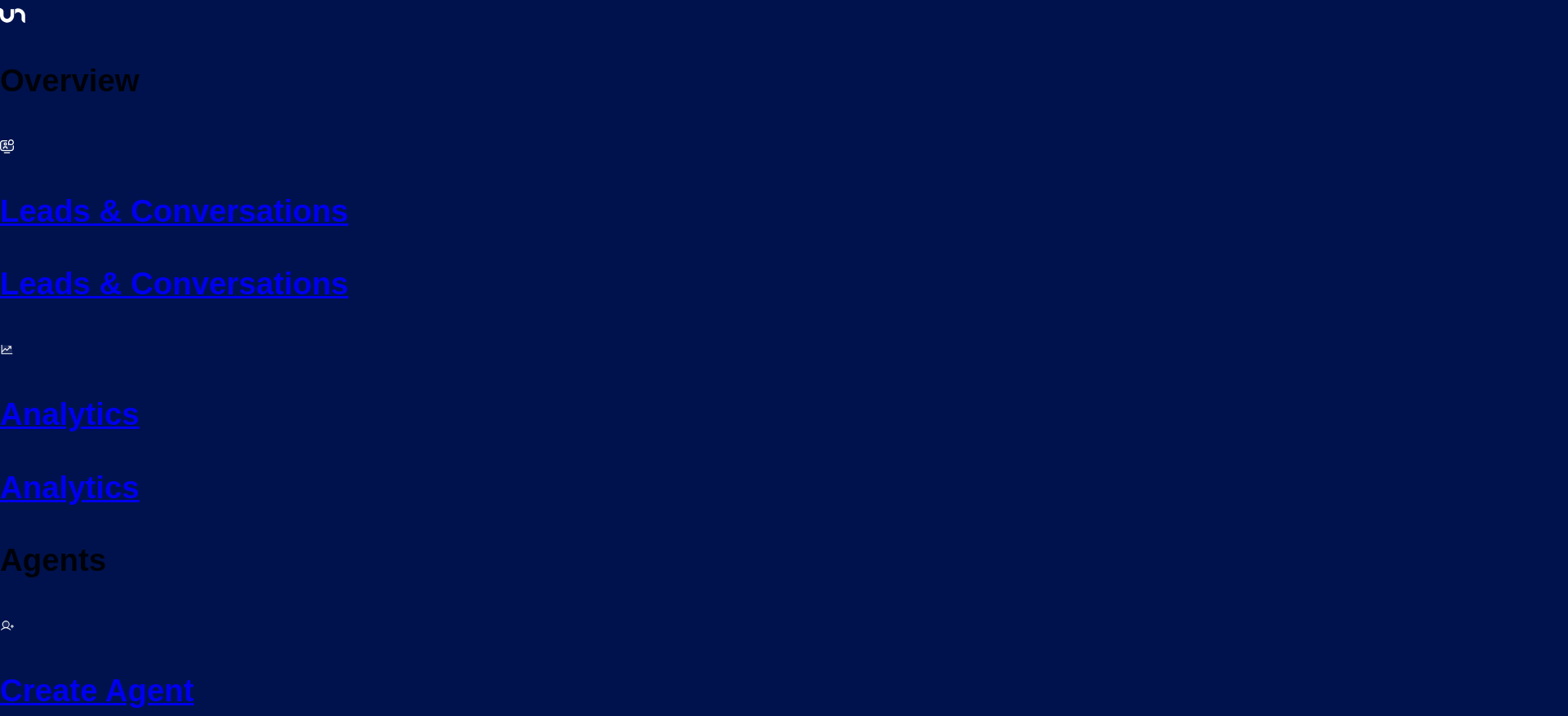
scroll to position [6476, 0]
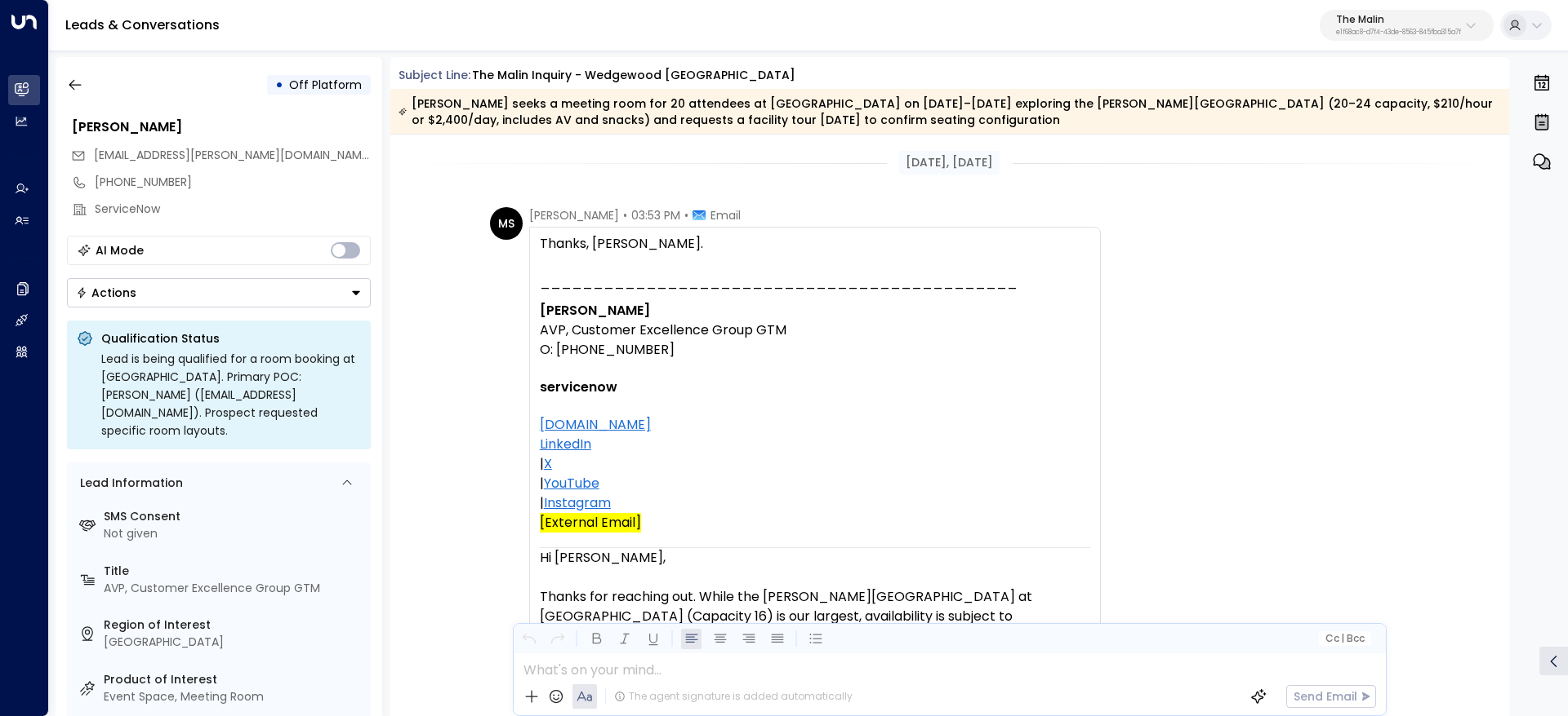
scroll to position [6476, 0]
